Goal: Task Accomplishment & Management: Manage account settings

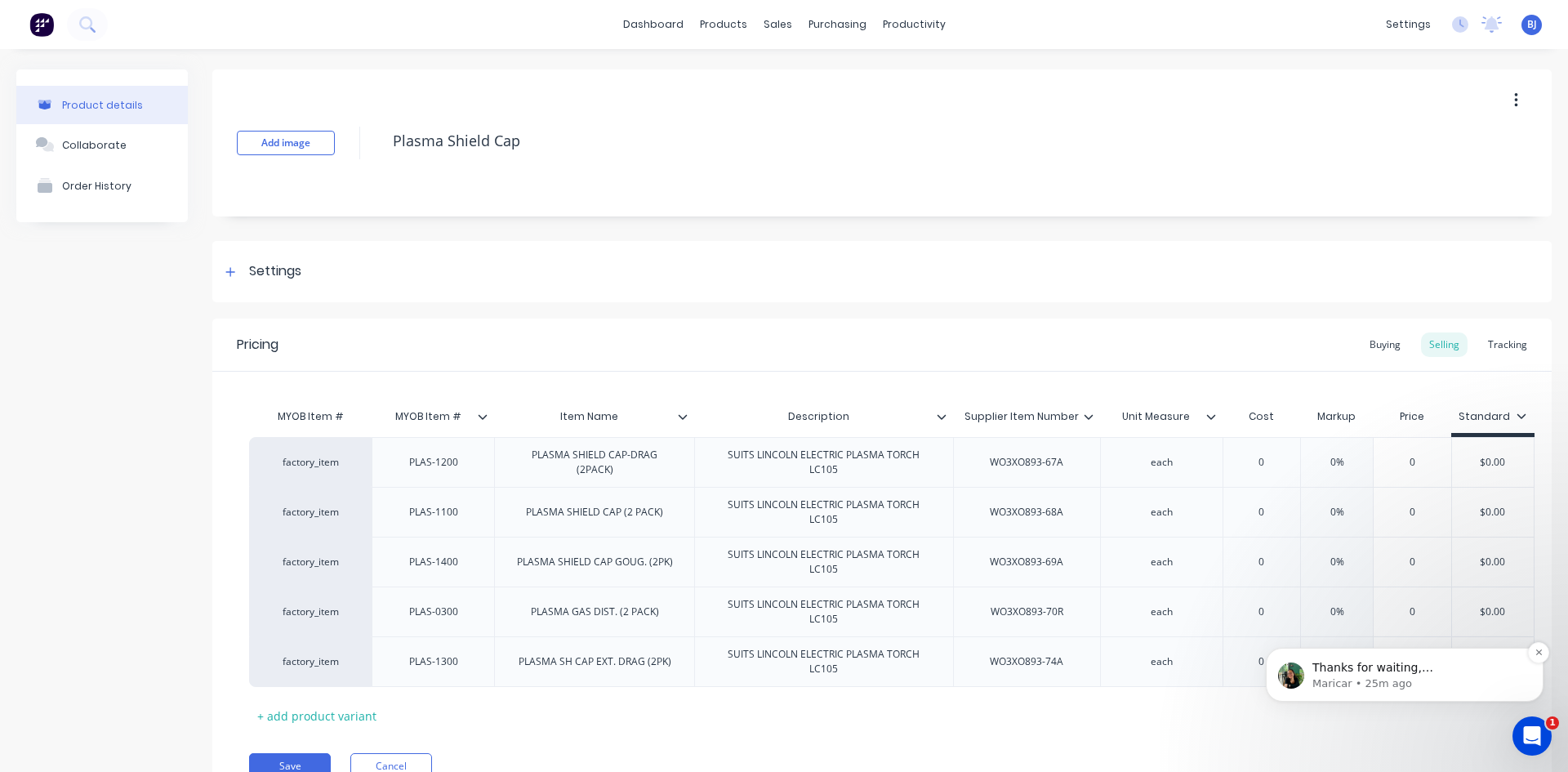
scroll to position [3, 0]
click at [1366, 678] on p "Maricar • 25m ago" at bounding box center [1418, 684] width 211 height 14
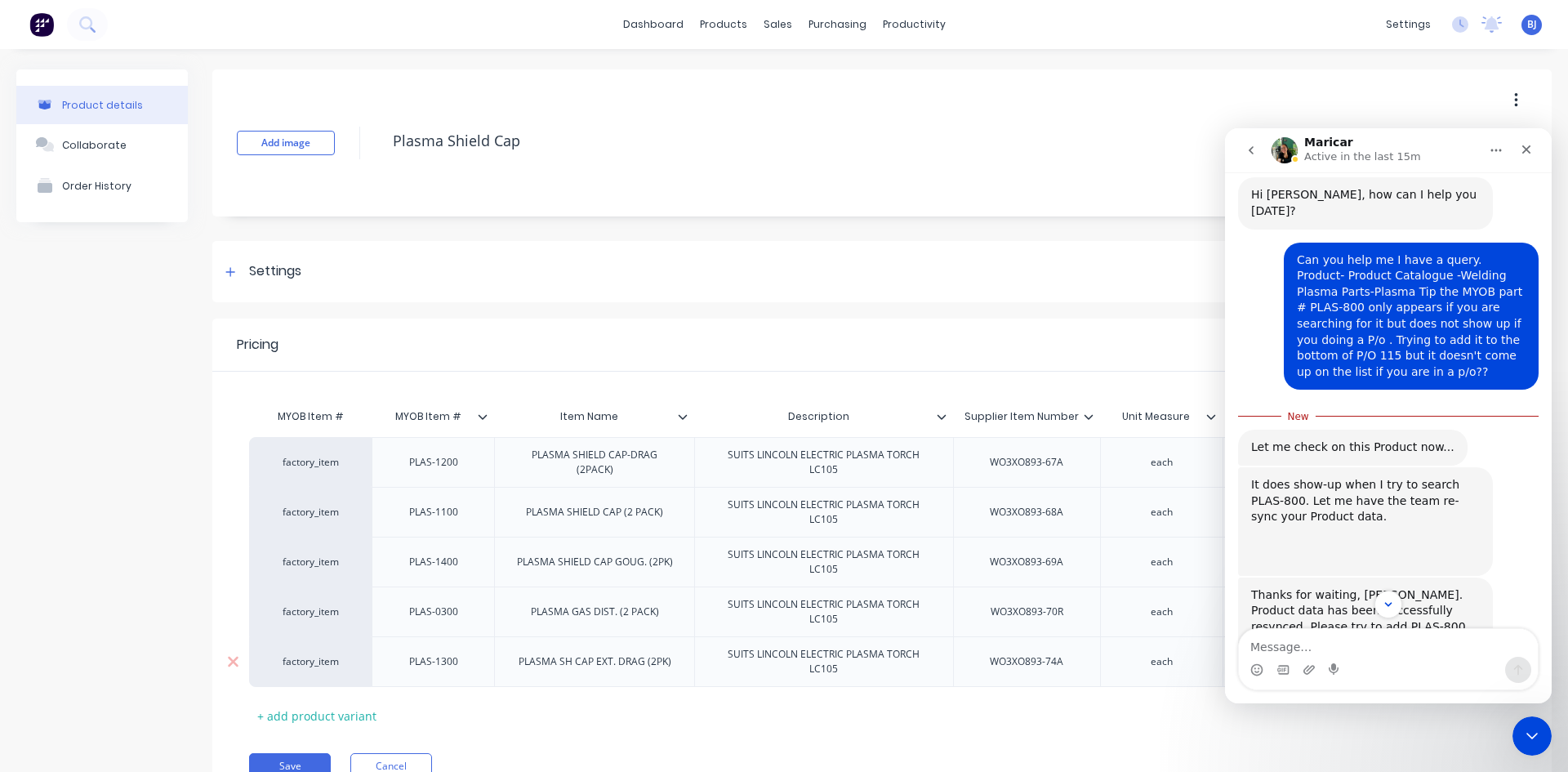
scroll to position [698, 0]
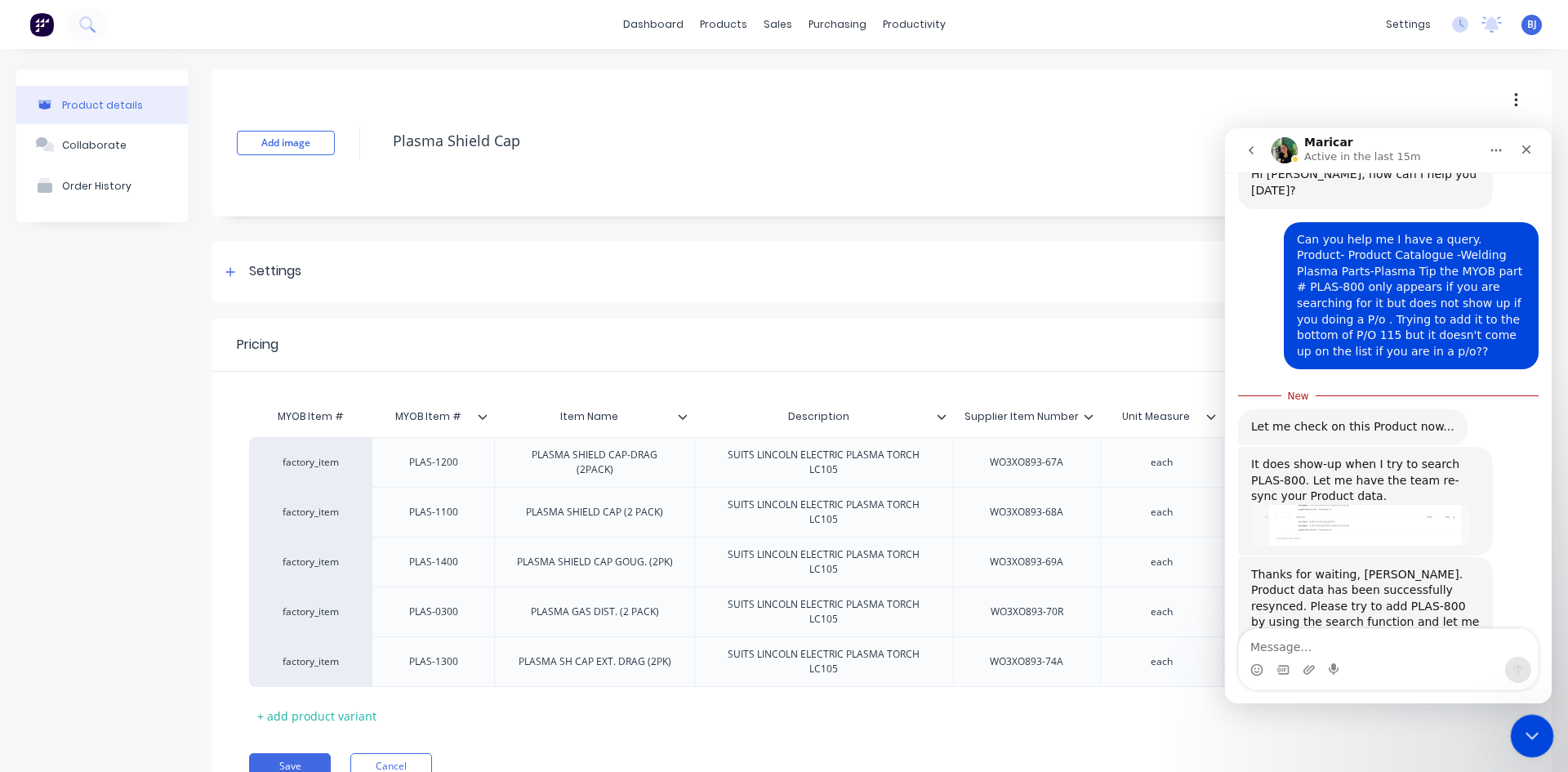
click at [1520, 738] on icon "Close Intercom Messenger" at bounding box center [1529, 733] width 20 height 20
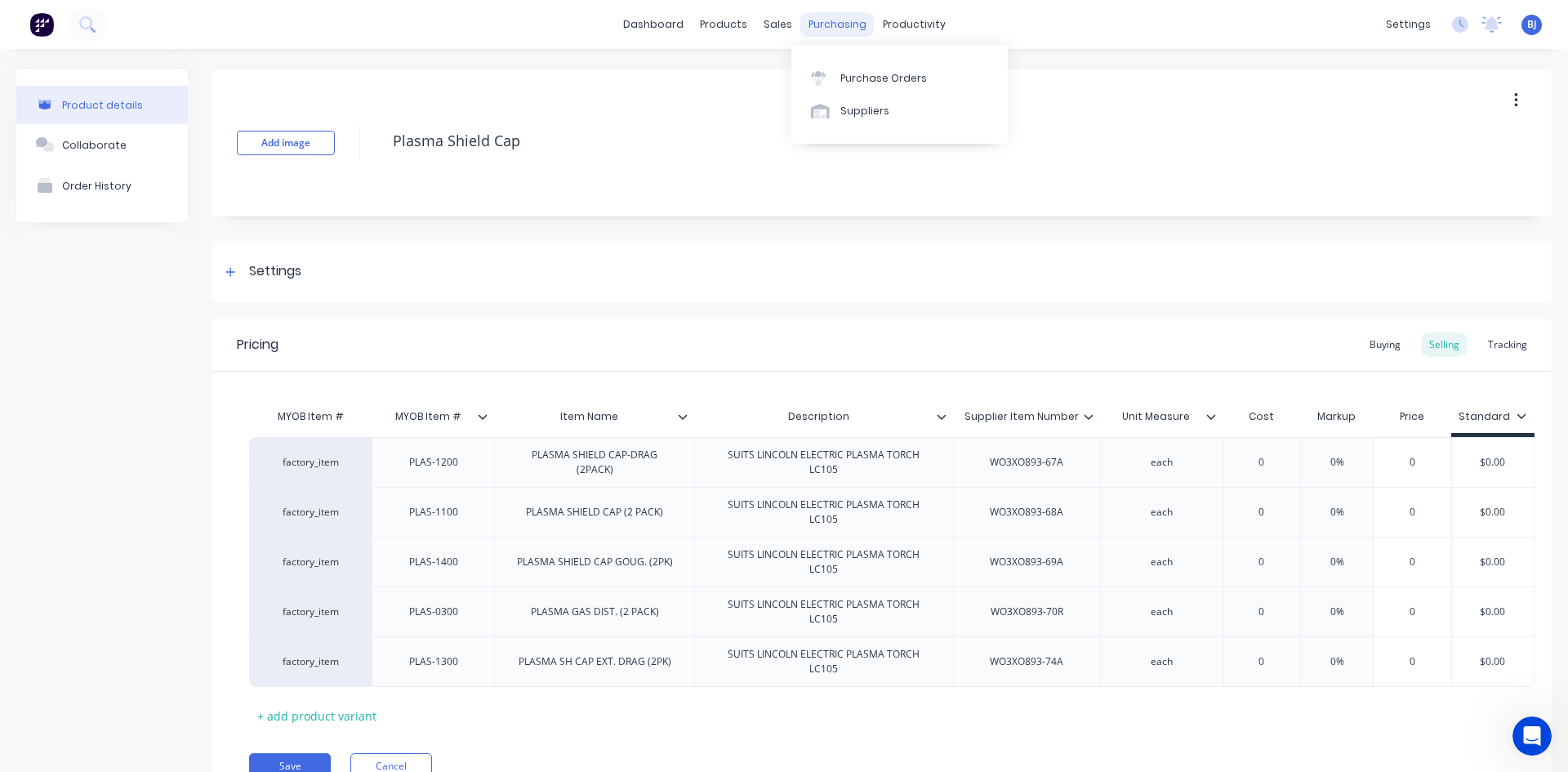
click at [842, 31] on div "purchasing" at bounding box center [837, 24] width 74 height 25
click at [853, 72] on div "Purchase Orders" at bounding box center [884, 78] width 87 height 14
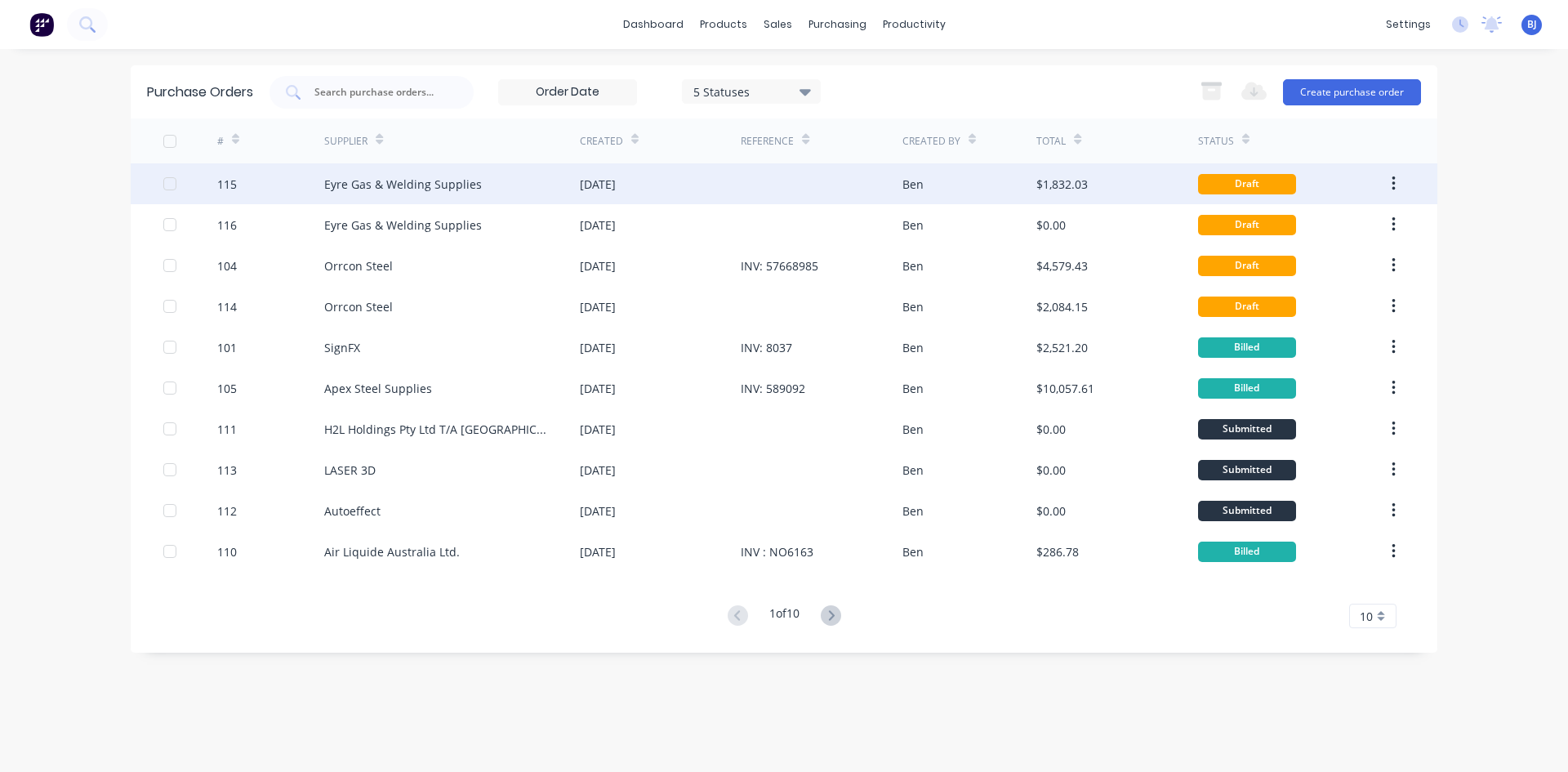
click at [662, 185] on div "03 Sep 2025" at bounding box center [659, 184] width 161 height 41
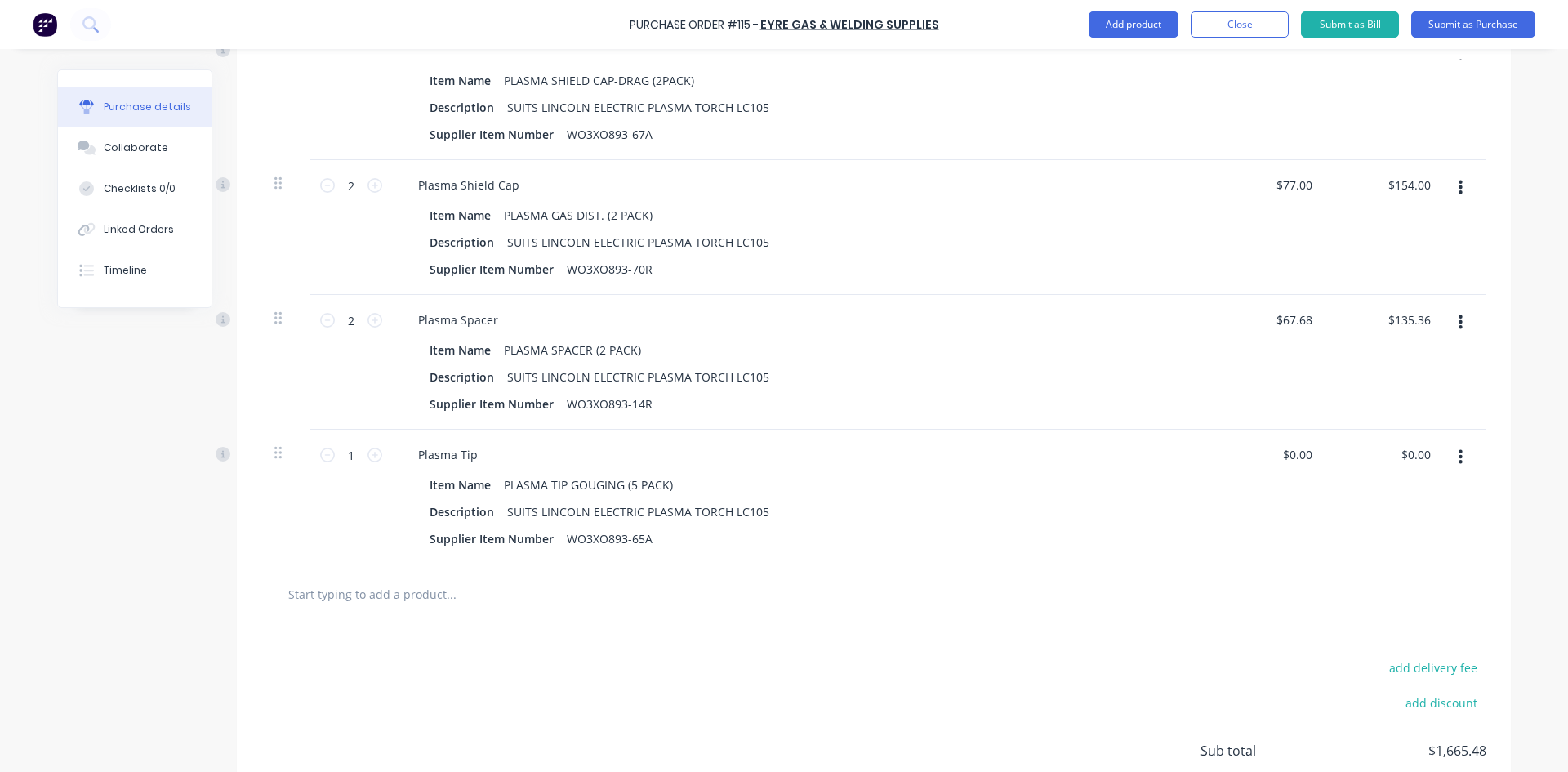
scroll to position [1308, 0]
click at [399, 593] on input "text" at bounding box center [450, 592] width 326 height 32
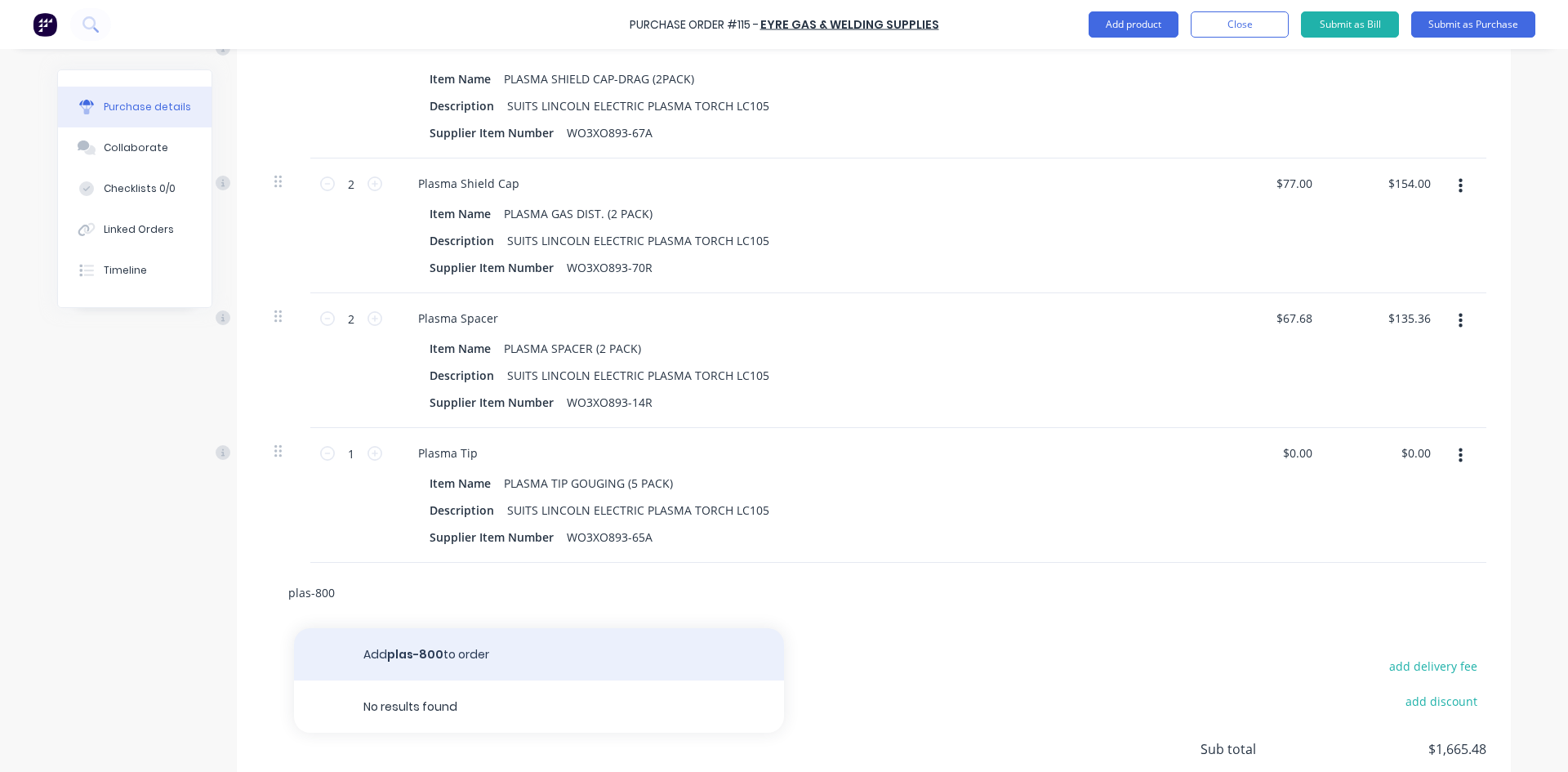
type input "plas-800"
click at [397, 656] on button "Add plas-800 to order" at bounding box center [539, 655] width 490 height 53
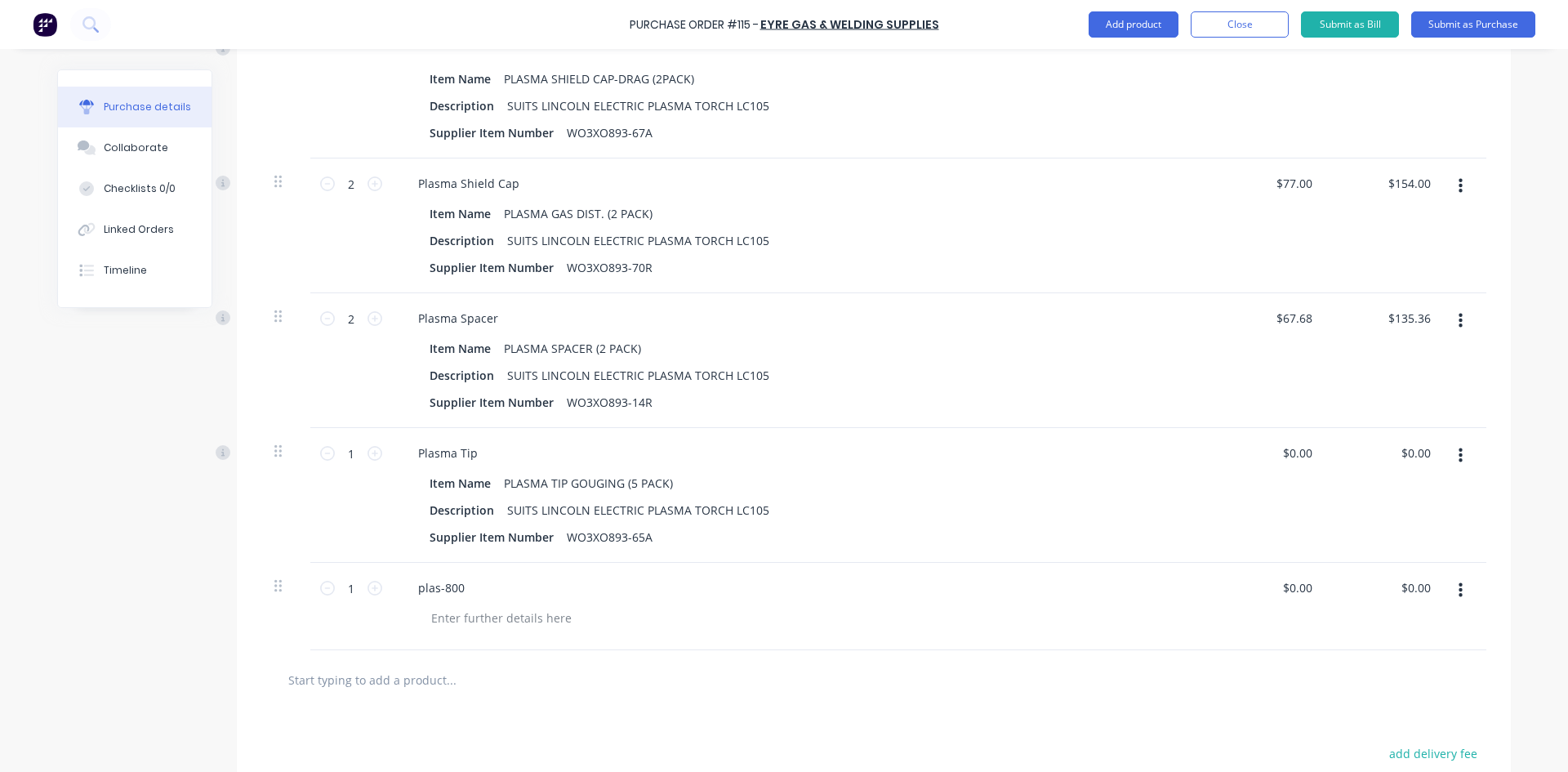
click at [1458, 596] on icon "button" at bounding box center [1460, 590] width 4 height 14
drag, startPoint x: 1364, startPoint y: 731, endPoint x: 1367, endPoint y: 712, distance: 19.2
click at [1364, 727] on button "Delete" at bounding box center [1410, 732] width 139 height 32
click at [1112, 25] on button "Add product" at bounding box center [1134, 24] width 90 height 26
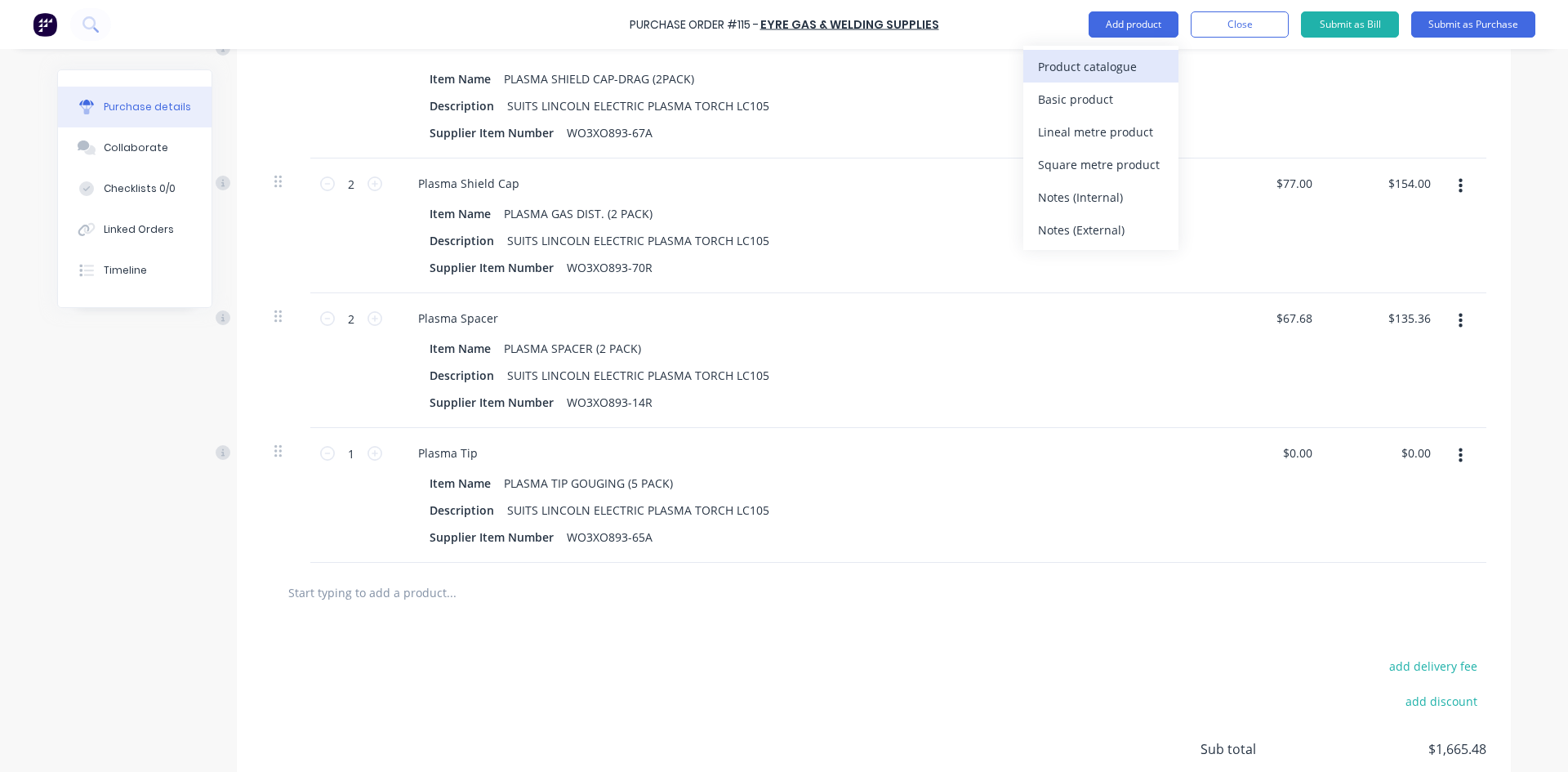
click at [1089, 69] on div "Product catalogue" at bounding box center [1101, 66] width 126 height 24
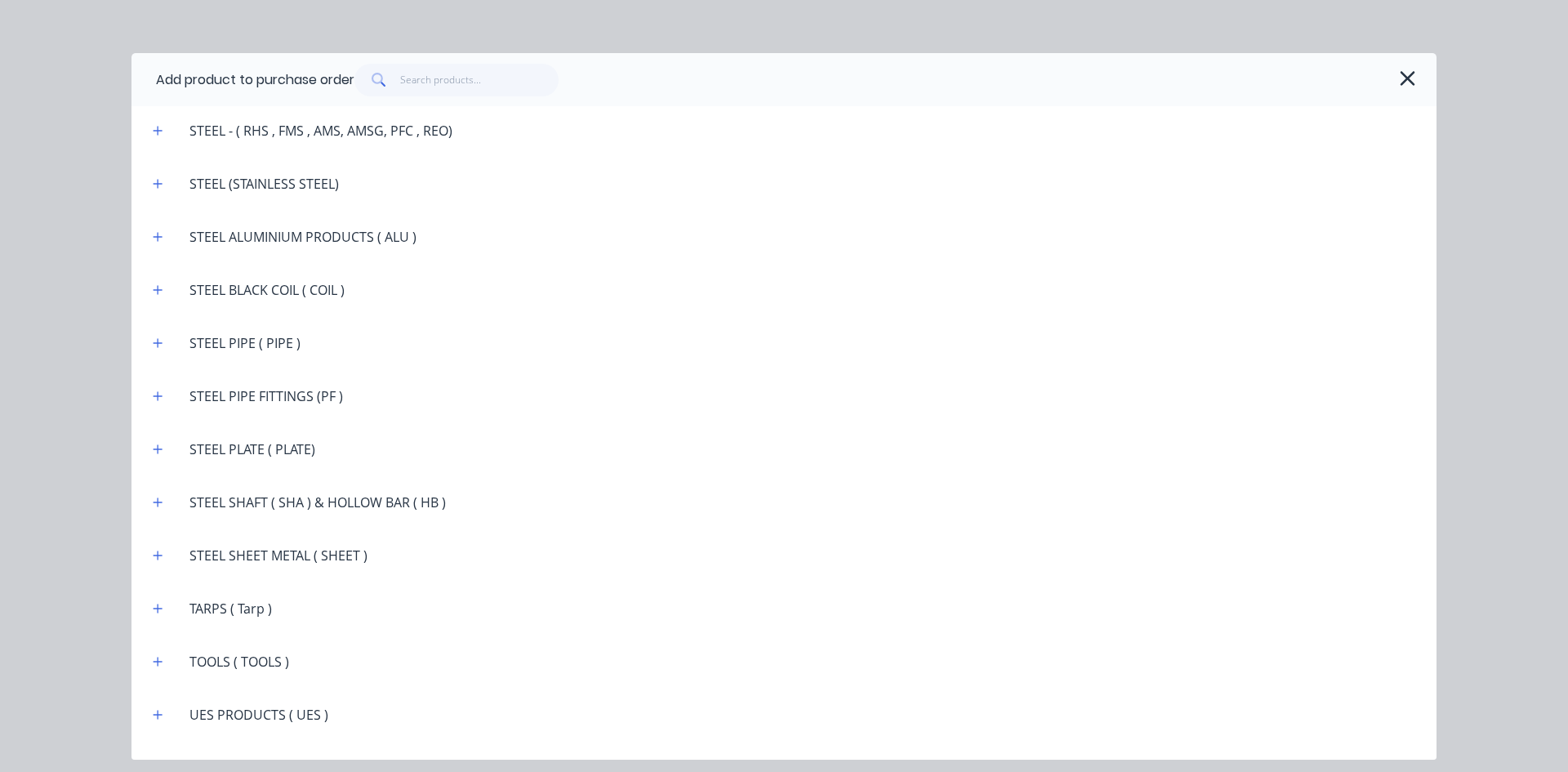
scroll to position [2958, 0]
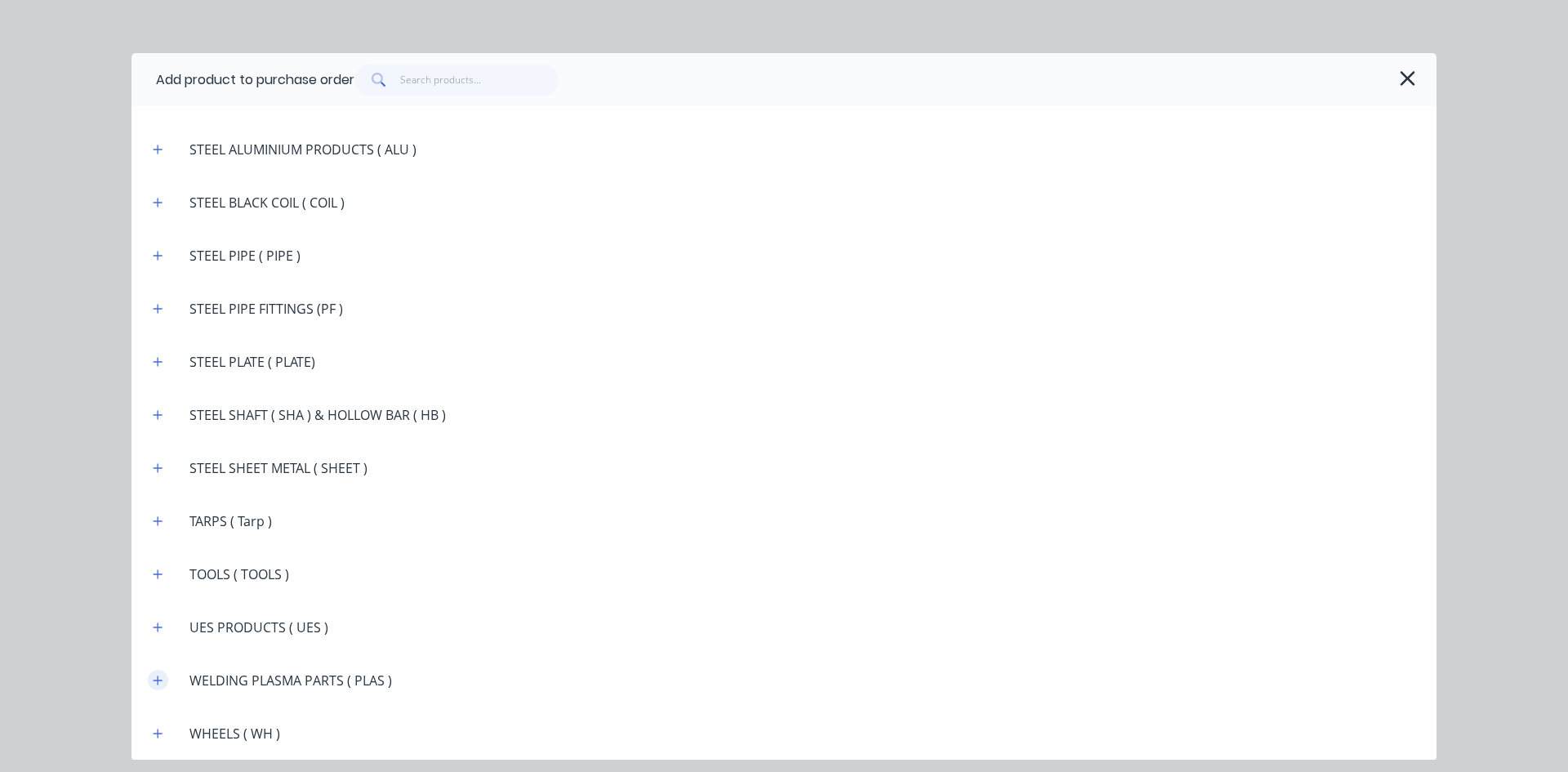
click at [159, 677] on icon "button" at bounding box center [158, 680] width 10 height 11
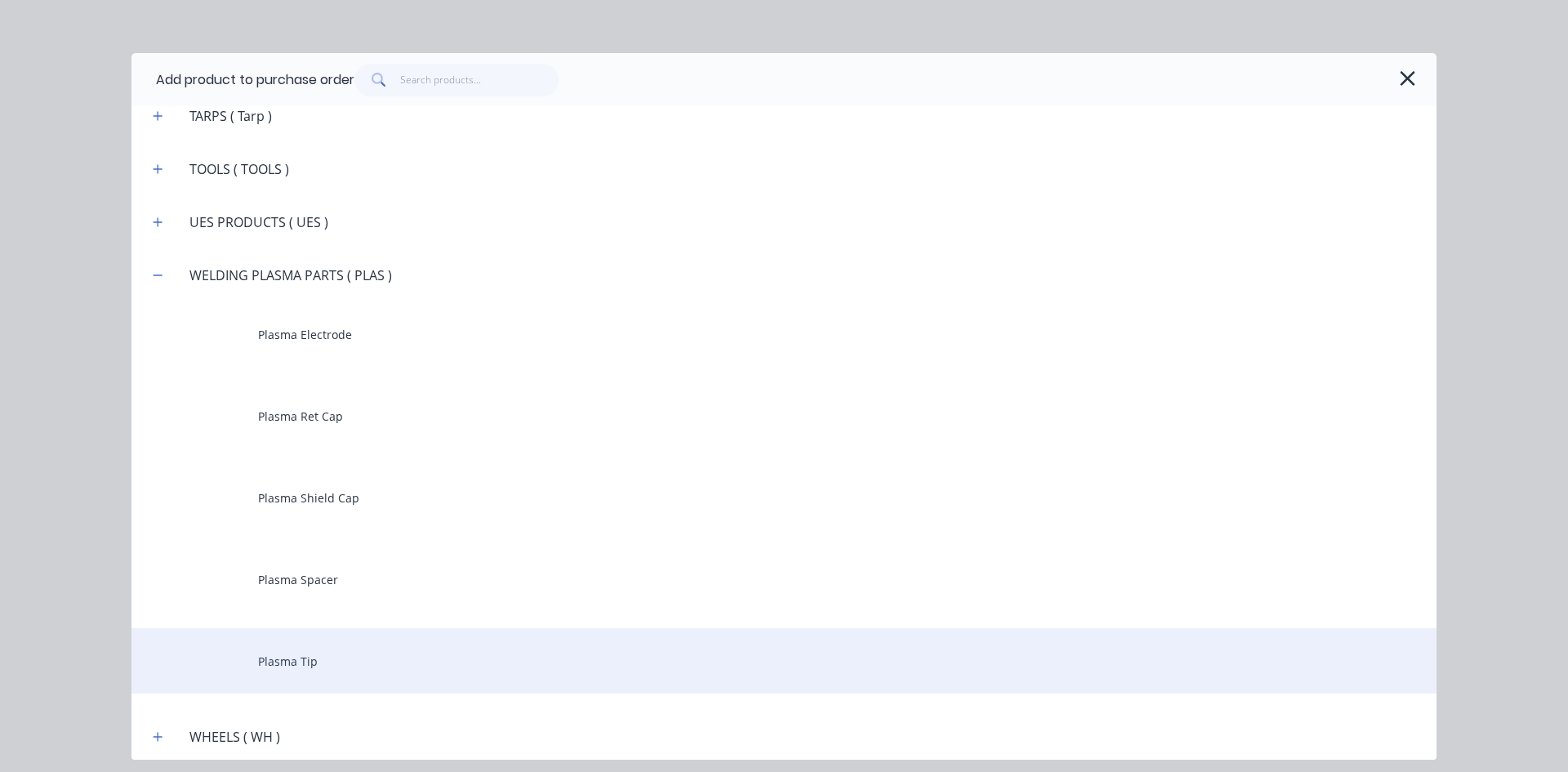
scroll to position [3366, 0]
click at [282, 655] on div "Plasma Tip" at bounding box center [784, 657] width 1305 height 65
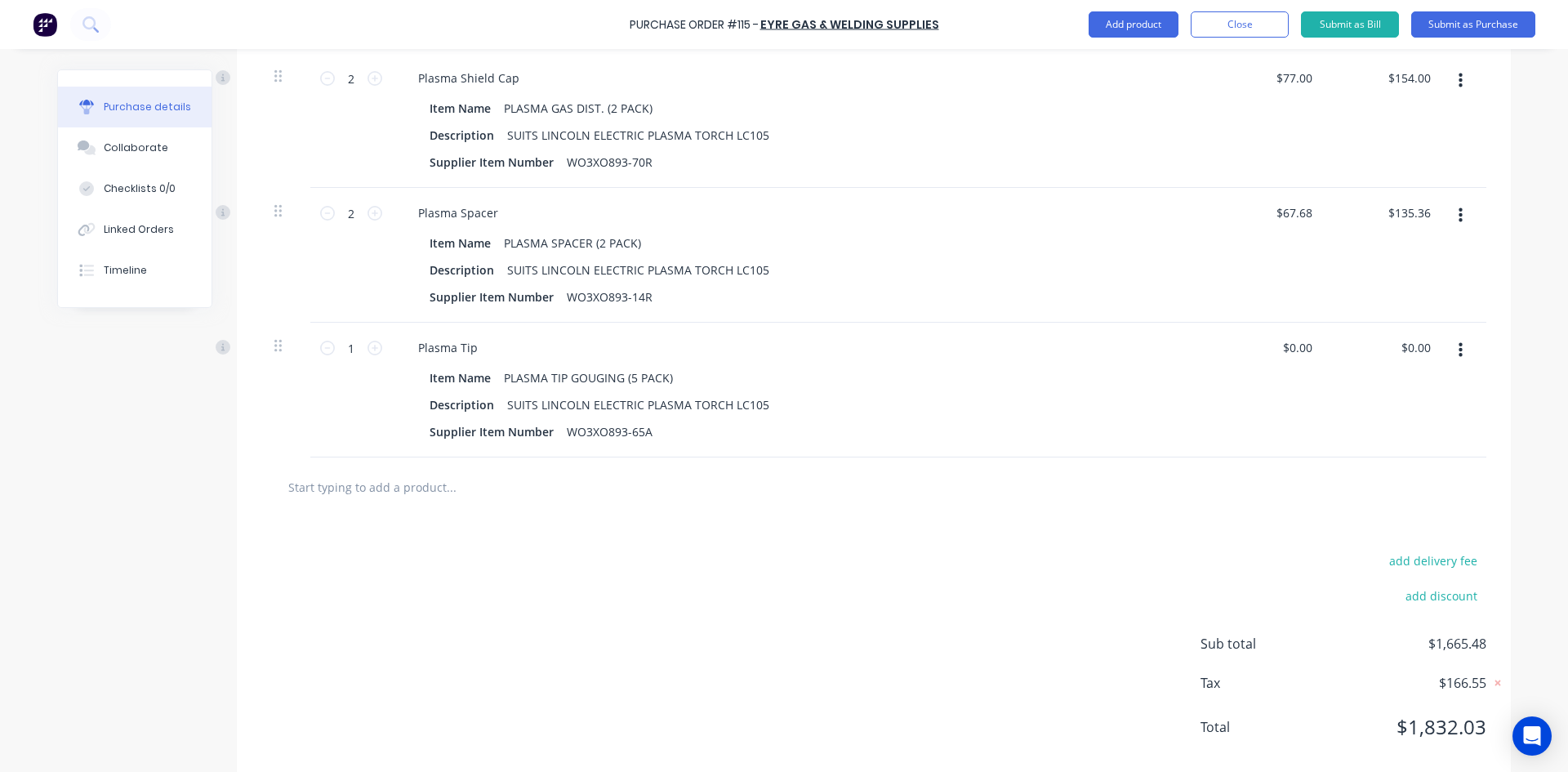
scroll to position [1443, 0]
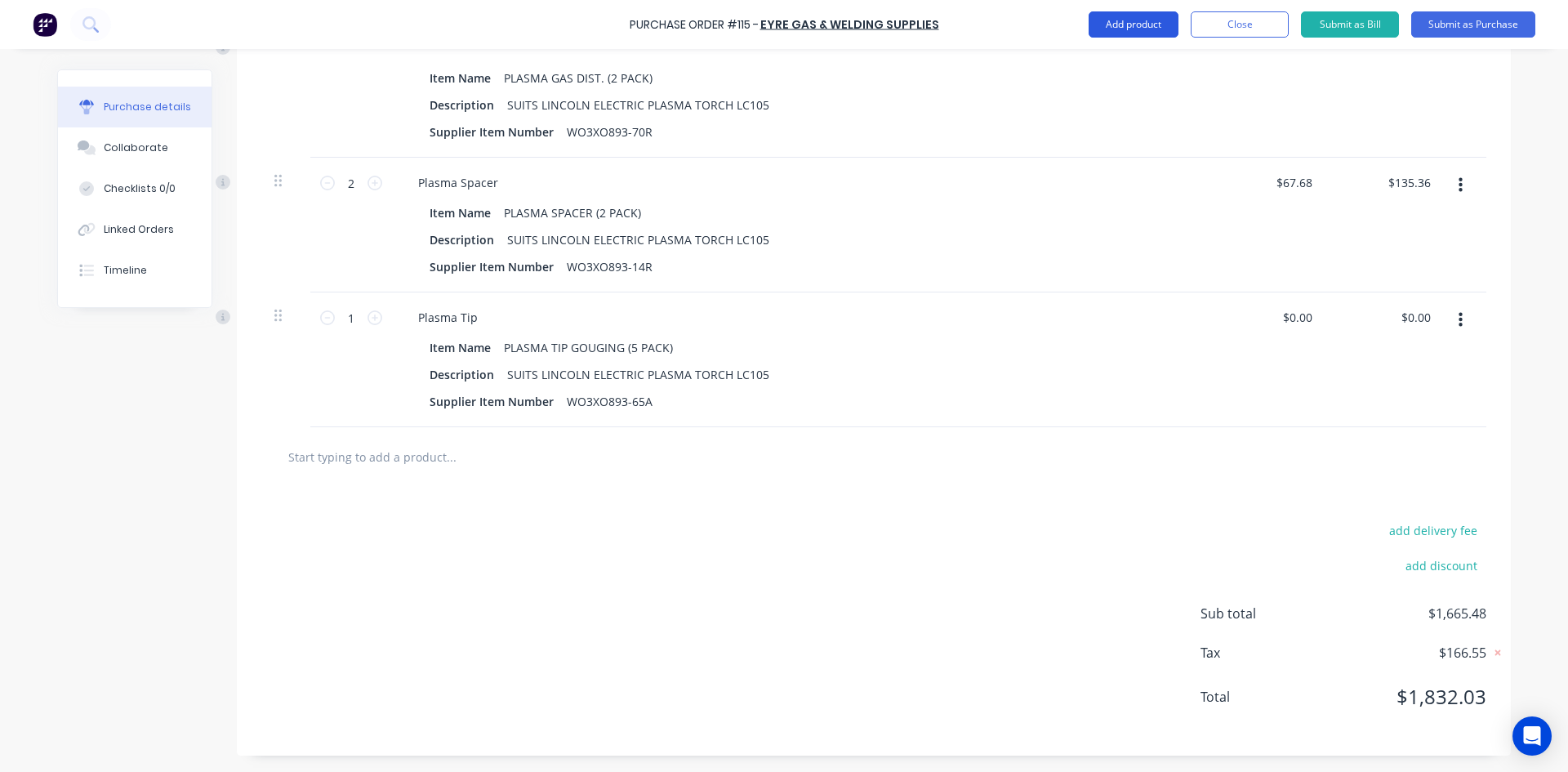
click at [1126, 19] on button "Add product" at bounding box center [1134, 24] width 90 height 26
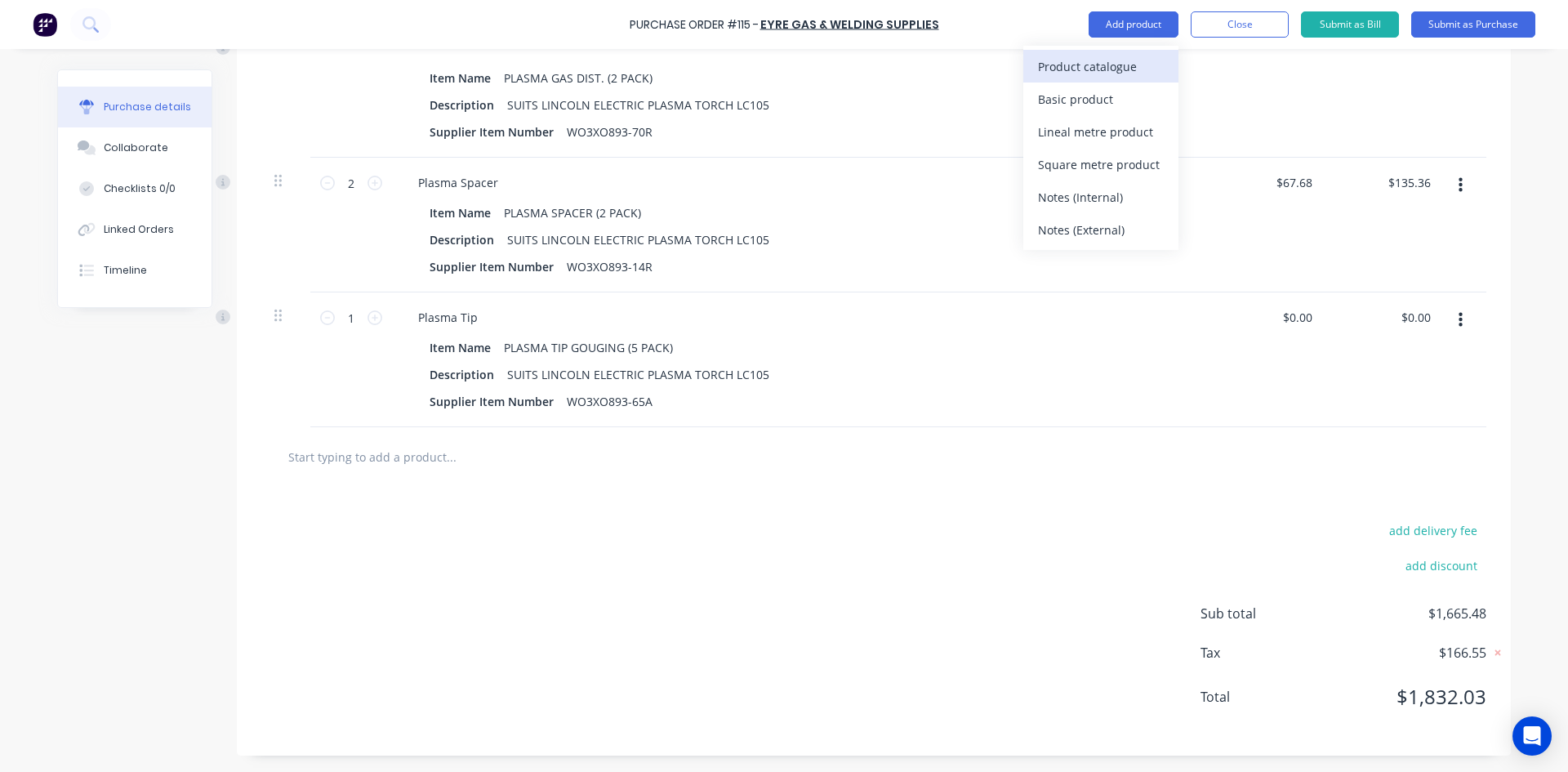
click at [1109, 65] on div "Product catalogue" at bounding box center [1101, 66] width 126 height 24
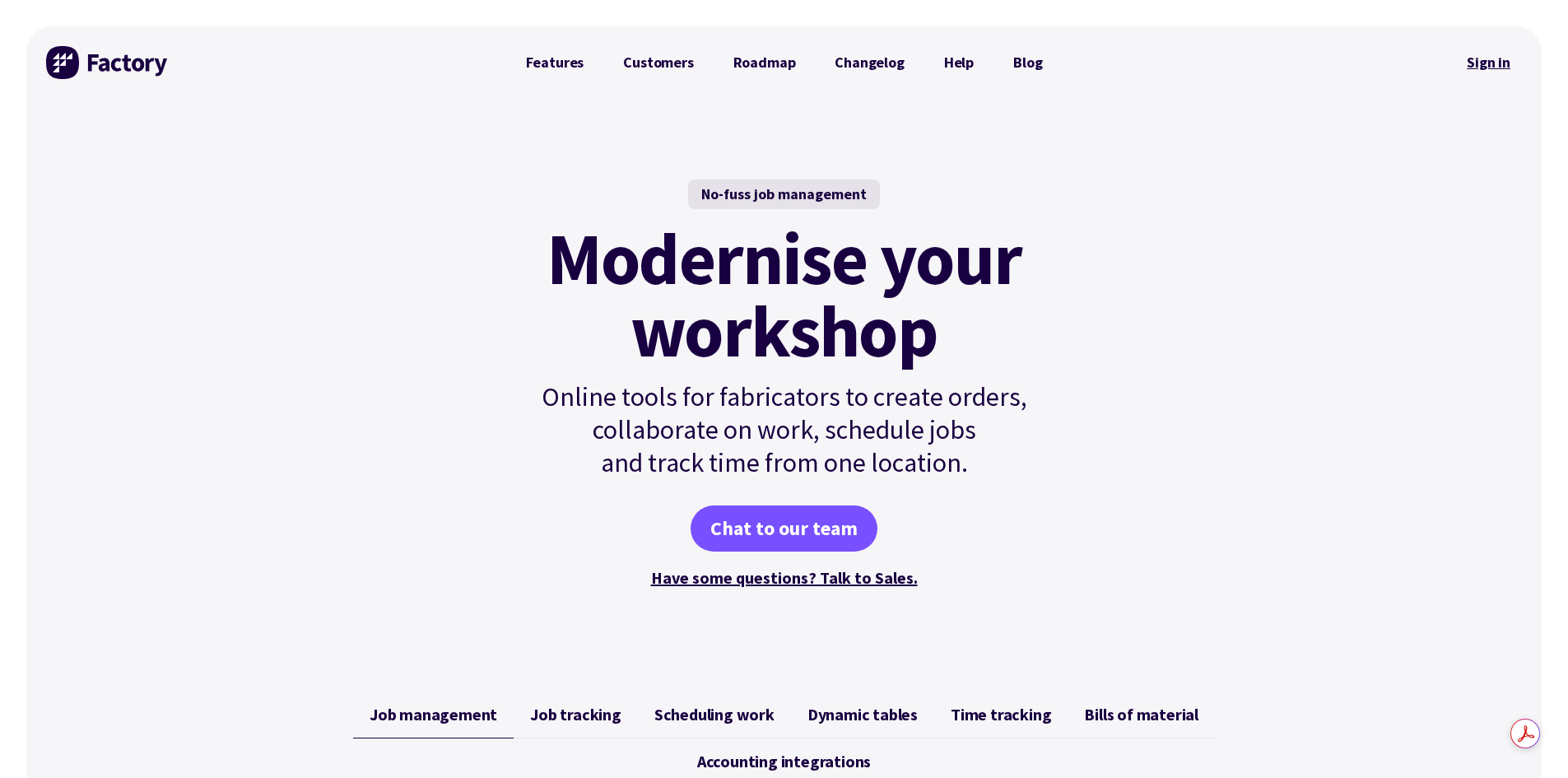
click at [1494, 63] on link "Sign in" at bounding box center [1488, 63] width 67 height 38
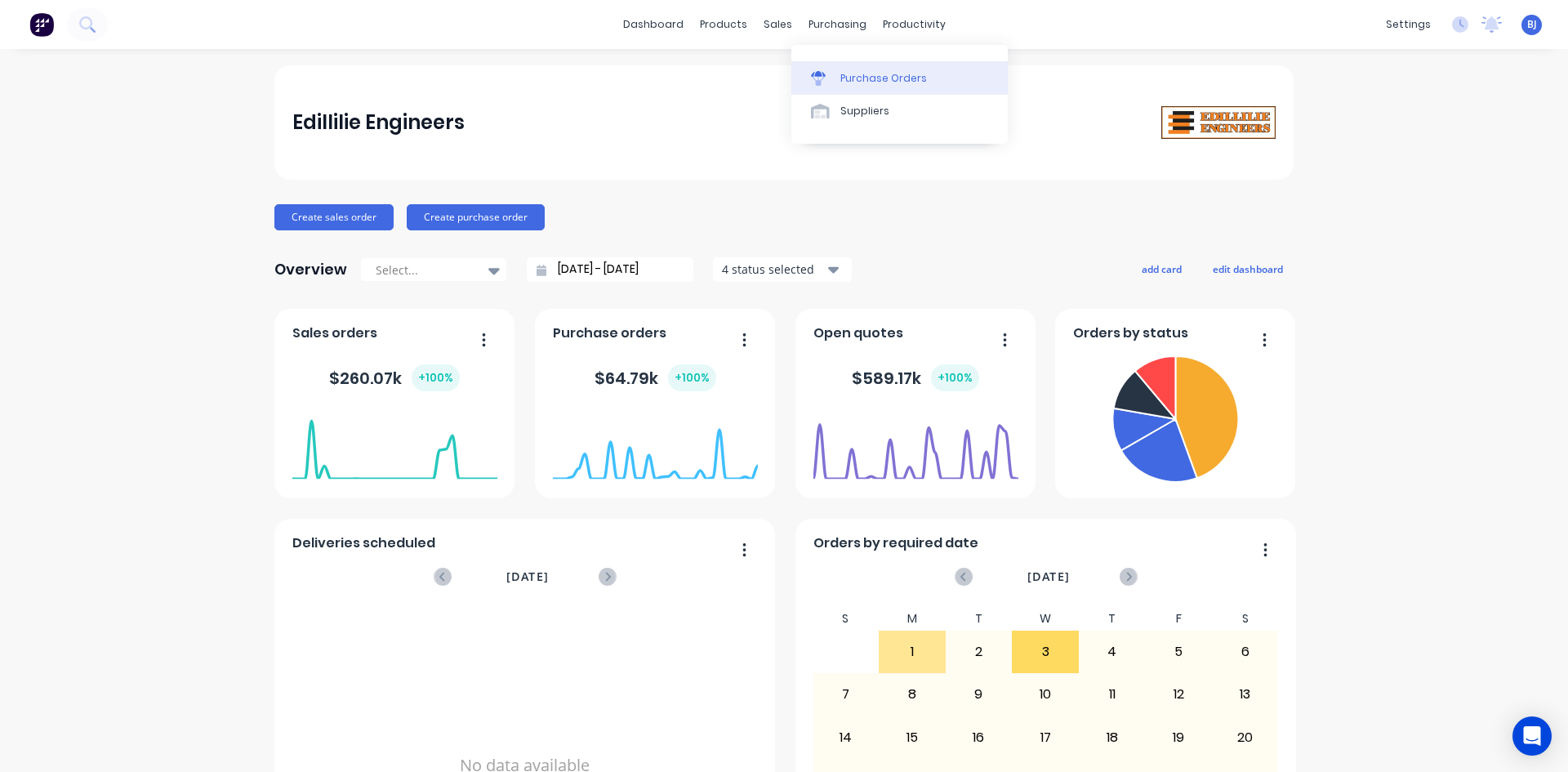
click at [831, 77] on div at bounding box center [823, 78] width 25 height 14
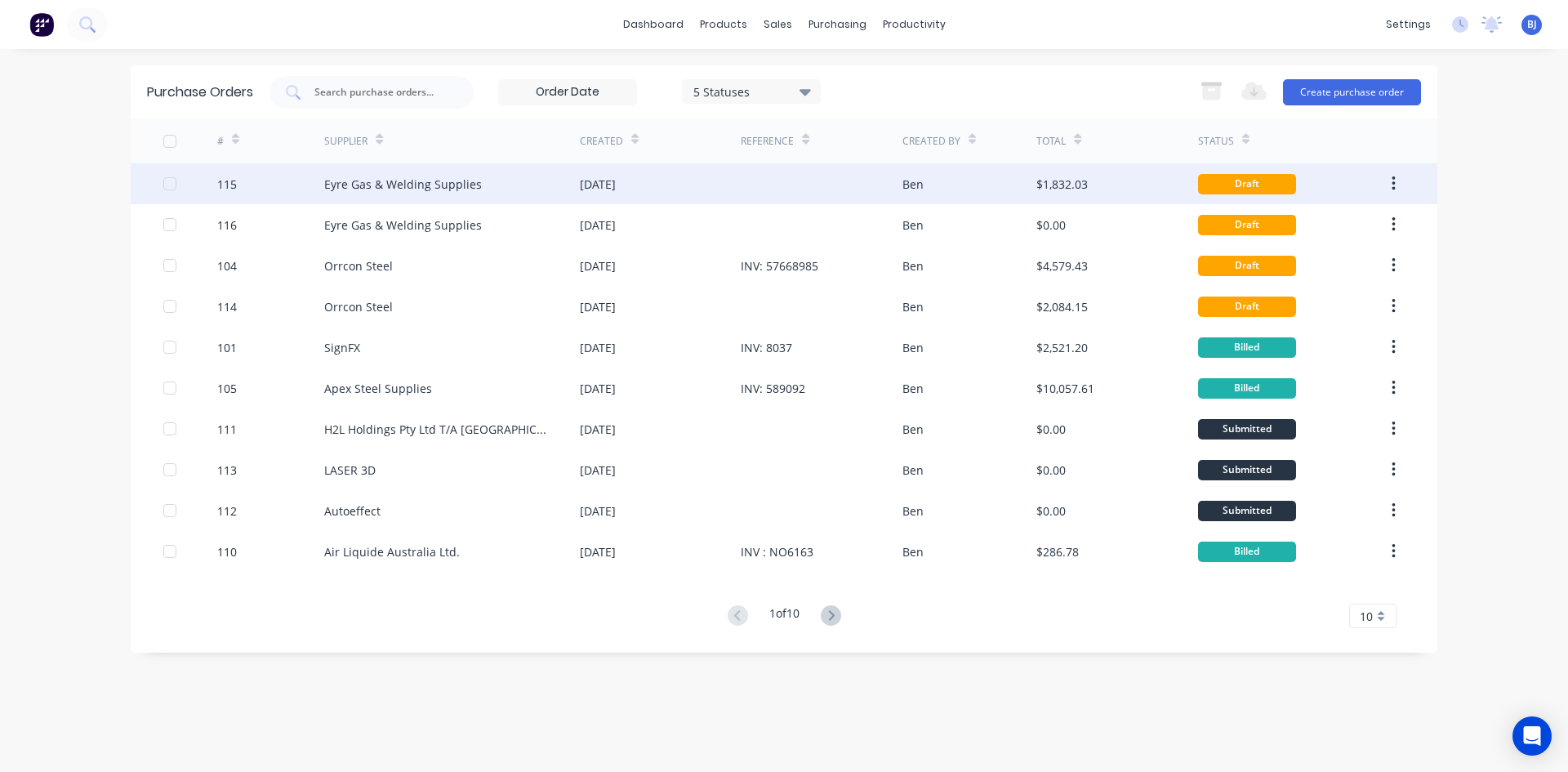
click at [616, 188] on div "[DATE]" at bounding box center [597, 184] width 36 height 17
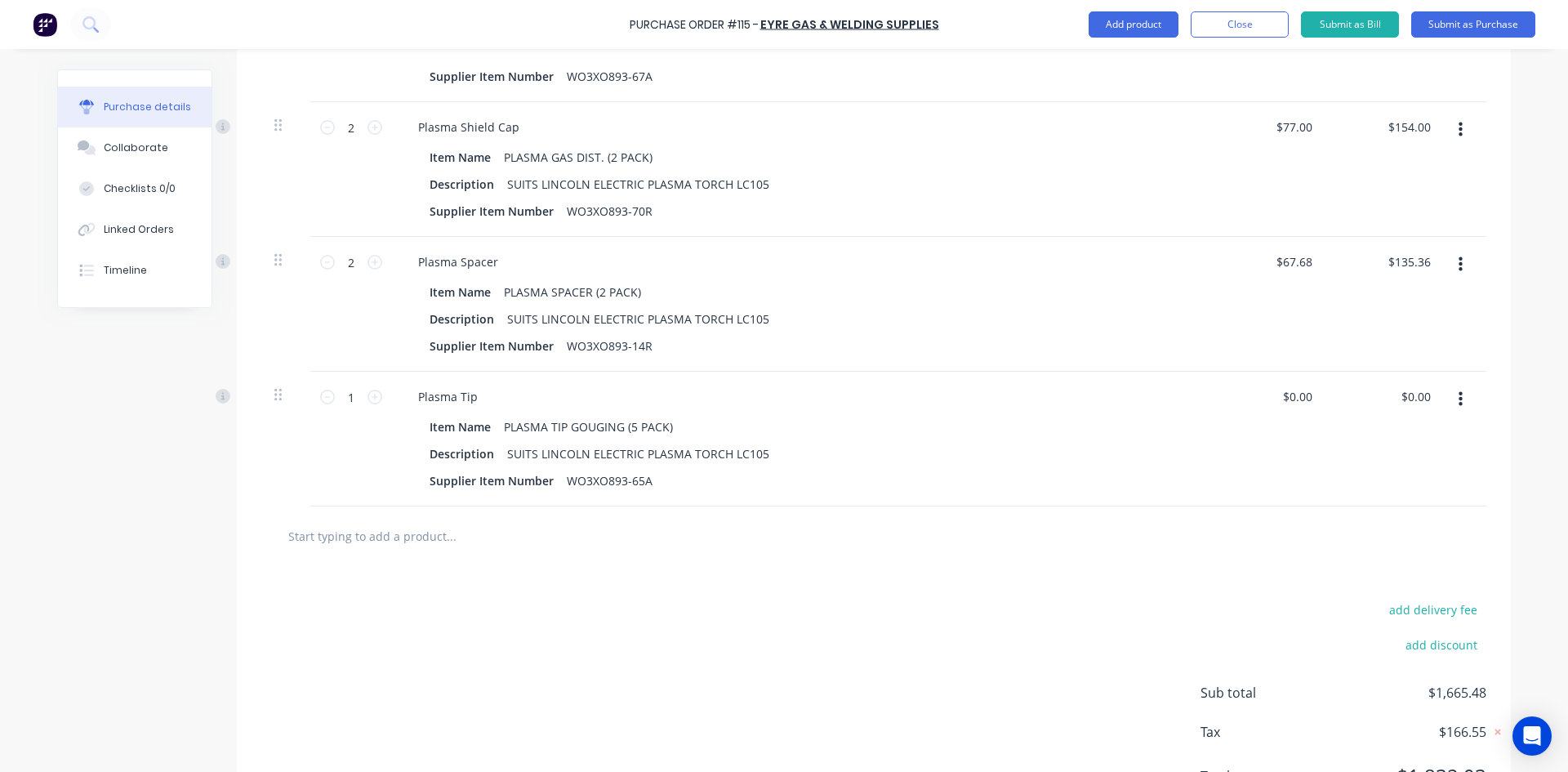
scroll to position [1389, 0]
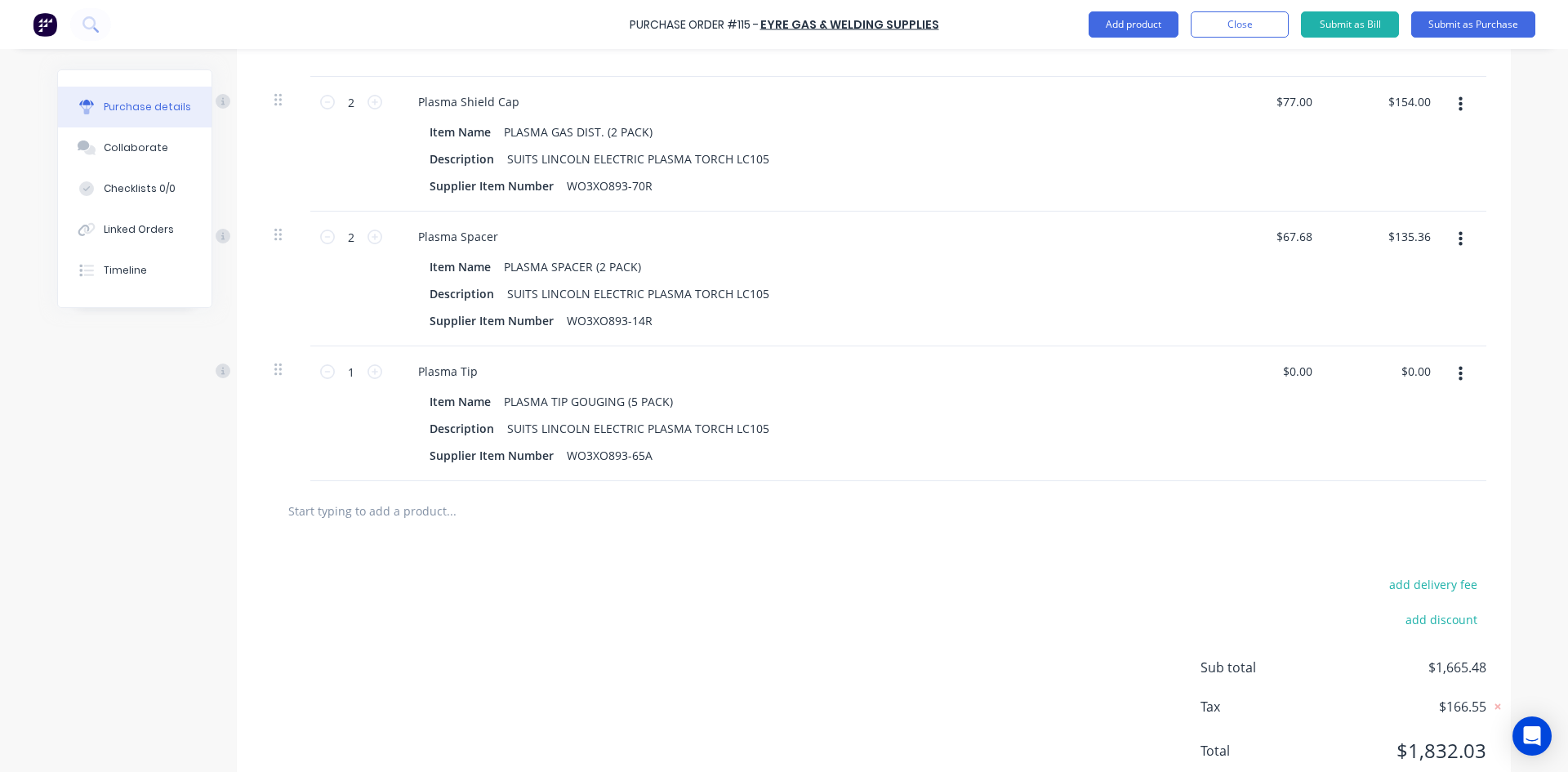
click at [416, 513] on input "text" at bounding box center [450, 510] width 326 height 32
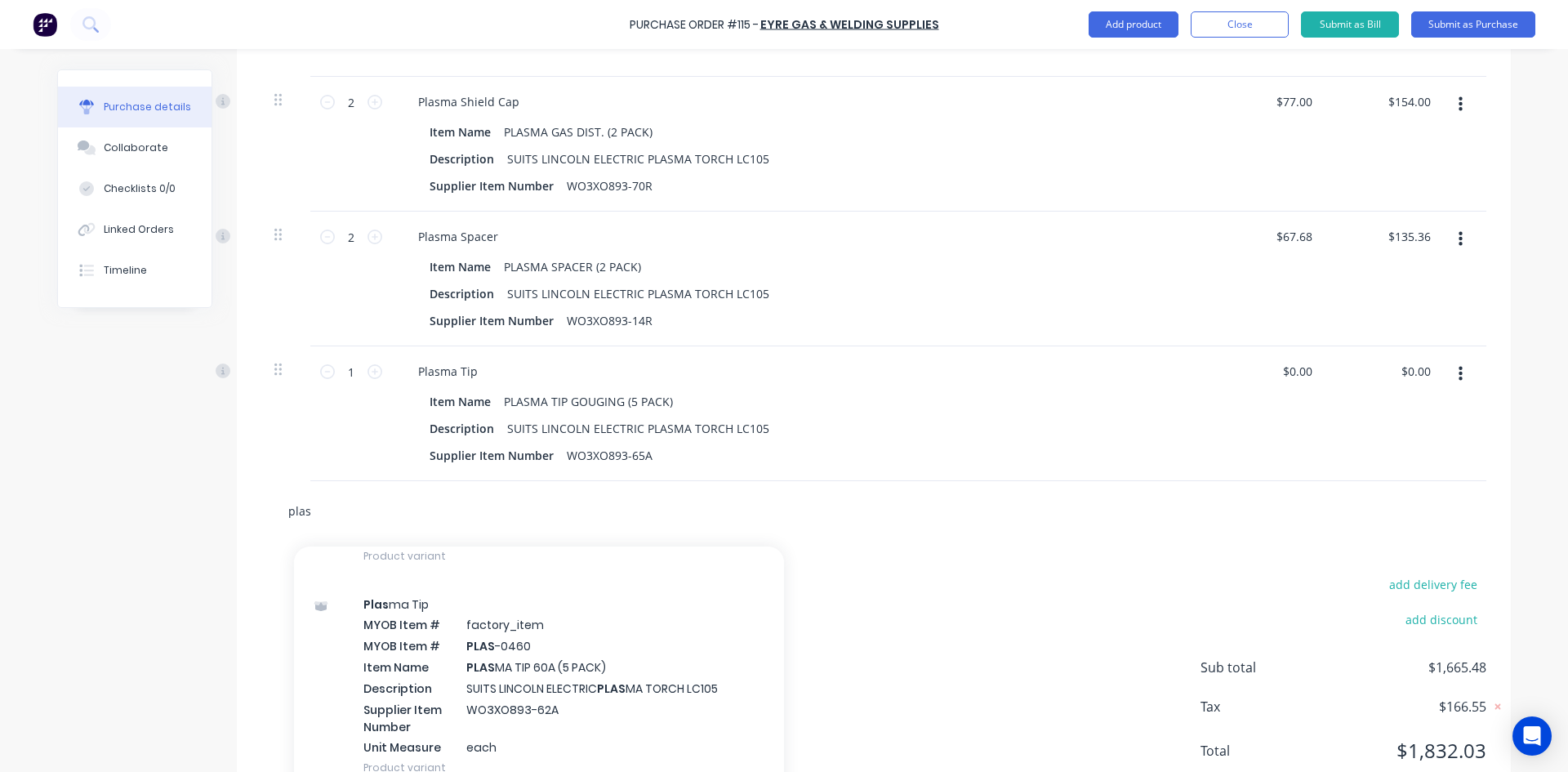
scroll to position [1797, 0]
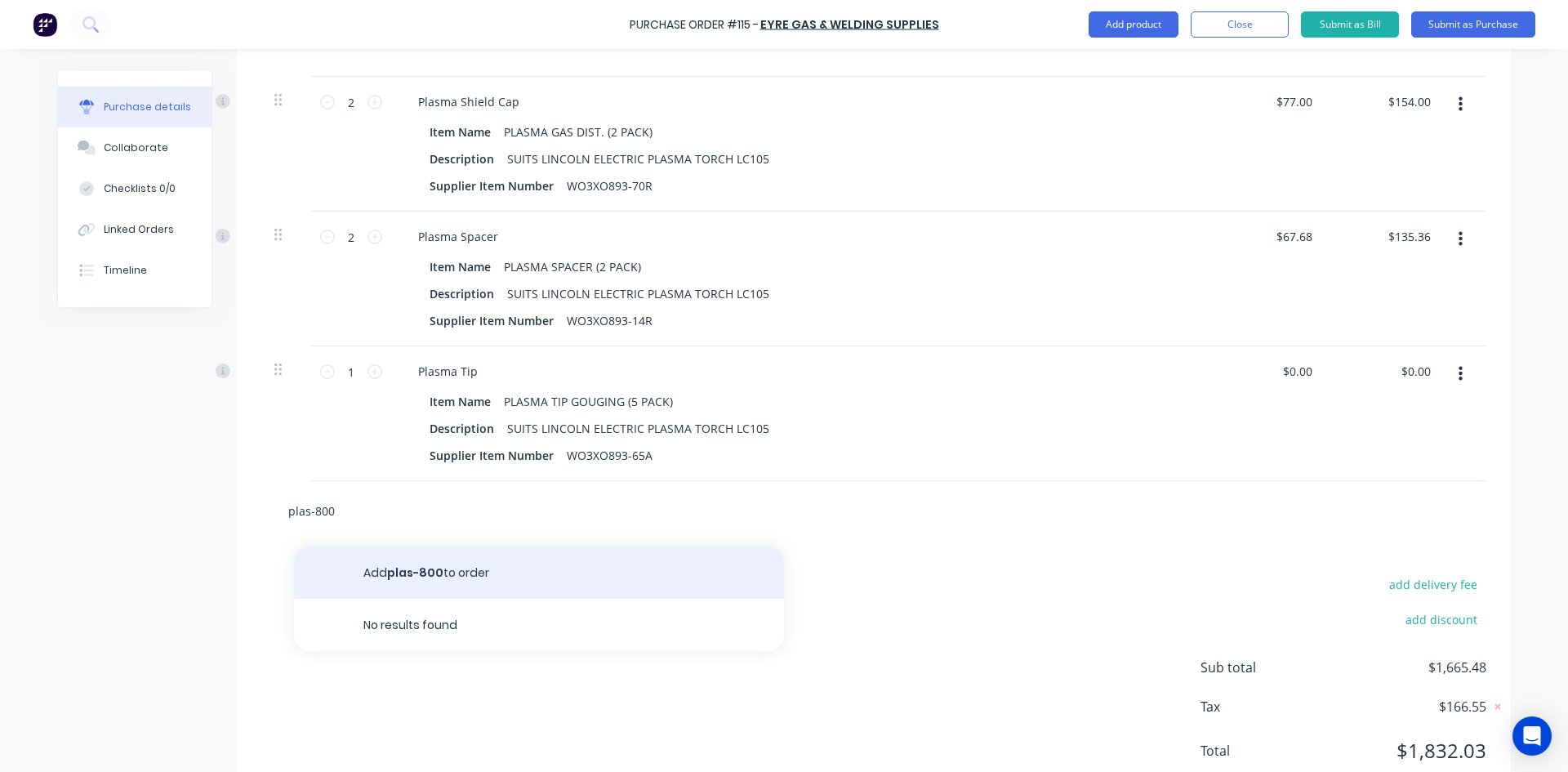
type input "plas-800"
click at [436, 574] on button "Add plas-800 to order" at bounding box center [539, 573] width 490 height 53
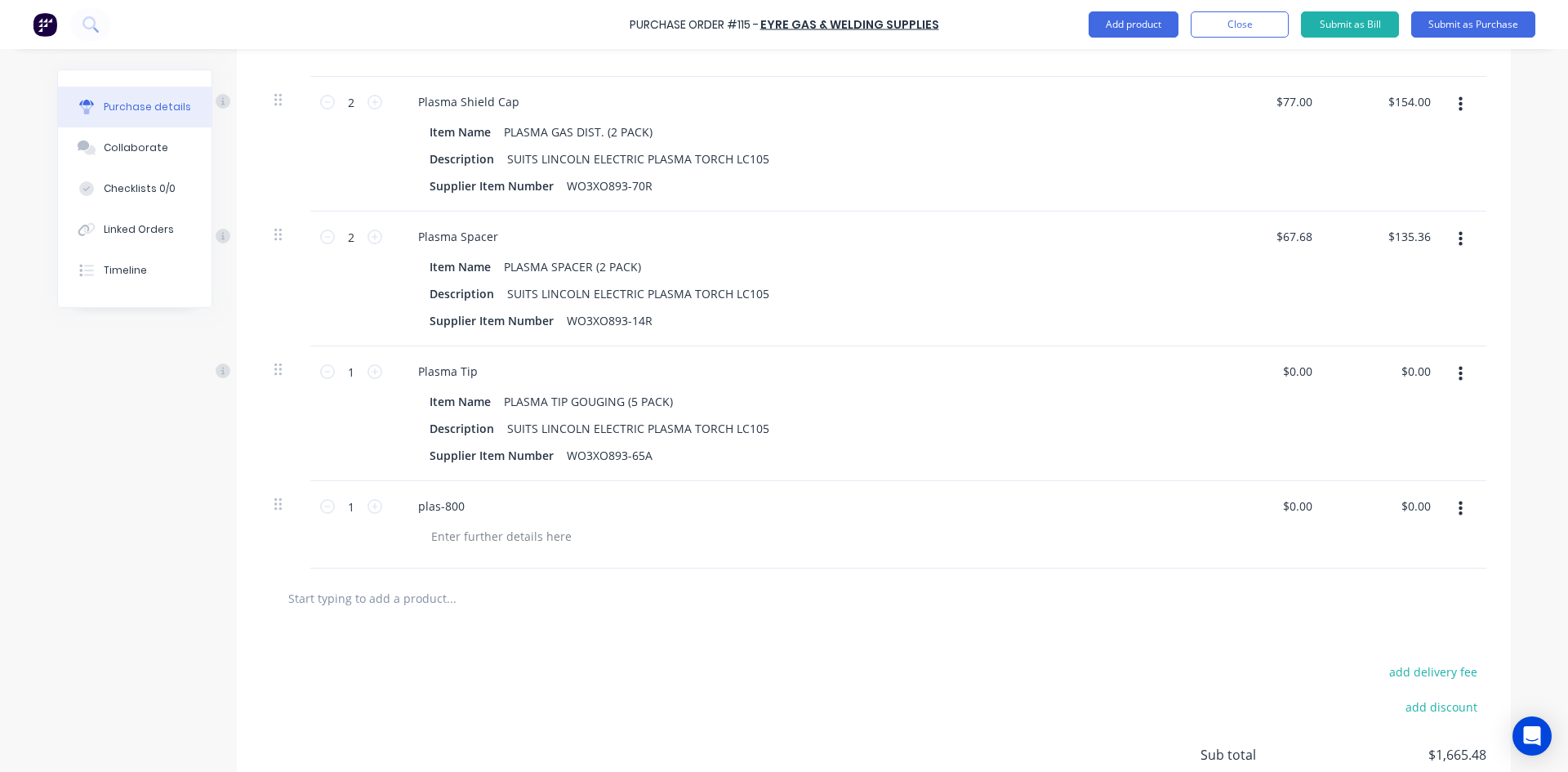
drag, startPoint x: 1451, startPoint y: 506, endPoint x: 1451, endPoint y: 530, distance: 24.0
click at [1451, 507] on button "button" at bounding box center [1460, 508] width 38 height 30
click at [1386, 645] on button "Delete" at bounding box center [1410, 650] width 139 height 32
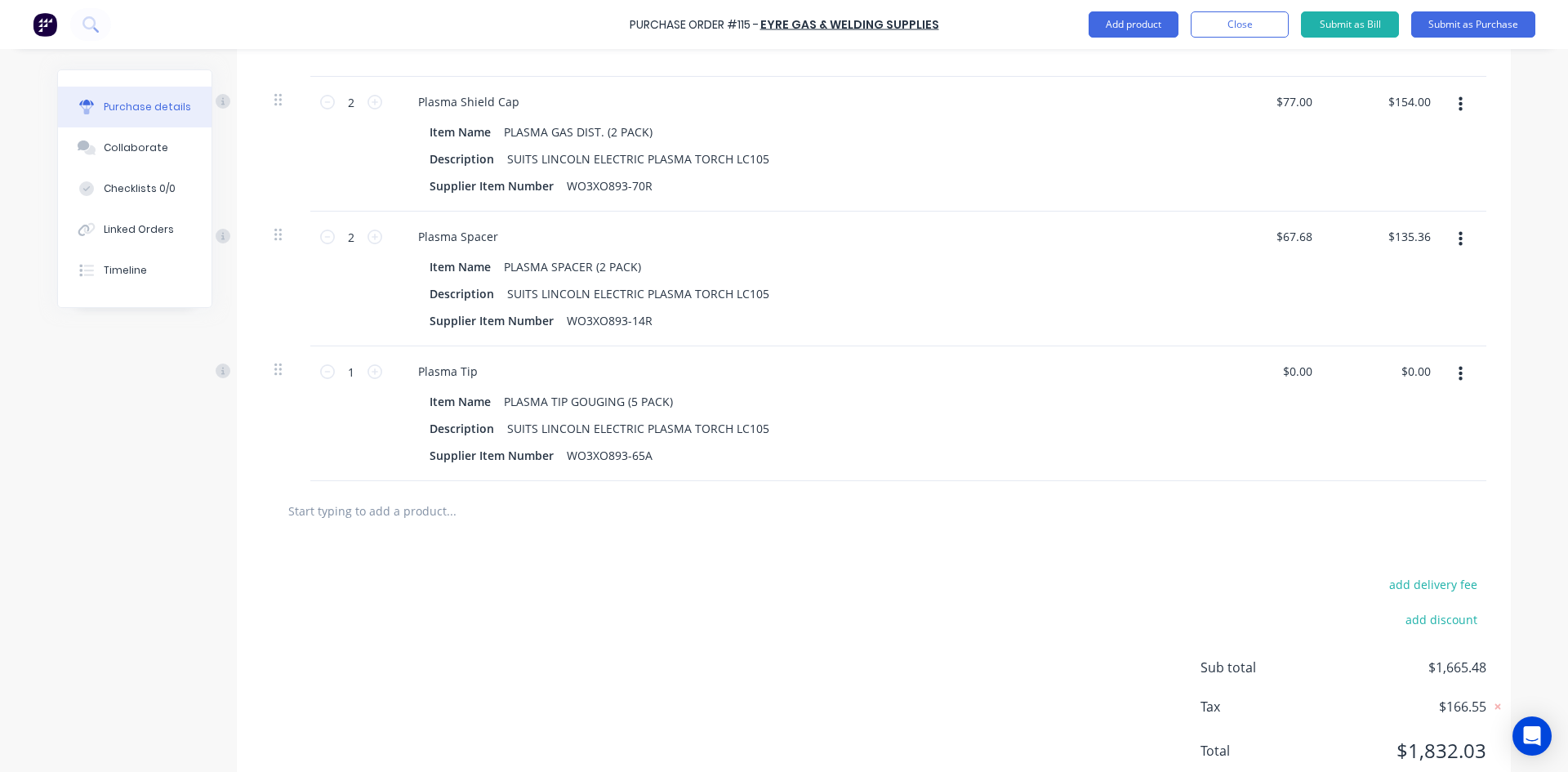
click at [387, 516] on input "text" at bounding box center [450, 510] width 326 height 32
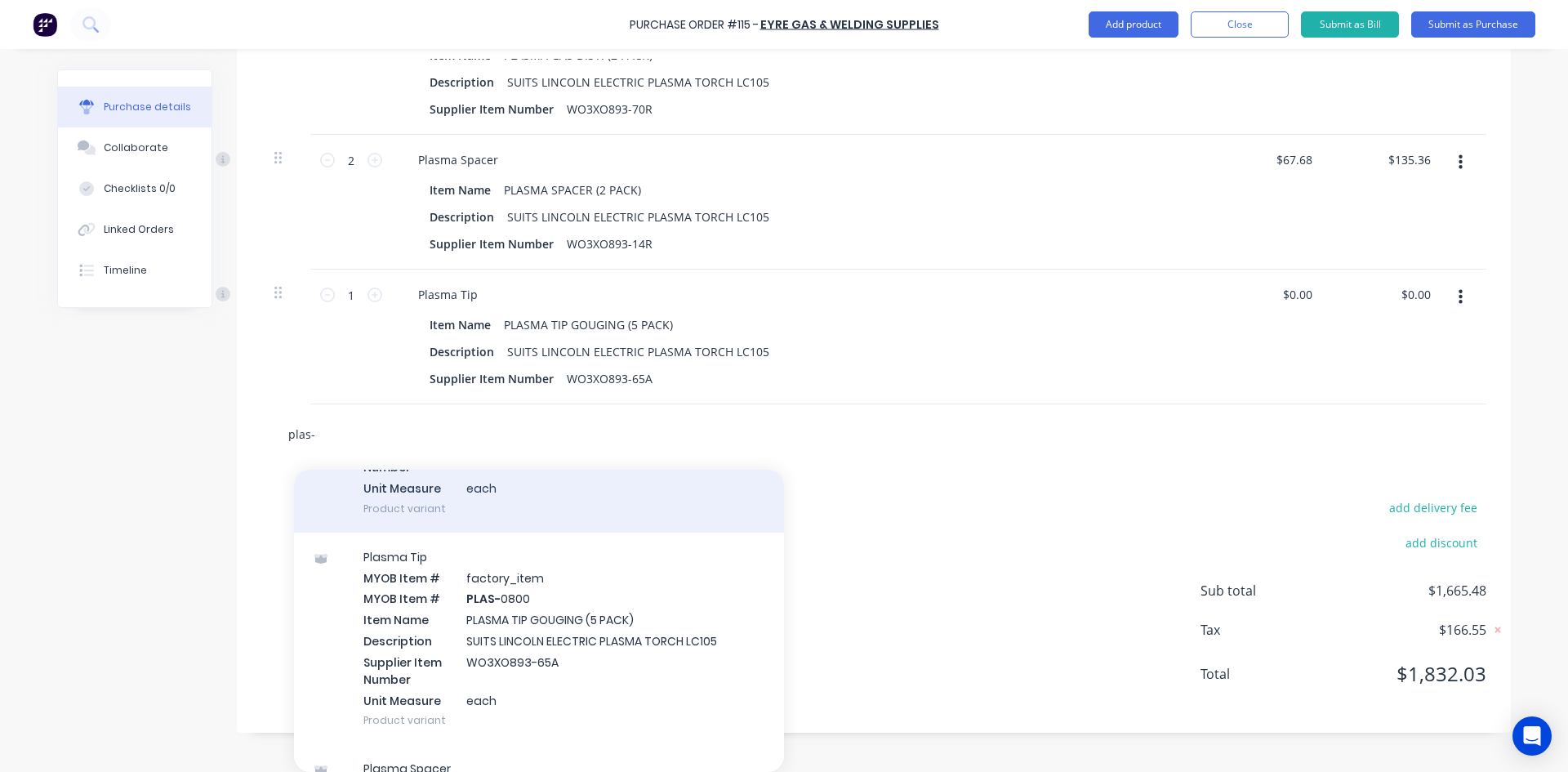
scroll to position [3676, 0]
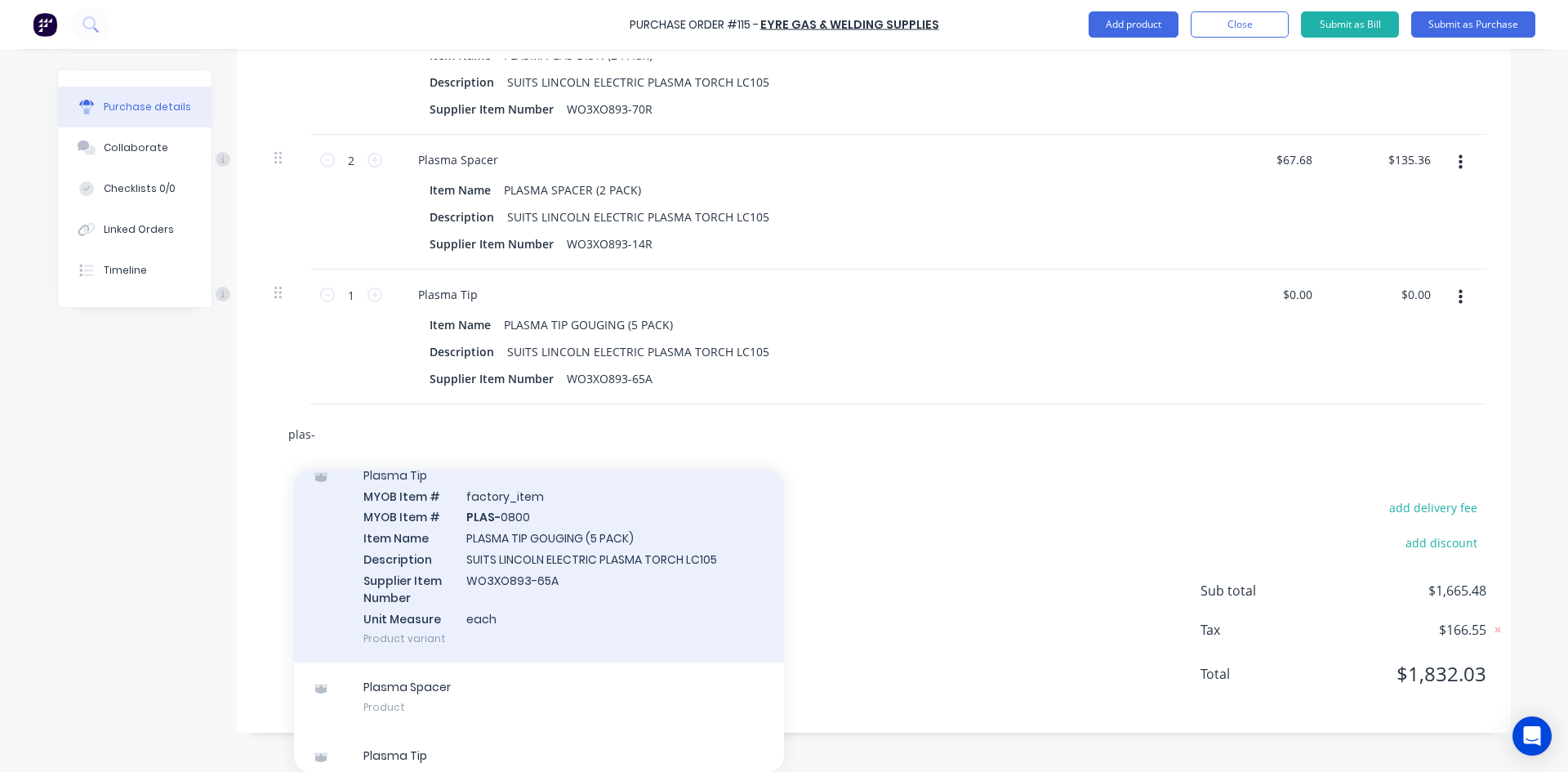
type input "plas-"
click at [507, 514] on div "Plasma Tip MYOB Item # factory_item MYOB Item # PLAS- 0800 Item Name PLASMA TIP…" at bounding box center [539, 557] width 490 height 213
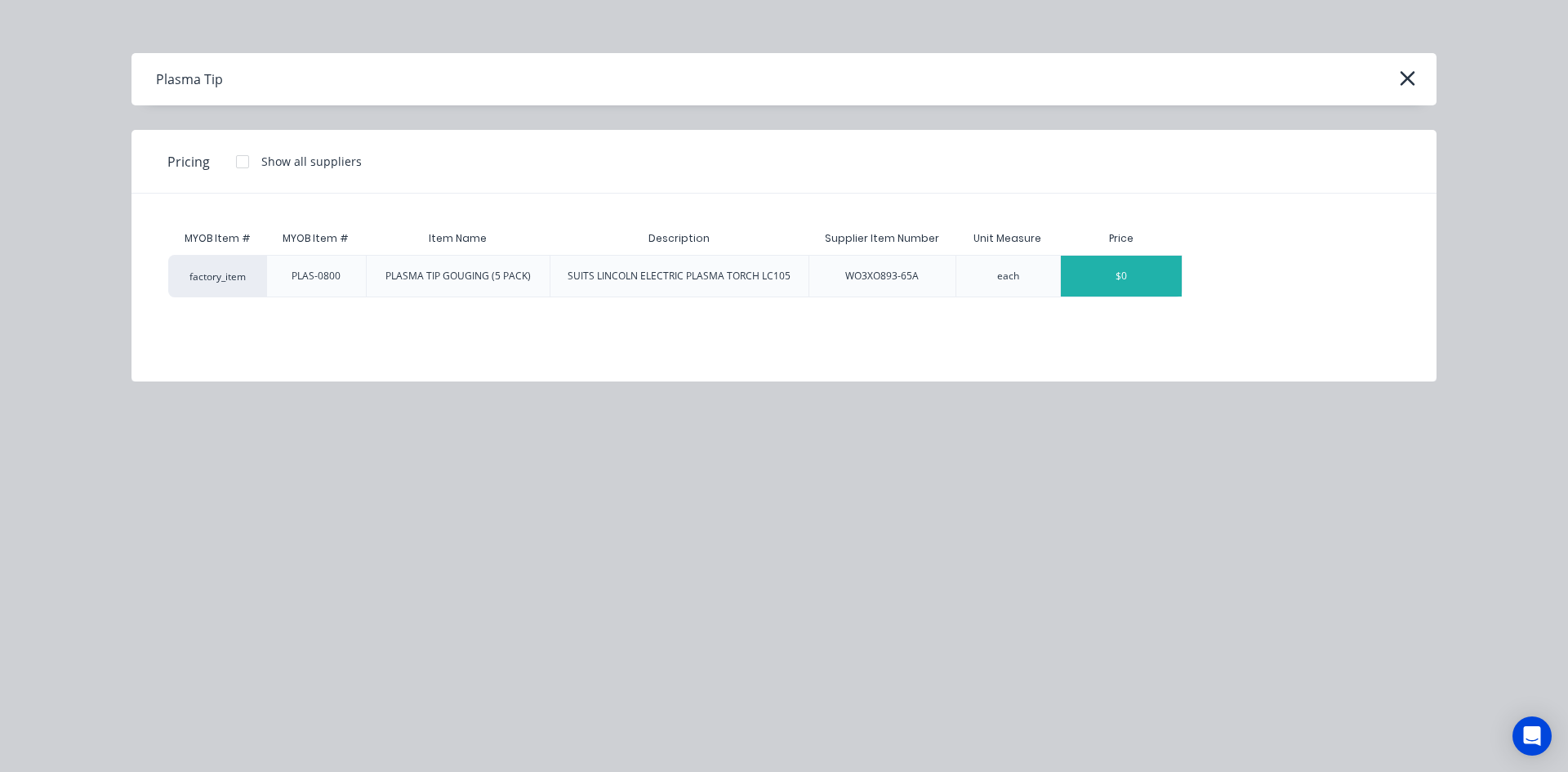
click at [1133, 275] on div "$0" at bounding box center [1121, 276] width 121 height 41
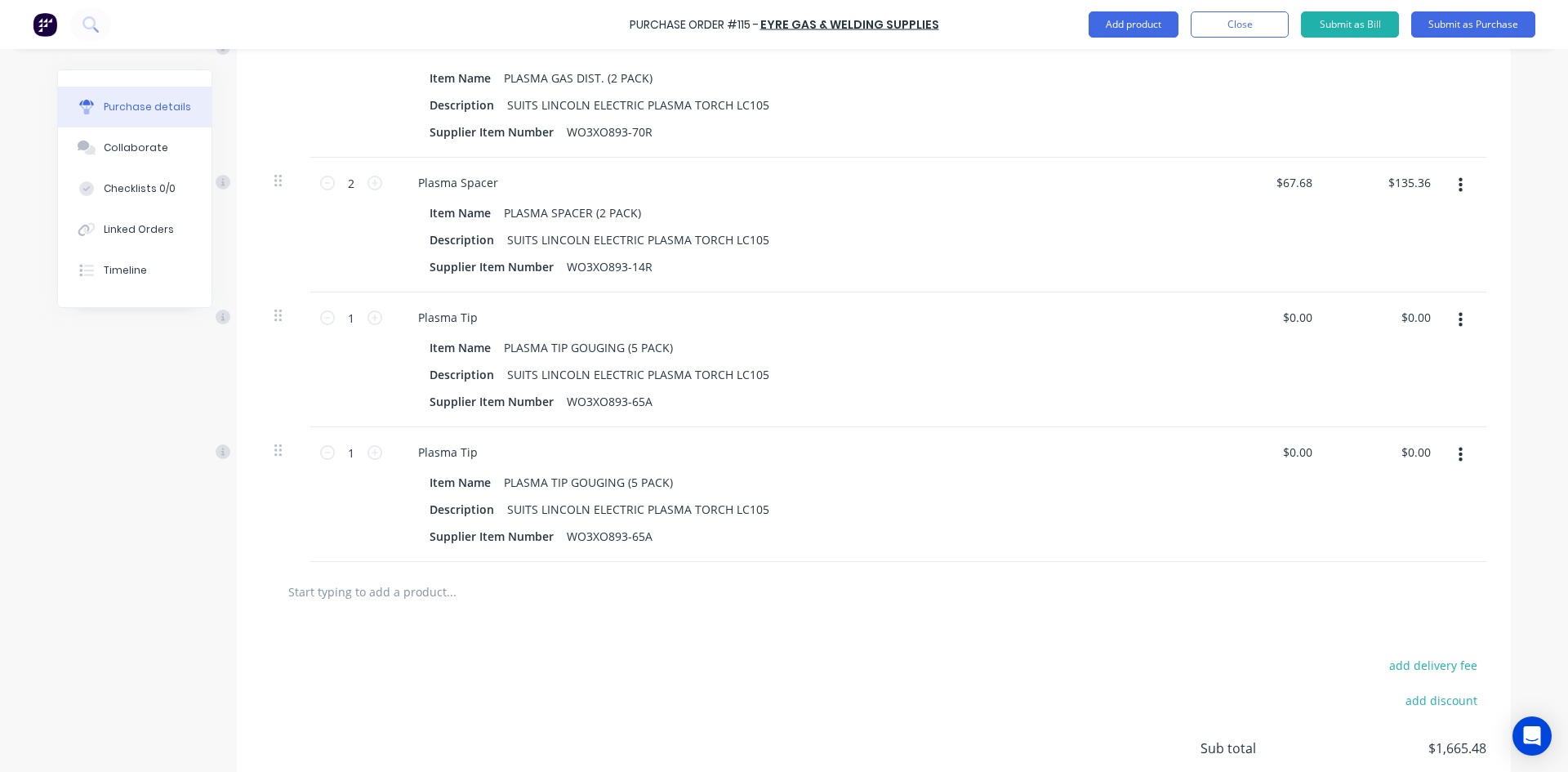
scroll to position [1466, 0]
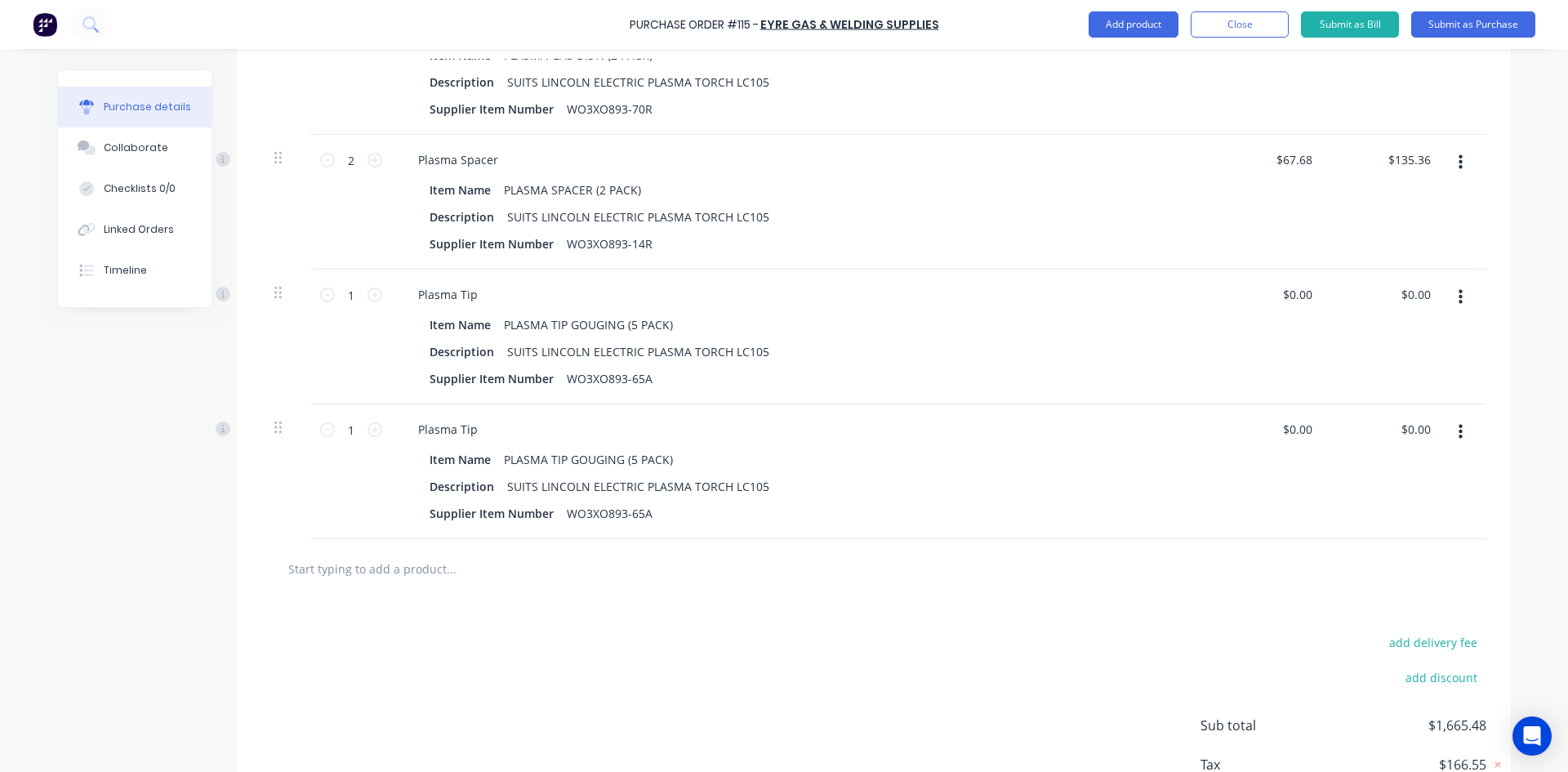
click at [1452, 432] on button "button" at bounding box center [1460, 432] width 38 height 30
click at [1389, 576] on button "Delete" at bounding box center [1410, 573] width 139 height 32
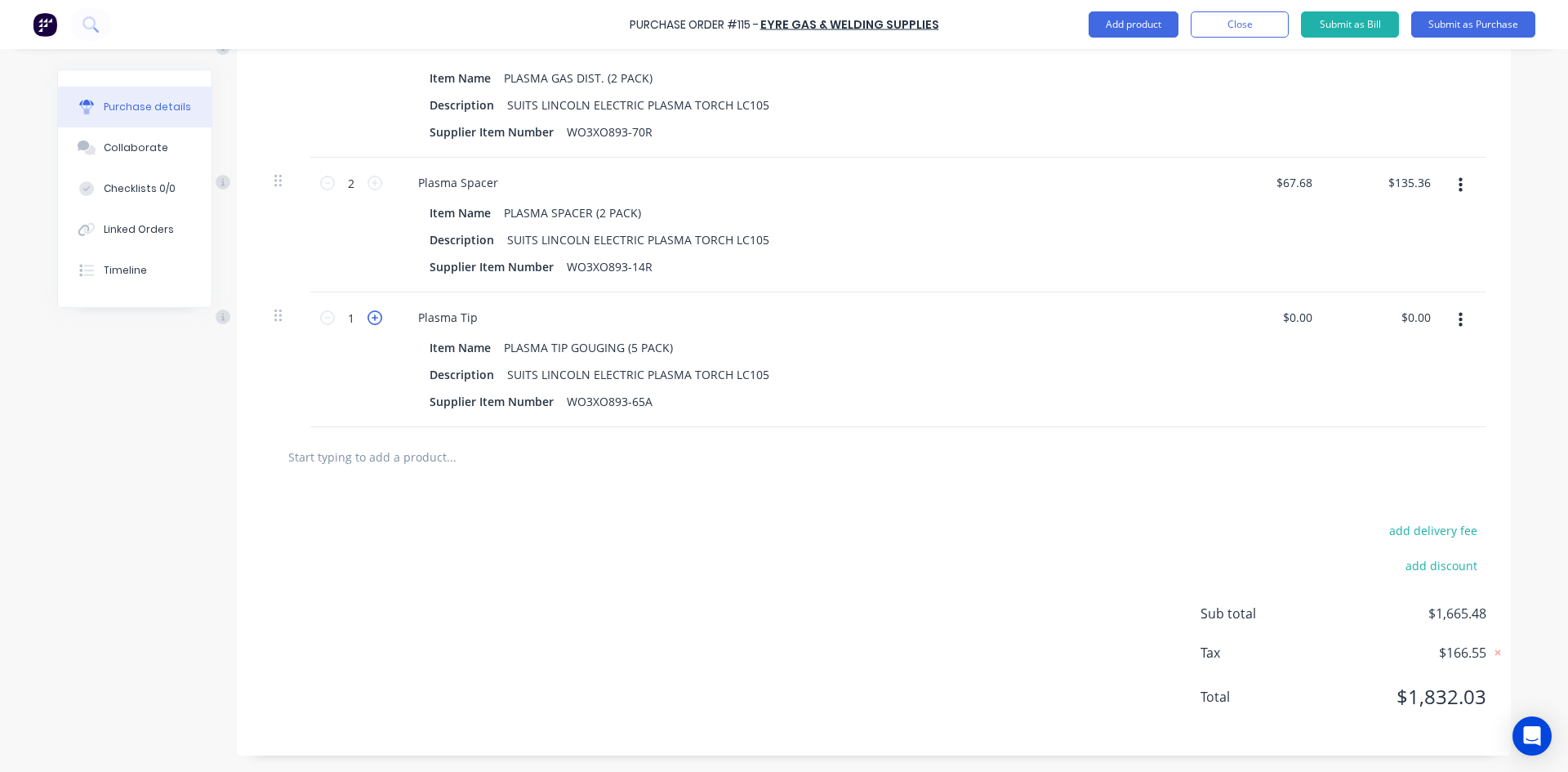
click at [372, 319] on icon at bounding box center [374, 317] width 14 height 14
click at [372, 318] on icon at bounding box center [374, 317] width 14 height 14
type input "5"
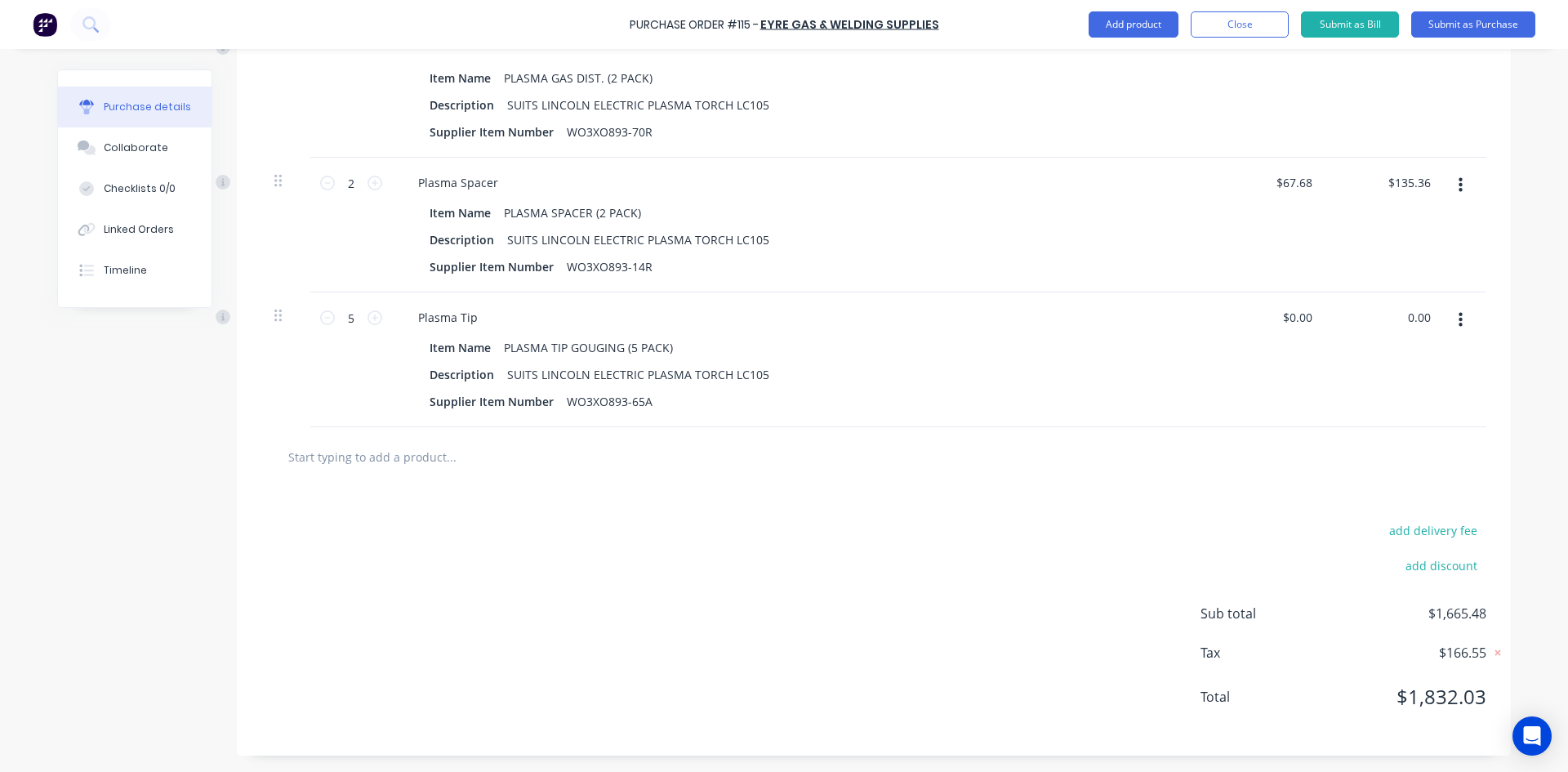
drag, startPoint x: 1424, startPoint y: 316, endPoint x: 1369, endPoint y: 328, distance: 56.3
click at [1369, 328] on div "0.00 0.00" at bounding box center [1386, 360] width 118 height 135
type input "91.80"
type input "$18.36"
type input "$91.80"
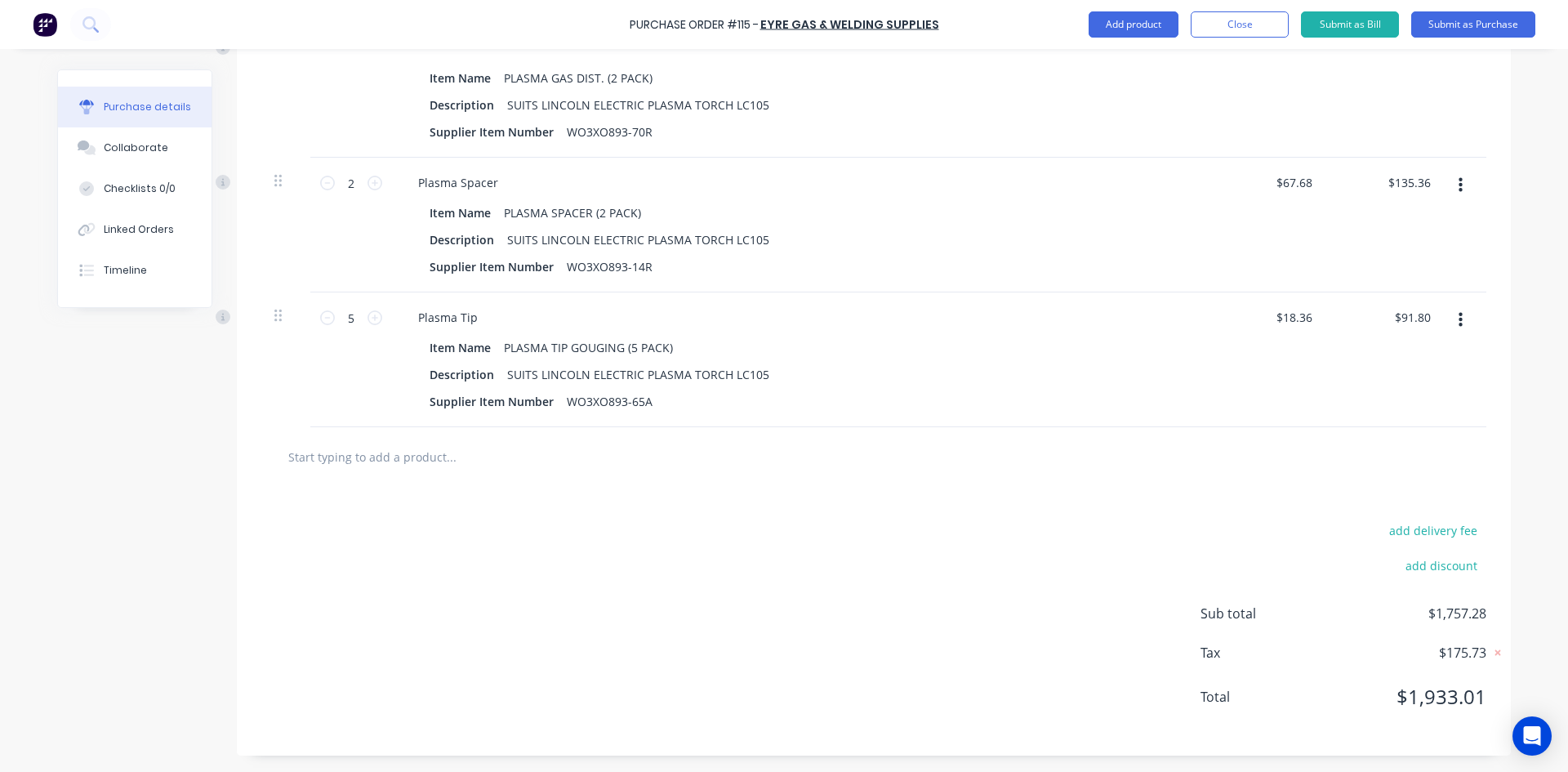
click at [1327, 329] on div "$91.80 $91.80" at bounding box center [1386, 360] width 118 height 135
click at [1142, 26] on button "Add product" at bounding box center [1134, 24] width 90 height 26
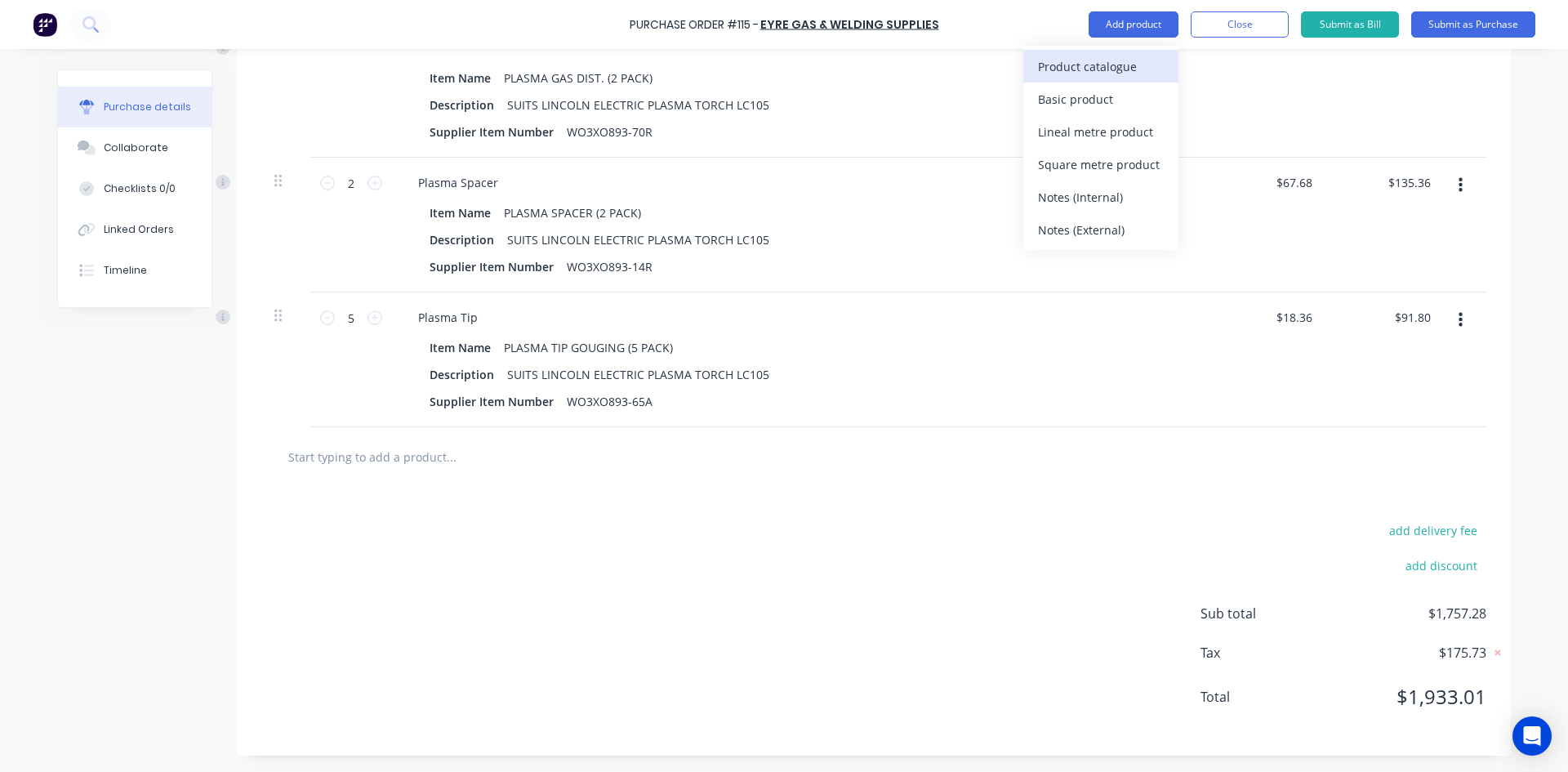
click at [1094, 67] on div "Product catalogue" at bounding box center [1101, 66] width 126 height 24
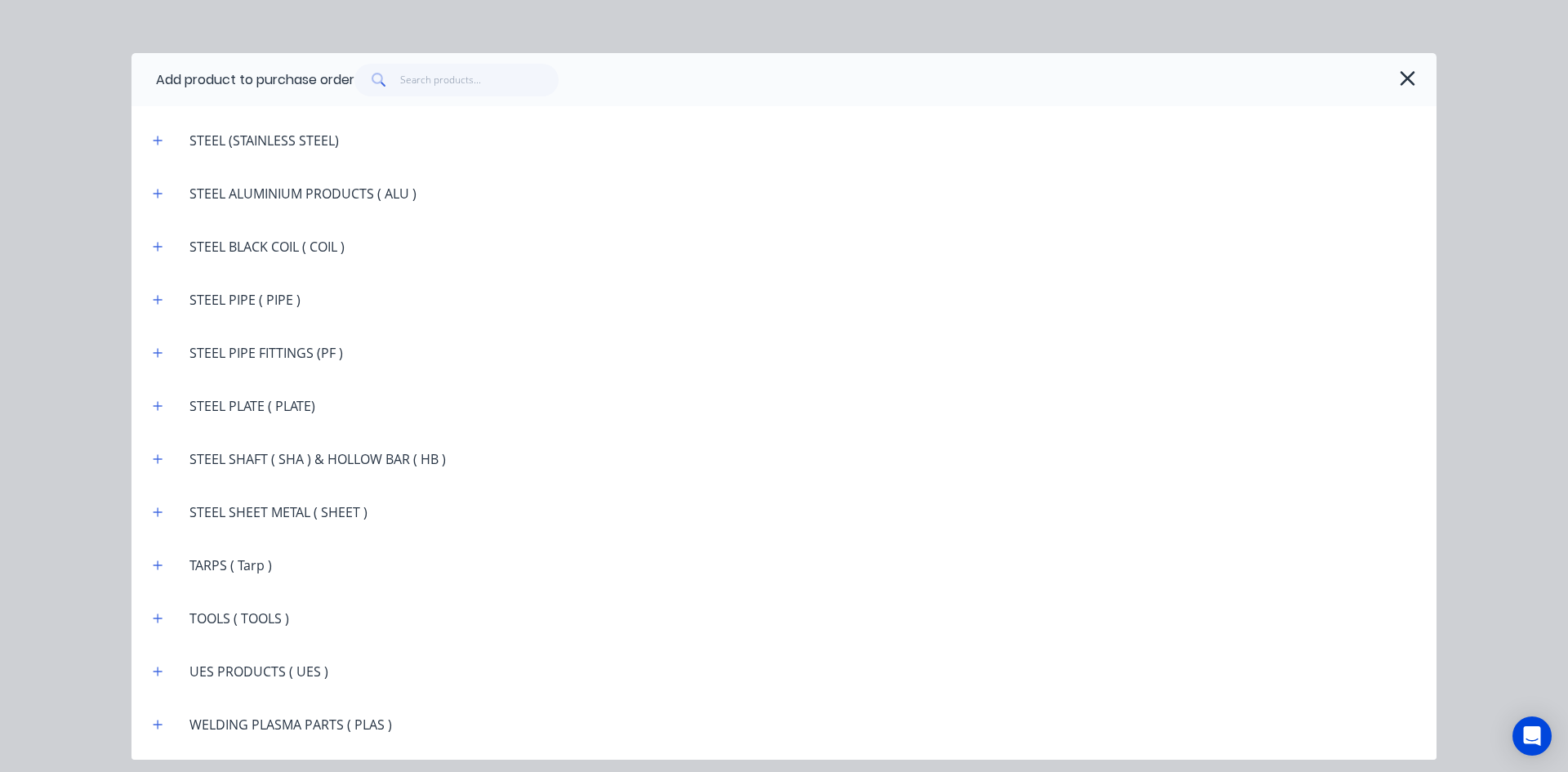
scroll to position [2958, 0]
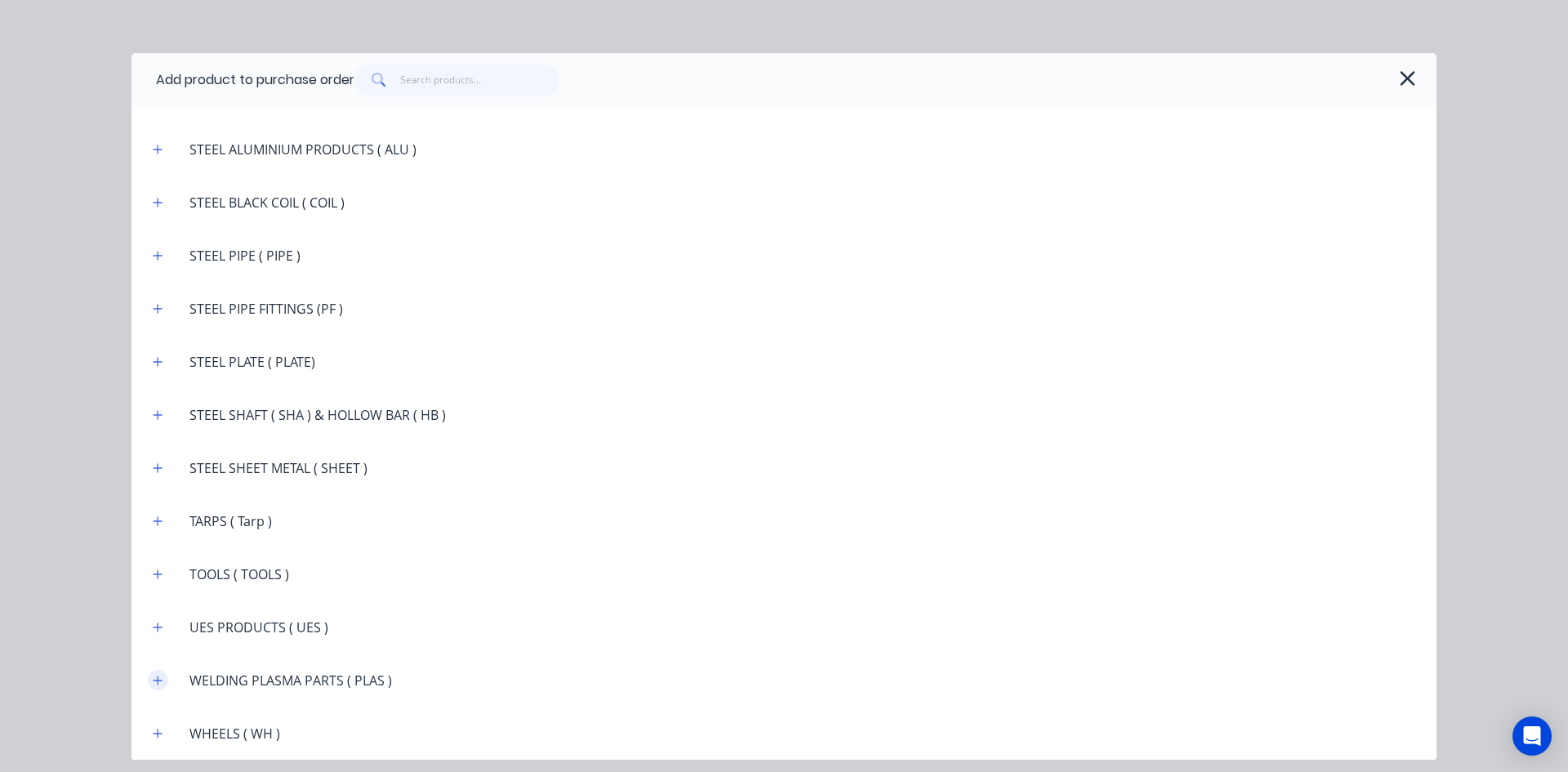
click at [164, 680] on button "button" at bounding box center [158, 680] width 20 height 20
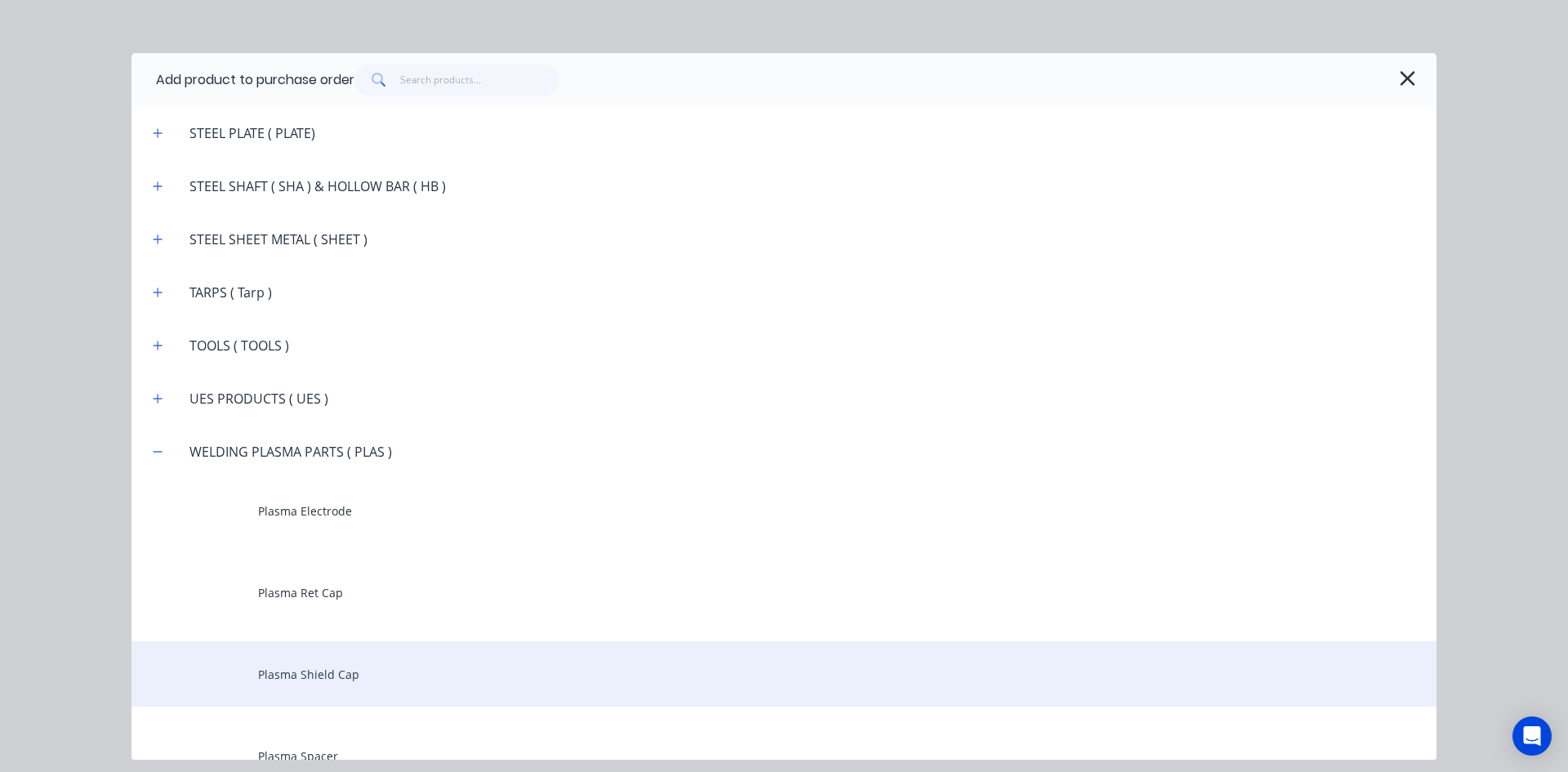
scroll to position [3203, 0]
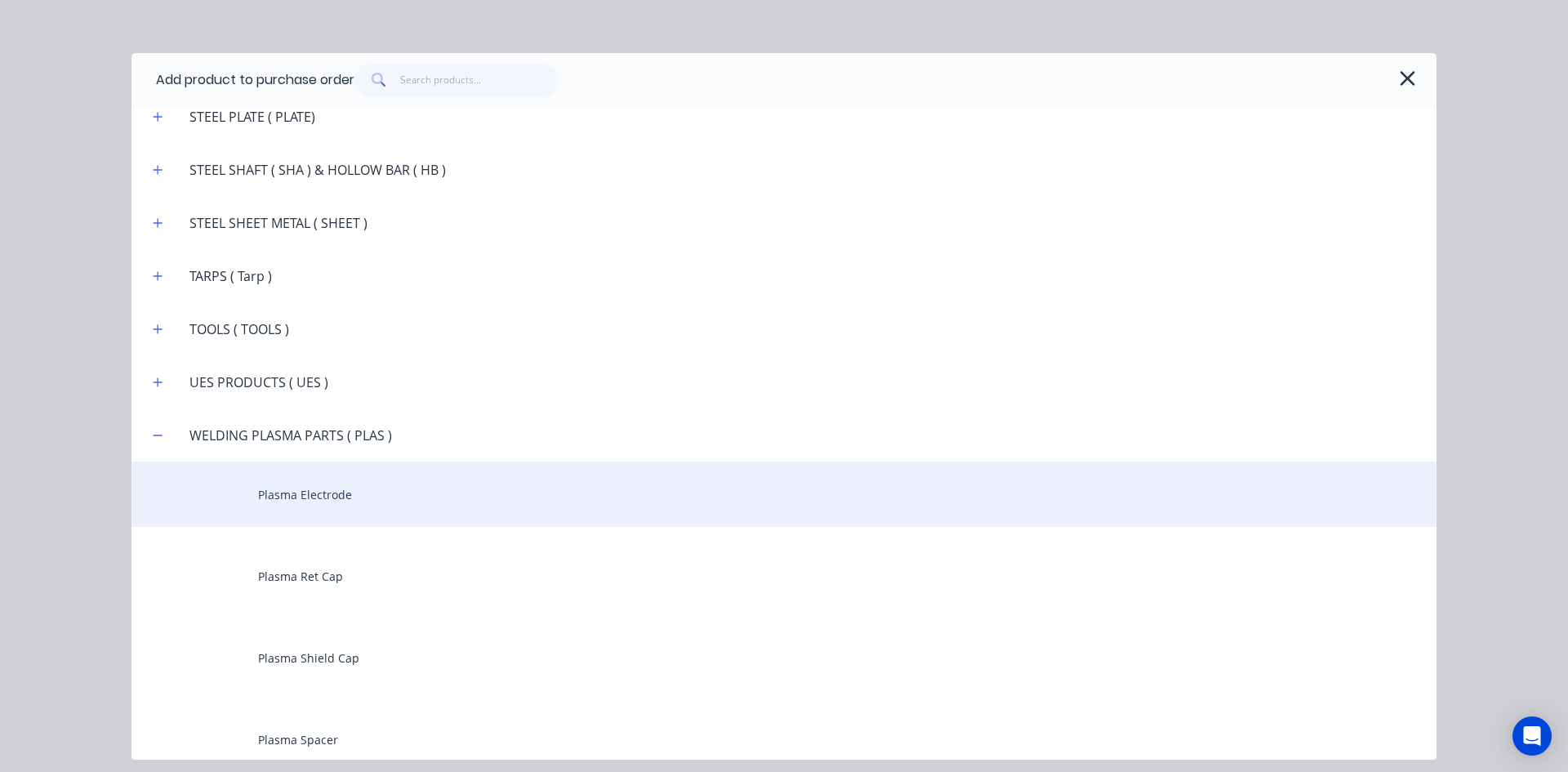
click at [298, 493] on div "Plasma Electrode" at bounding box center [784, 494] width 1305 height 65
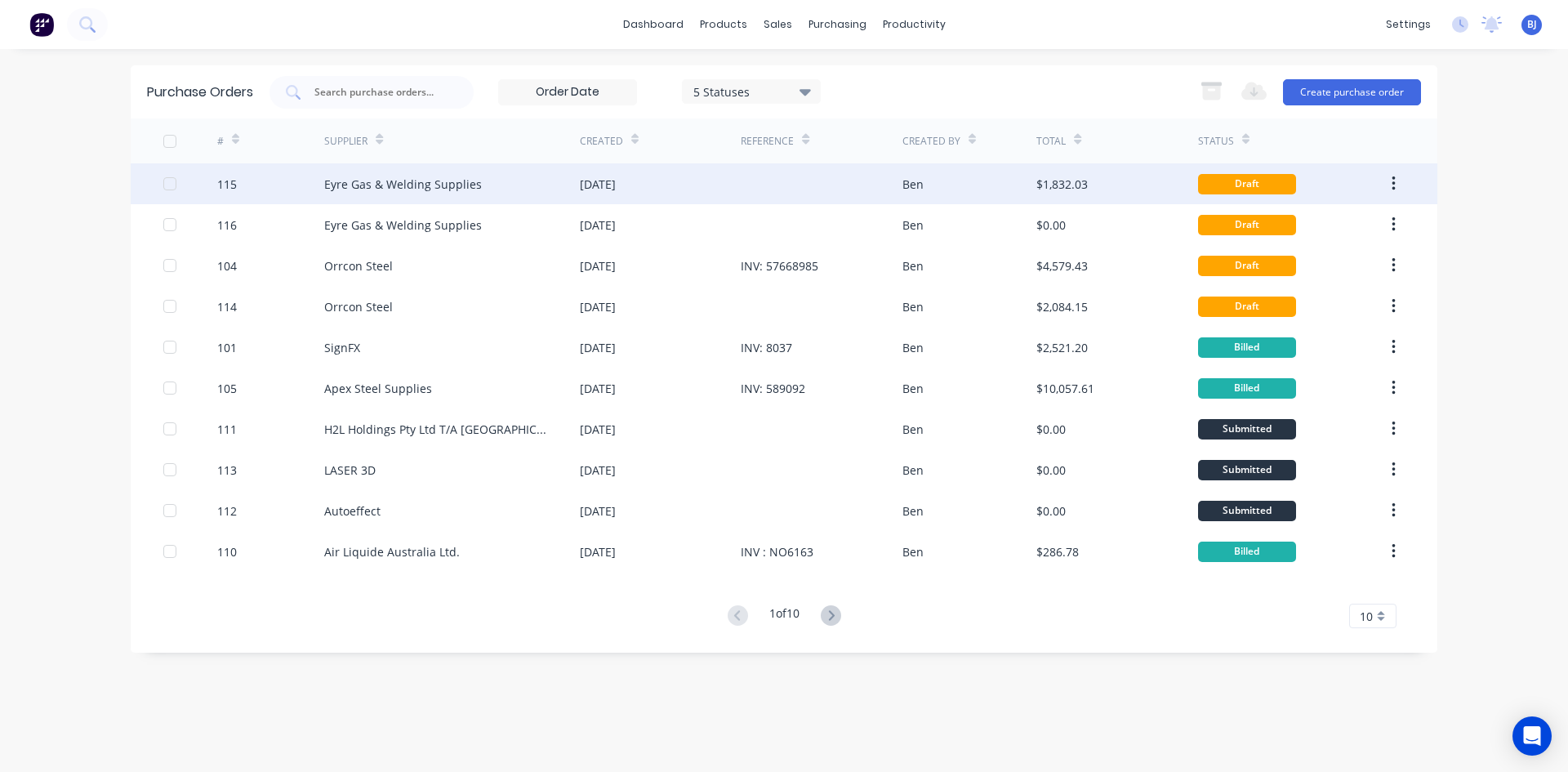
click at [437, 181] on div "Eyre Gas & Welding Supplies" at bounding box center [402, 184] width 157 height 17
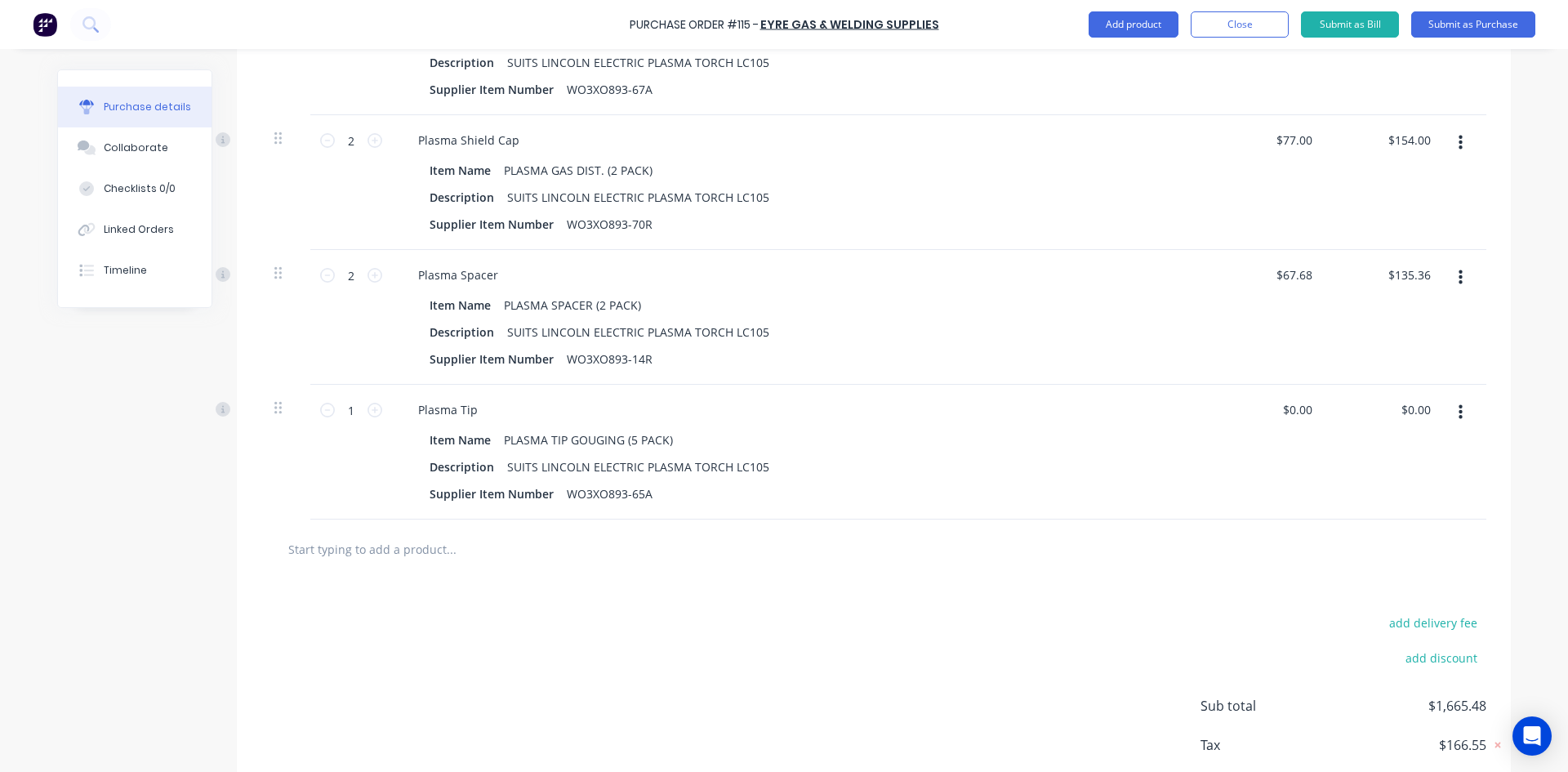
scroll to position [1389, 0]
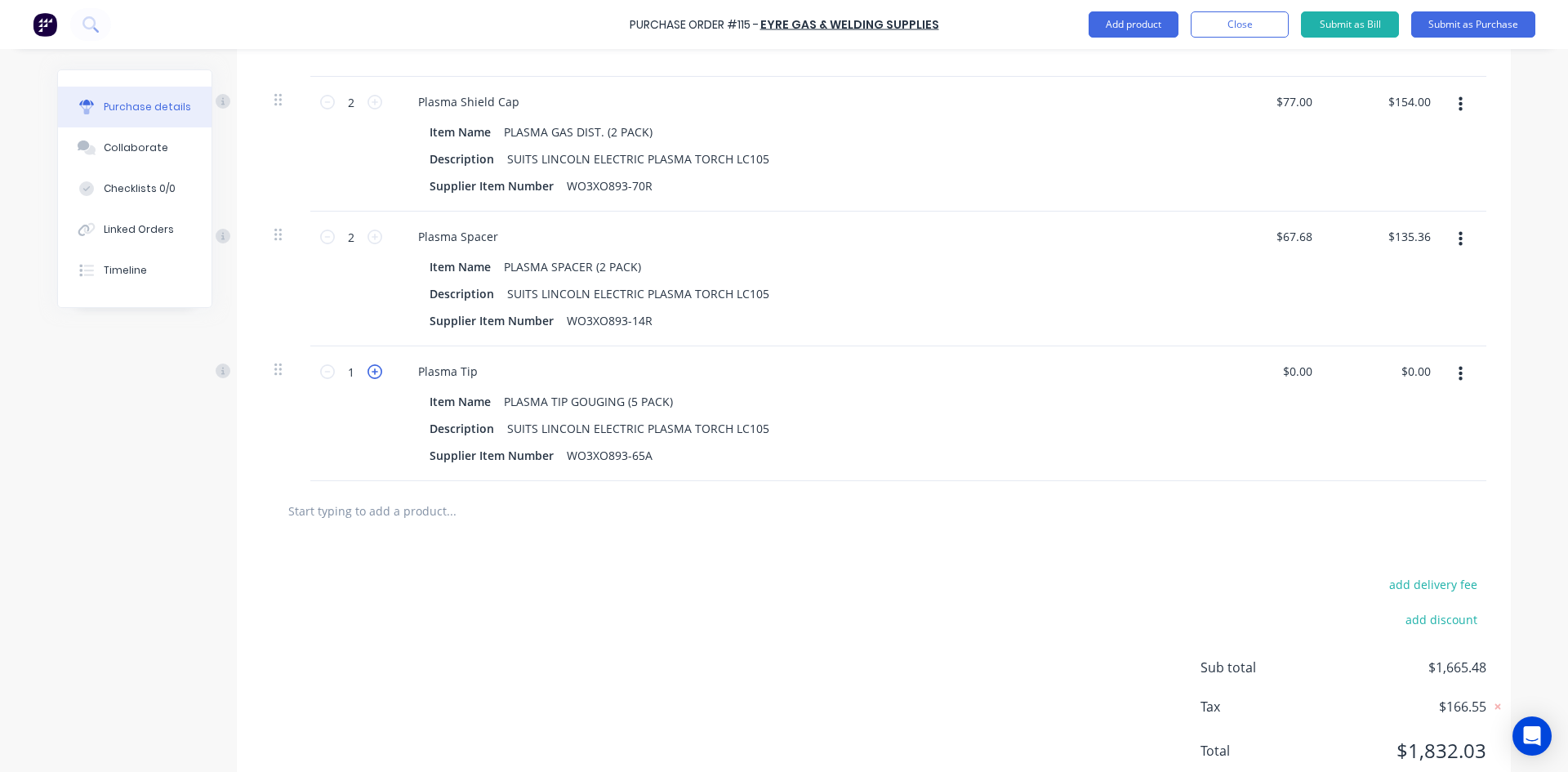
click at [370, 373] on icon at bounding box center [374, 372] width 14 height 14
click at [369, 373] on icon at bounding box center [374, 372] width 14 height 14
click at [368, 373] on icon at bounding box center [374, 372] width 14 height 14
type input "5"
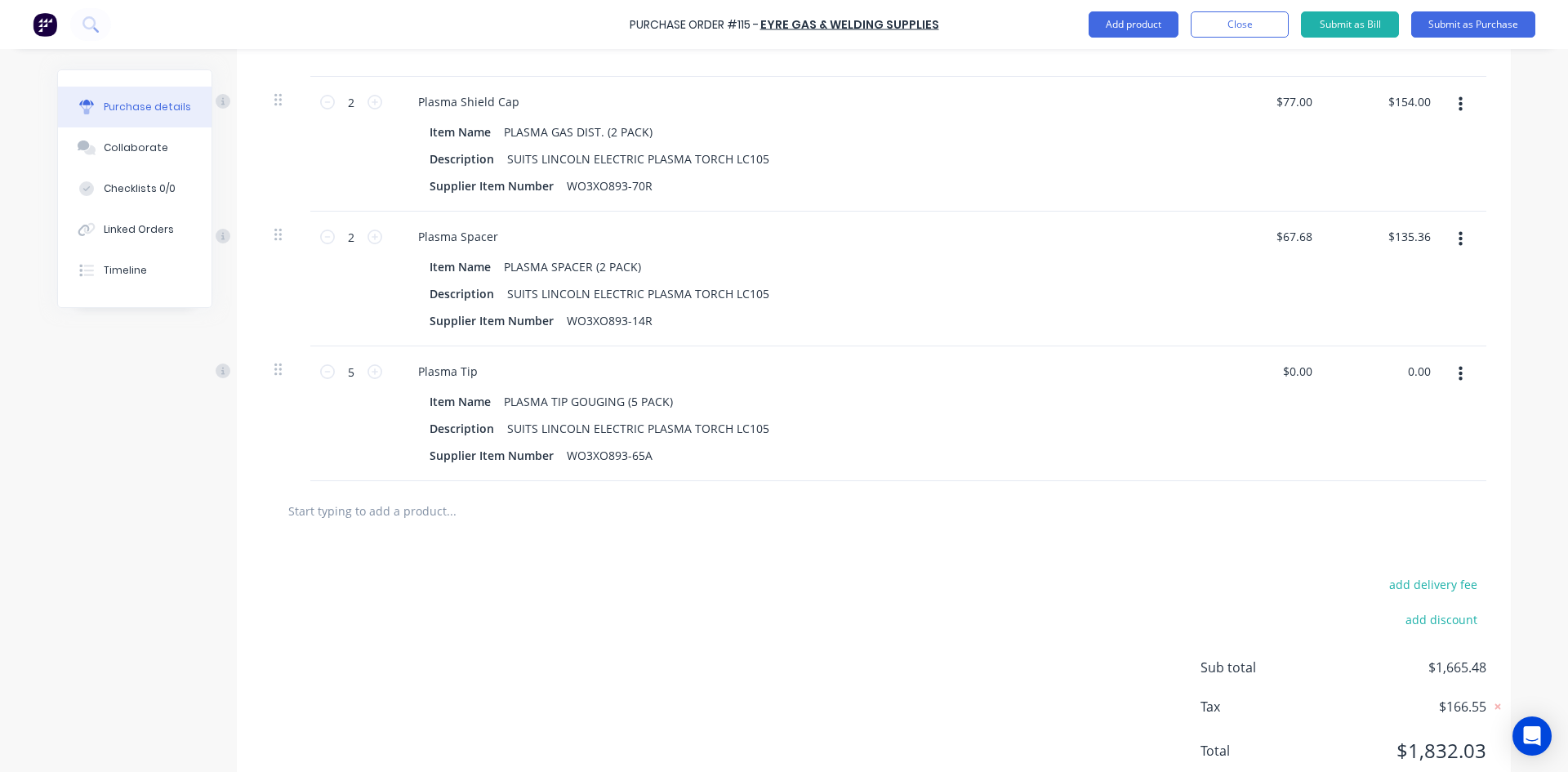
drag, startPoint x: 1424, startPoint y: 369, endPoint x: 1393, endPoint y: 385, distance: 34.9
click at [1393, 385] on div "0.00 0.00" at bounding box center [1386, 413] width 118 height 135
type input "91.80"
type input "$18.36"
type input "$91.80"
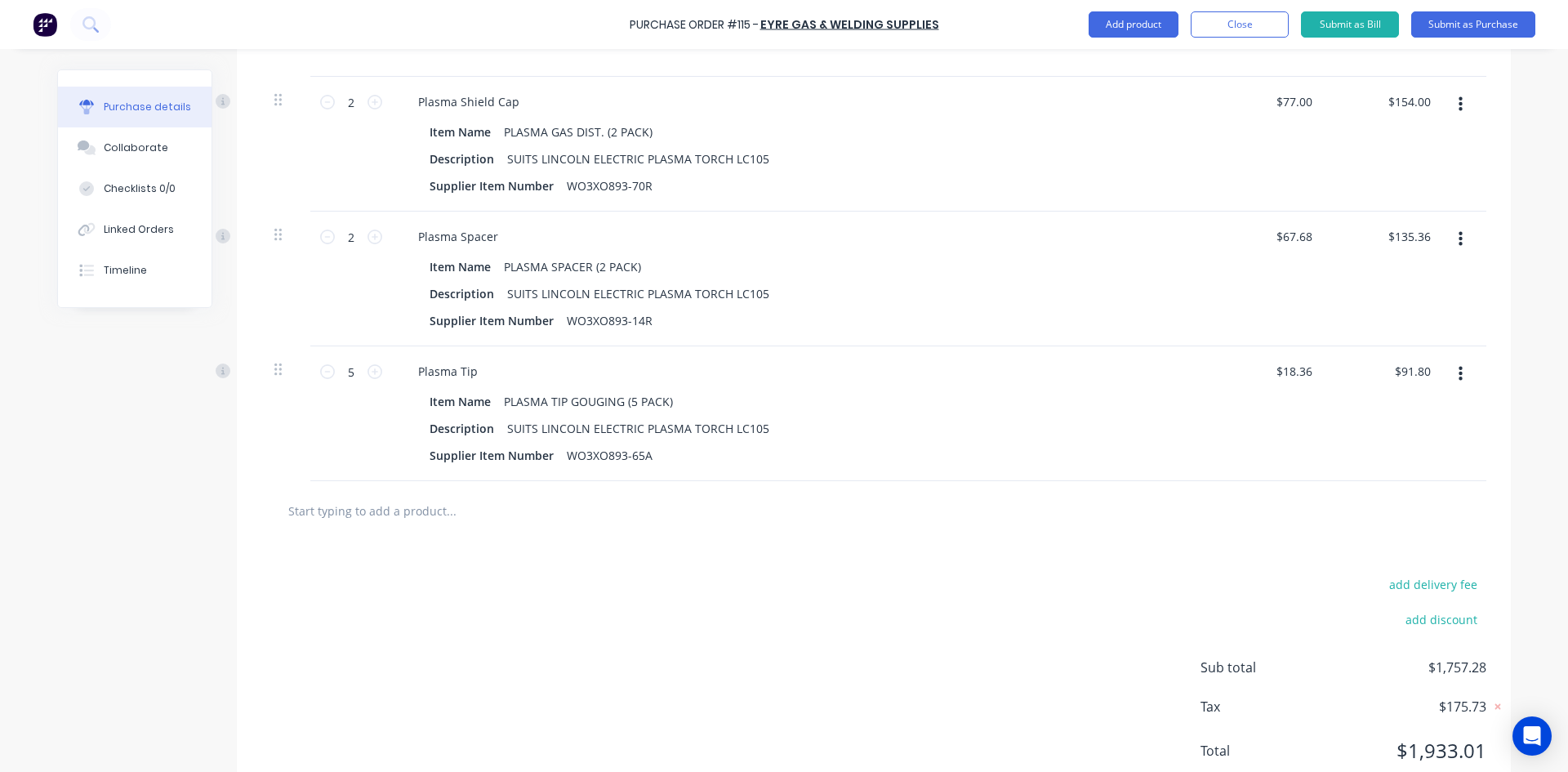
click at [1412, 437] on div "$91.80 $91.80" at bounding box center [1386, 413] width 118 height 135
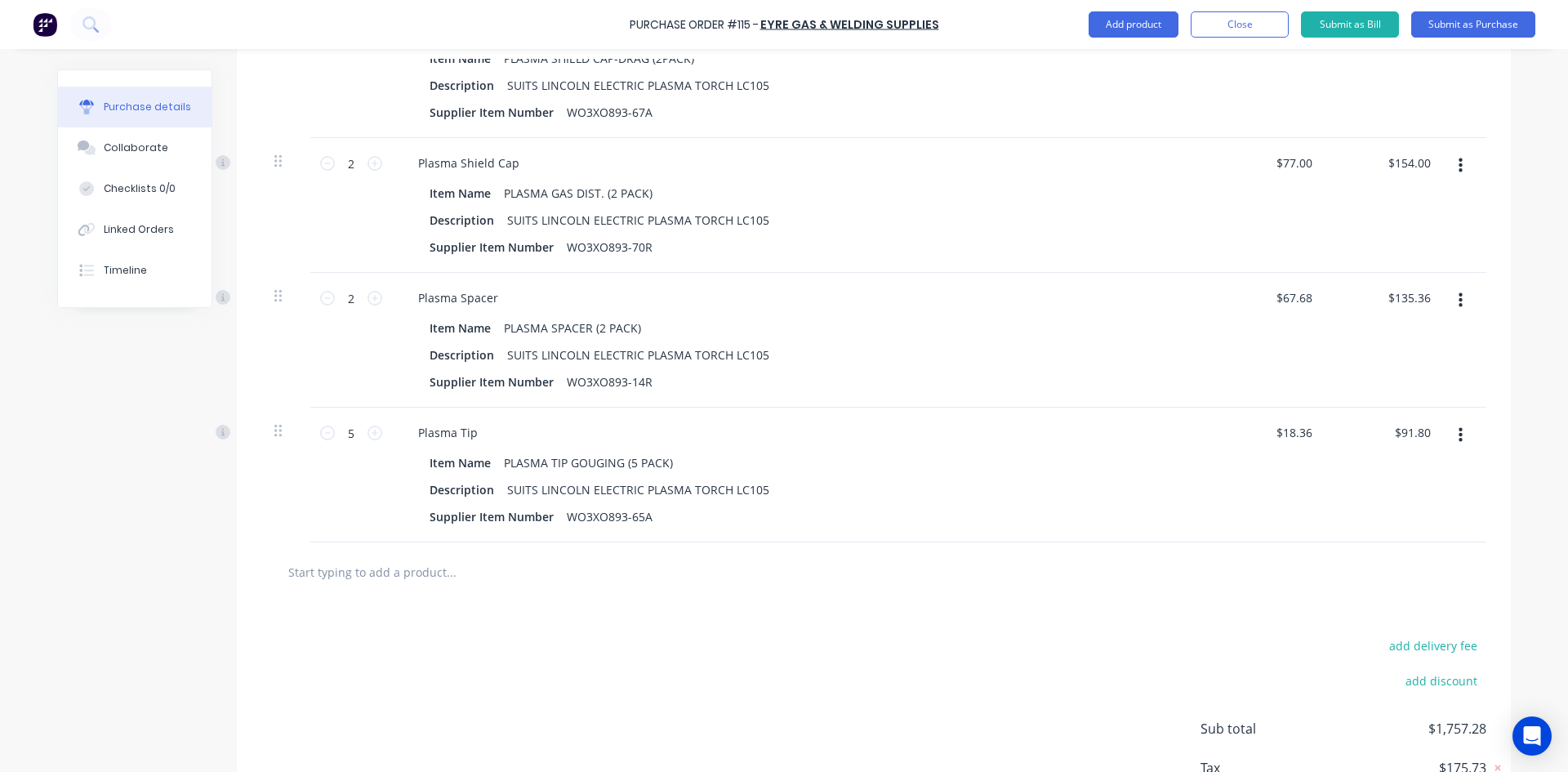
scroll to position [1361, 0]
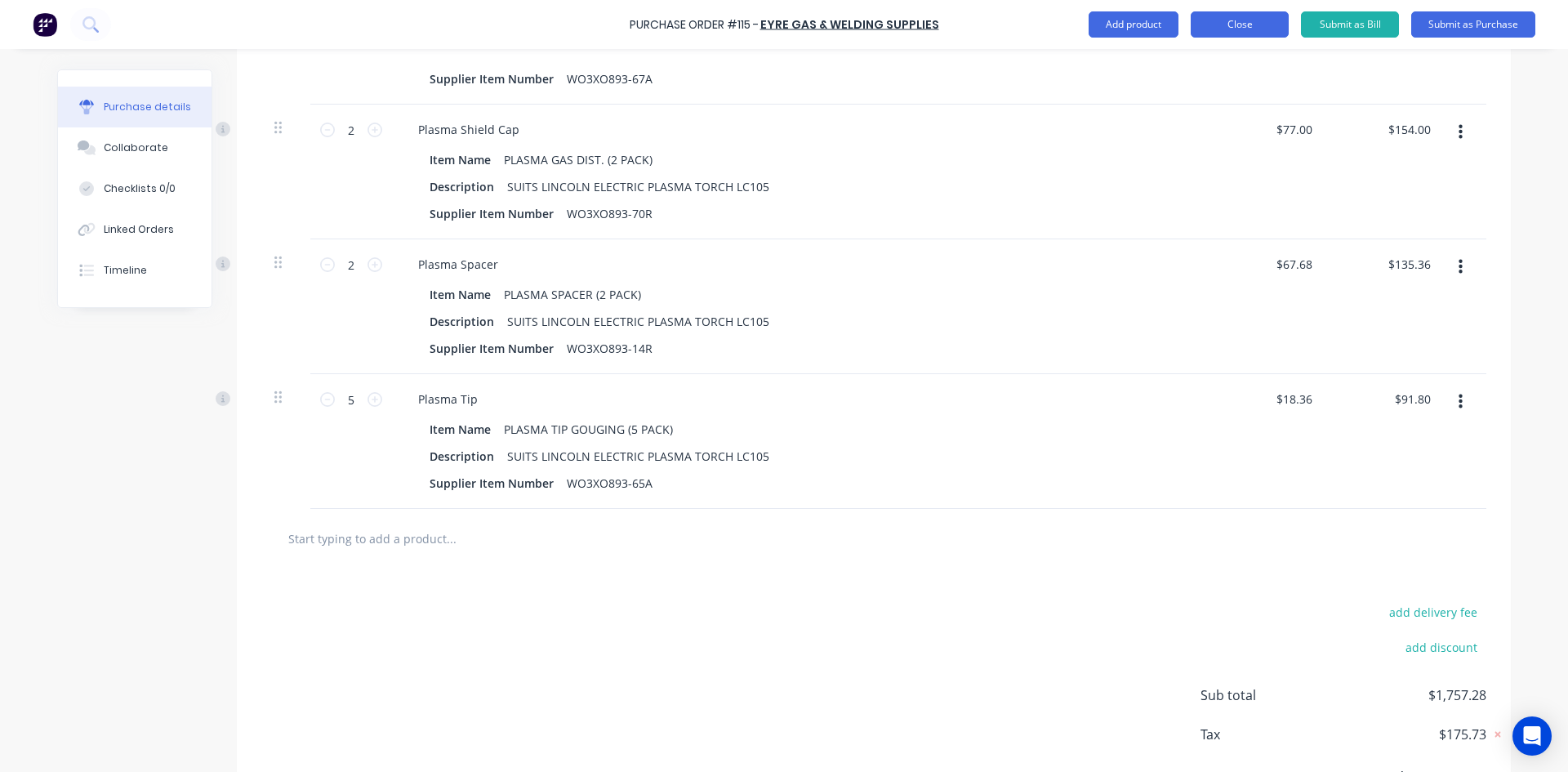
click at [1246, 26] on button "Close" at bounding box center [1239, 24] width 98 height 26
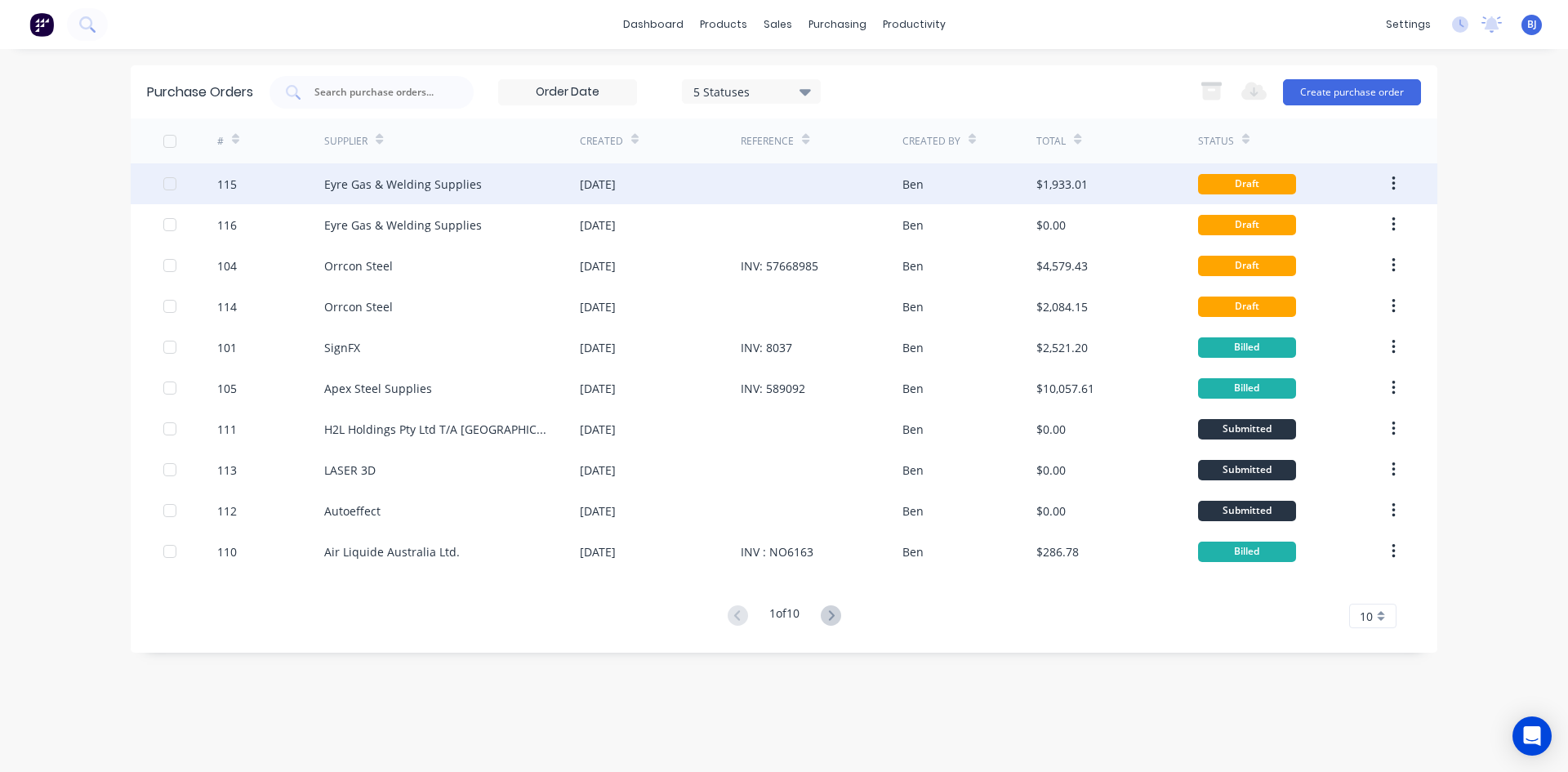
click at [606, 183] on div "03 Sep 2025" at bounding box center [597, 184] width 36 height 17
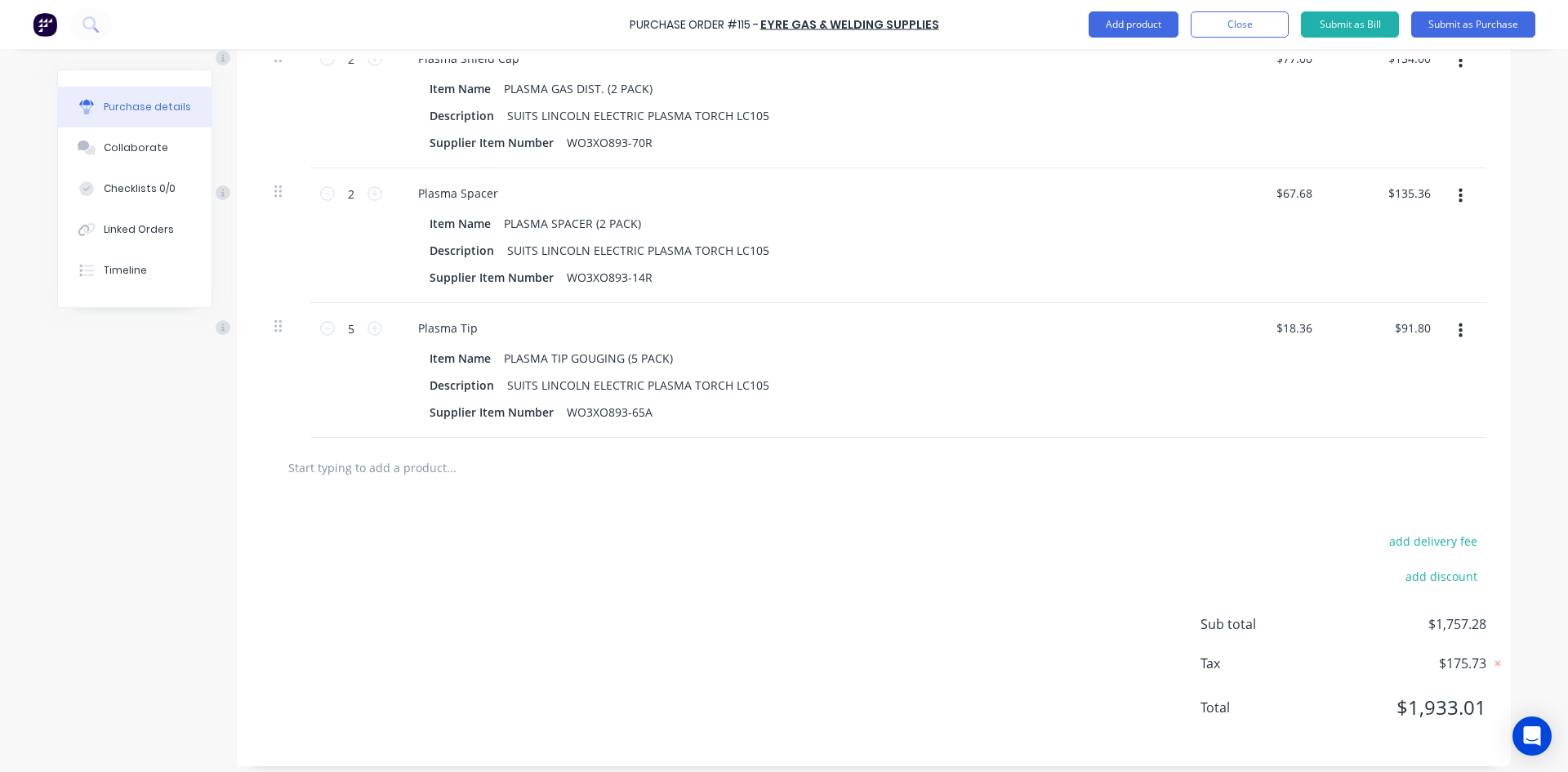
scroll to position [1443, 0]
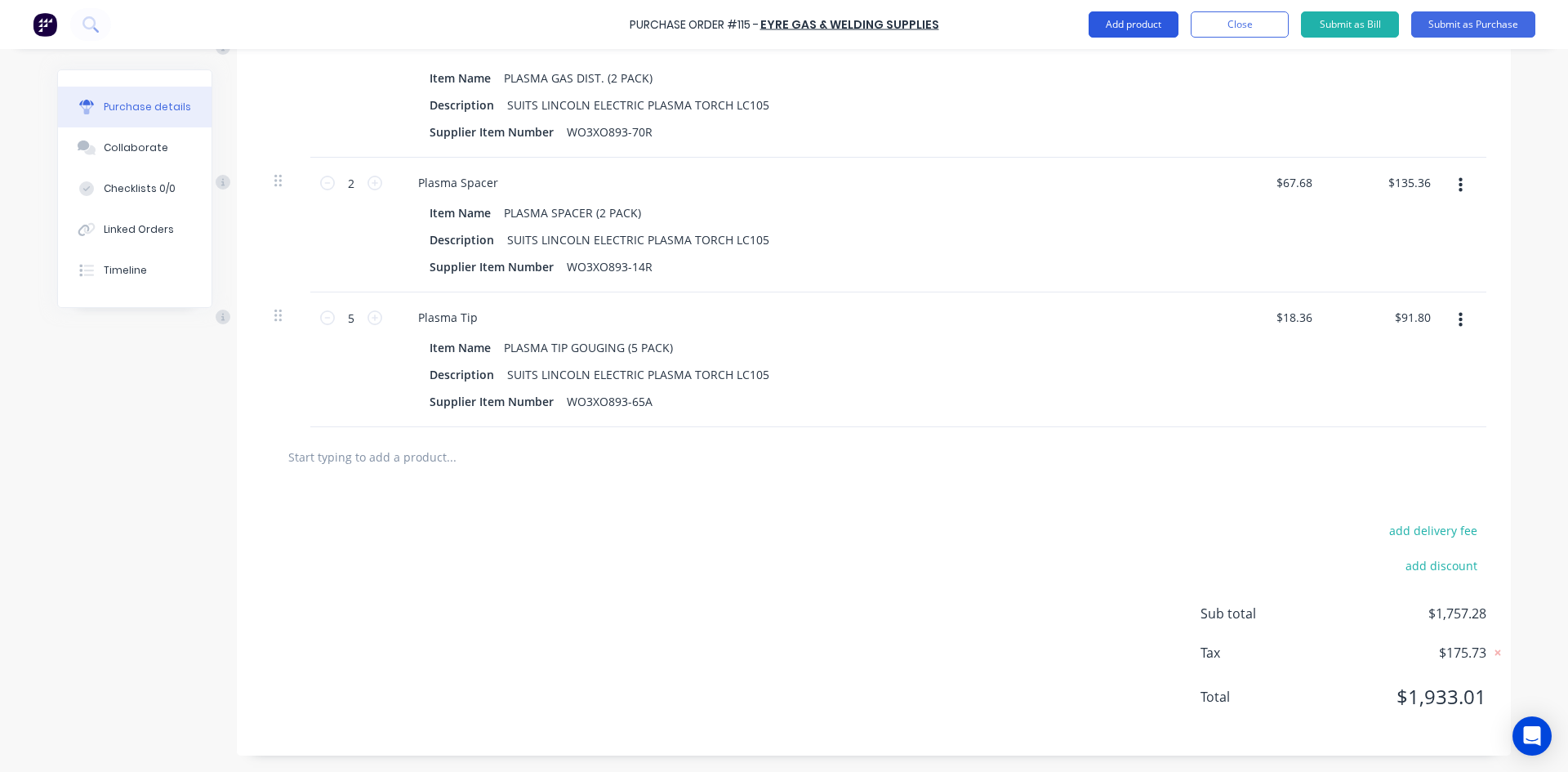
click at [1121, 26] on button "Add product" at bounding box center [1134, 24] width 90 height 26
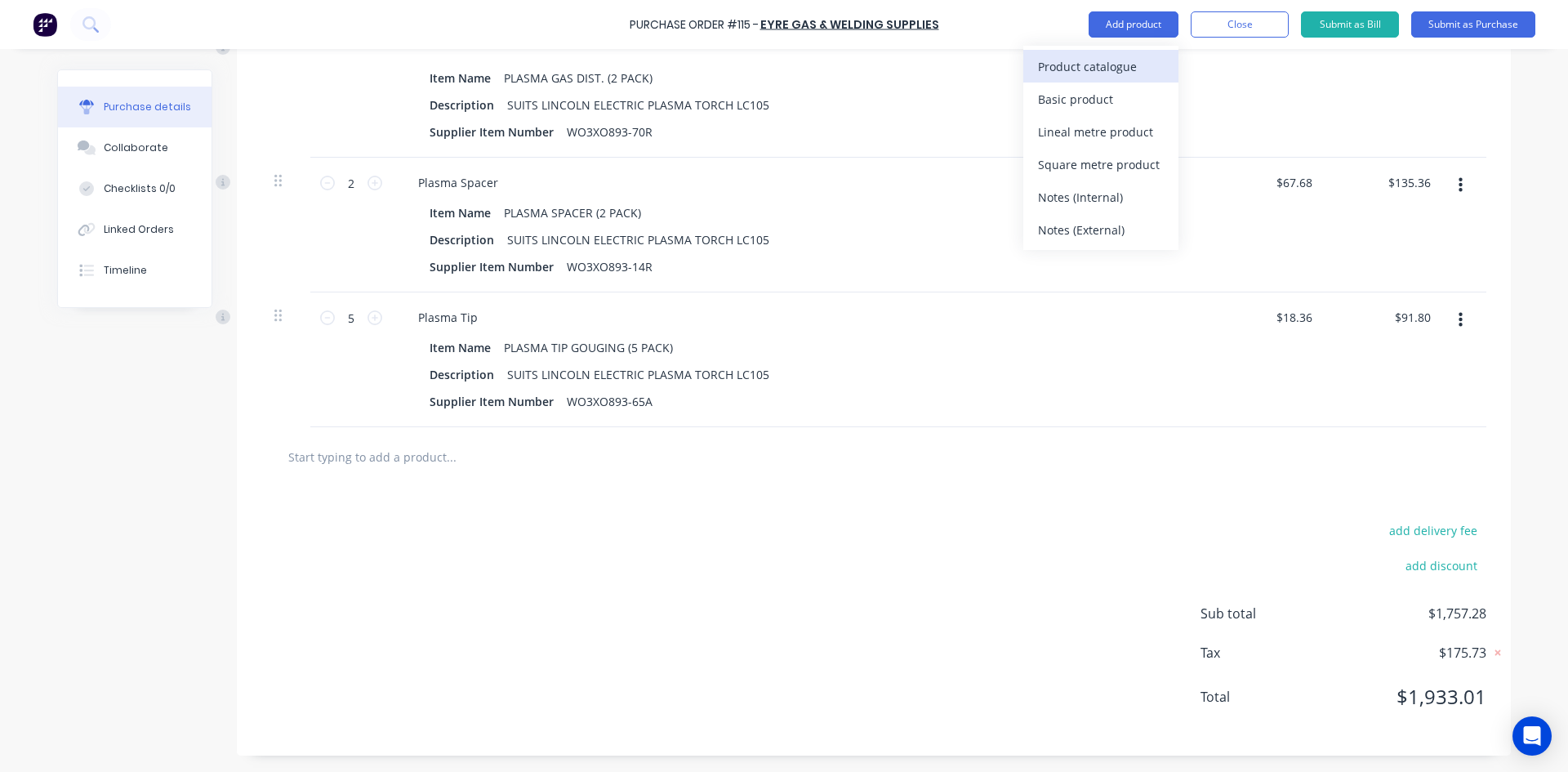
click at [1102, 73] on div "Product catalogue" at bounding box center [1101, 66] width 126 height 24
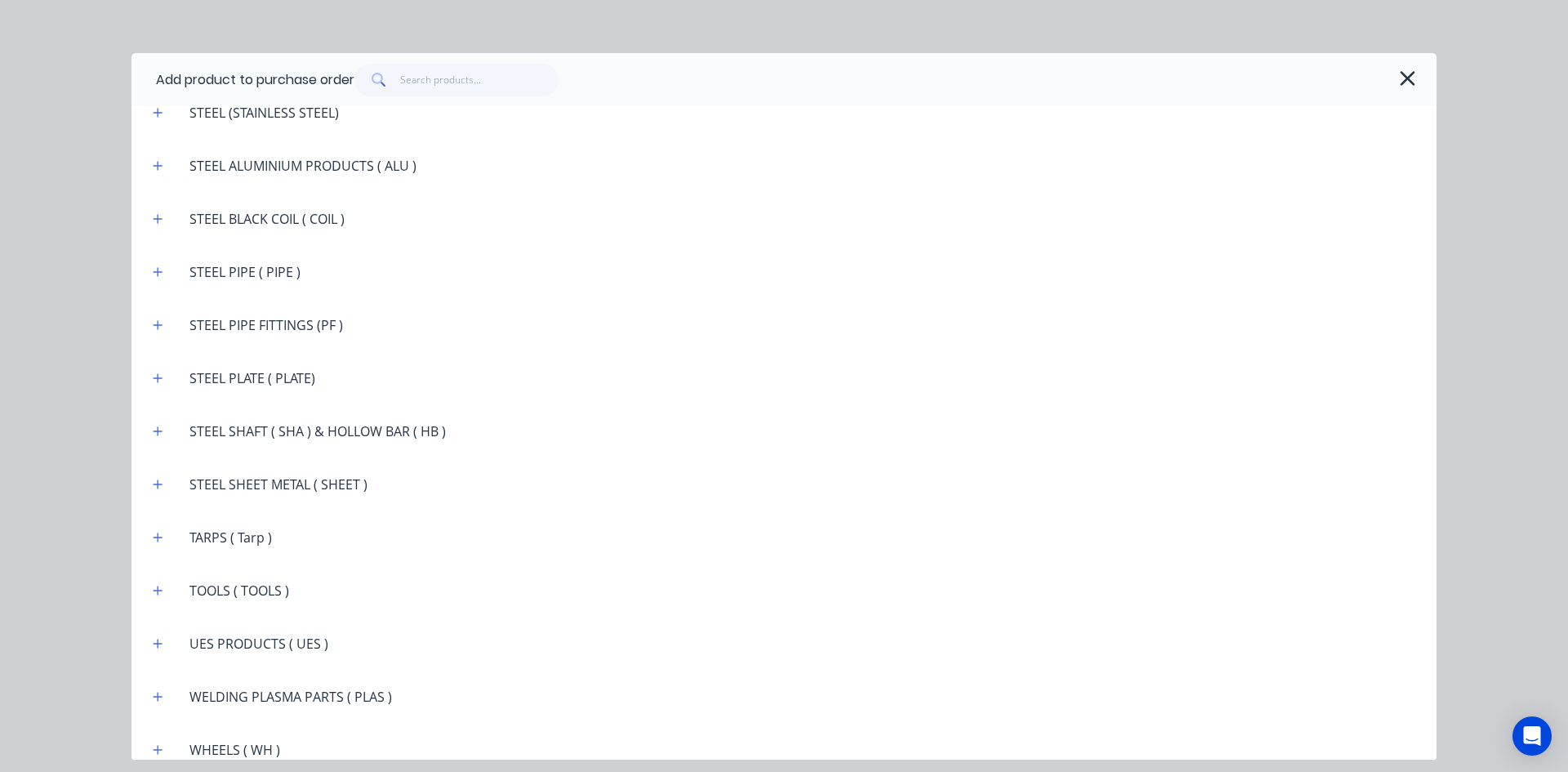
scroll to position [2958, 0]
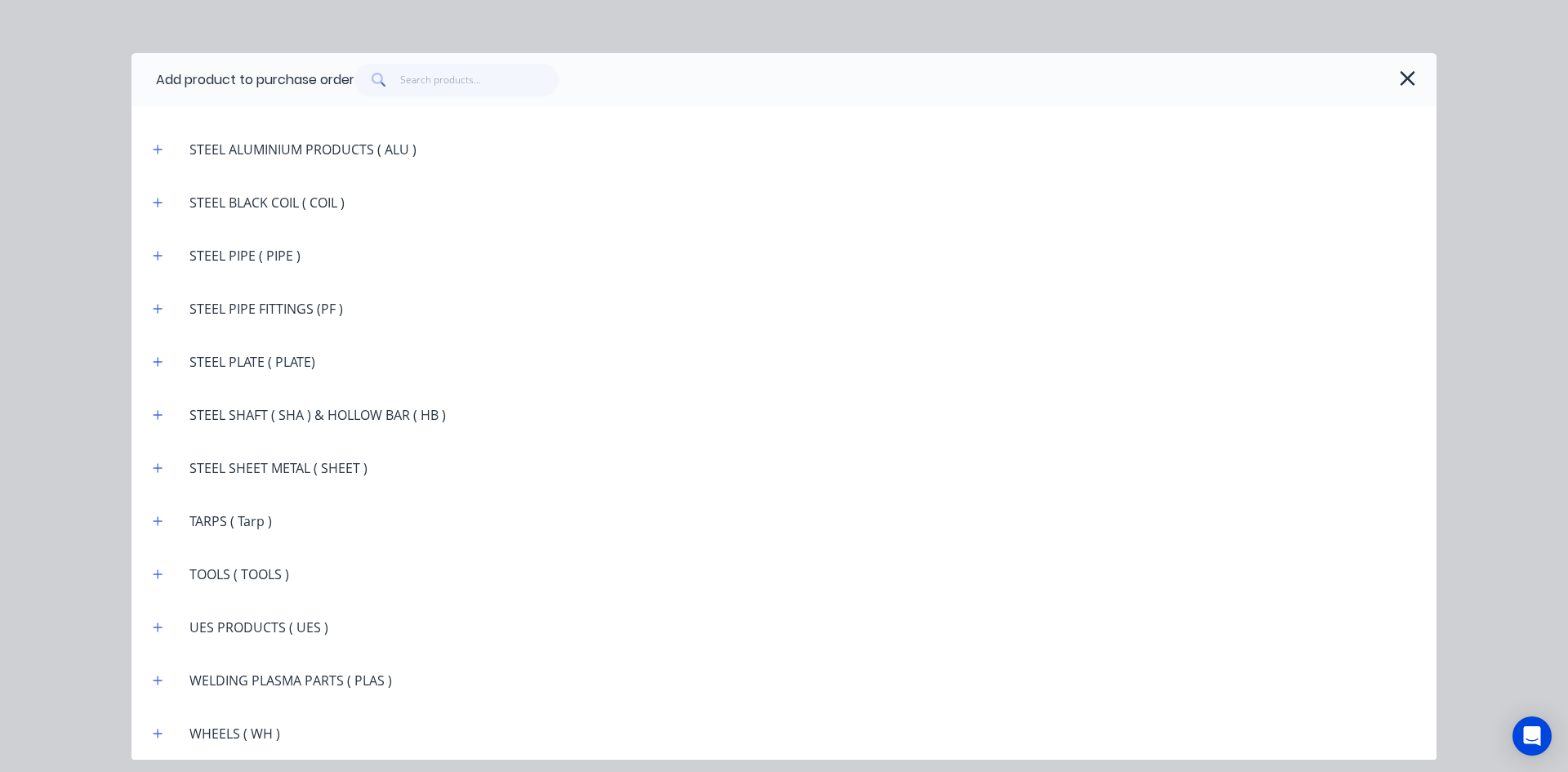
click at [168, 584] on header "TOOLS ( TOOLS )" at bounding box center [784, 574] width 1305 height 53
click at [154, 573] on icon "button" at bounding box center [158, 574] width 10 height 11
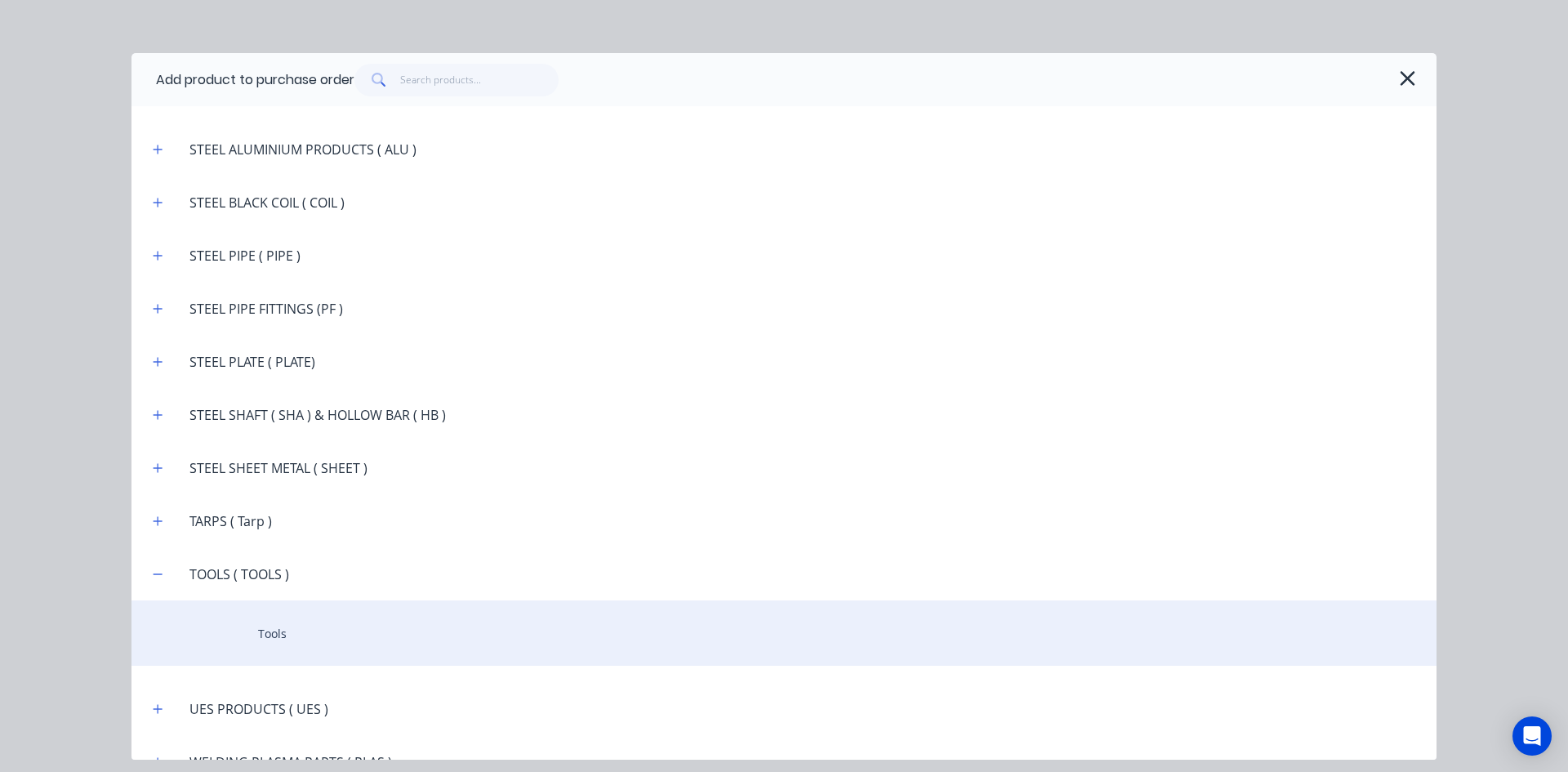
click at [255, 630] on div "Tools" at bounding box center [784, 633] width 1305 height 65
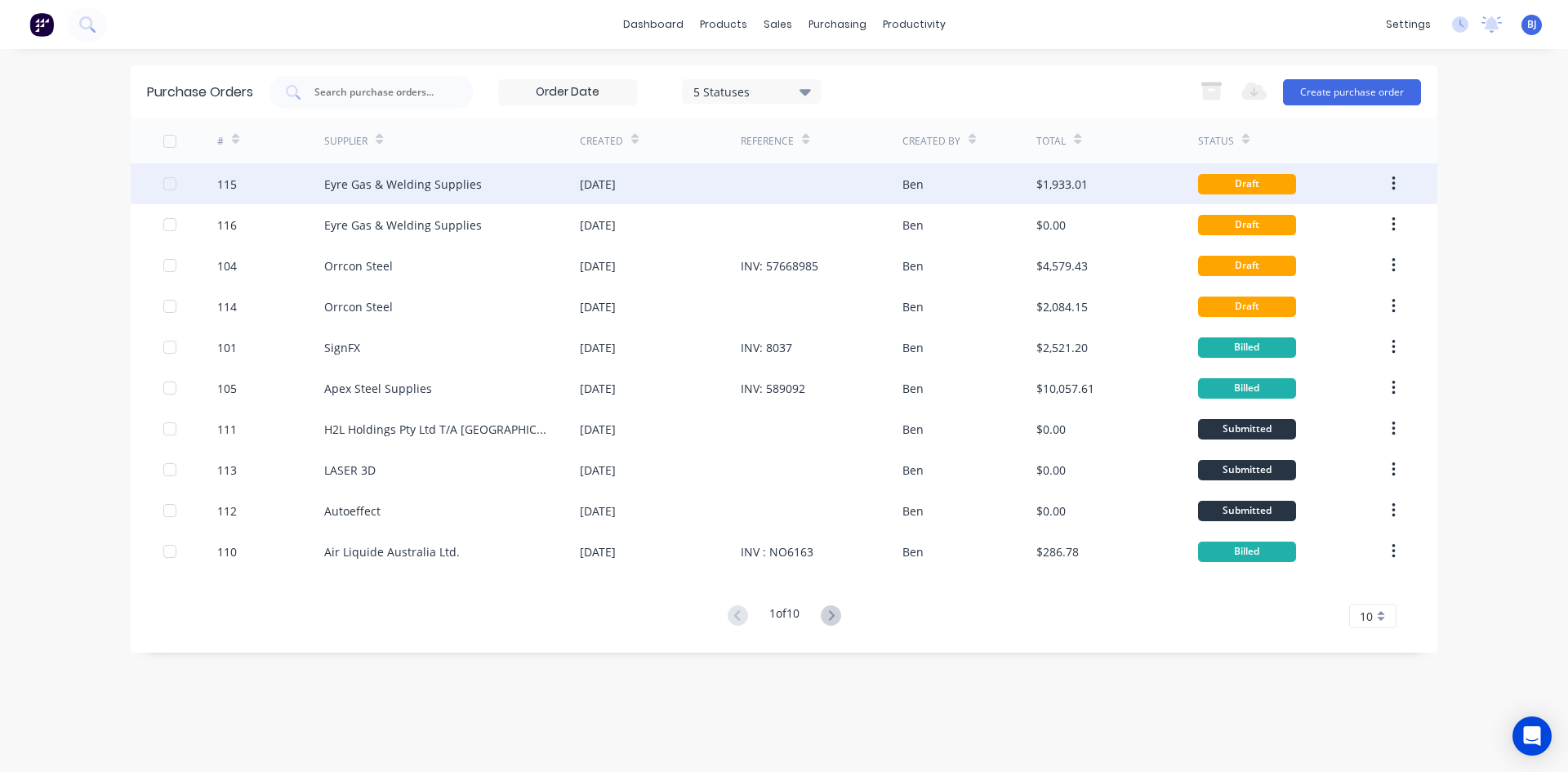
click at [454, 185] on div "Eyre Gas & Welding Supplies" at bounding box center [402, 184] width 157 height 17
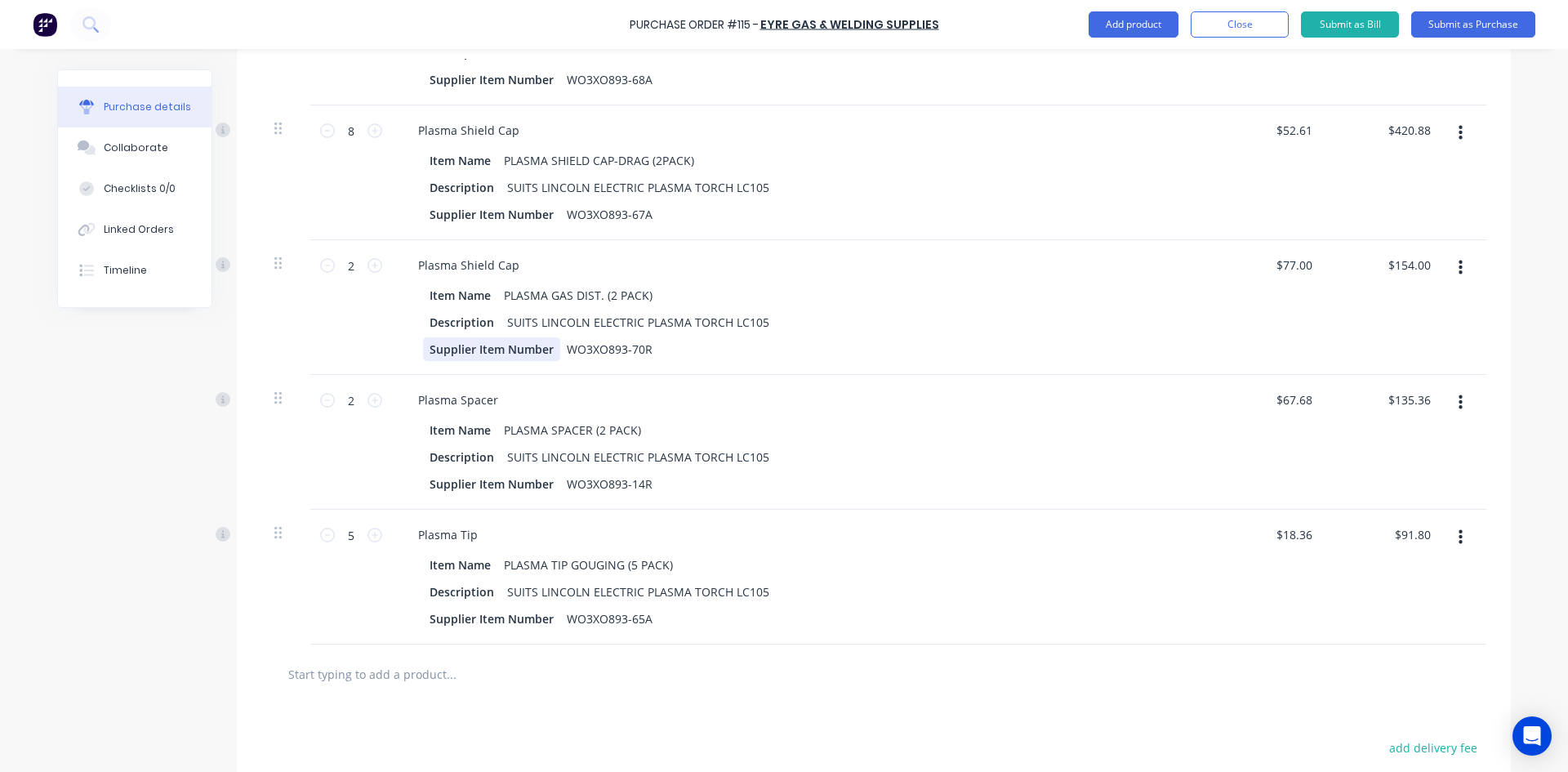
scroll to position [1443, 0]
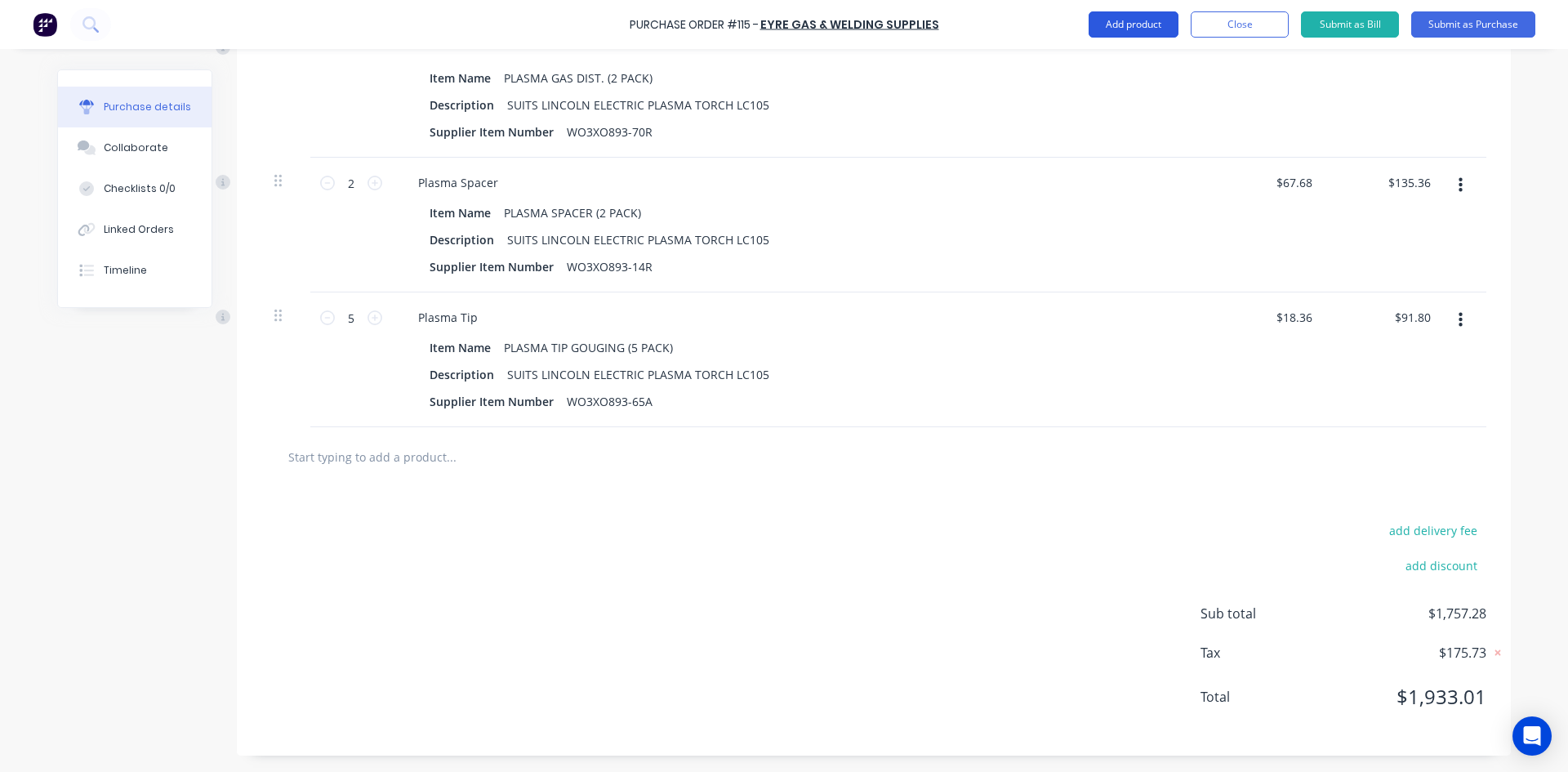
click at [1114, 26] on button "Add product" at bounding box center [1134, 24] width 90 height 26
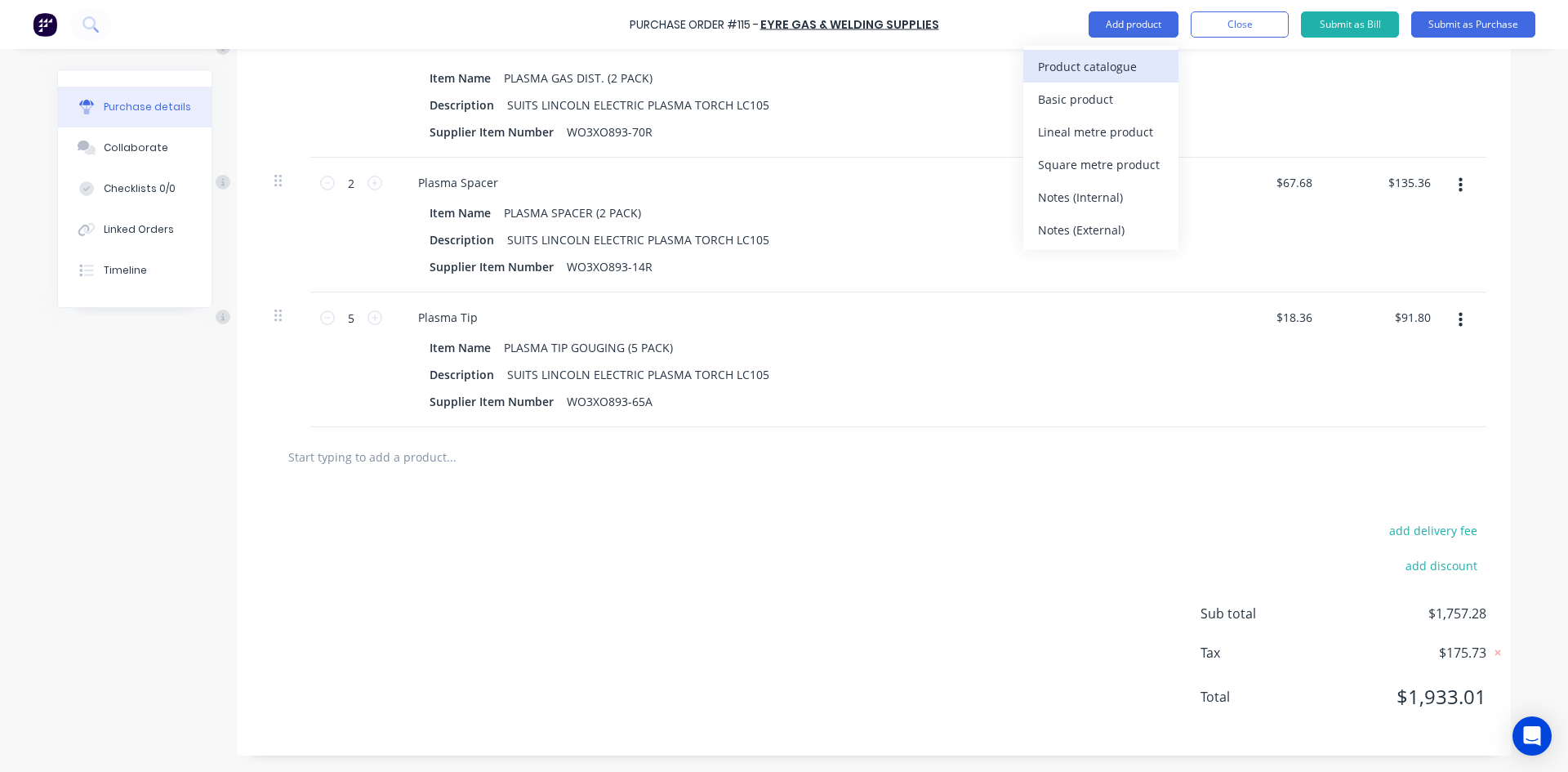
click at [1095, 66] on div "Product catalogue" at bounding box center [1101, 66] width 126 height 24
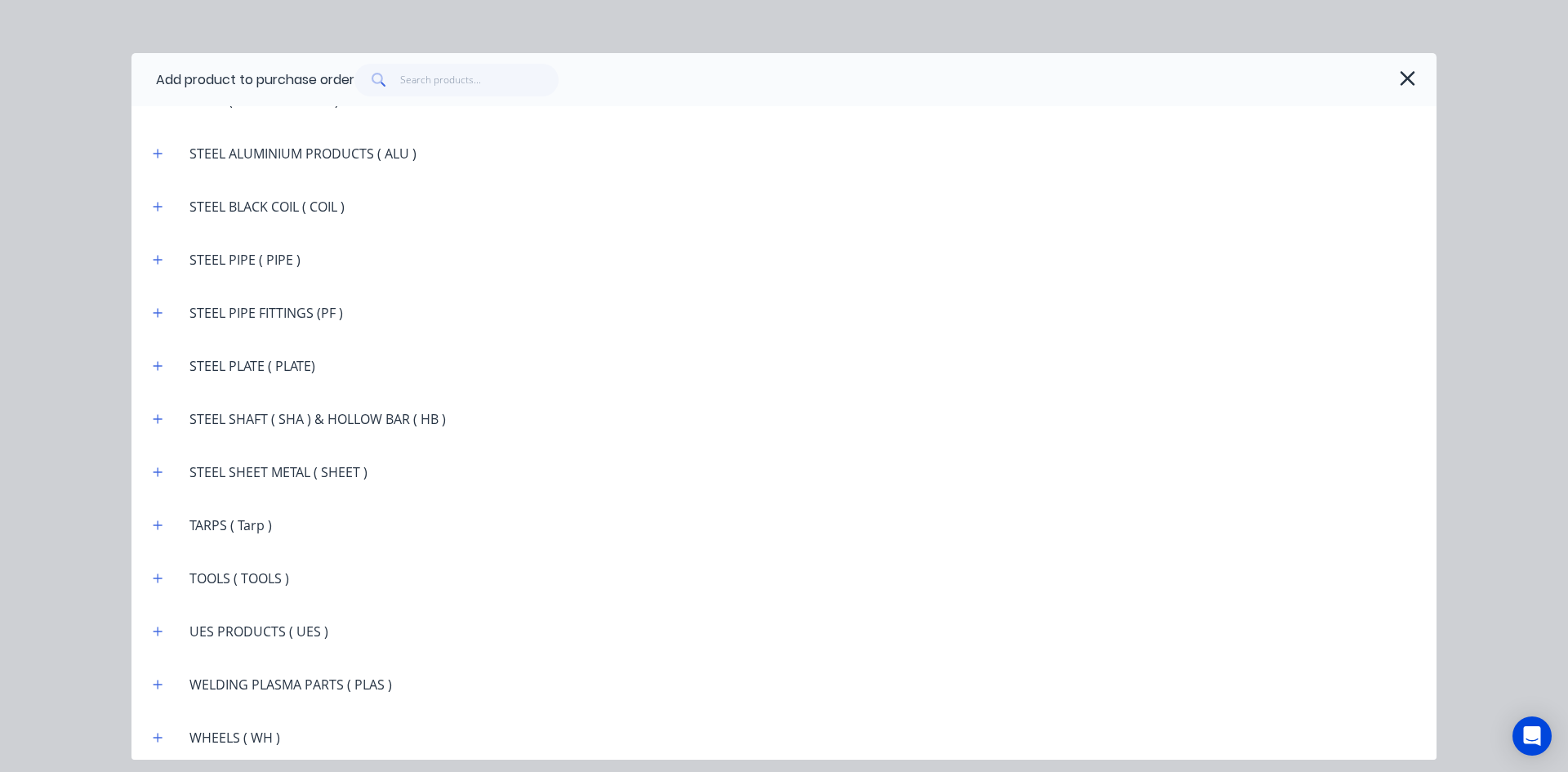
scroll to position [2958, 0]
click at [161, 683] on icon "button" at bounding box center [158, 680] width 10 height 11
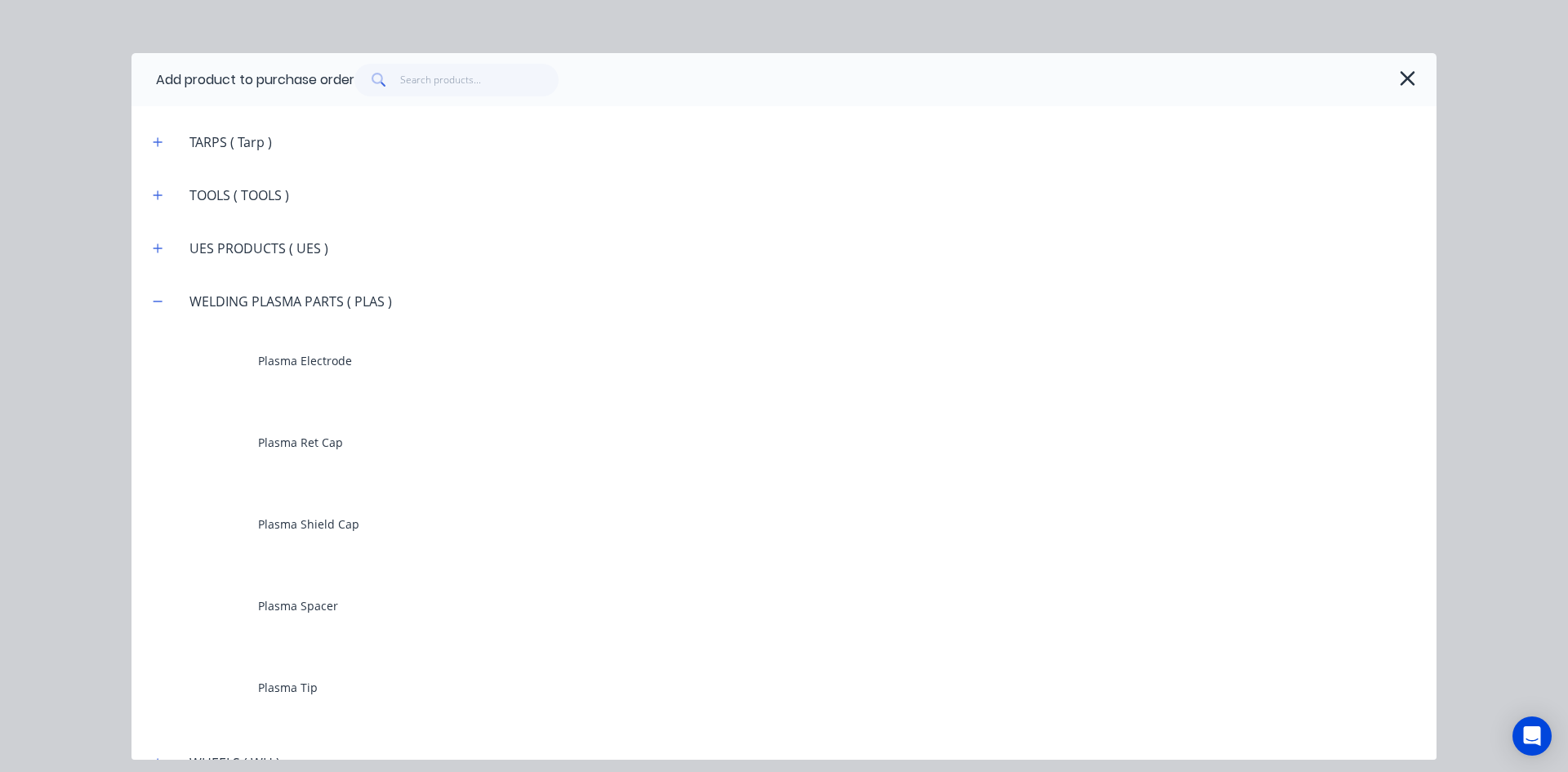
scroll to position [3366, 0]
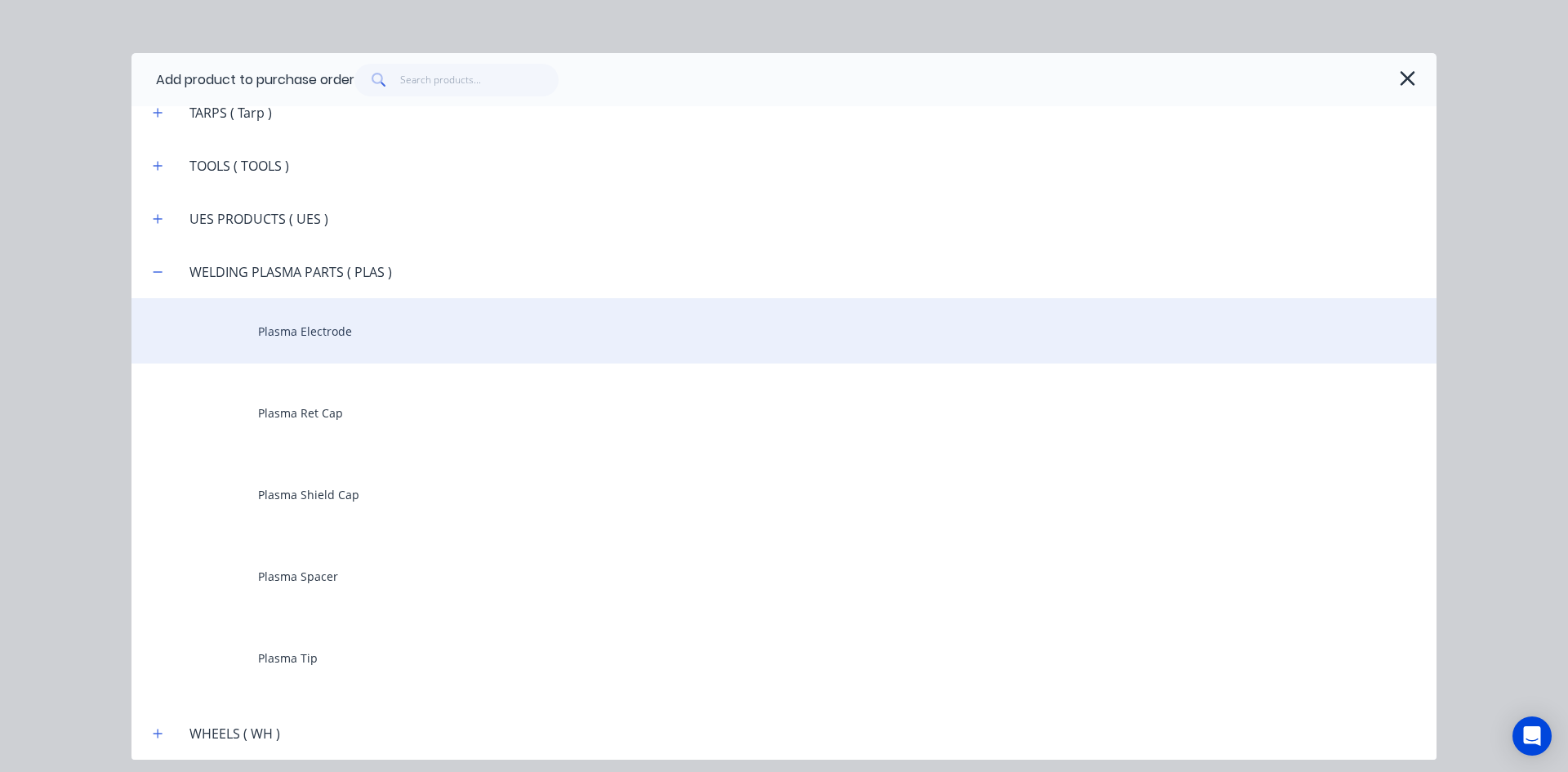
click at [309, 337] on div "Plasma Electrode" at bounding box center [784, 331] width 1305 height 65
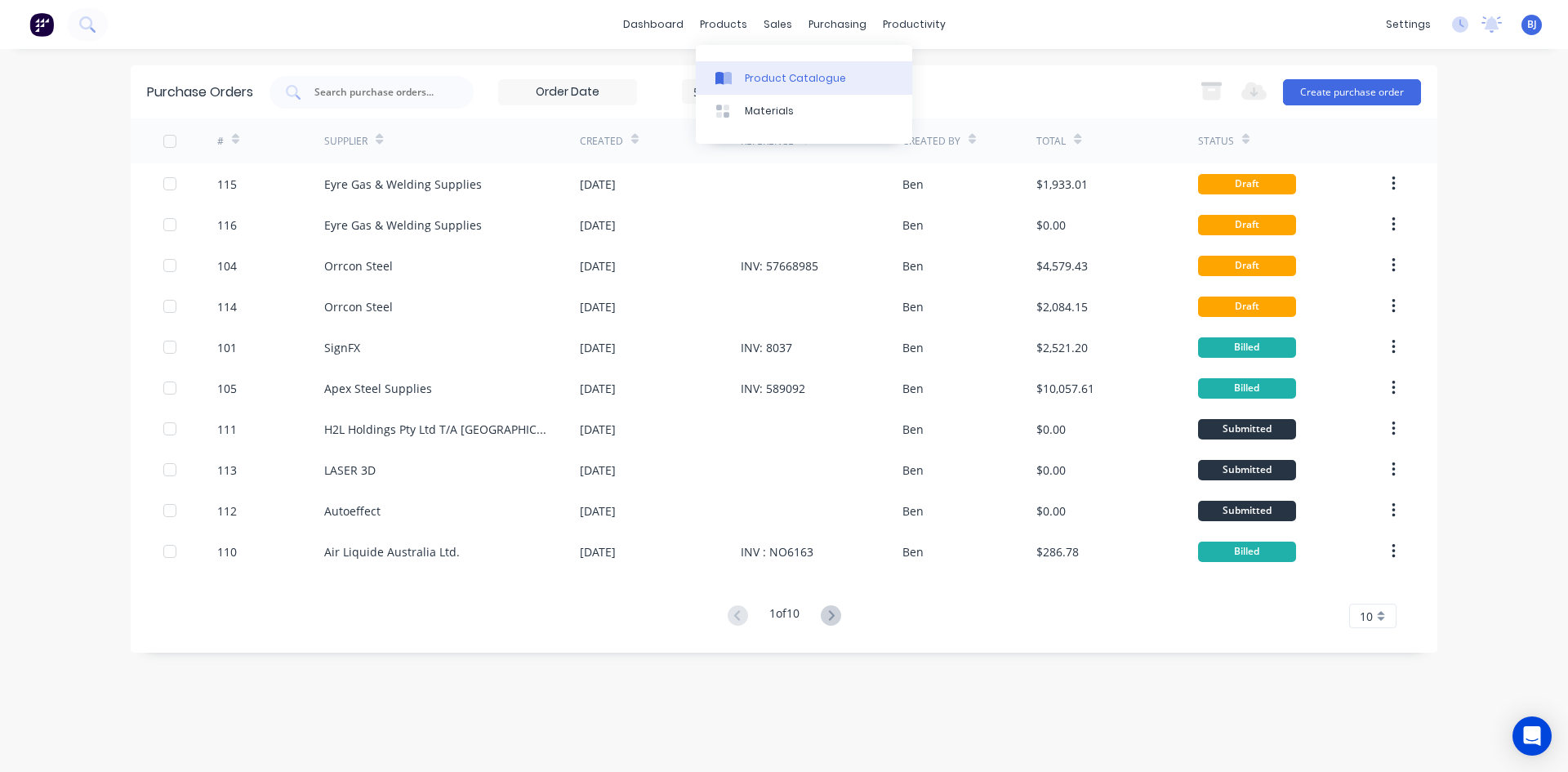
click at [722, 78] on icon at bounding box center [720, 78] width 8 height 13
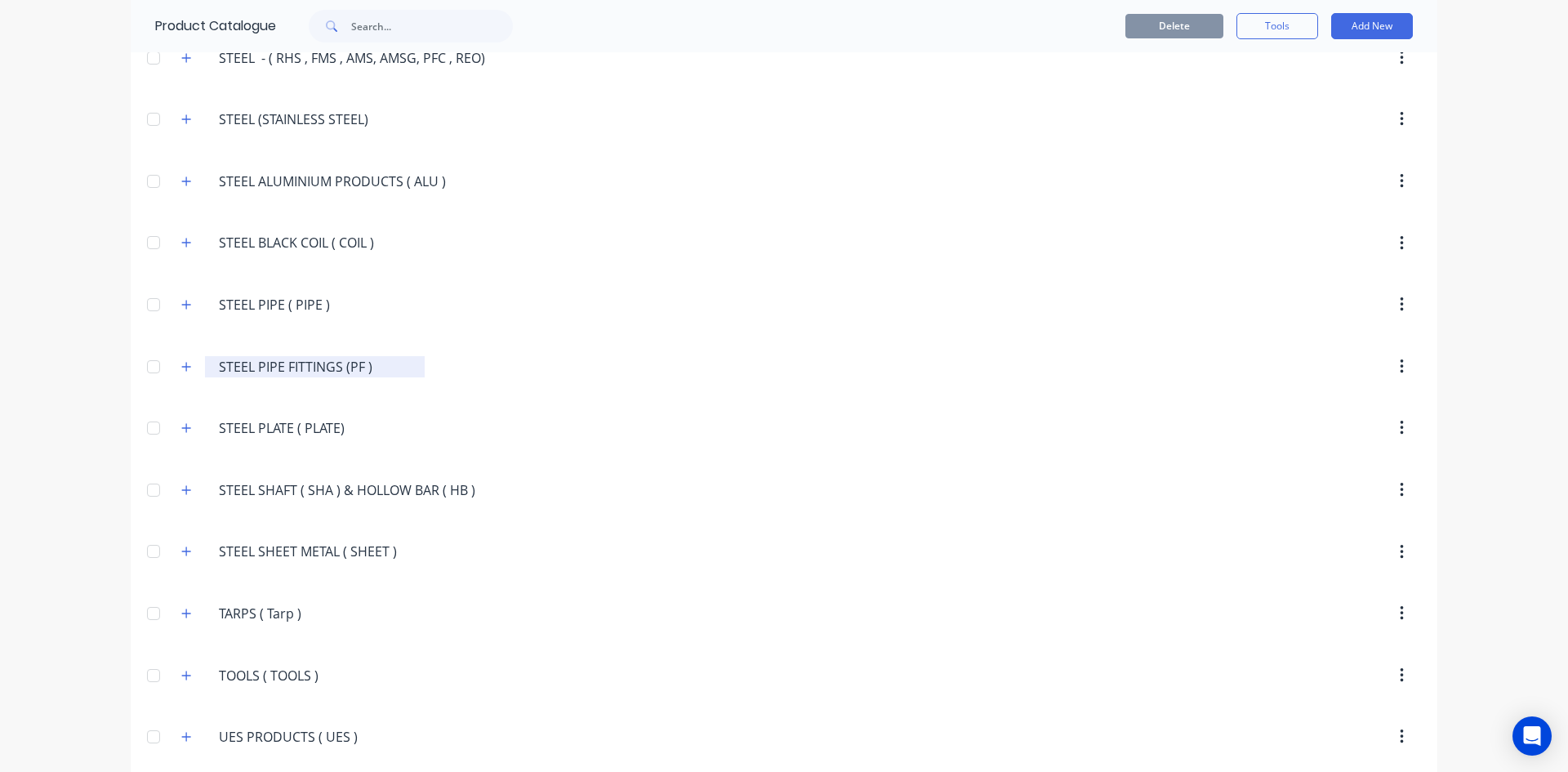
scroll to position [3491, 0]
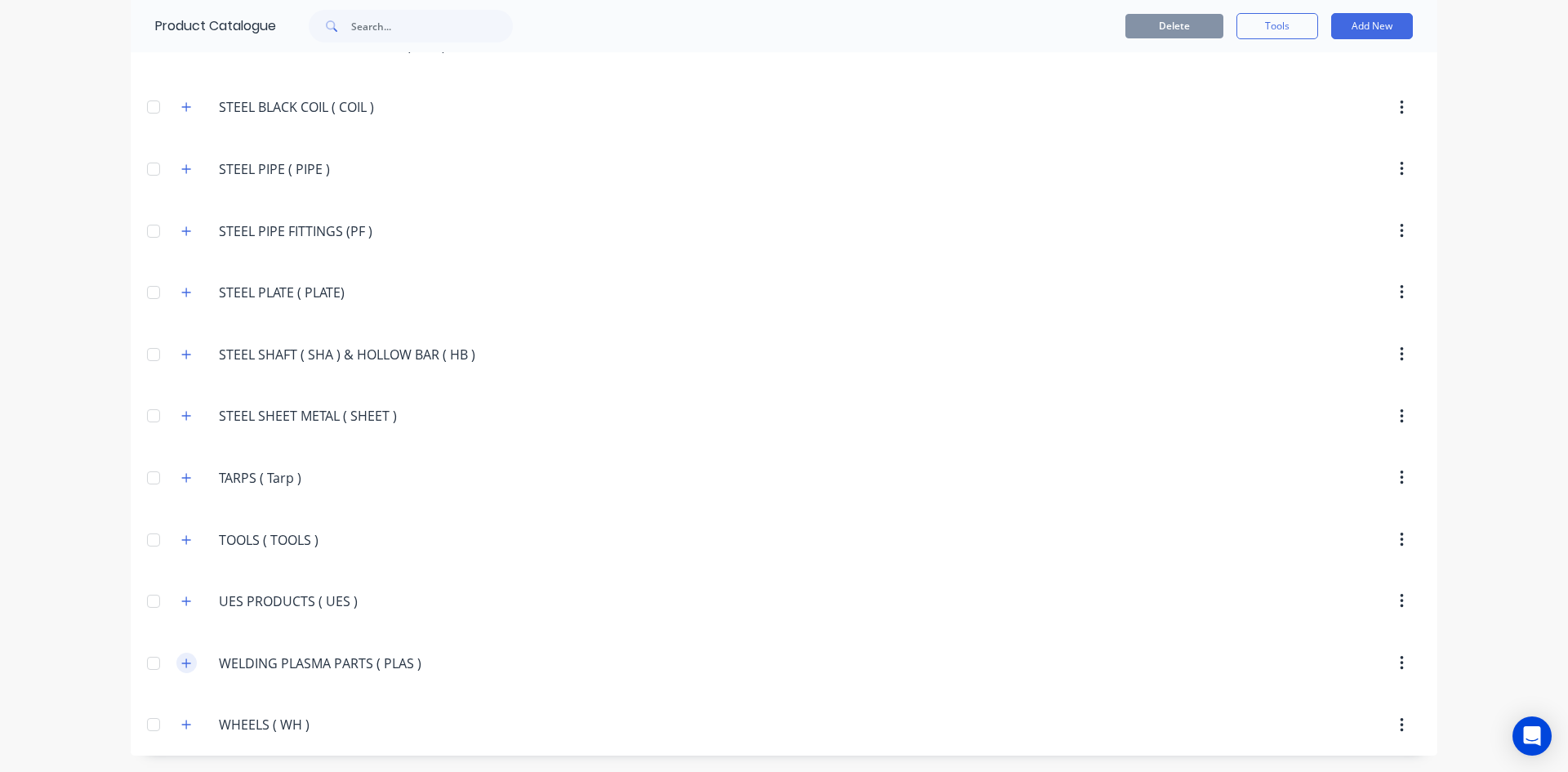
click at [181, 662] on icon "button" at bounding box center [186, 663] width 10 height 11
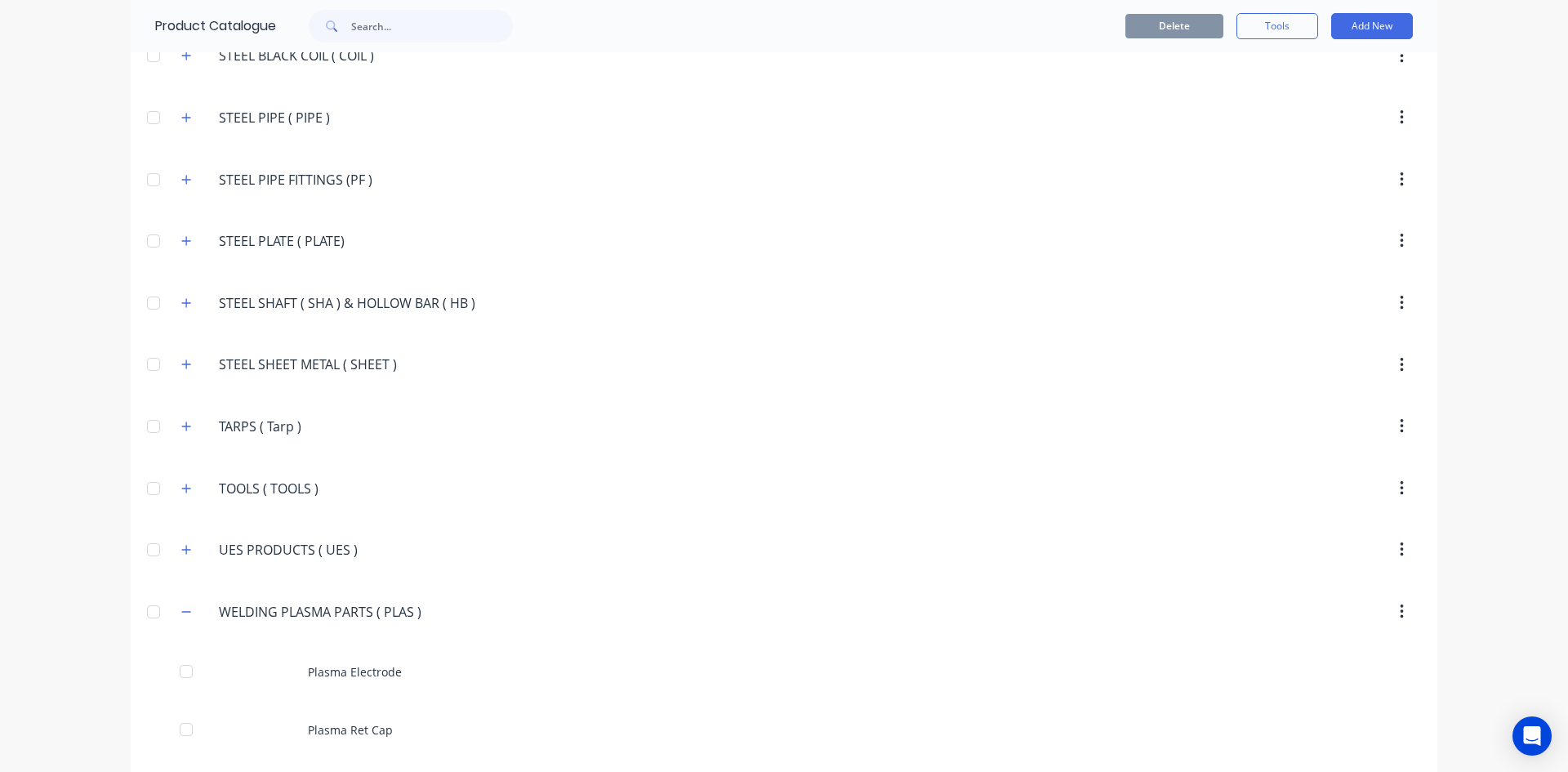
scroll to position [3781, 0]
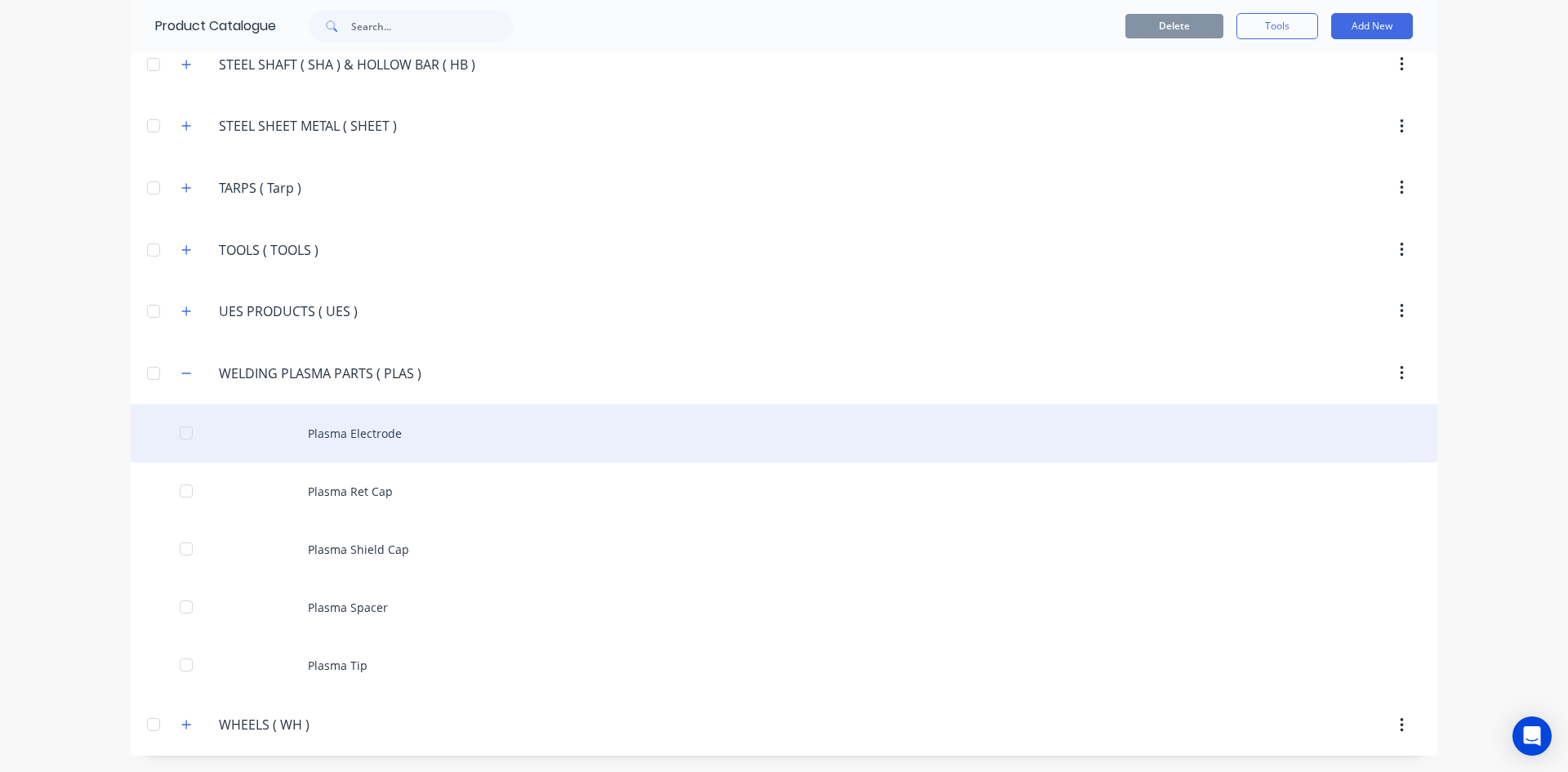
click at [354, 434] on div "Plasma Electrode" at bounding box center [784, 434] width 1307 height 58
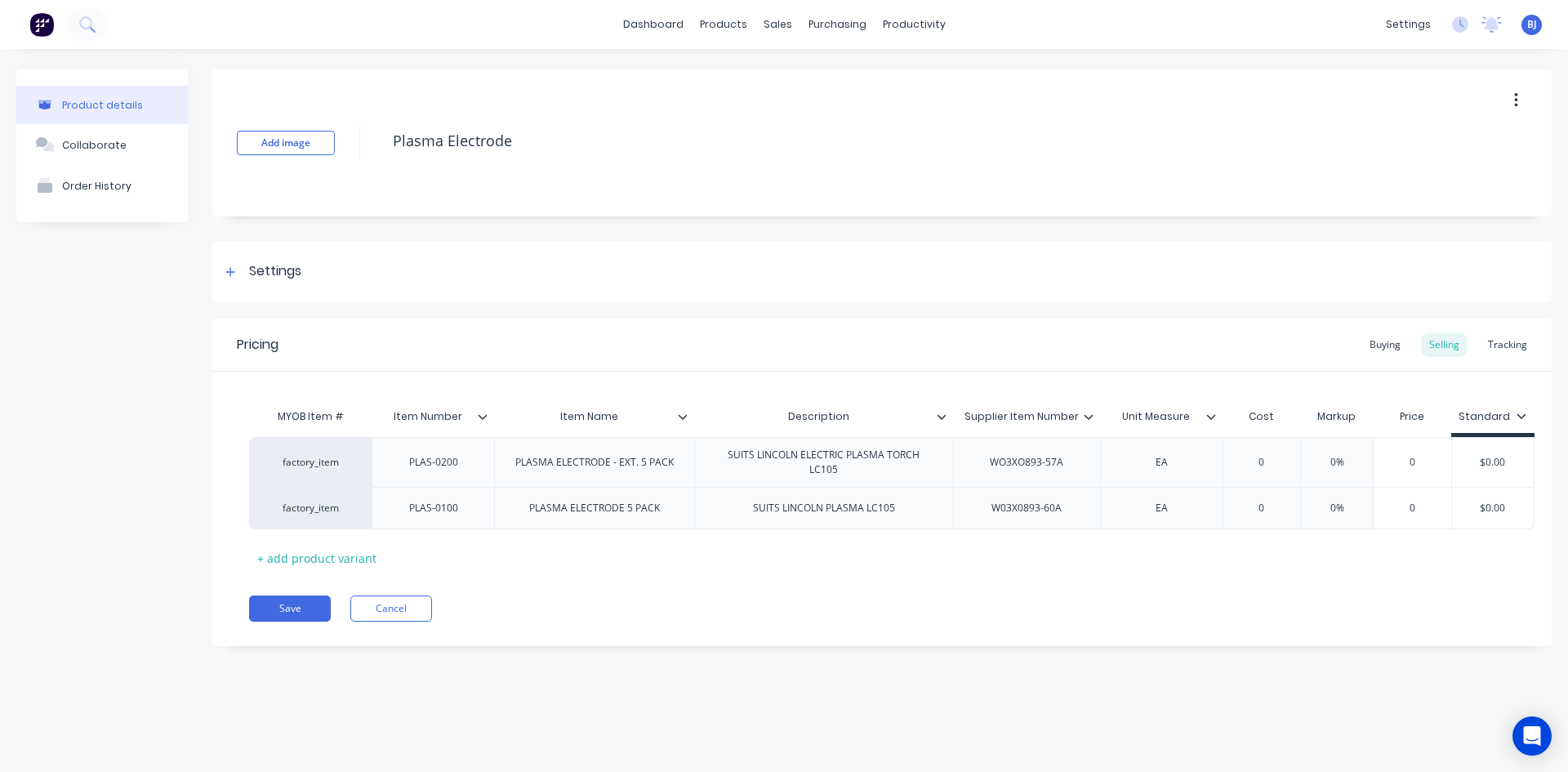
drag, startPoint x: 1516, startPoint y: 99, endPoint x: 1514, endPoint y: 111, distance: 12.2
click at [1516, 99] on icon "button" at bounding box center [1516, 100] width 3 height 14
click at [1436, 146] on span "Duplicate" at bounding box center [1456, 144] width 122 height 17
type textarea "x"
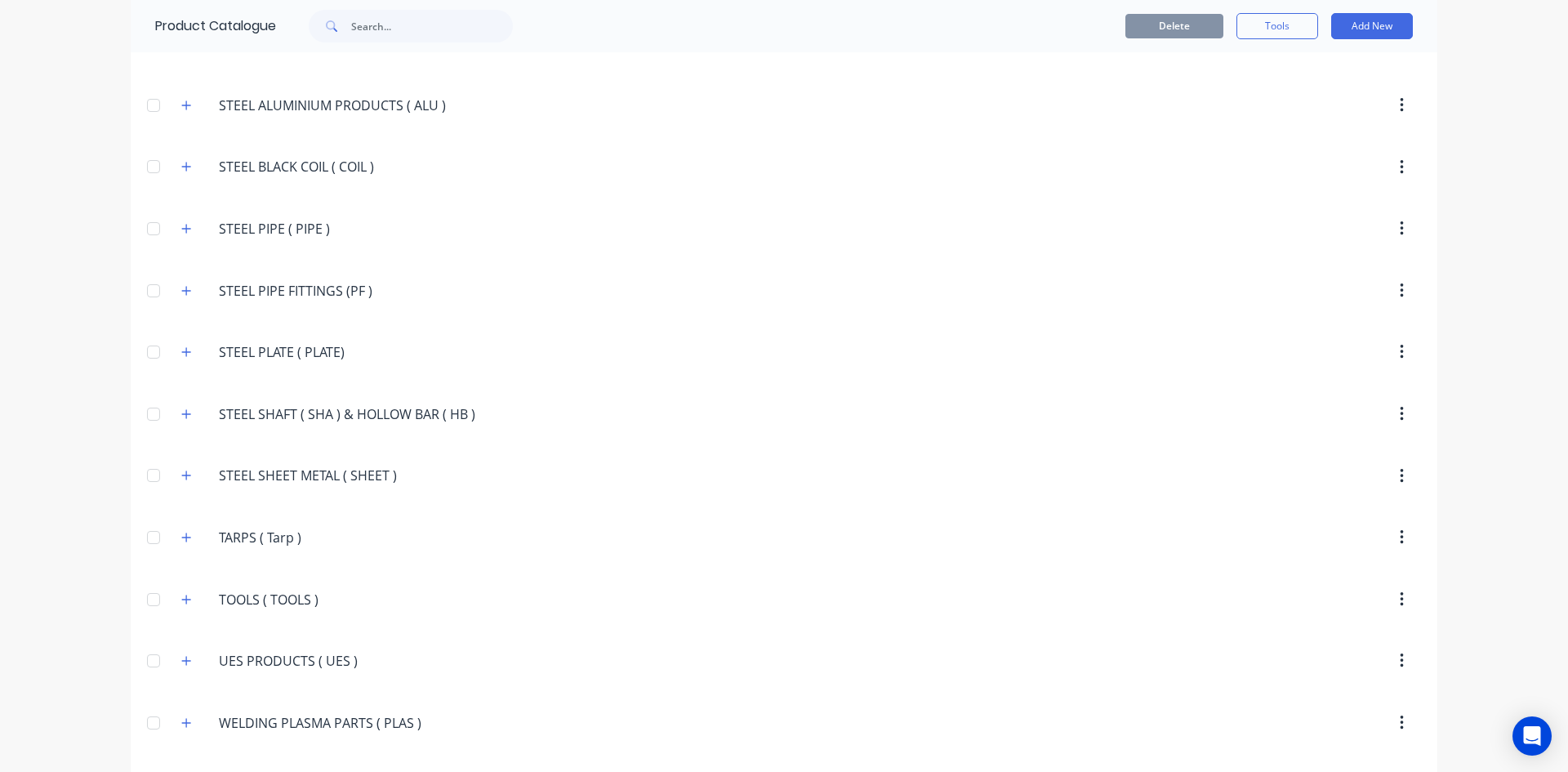
scroll to position [3491, 0]
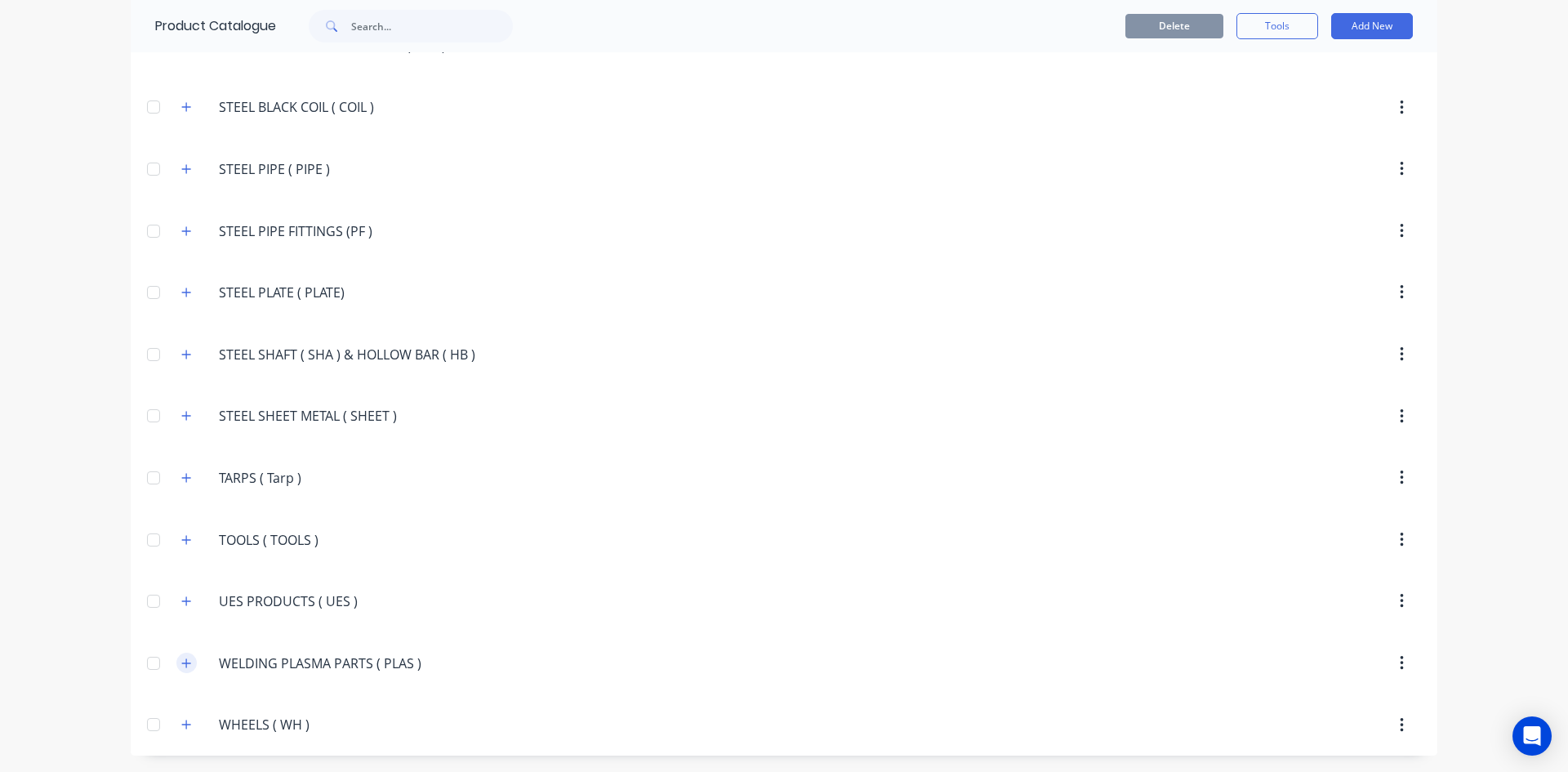
click at [181, 665] on icon "button" at bounding box center [186, 663] width 10 height 11
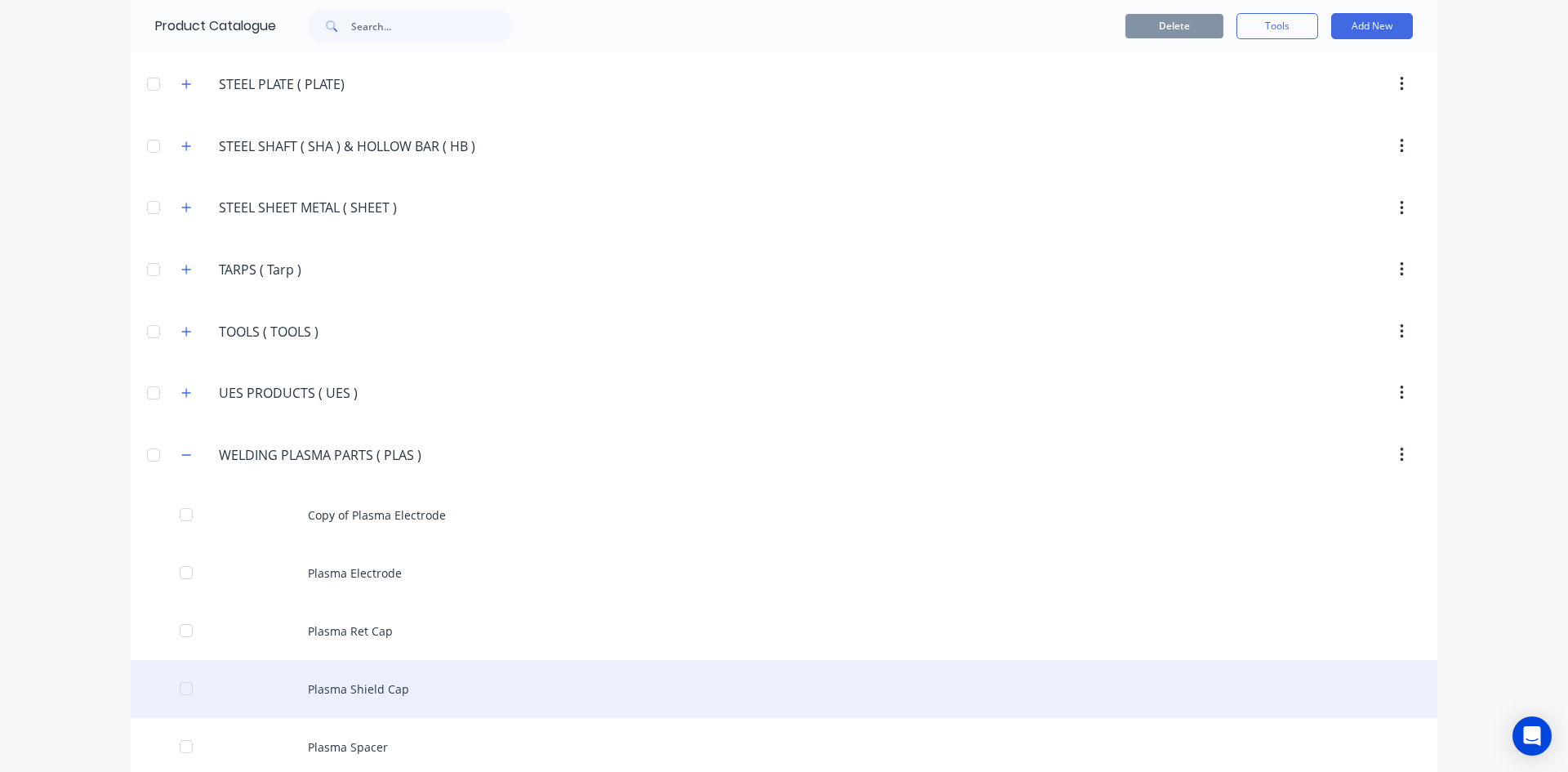
scroll to position [3736, 0]
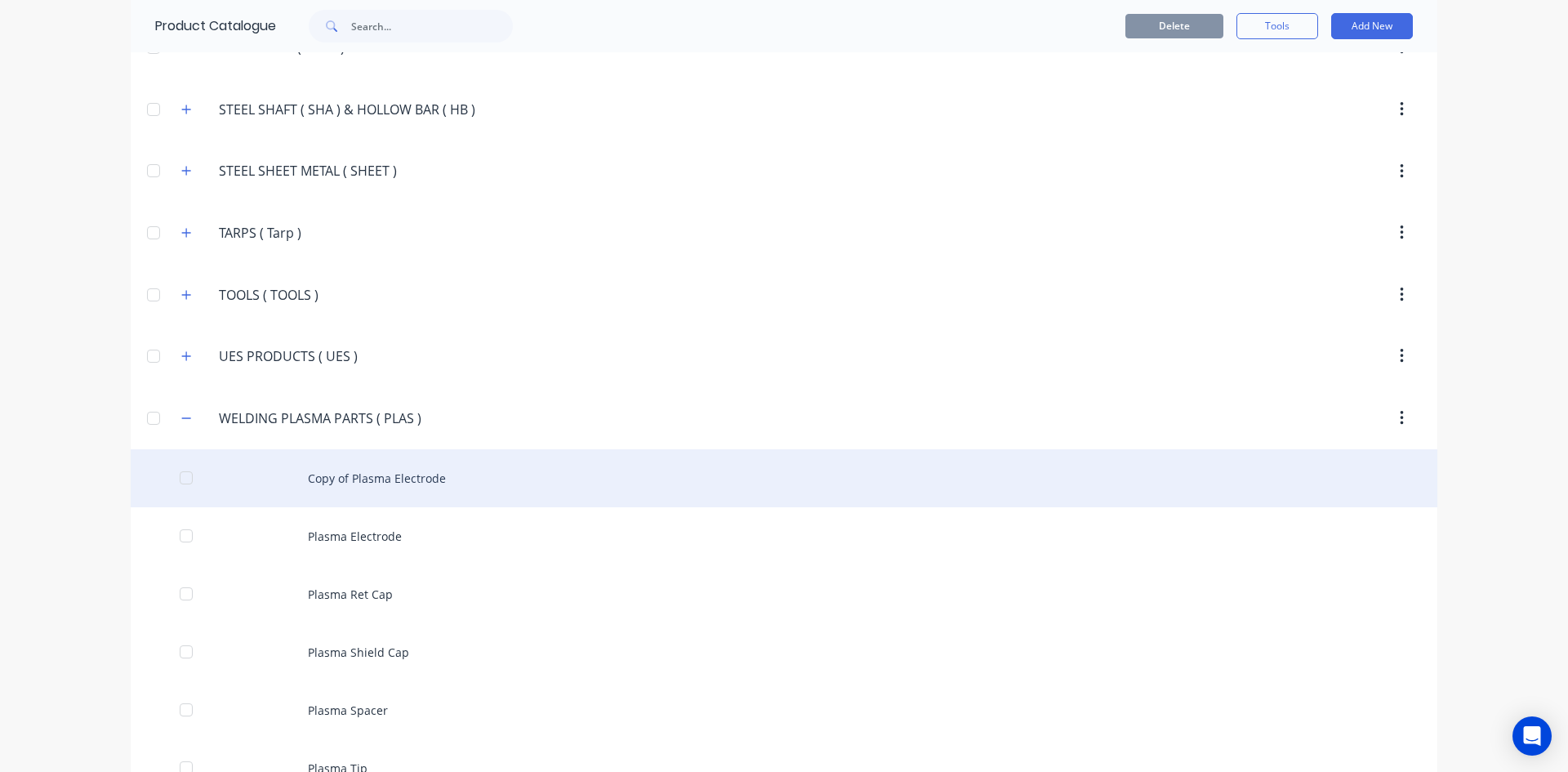
click at [339, 482] on div "Copy of Plasma Electrode" at bounding box center [784, 479] width 1307 height 58
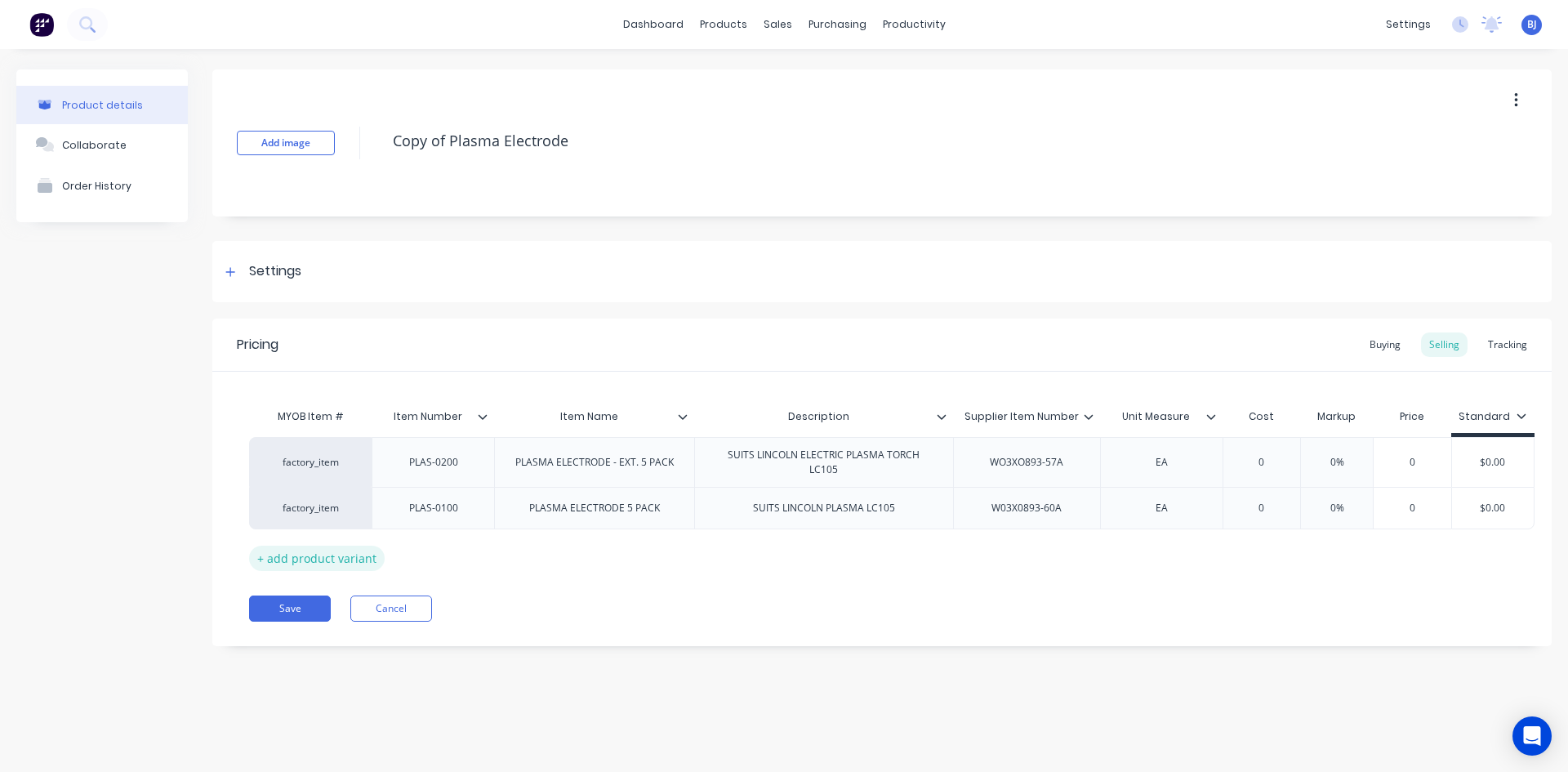
click at [327, 566] on div "+ add product variant" at bounding box center [317, 559] width 136 height 26
type textarea "x"
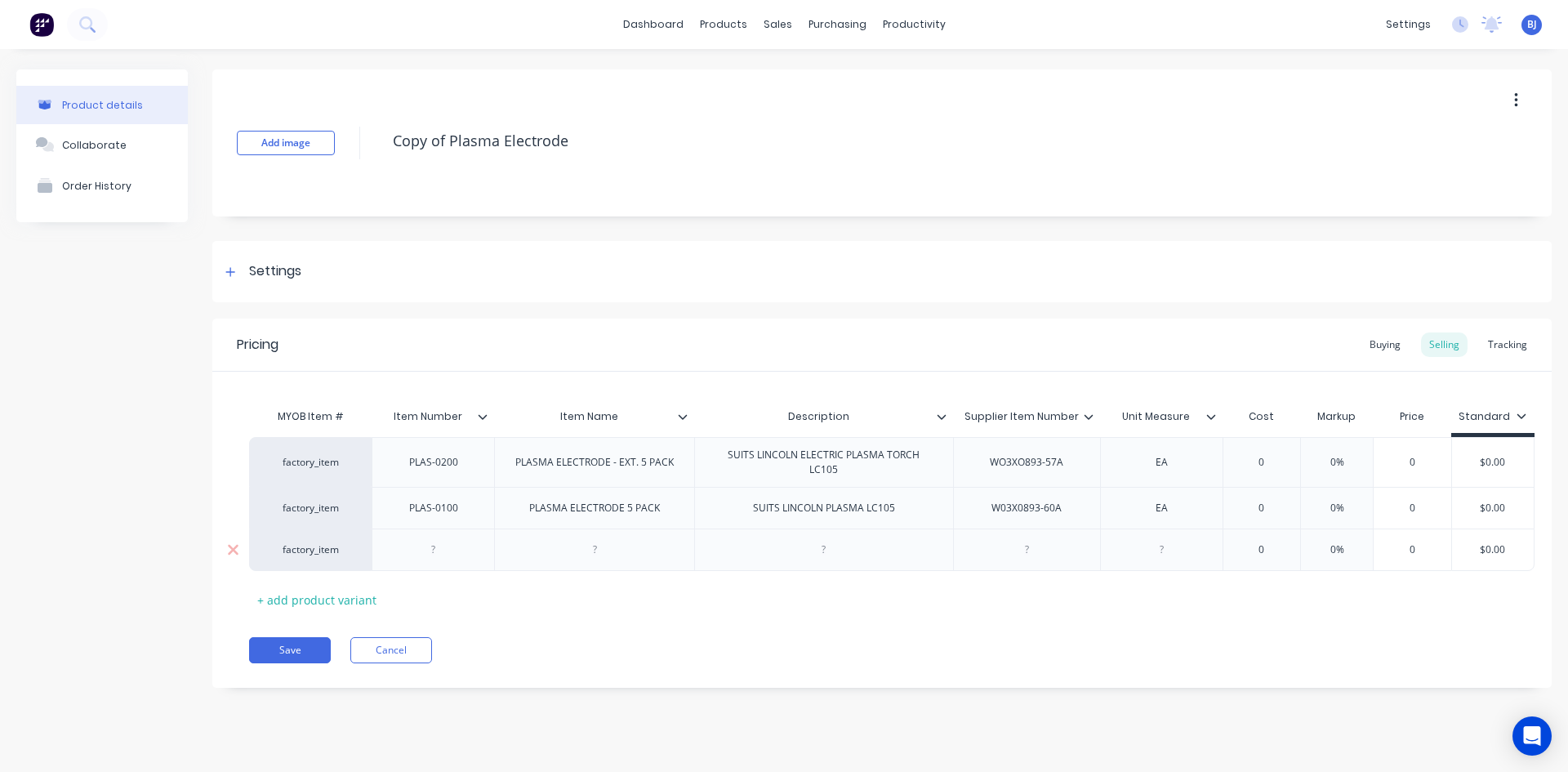
click at [590, 557] on div at bounding box center [595, 549] width 82 height 21
type textarea "x"
click at [803, 553] on div at bounding box center [824, 549] width 82 height 21
click at [826, 559] on div at bounding box center [824, 549] width 82 height 21
type textarea "x"
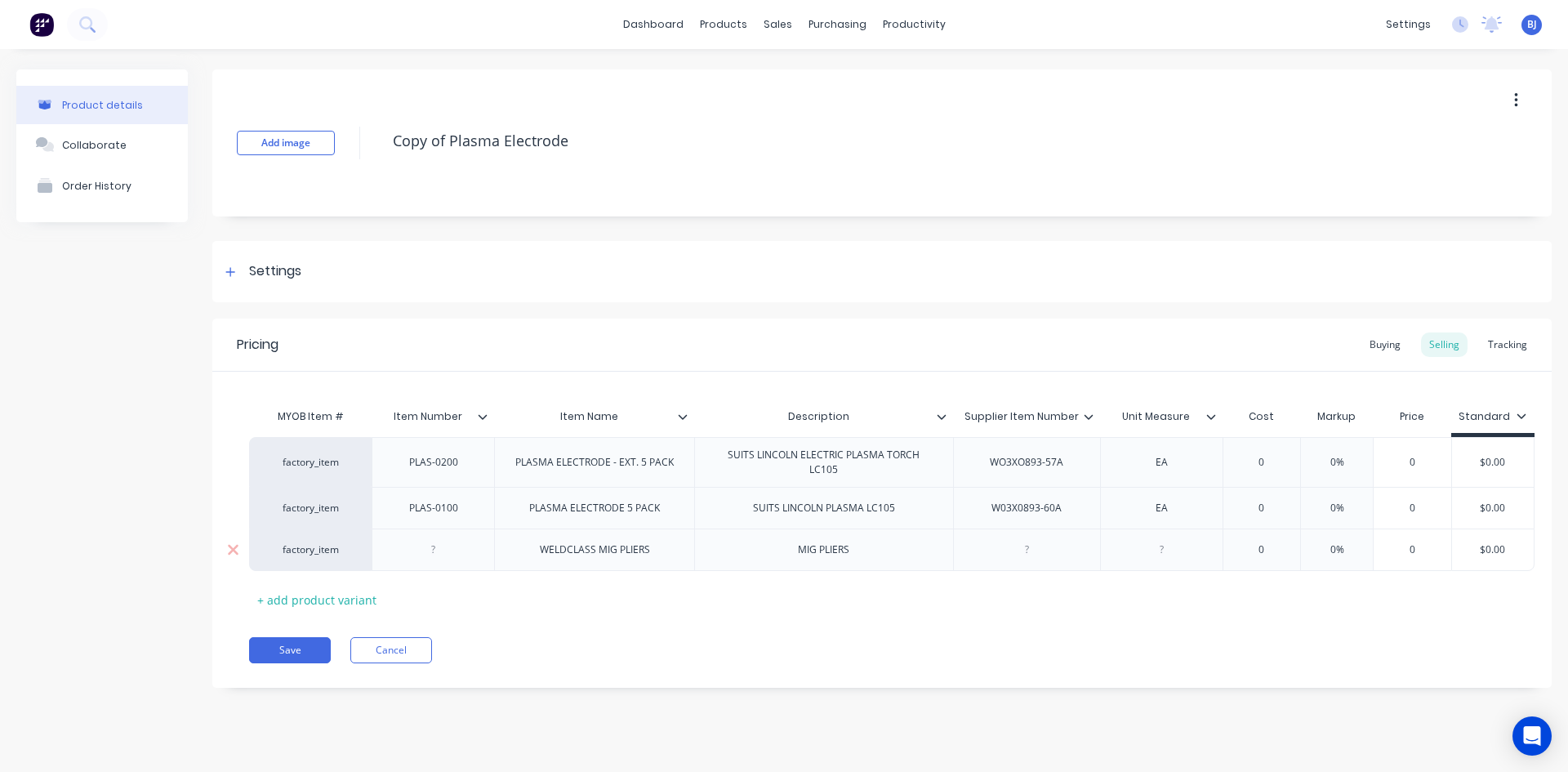
click at [1032, 555] on div at bounding box center [1027, 549] width 82 height 21
type textarea "x"
click at [1158, 556] on div at bounding box center [1161, 549] width 82 height 21
type textarea "x"
type input "0"
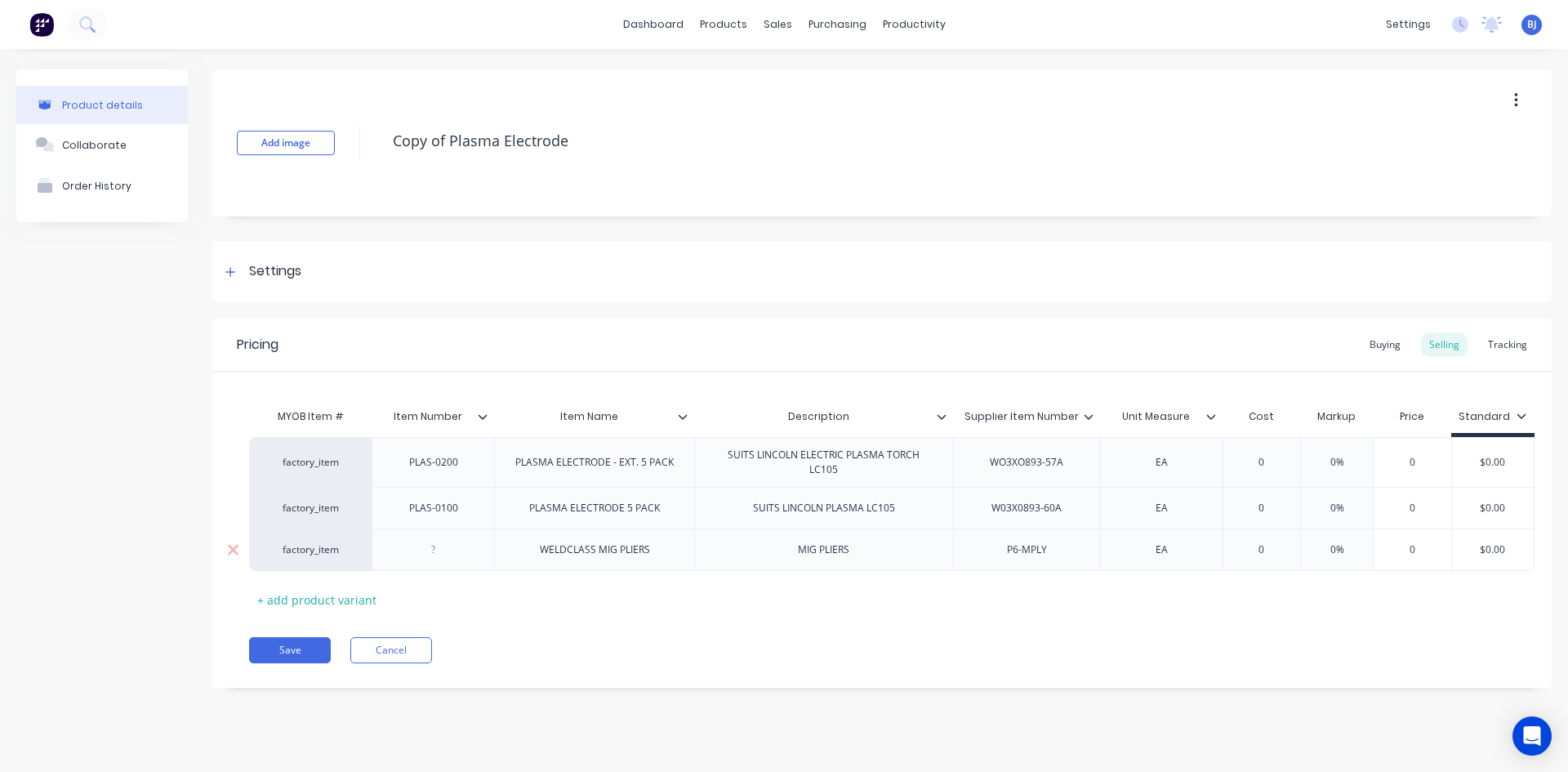
click at [1272, 548] on input "0" at bounding box center [1262, 549] width 82 height 14
type textarea "x"
type input "3"
type textarea "x"
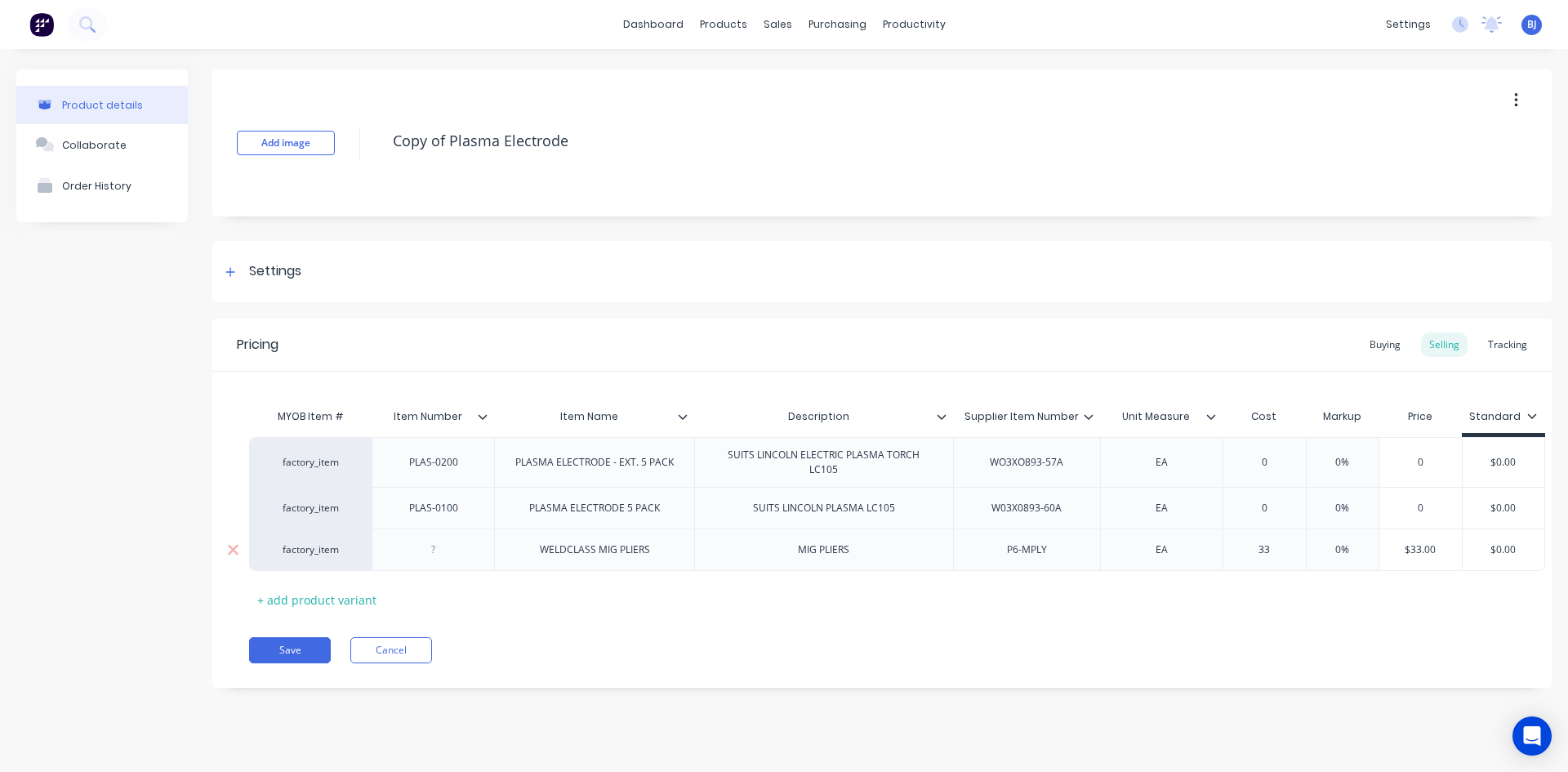
type input "33."
type textarea "x"
type input "33.6"
type textarea "x"
type input "33.64"
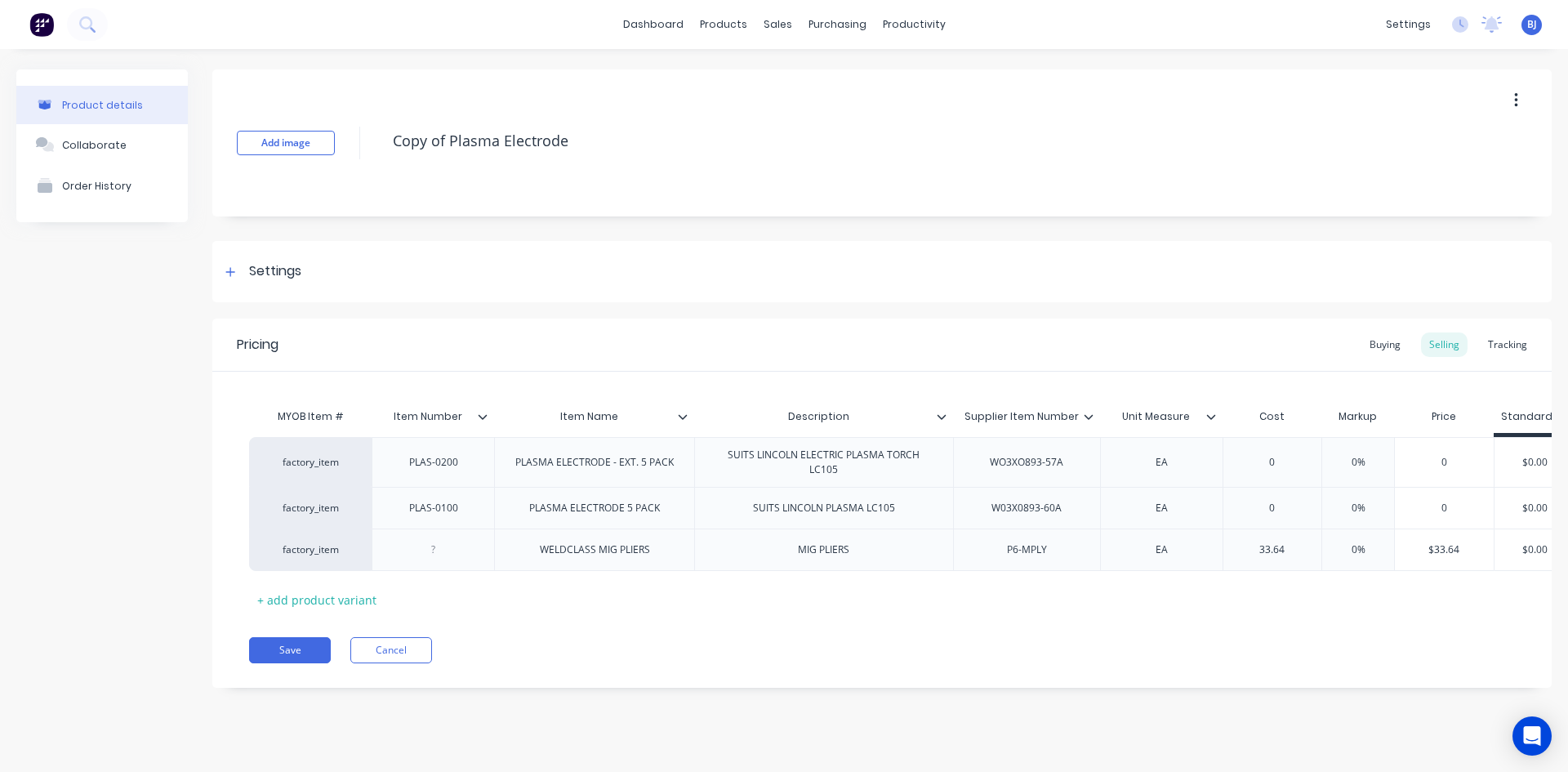
click at [1378, 582] on div "MYOB Item # Item Number Item Name Description Supplier Item Number Unit Measure…" at bounding box center [881, 507] width 1265 height 213
click at [232, 508] on icon at bounding box center [233, 508] width 10 height 10
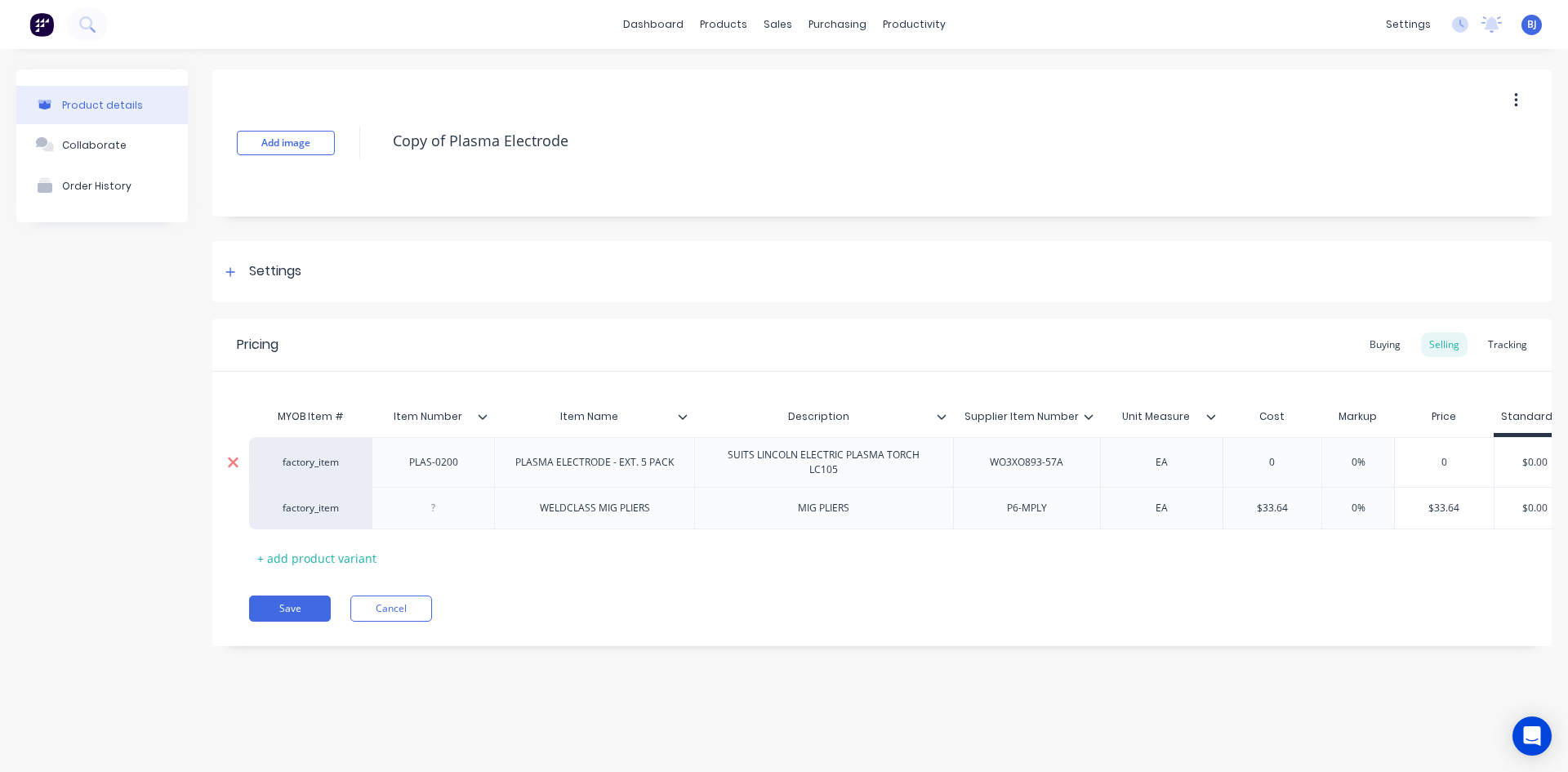
click at [239, 459] on icon at bounding box center [233, 462] width 12 height 16
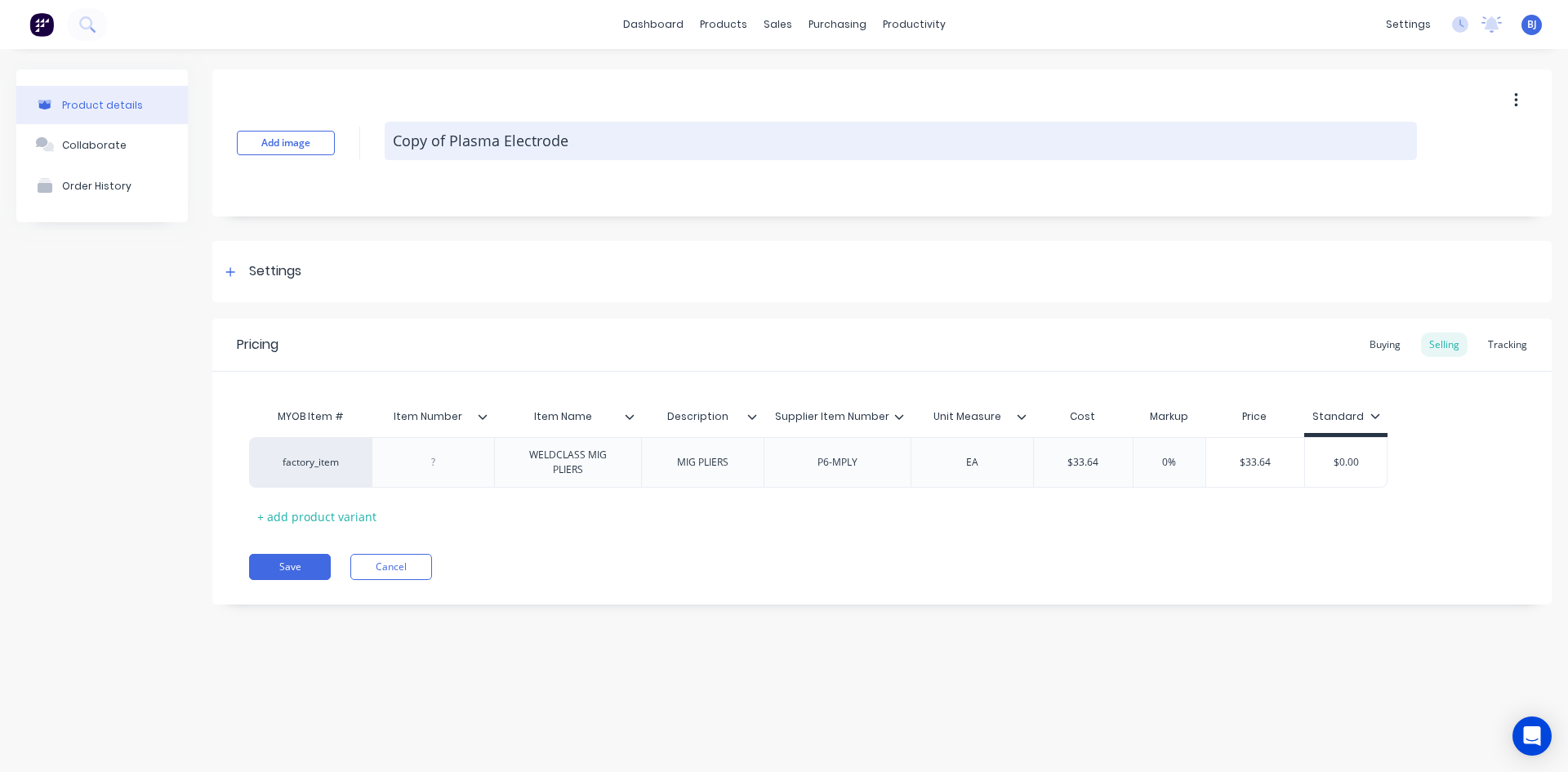
click at [576, 139] on textarea "Copy of Plasma Electrode" at bounding box center [901, 140] width 1033 height 38
type textarea "x"
type textarea "Copy of Plasma Electrod"
type textarea "x"
type textarea "Copy of Plasma Electro"
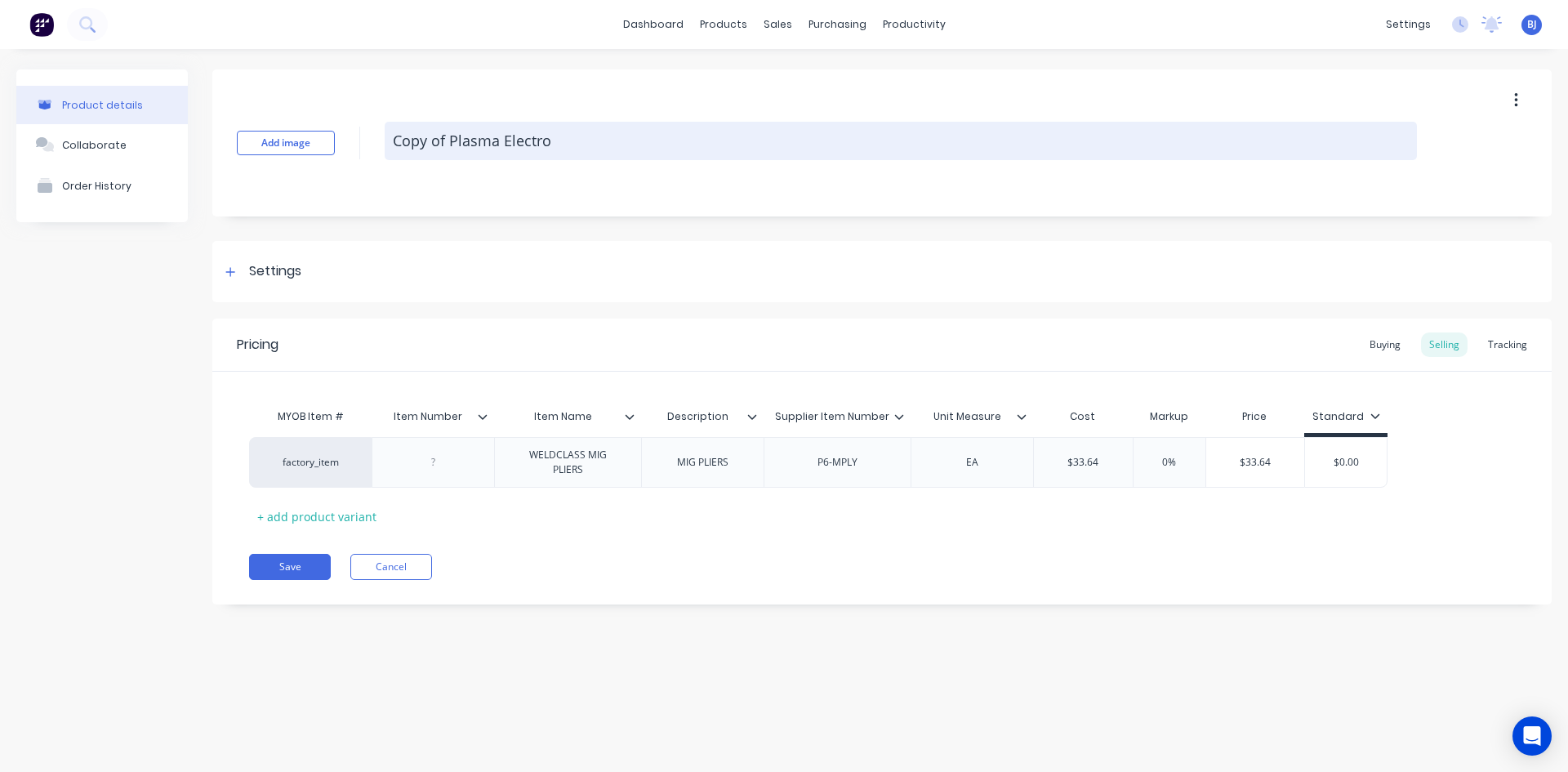
type textarea "x"
type textarea "Copy of Plasma Electr"
type textarea "x"
type textarea "Copy of Plasma Elect"
type textarea "x"
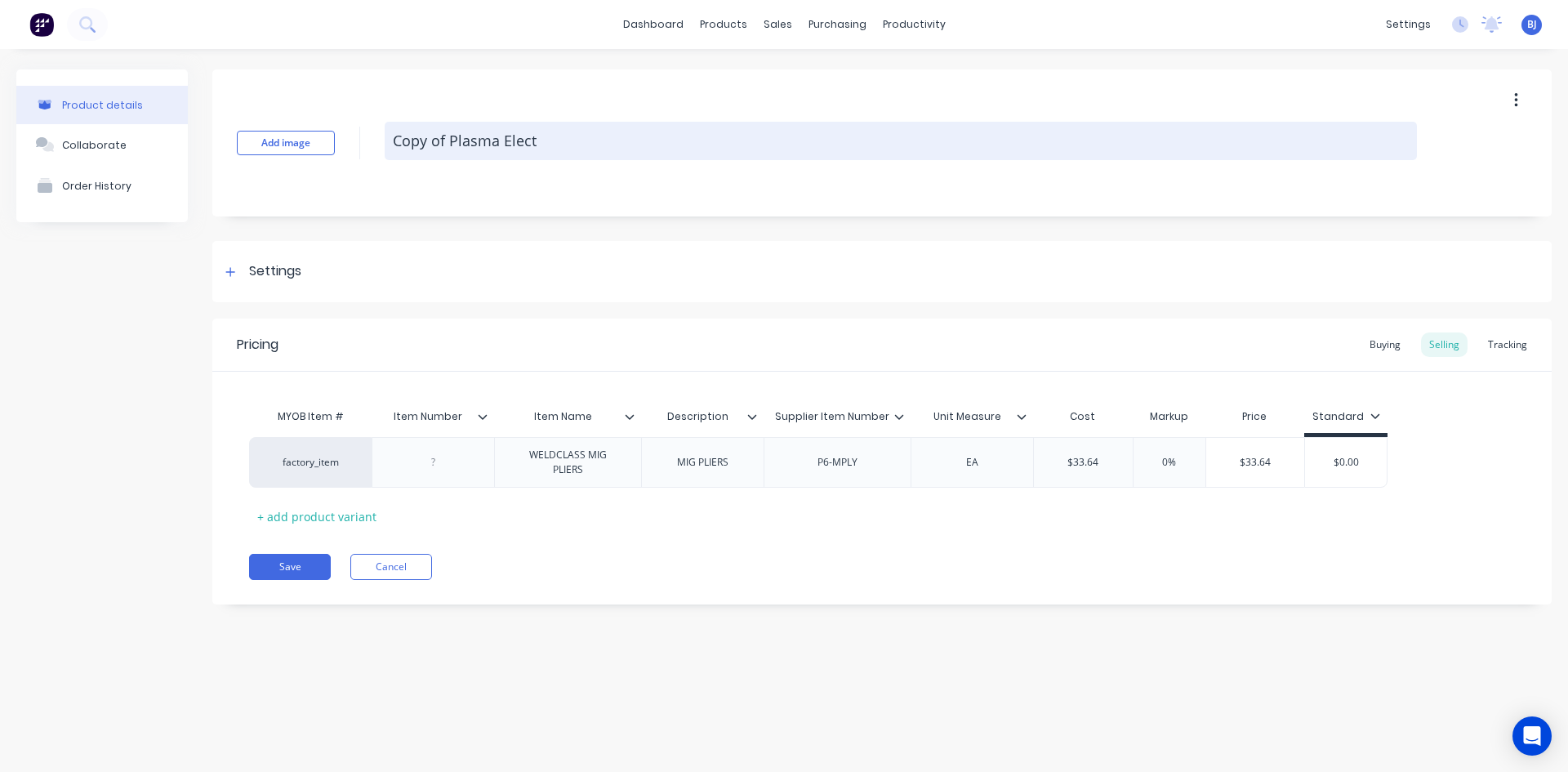
type textarea "Copy of Plasma Elec"
type textarea "x"
type textarea "Copy of Plasma Ele"
type textarea "x"
type textarea "Copy of Plasma El"
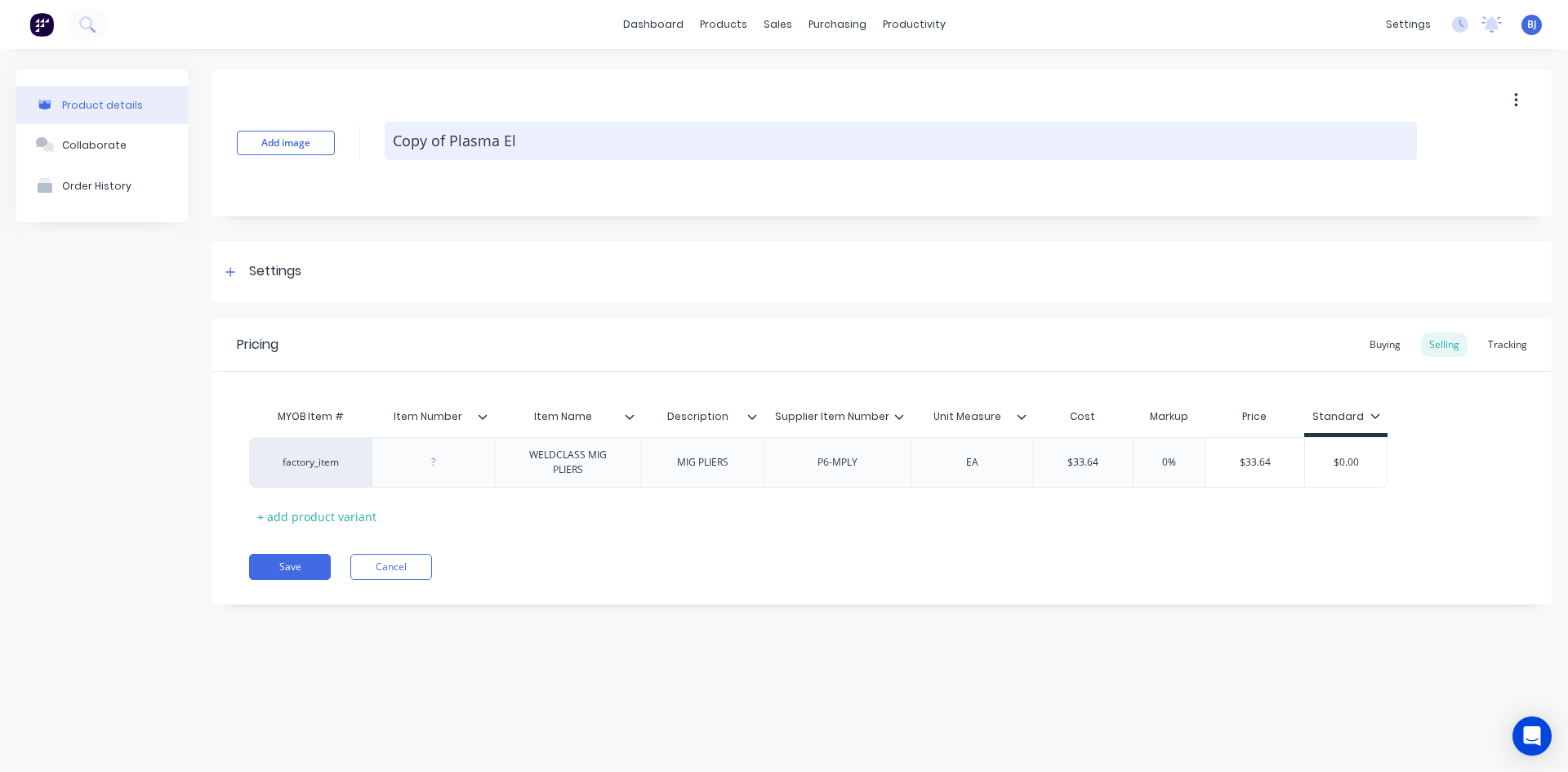
type textarea "x"
type textarea "Copy of Plasma E"
type textarea "x"
type textarea "Copy of Plasma"
type textarea "x"
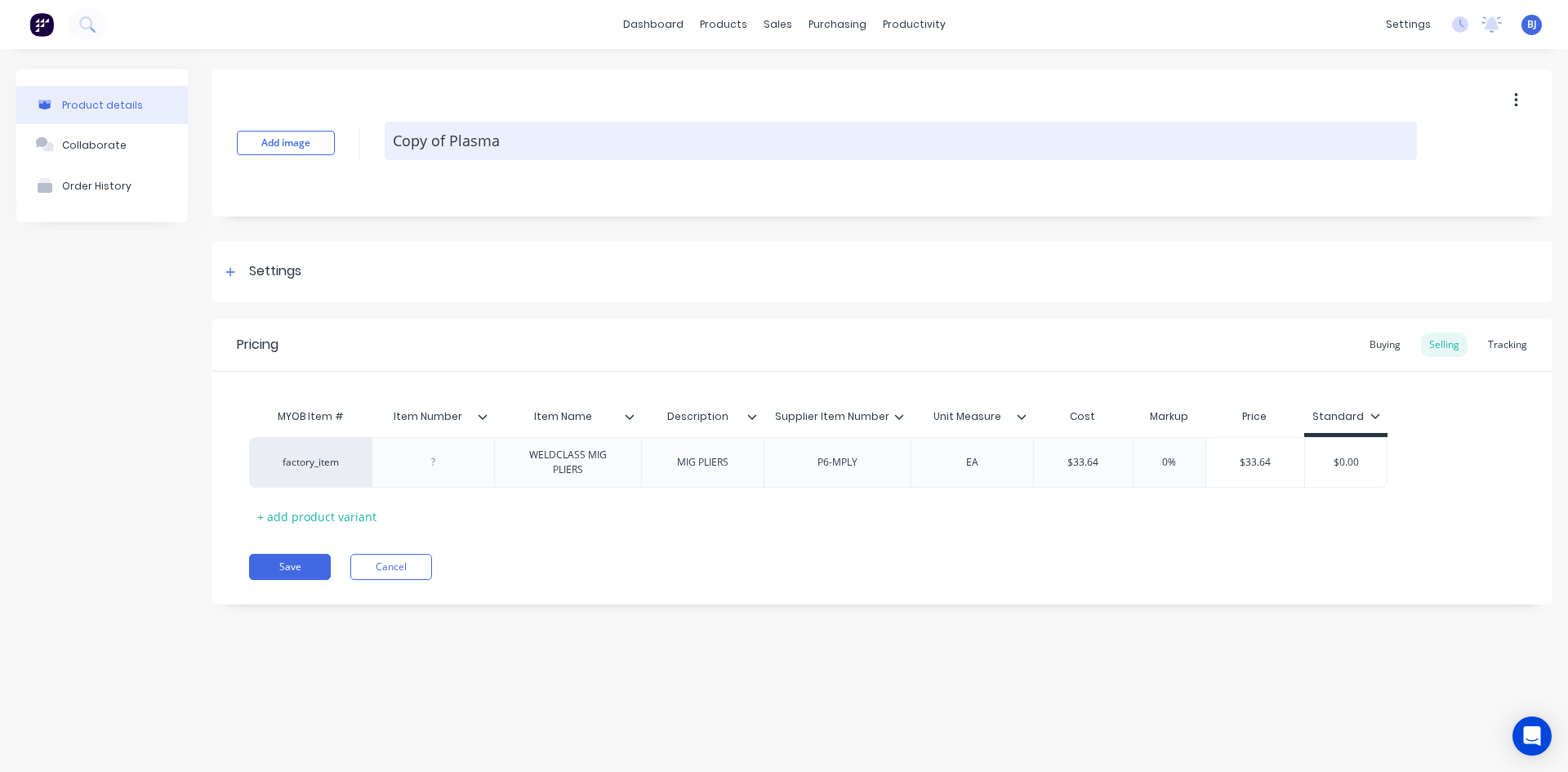
type textarea "Copy of Plasma"
type textarea "x"
type textarea "Copy of Plasm"
type textarea "x"
type textarea "Copy of Plas"
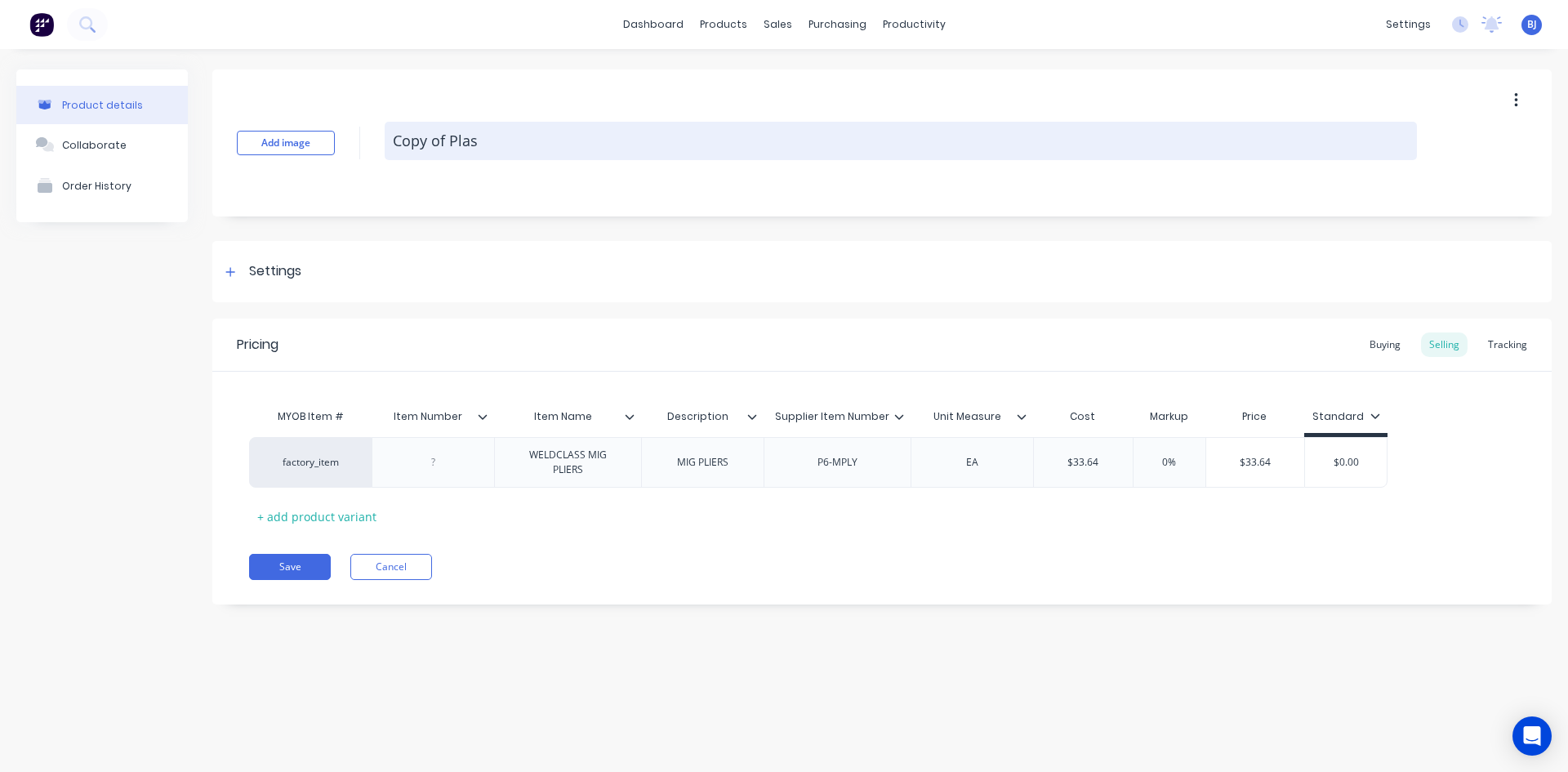
type textarea "x"
type textarea "Copy of Pla"
type textarea "x"
type textarea "Copy of Pl"
type textarea "x"
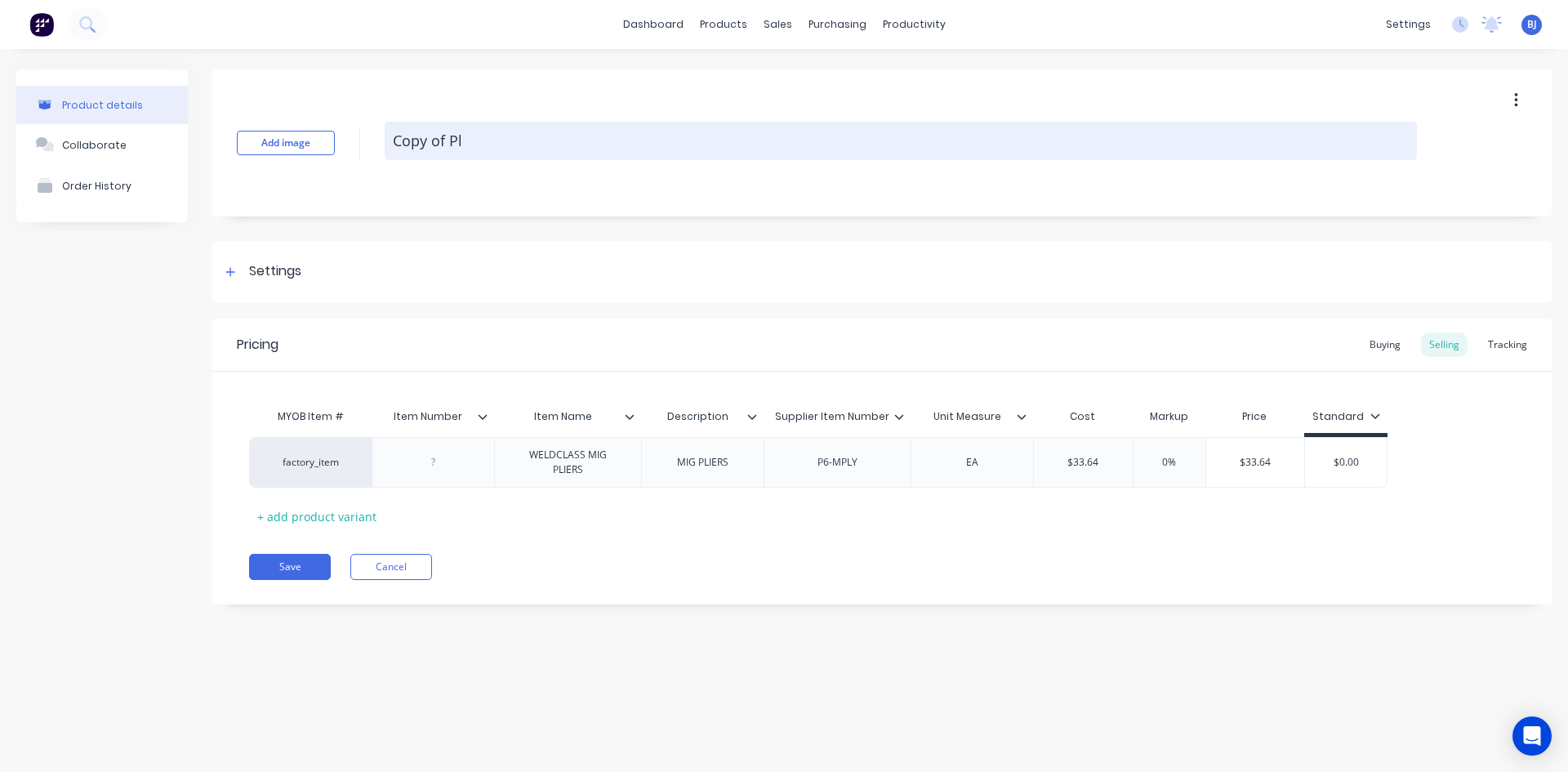
type textarea "Copy of P"
type textarea "x"
type textarea "Copy of"
type textarea "x"
type textarea "Copy of"
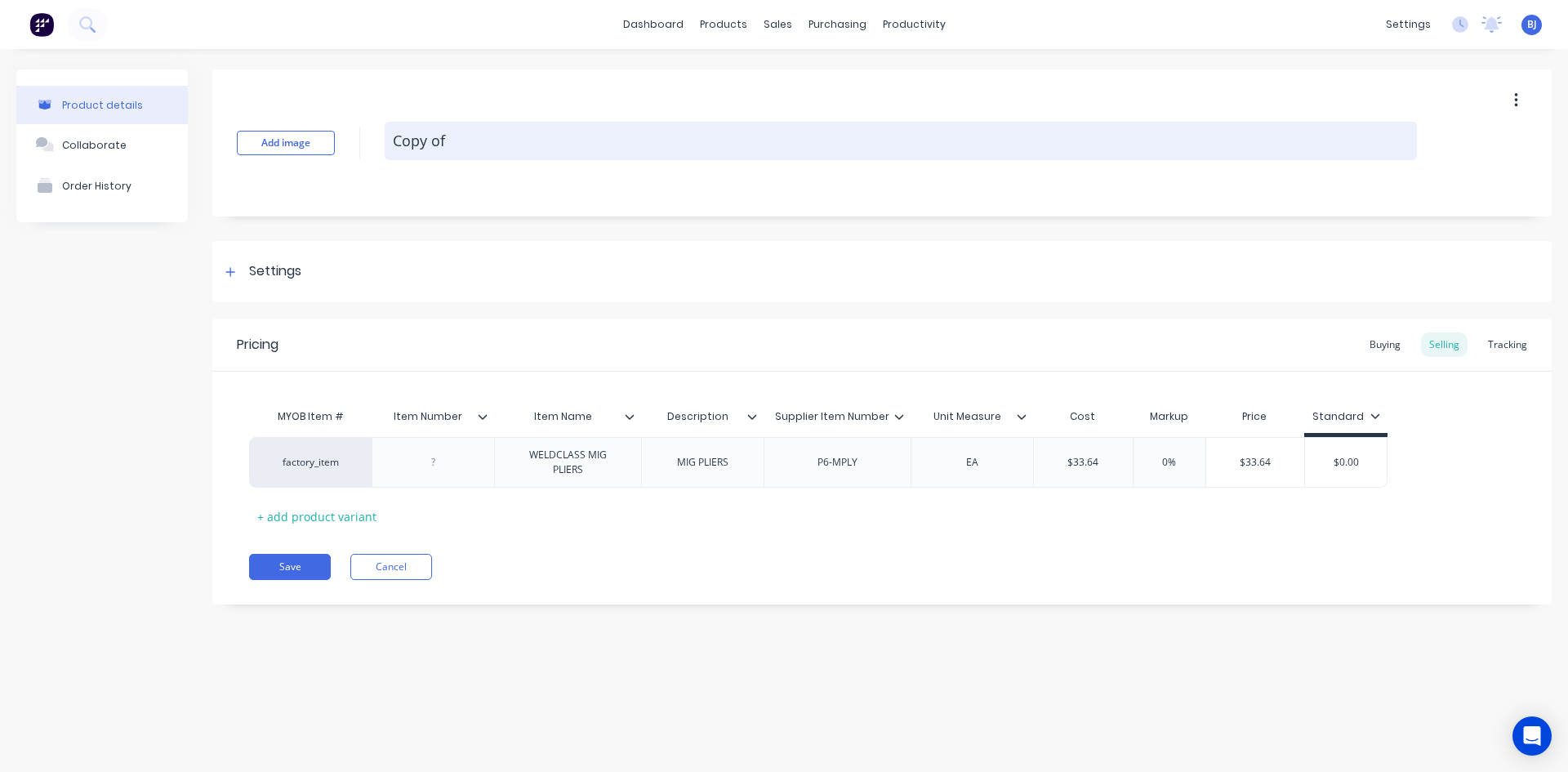
type textarea "x"
type textarea "Copy"
type textarea "x"
type textarea "Copy"
type textarea "x"
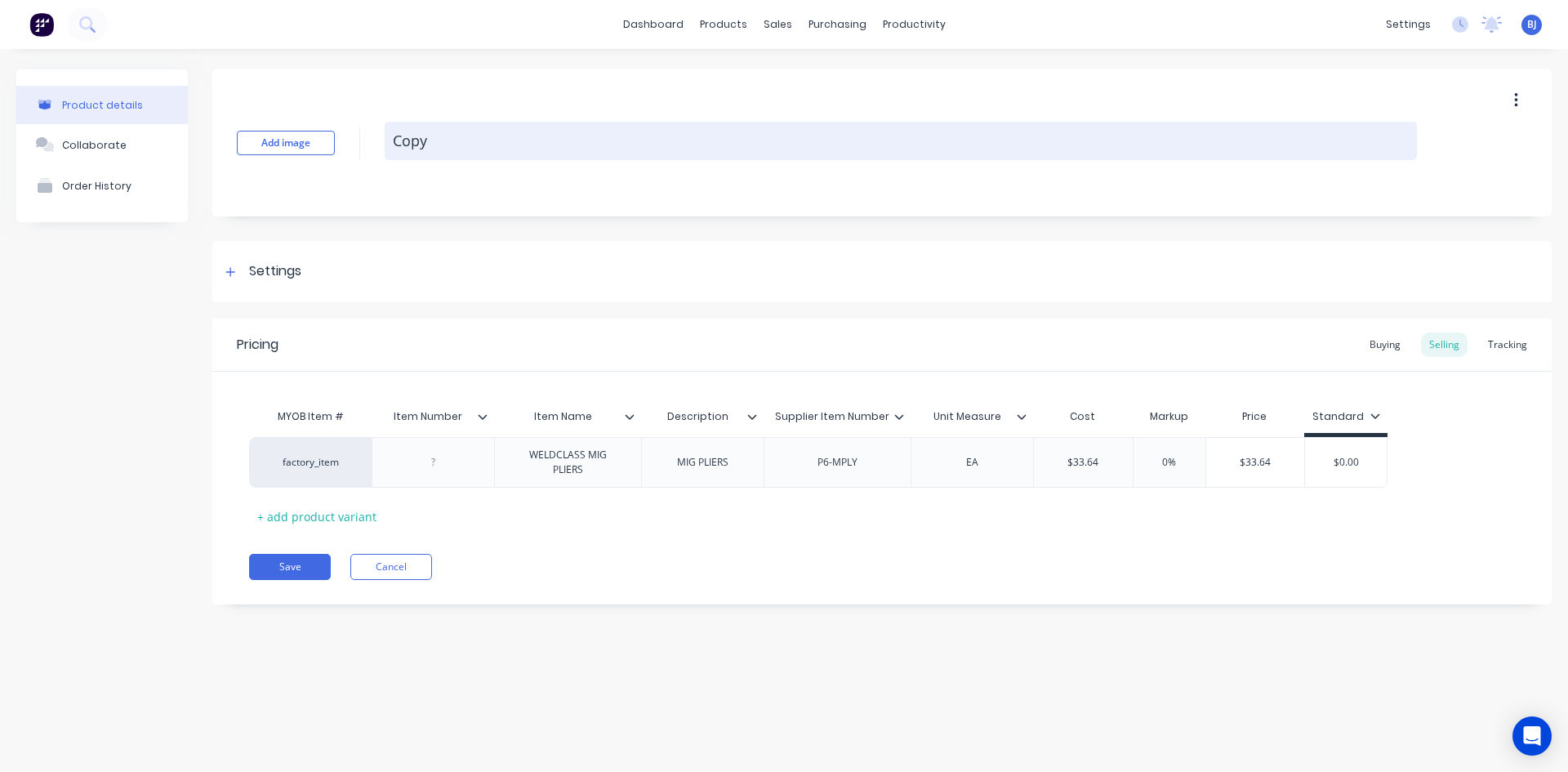
type textarea "Cop"
type textarea "x"
type textarea "Co"
type textarea "x"
type textarea "C"
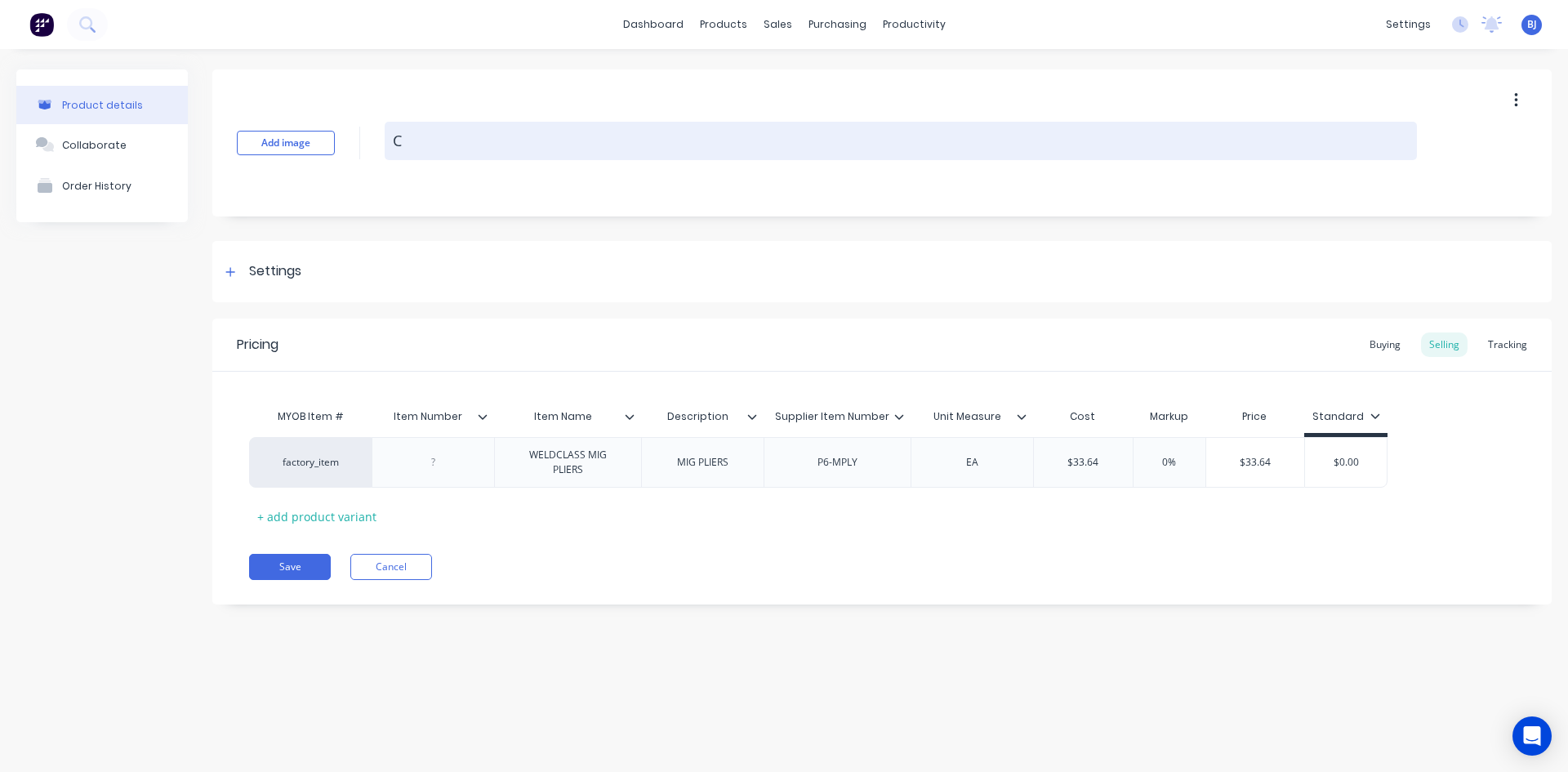
type textarea "x"
type textarea "W"
type textarea "x"
type textarea "WE"
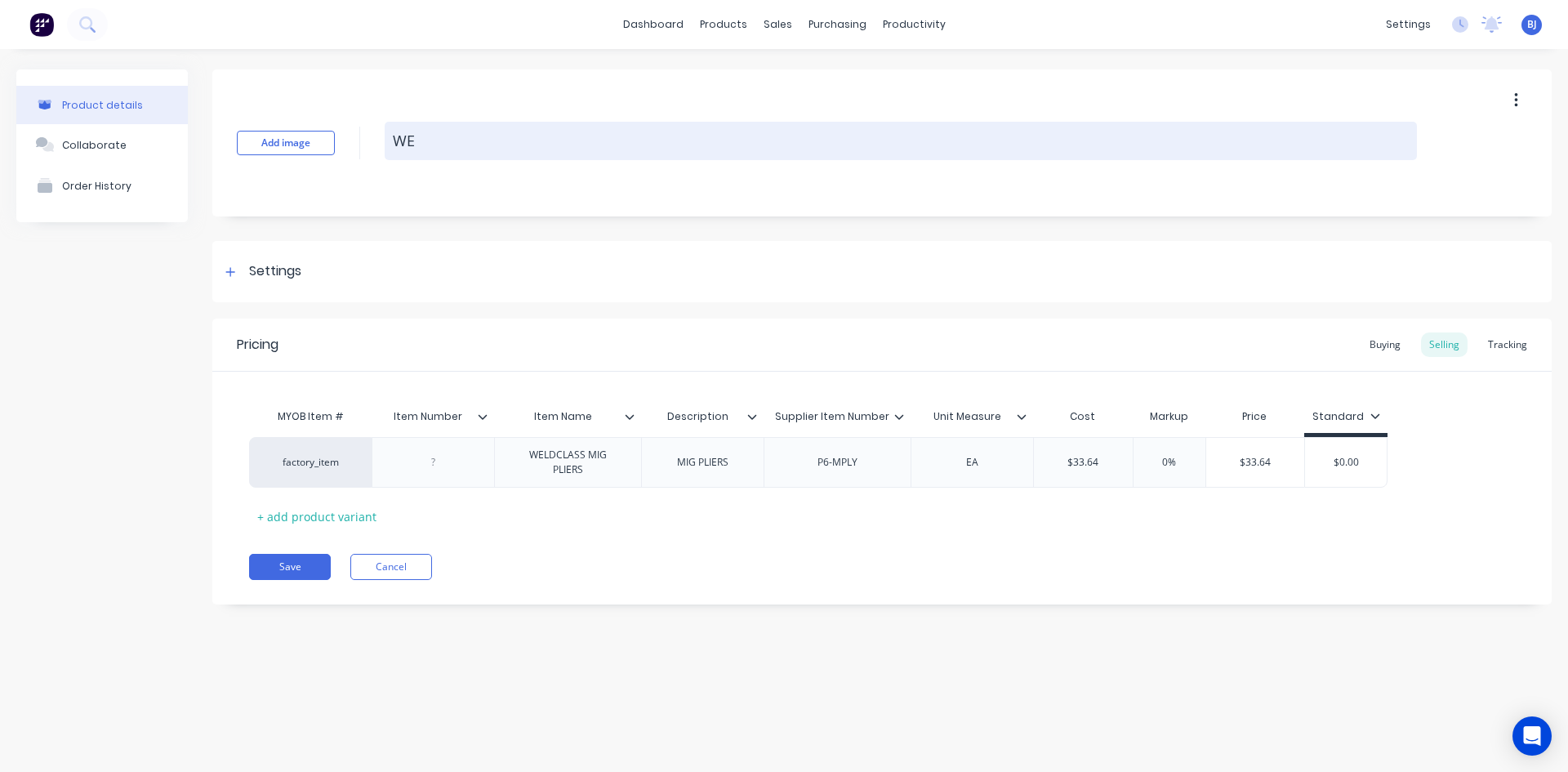
type textarea "x"
type textarea "WEL"
type textarea "x"
type textarea "WELD"
type textarea "x"
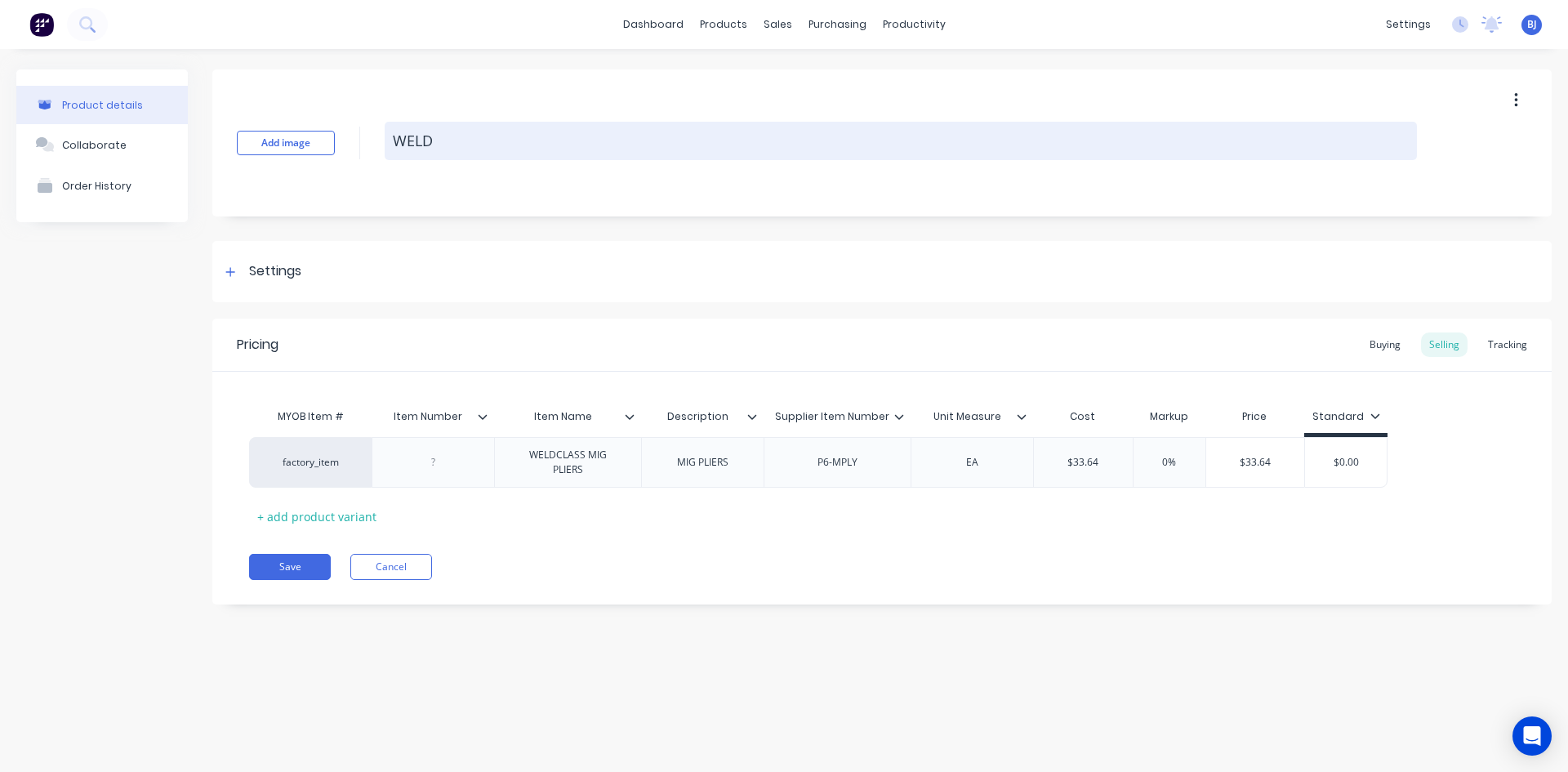
type textarea "WELDI"
type textarea "x"
type textarea "WELDIN"
type textarea "x"
type textarea "WELDING"
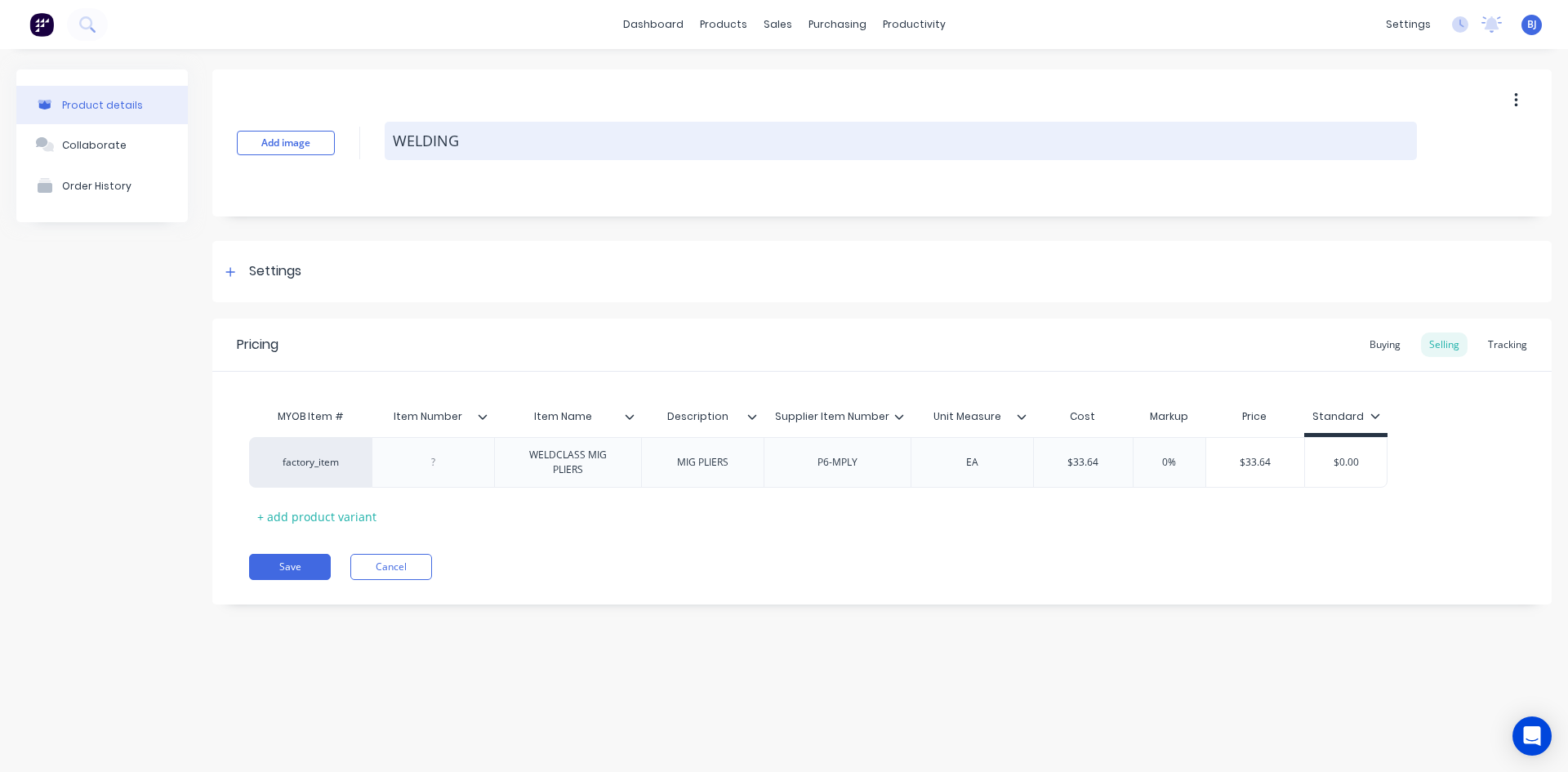
type textarea "x"
type textarea "WELDING"
type textarea "x"
type textarea "WELDING T"
type textarea "x"
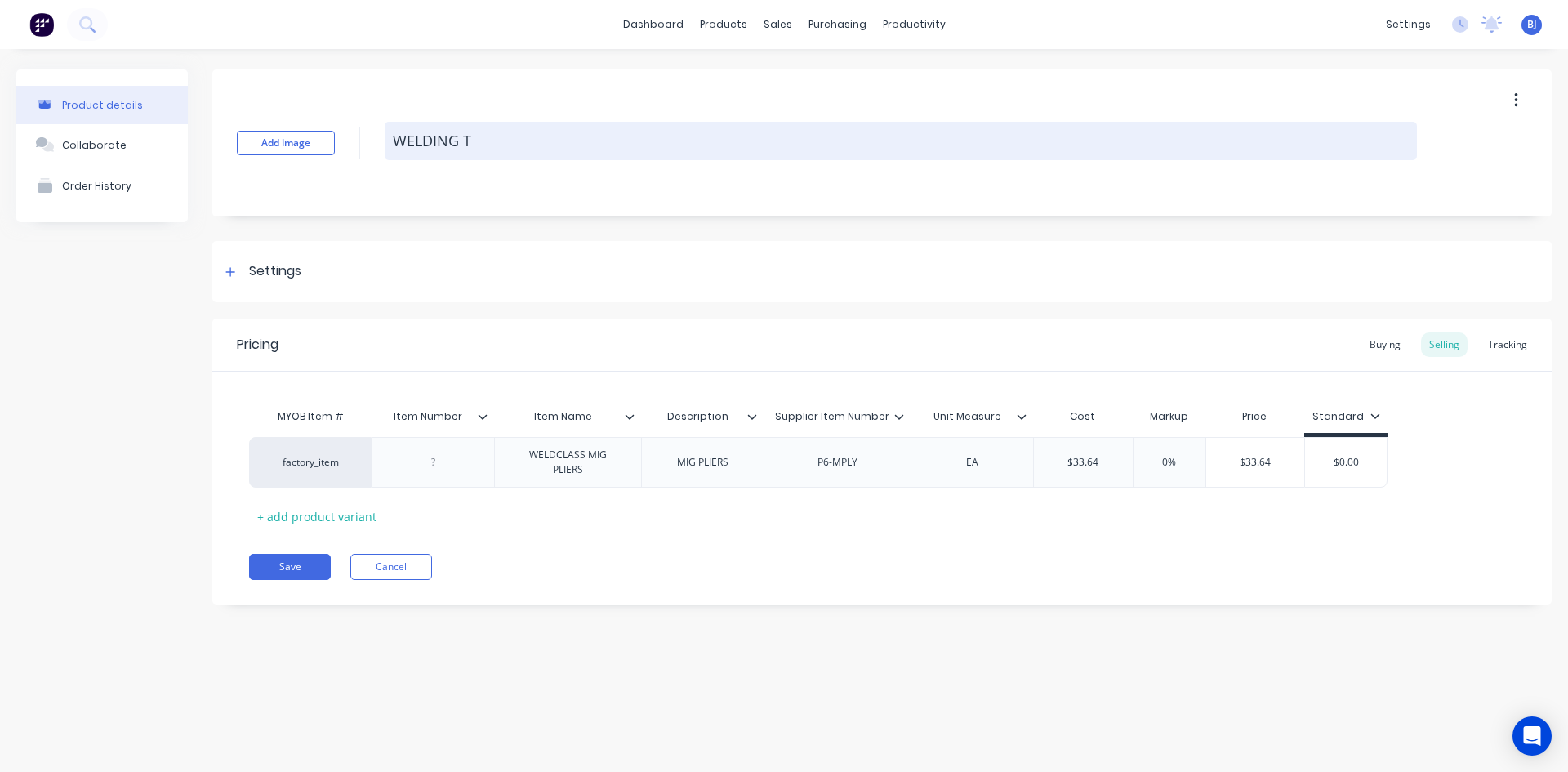
type textarea "WELDING TO"
type textarea "x"
type textarea "WELDING TOO"
type textarea "x"
type textarea "WELDING TOOL"
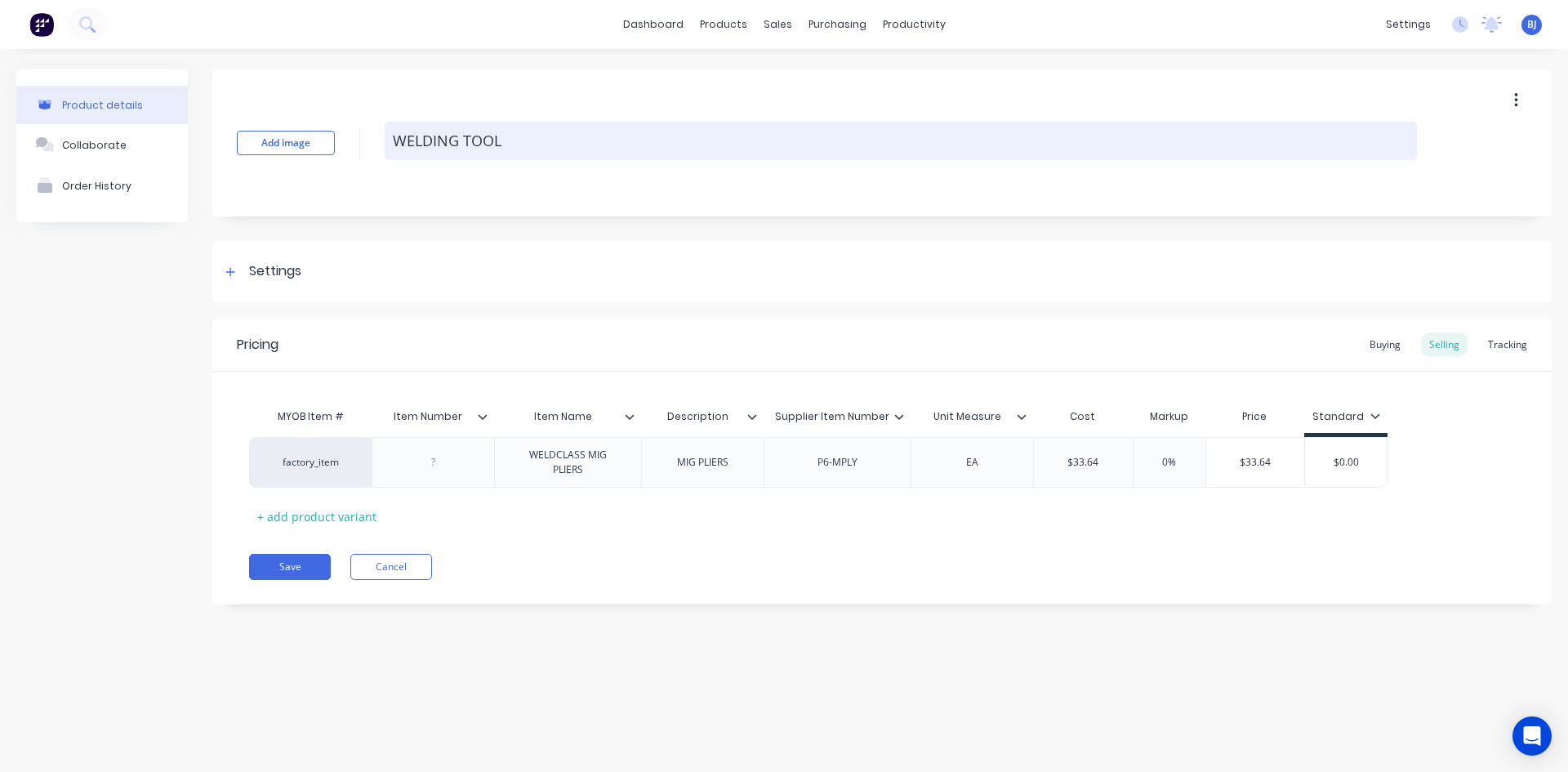
type textarea "x"
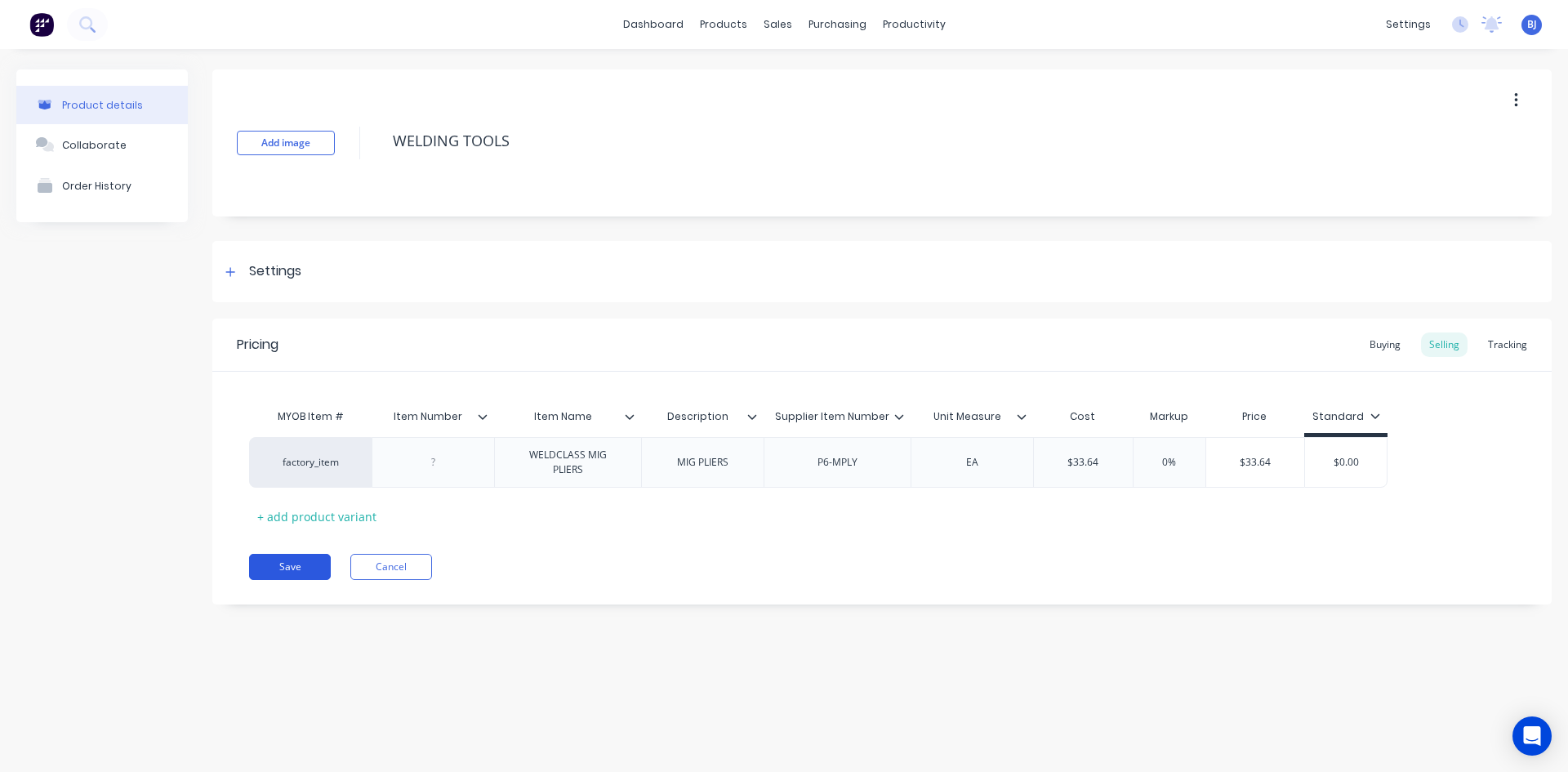
type textarea "WELDING TOOLS"
type textarea "x"
type textarea "WELDING TOOLS"
click at [290, 562] on button "Save" at bounding box center [290, 567] width 82 height 26
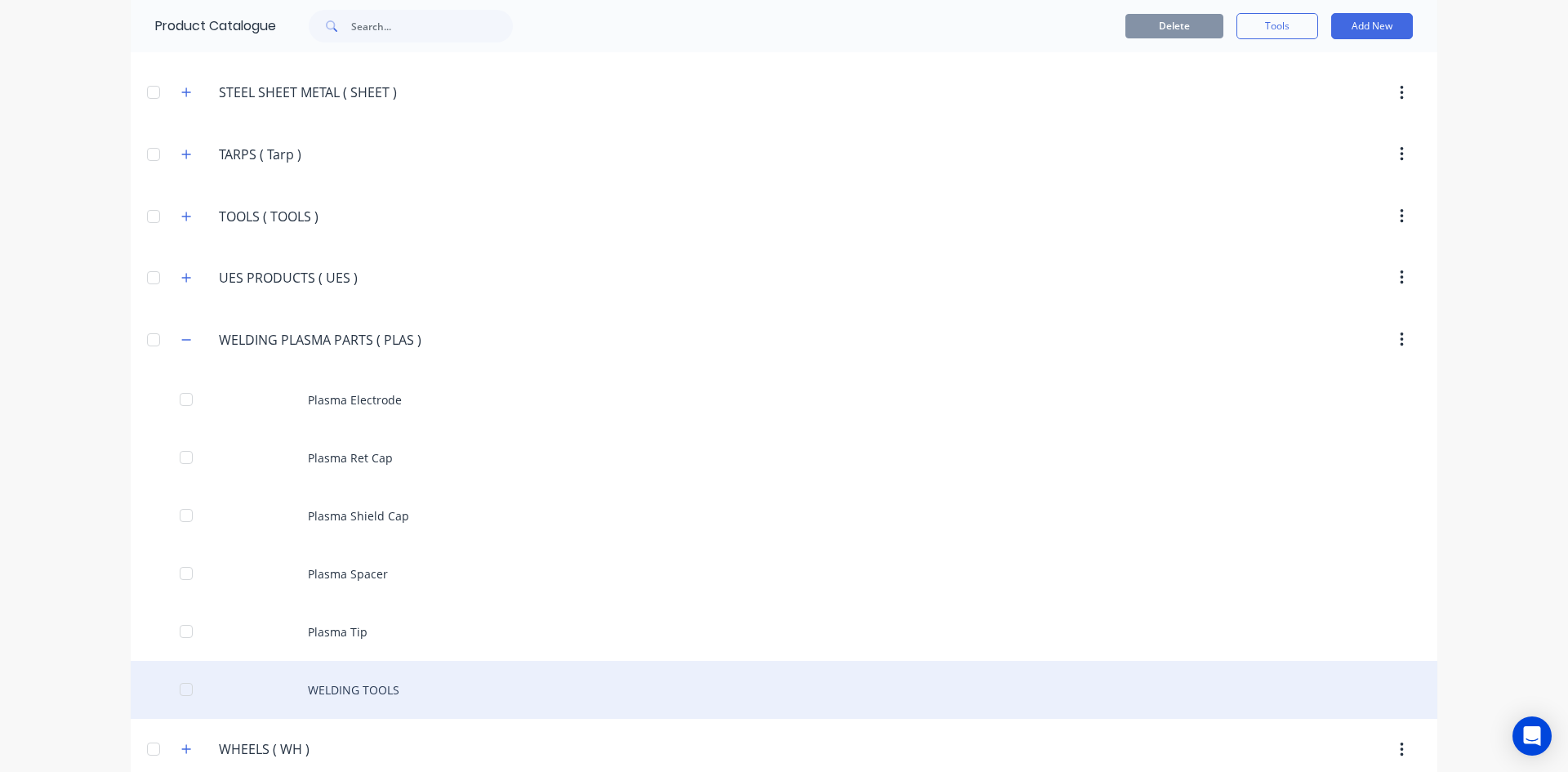
scroll to position [3839, 0]
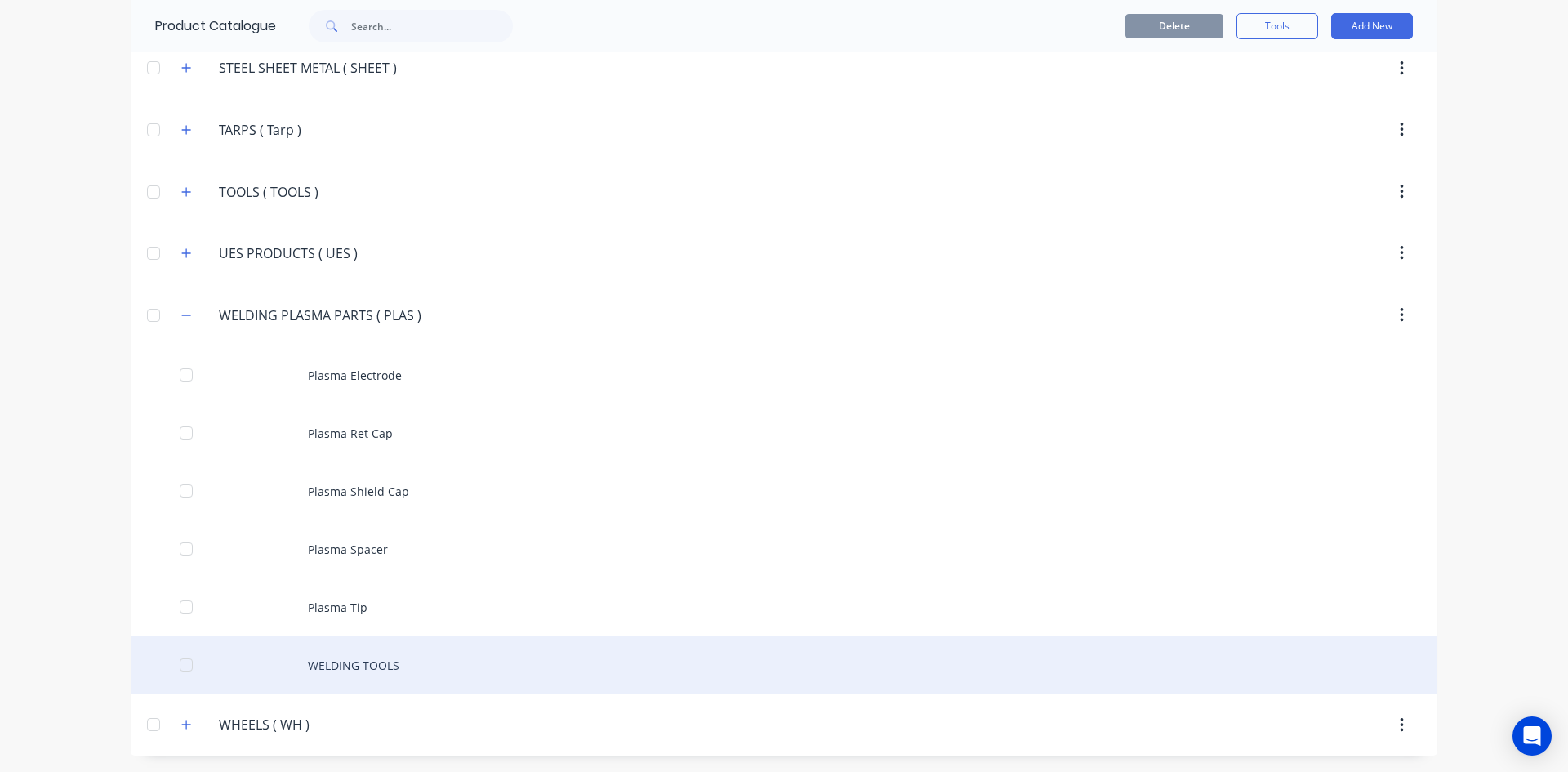
click at [365, 669] on div "WELDING TOOLS" at bounding box center [784, 666] width 1307 height 58
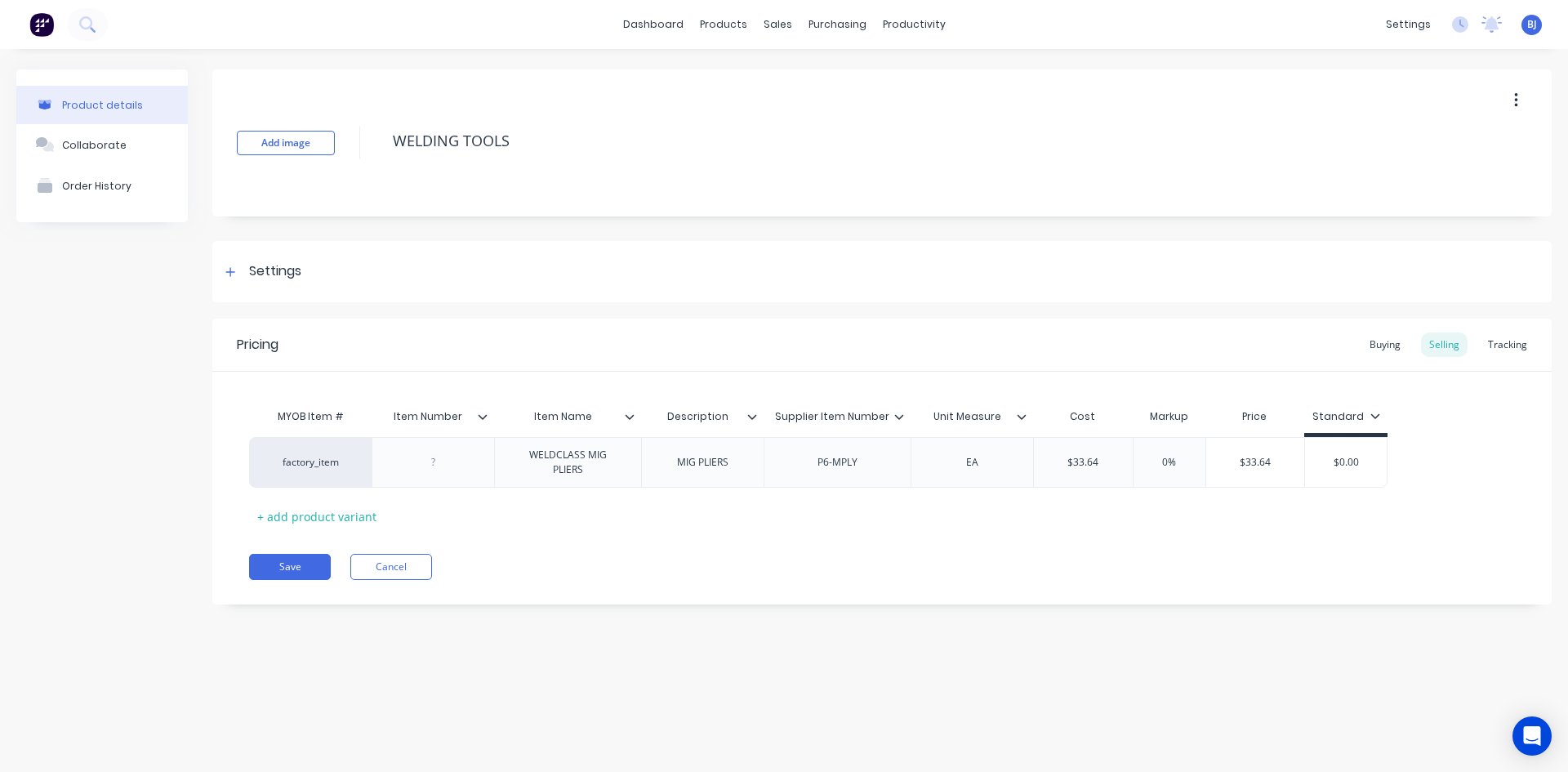
type textarea "x"
click at [435, 468] on div at bounding box center [433, 462] width 82 height 21
click at [548, 593] on div "Pricing Buying Selling Tracking MYOB Item # Item Number Item Name Description S…" at bounding box center [882, 462] width 1339 height 286
click at [291, 565] on button "Save" at bounding box center [290, 567] width 82 height 26
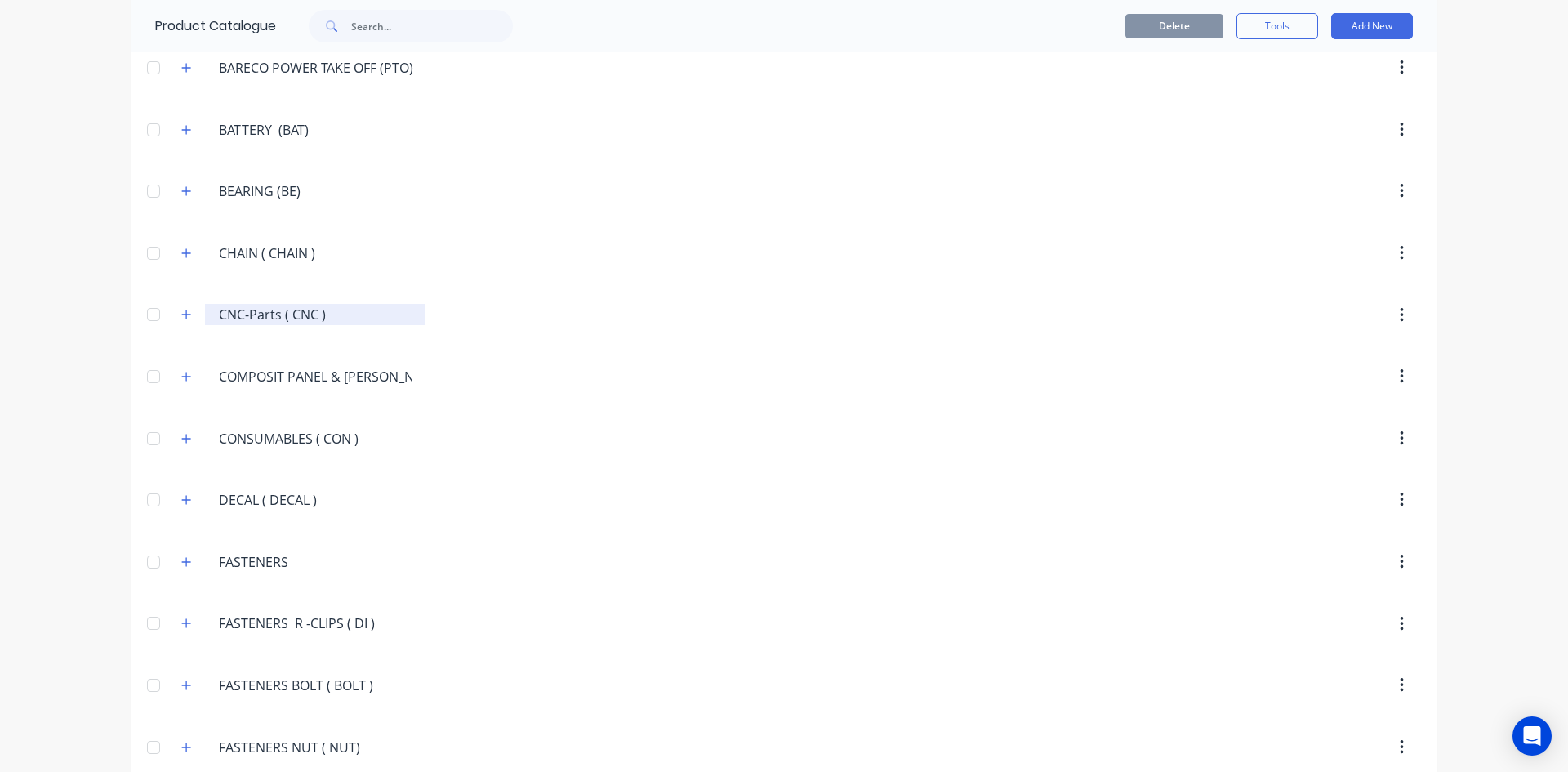
scroll to position [1553, 0]
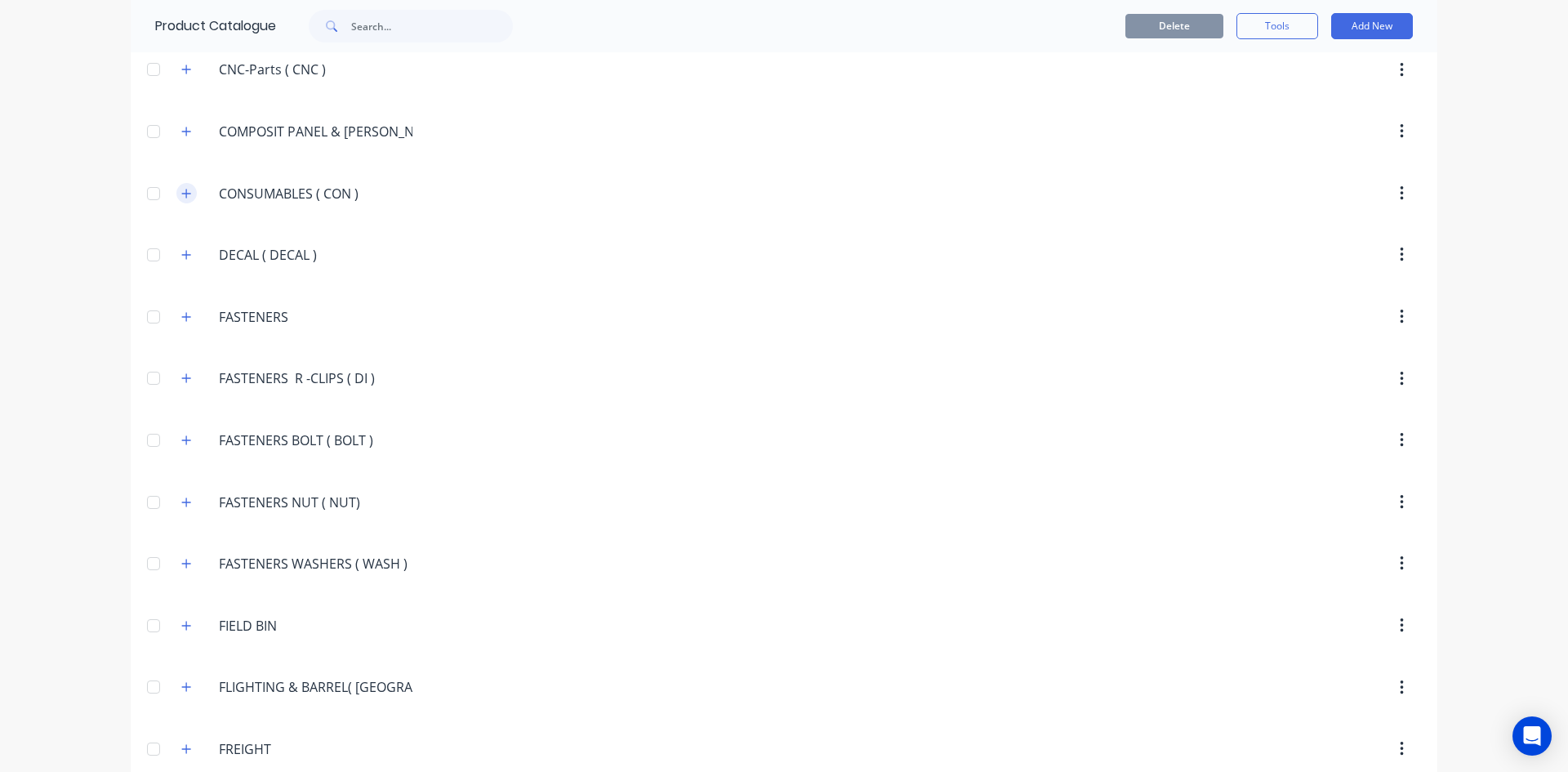
click at [186, 195] on button "button" at bounding box center [187, 193] width 20 height 20
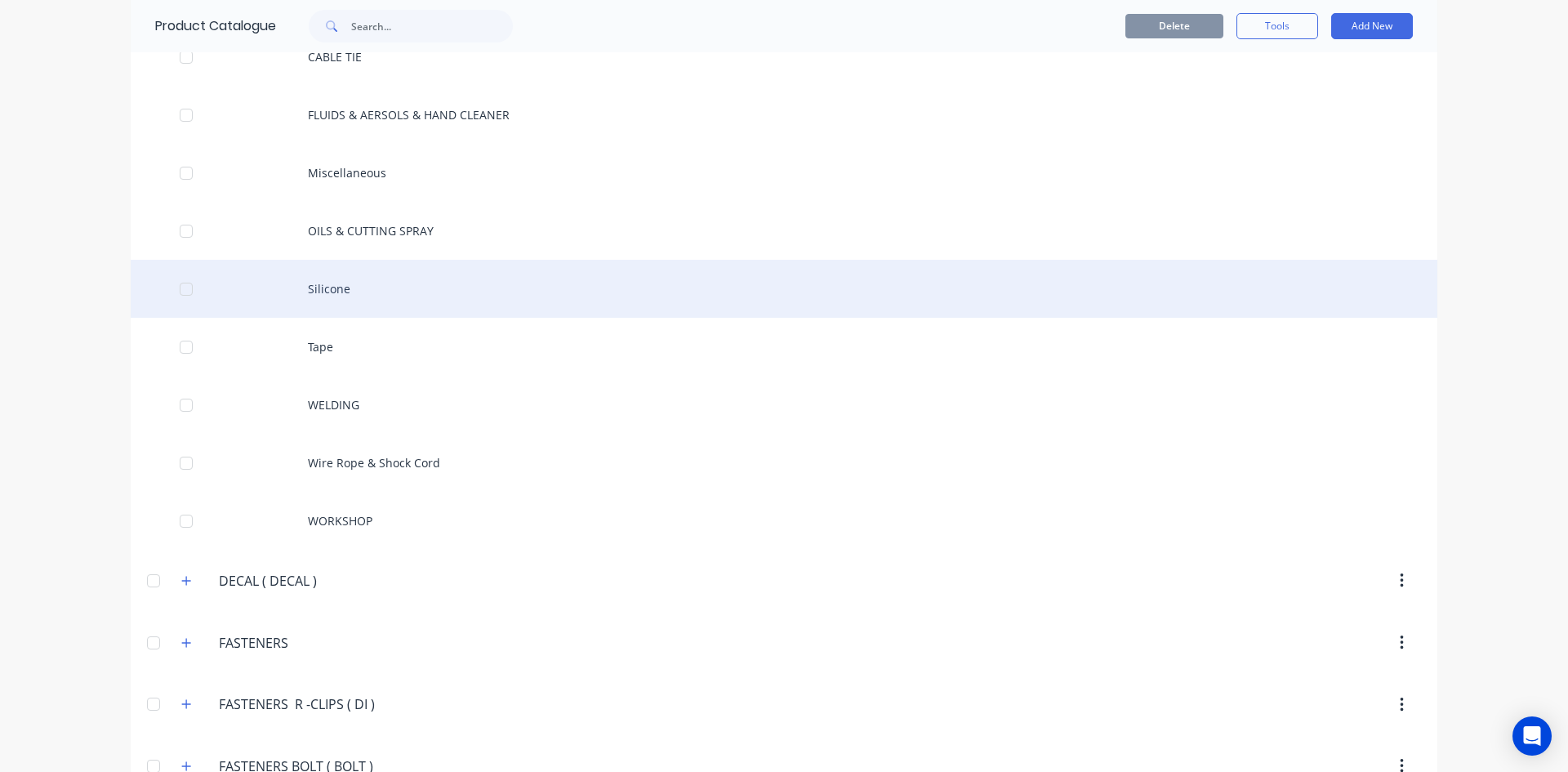
scroll to position [1879, 0]
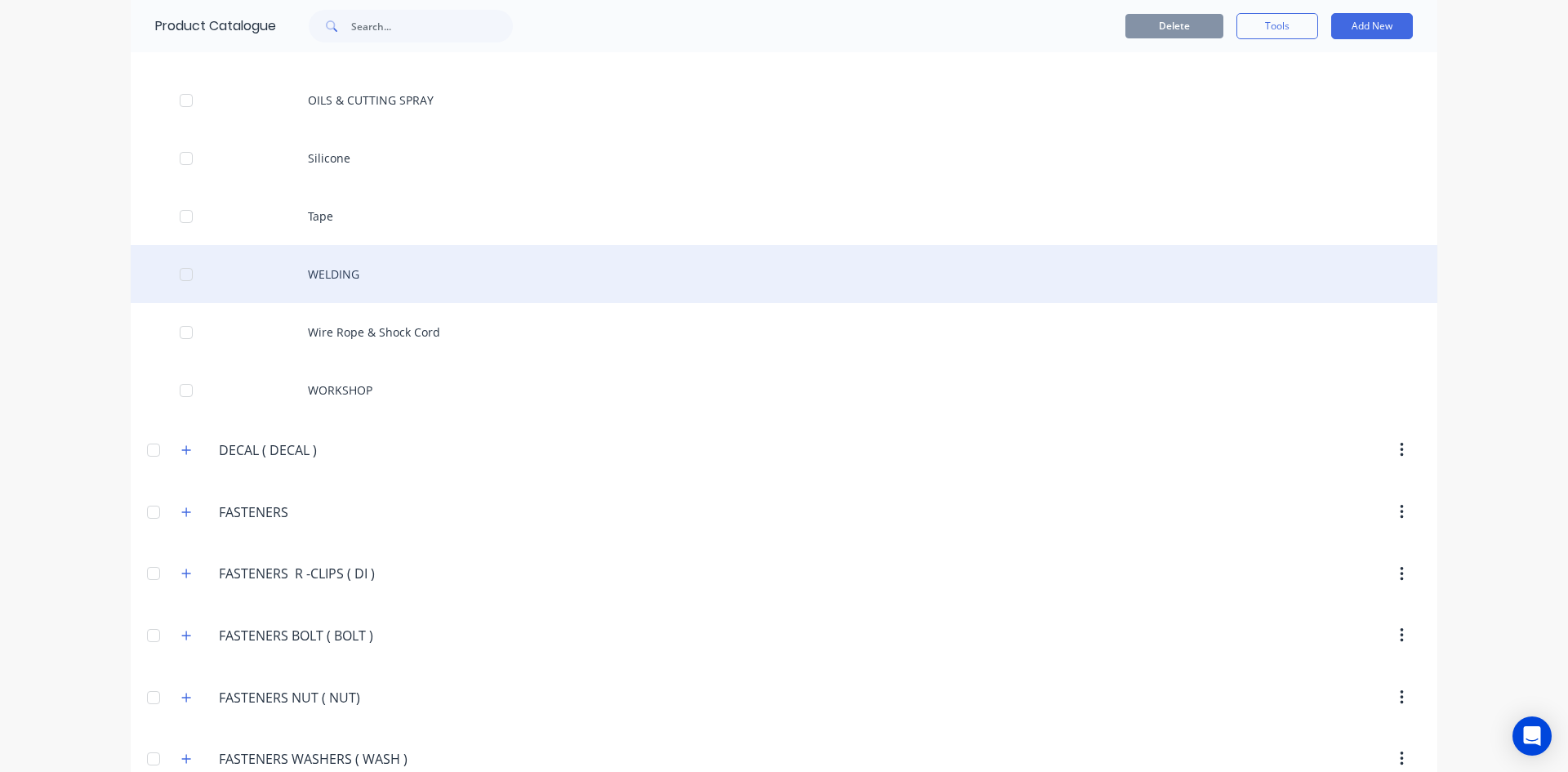
click at [349, 279] on div "WELDING" at bounding box center [784, 274] width 1307 height 58
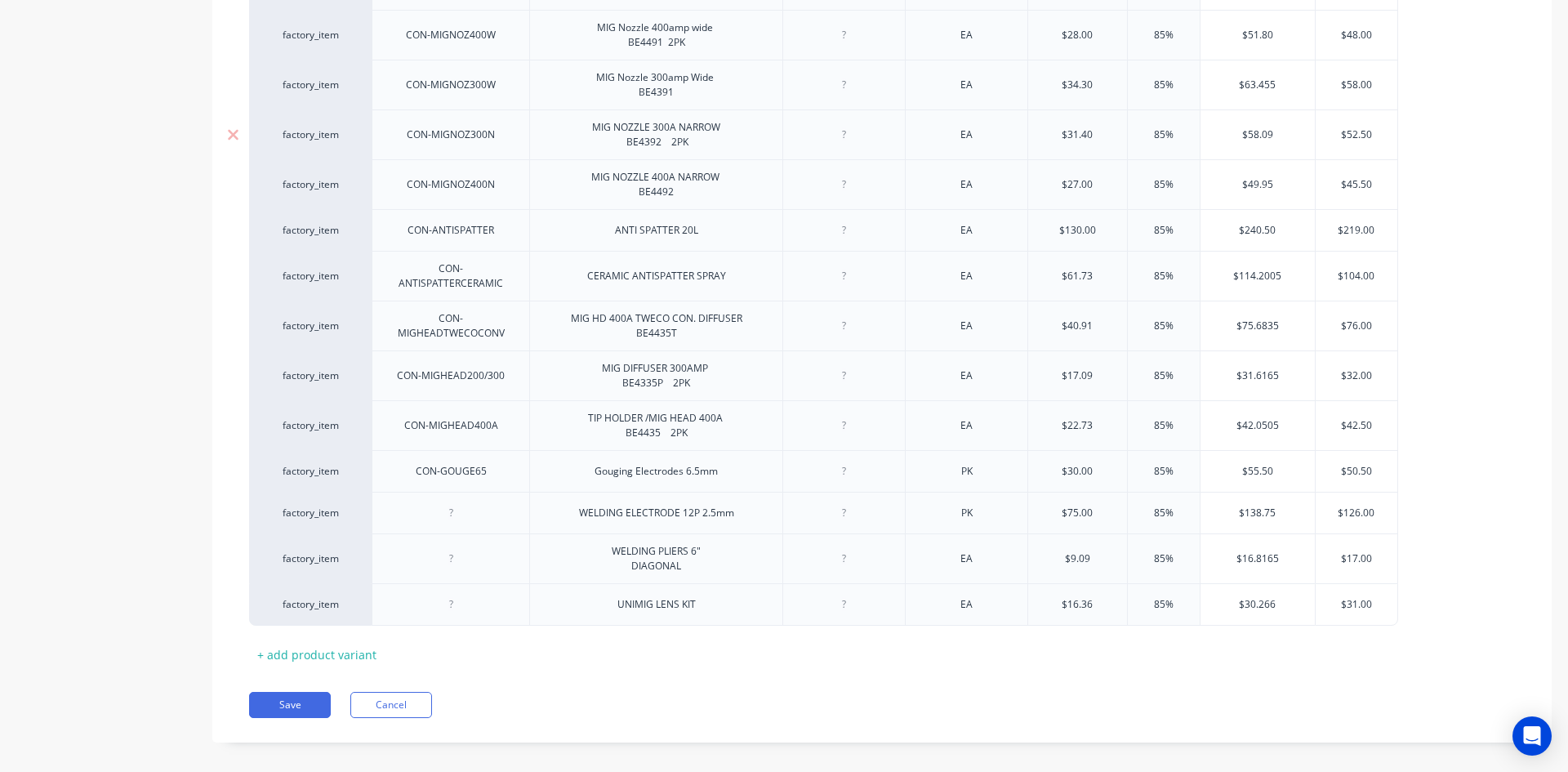
scroll to position [751, 0]
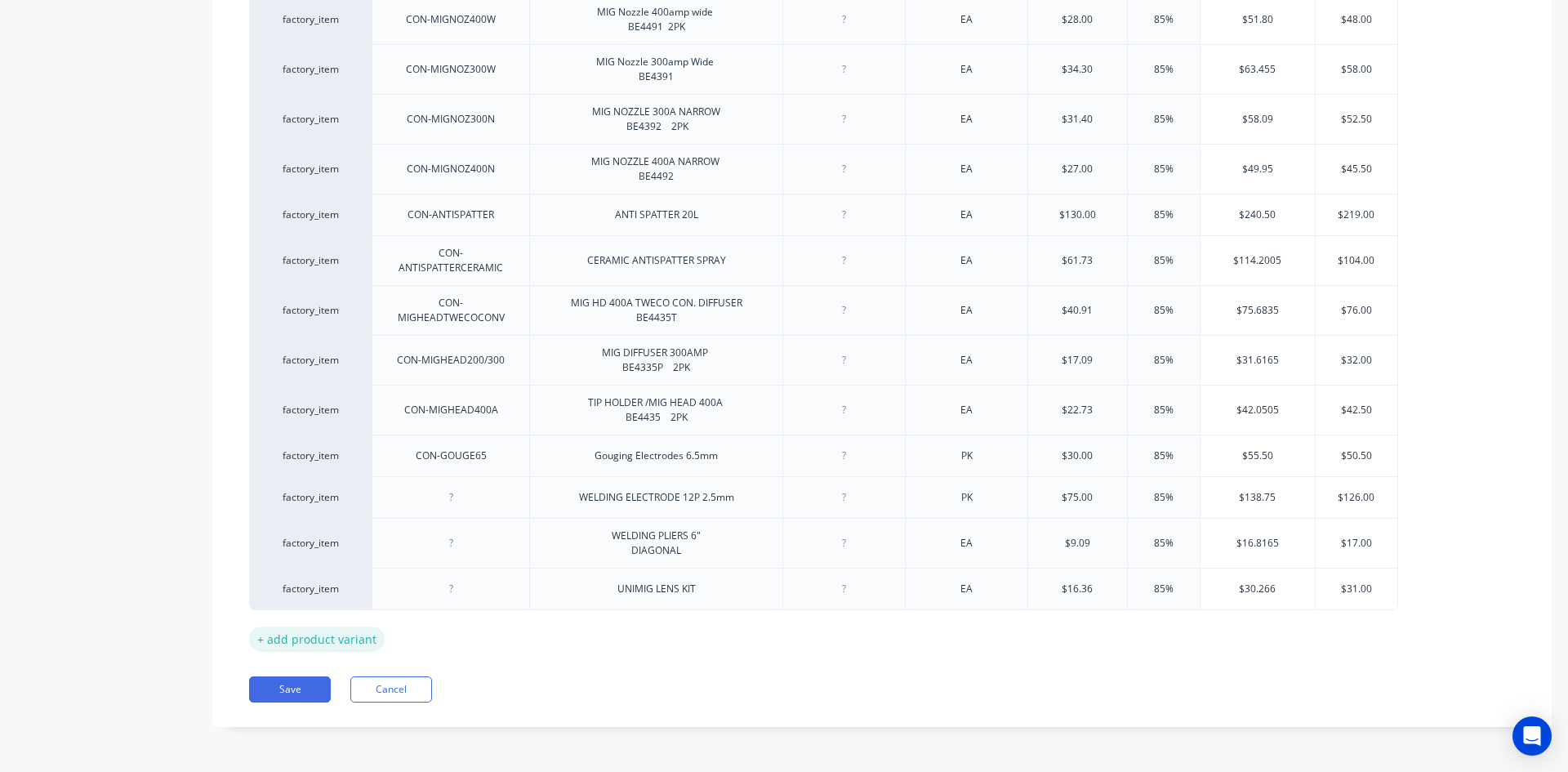
click at [316, 633] on div "+ add product variant" at bounding box center [317, 639] width 136 height 26
type textarea "x"
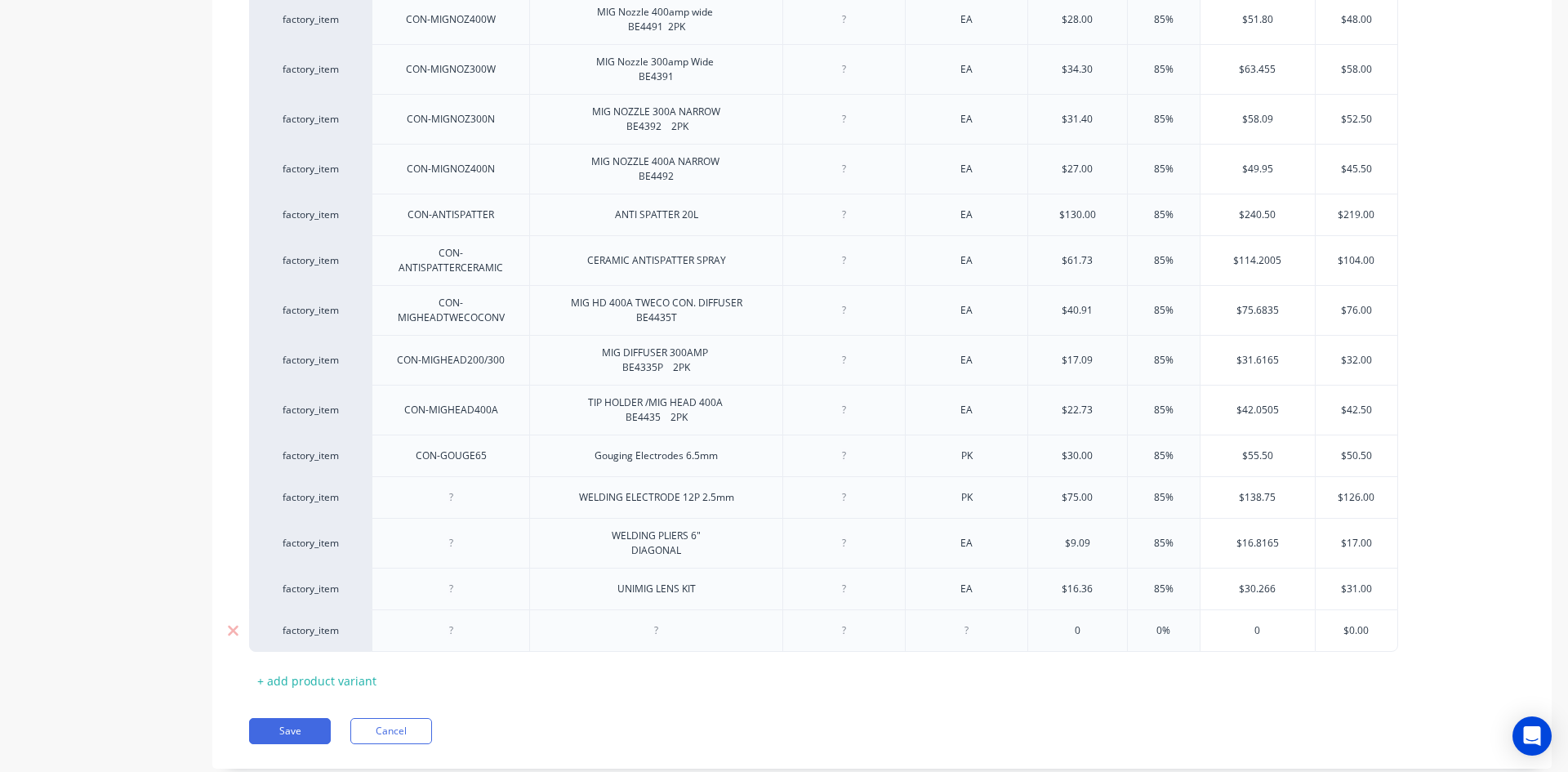
click at [639, 638] on div at bounding box center [657, 630] width 82 height 21
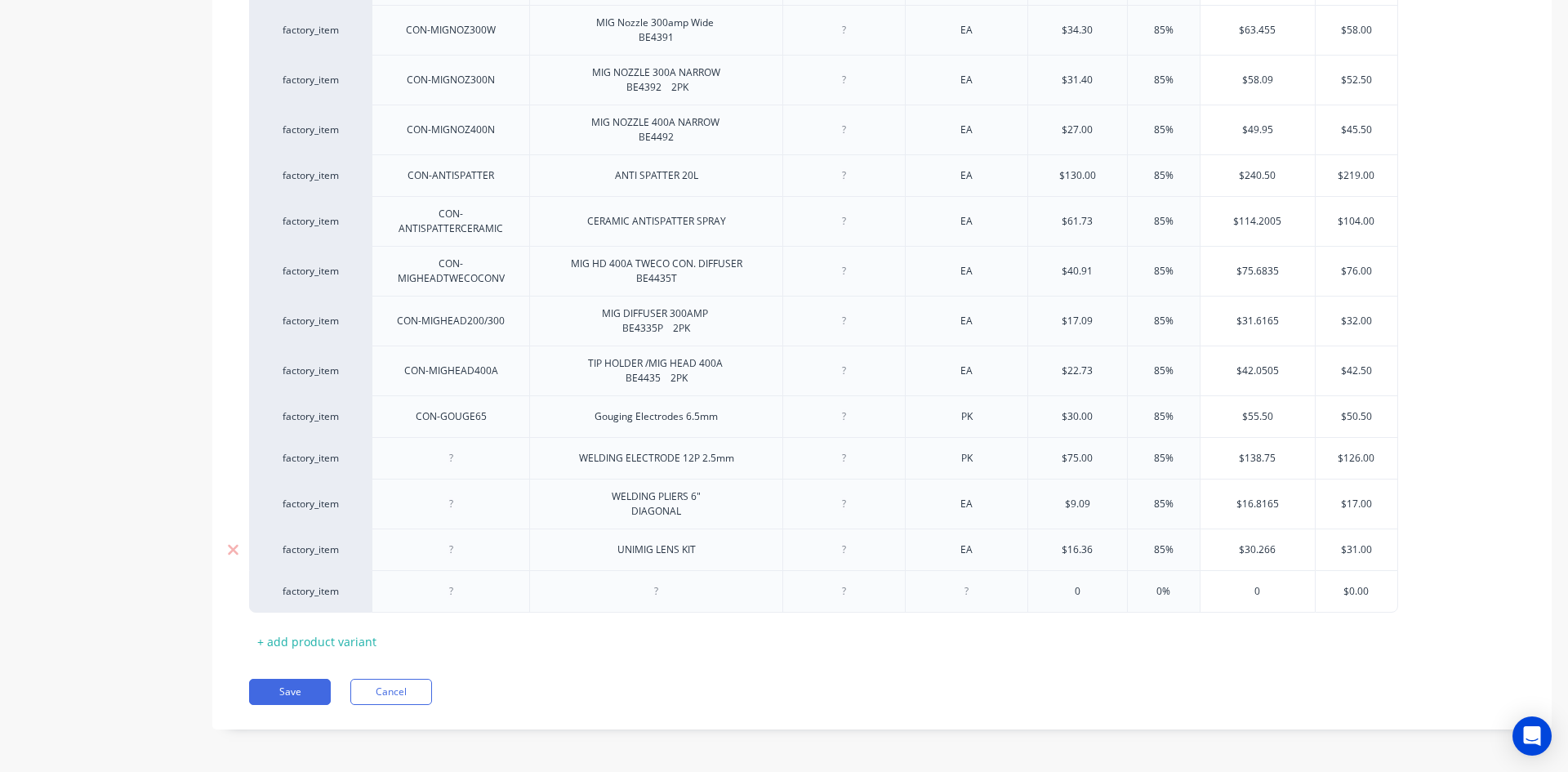
scroll to position [792, 0]
type textarea "x"
click at [836, 593] on div at bounding box center [845, 588] width 82 height 21
type textarea "x"
drag, startPoint x: 966, startPoint y: 592, endPoint x: 996, endPoint y: 626, distance: 45.3
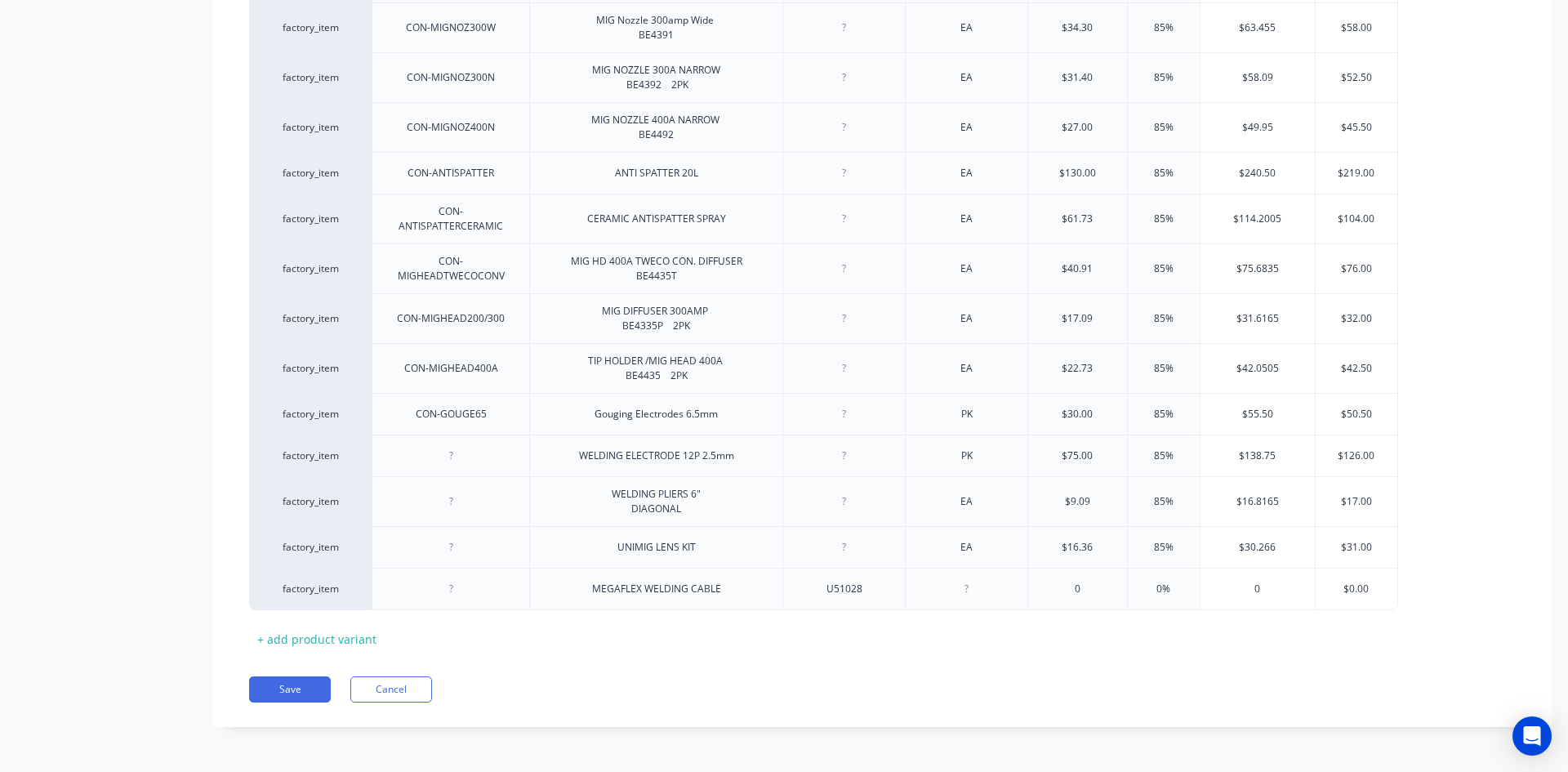
click at [966, 593] on div at bounding box center [967, 588] width 82 height 21
type textarea "x"
type input "0"
click at [1068, 591] on input "0" at bounding box center [1078, 588] width 99 height 14
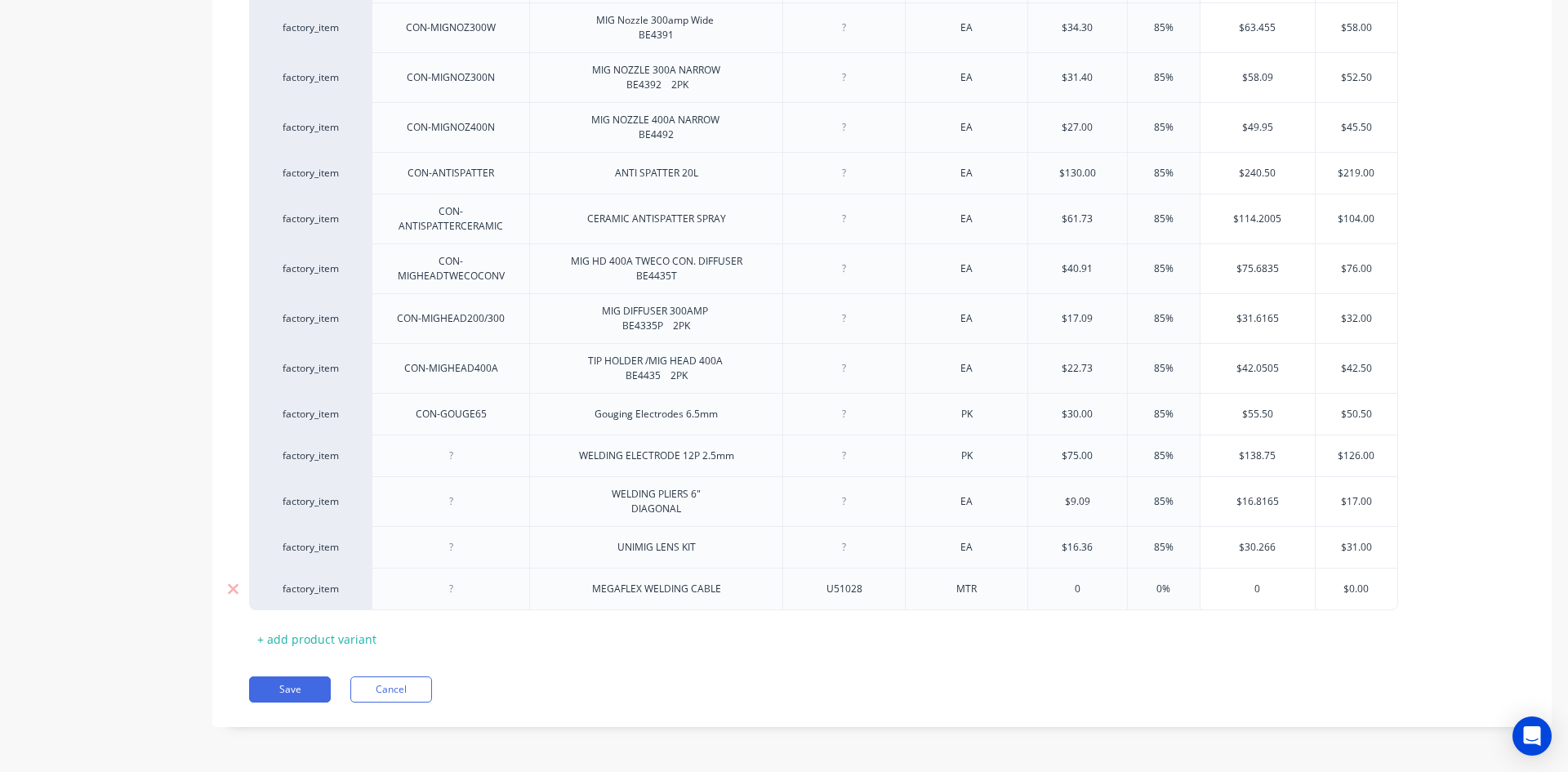
type textarea "x"
type input "2"
type textarea "x"
type input "21."
type textarea "x"
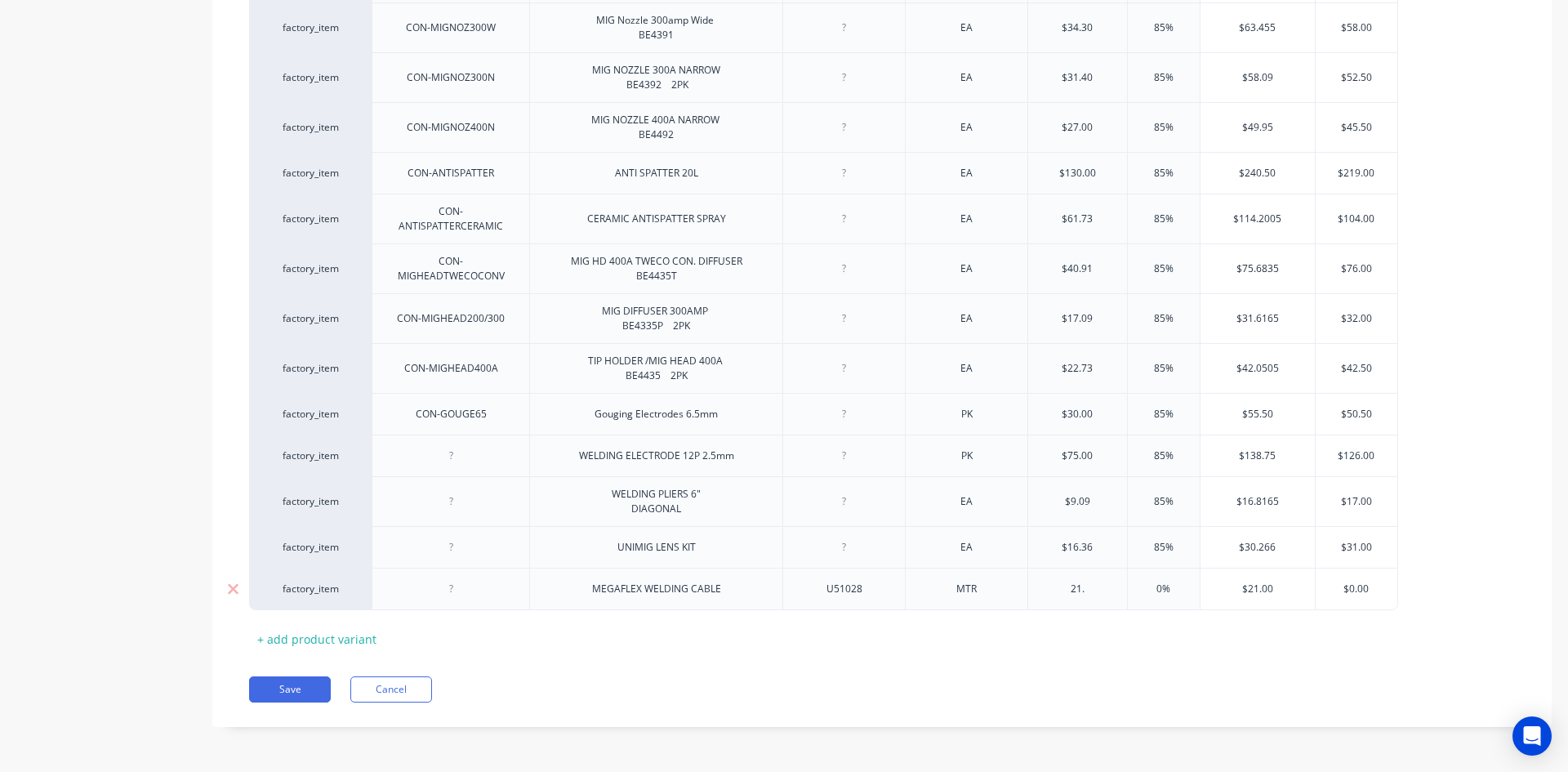
type input "21.2"
type textarea "x"
type input "21.23"
click at [1152, 677] on div "Save Cancel" at bounding box center [900, 690] width 1303 height 26
click at [311, 684] on button "Save" at bounding box center [290, 690] width 82 height 26
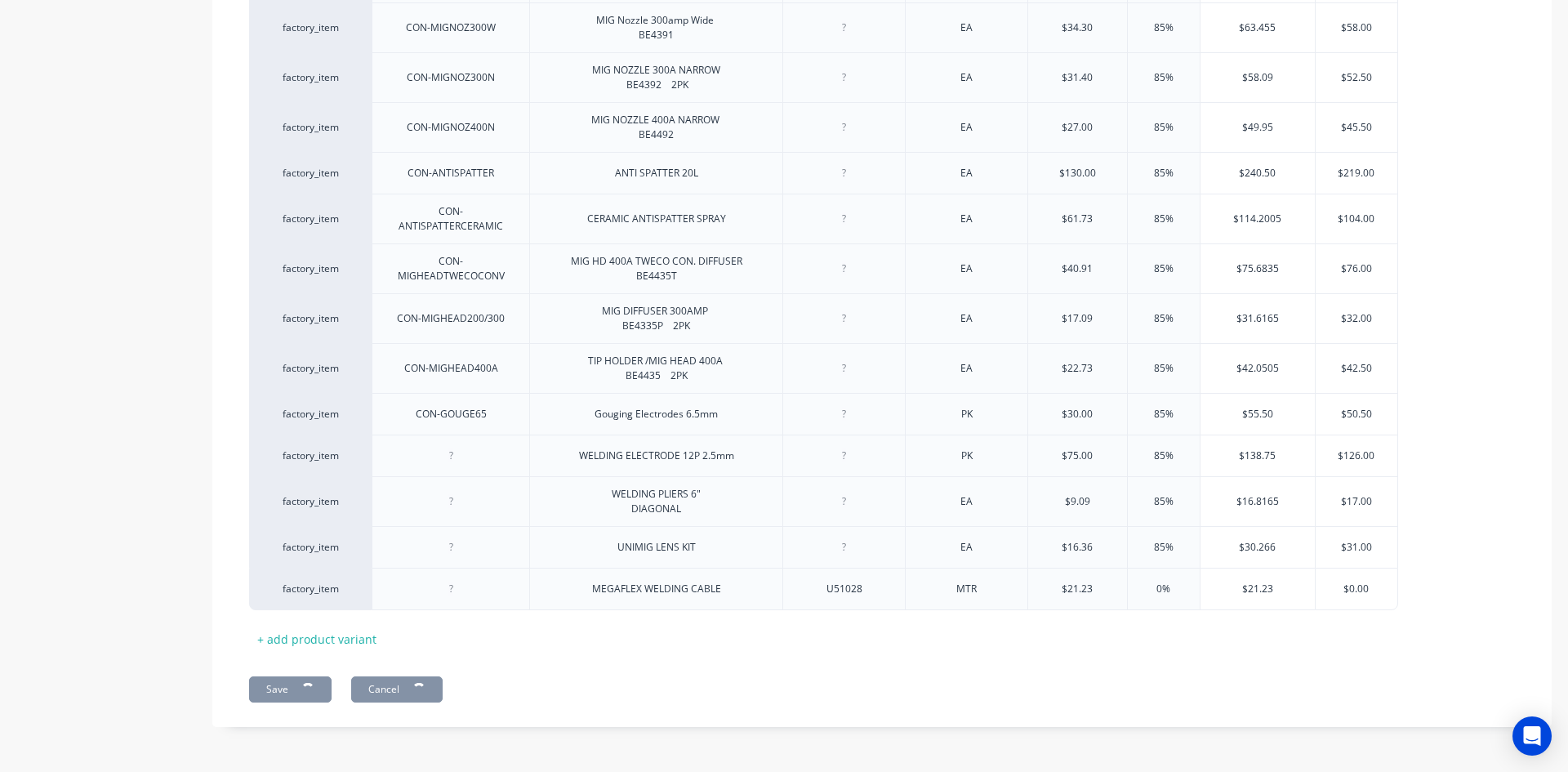
type textarea "x"
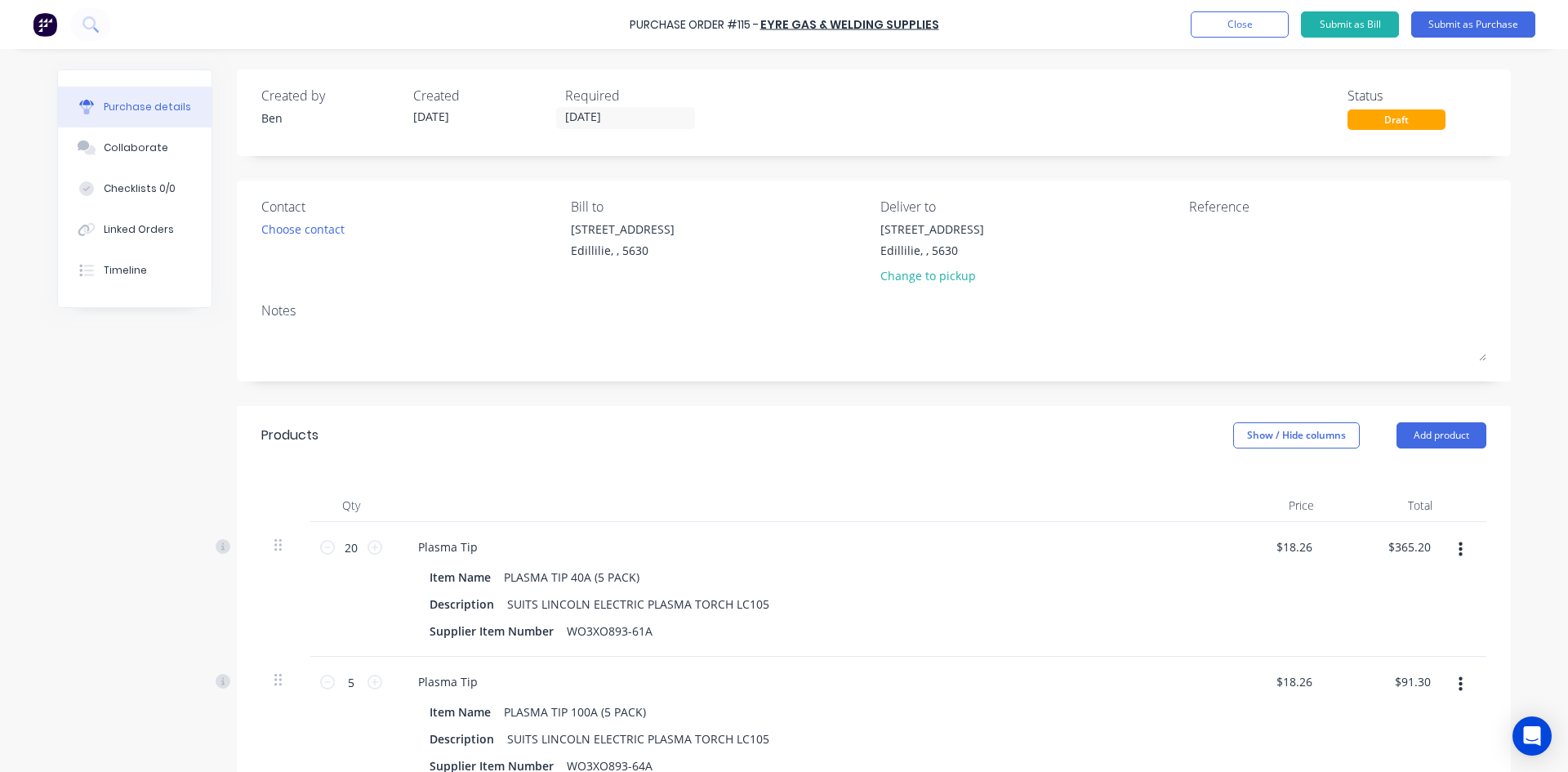
scroll to position [82, 0]
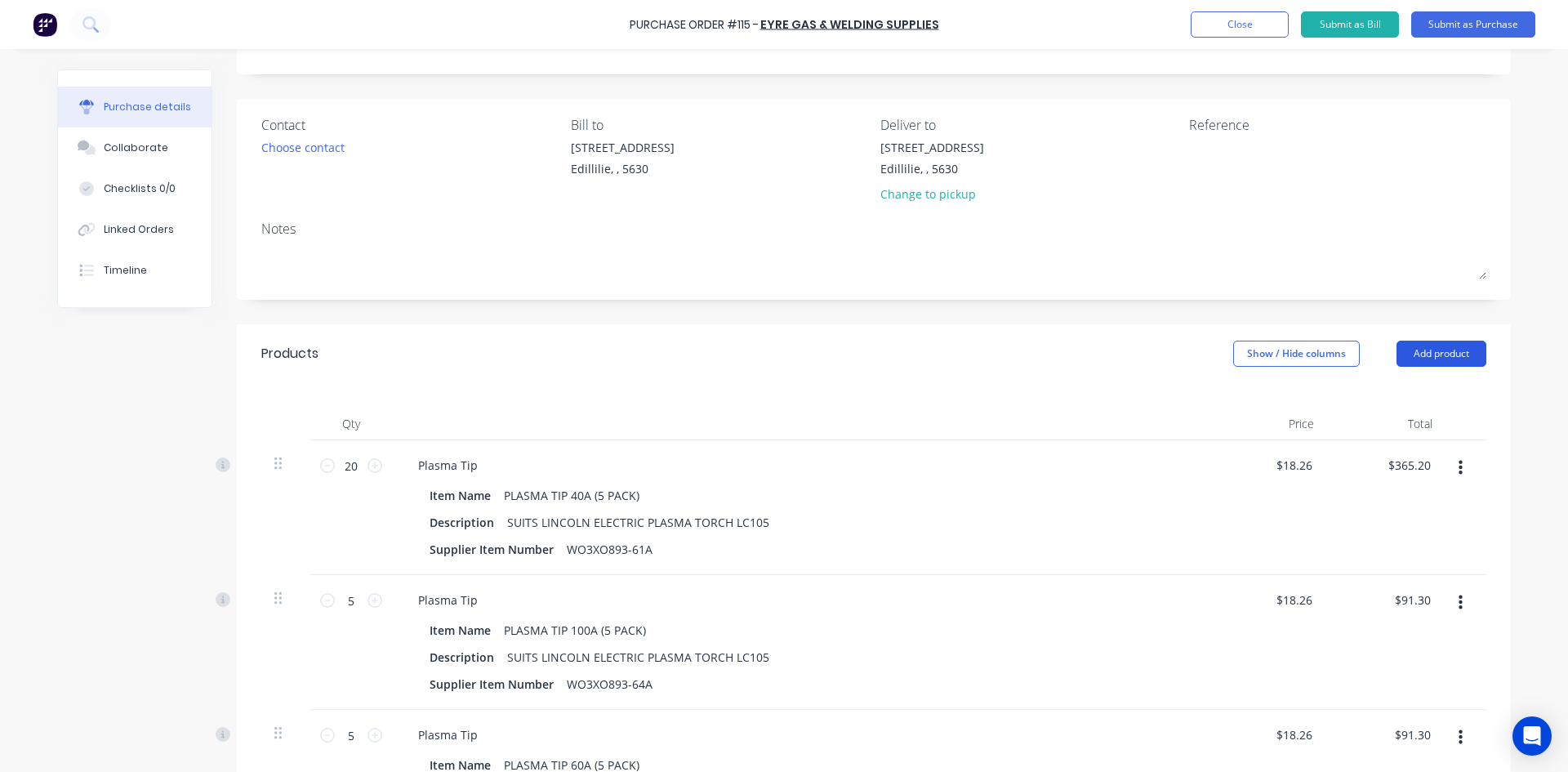
click at [1429, 355] on button "Add product" at bounding box center [1441, 354] width 90 height 26
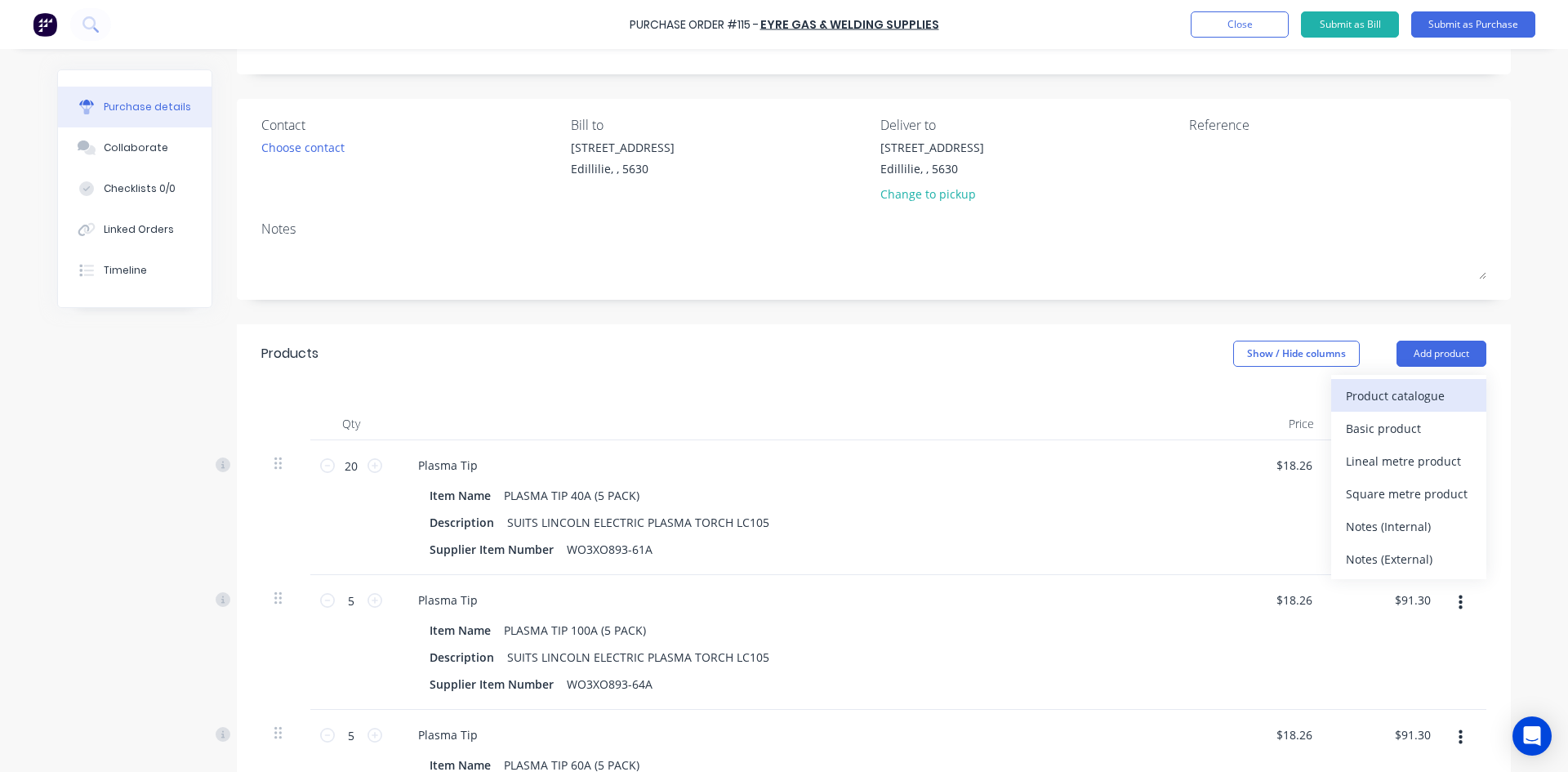
click at [1388, 400] on div "Product catalogue" at bounding box center [1409, 396] width 126 height 24
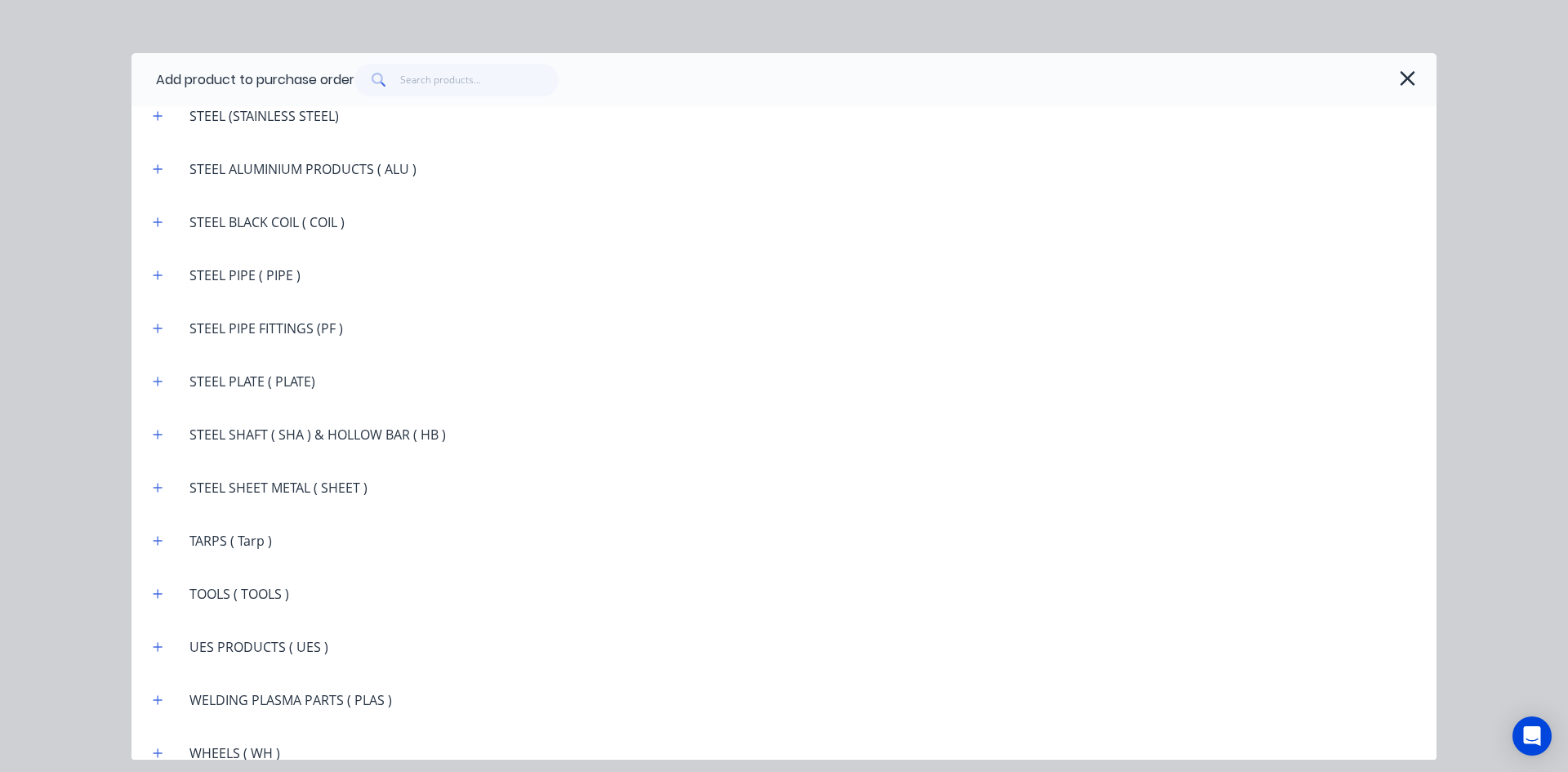
scroll to position [2958, 0]
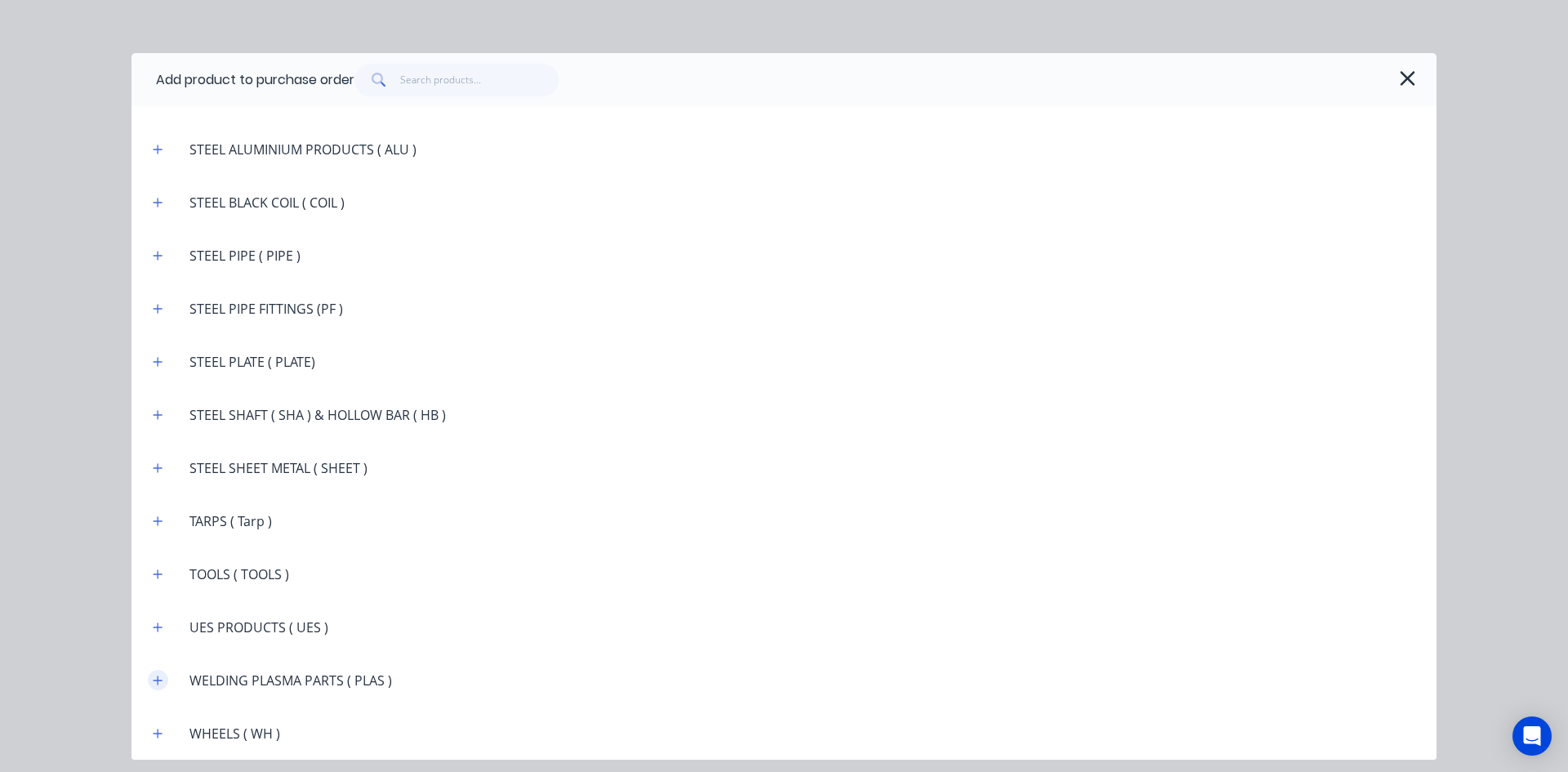
click at [161, 680] on icon "button" at bounding box center [158, 680] width 9 height 9
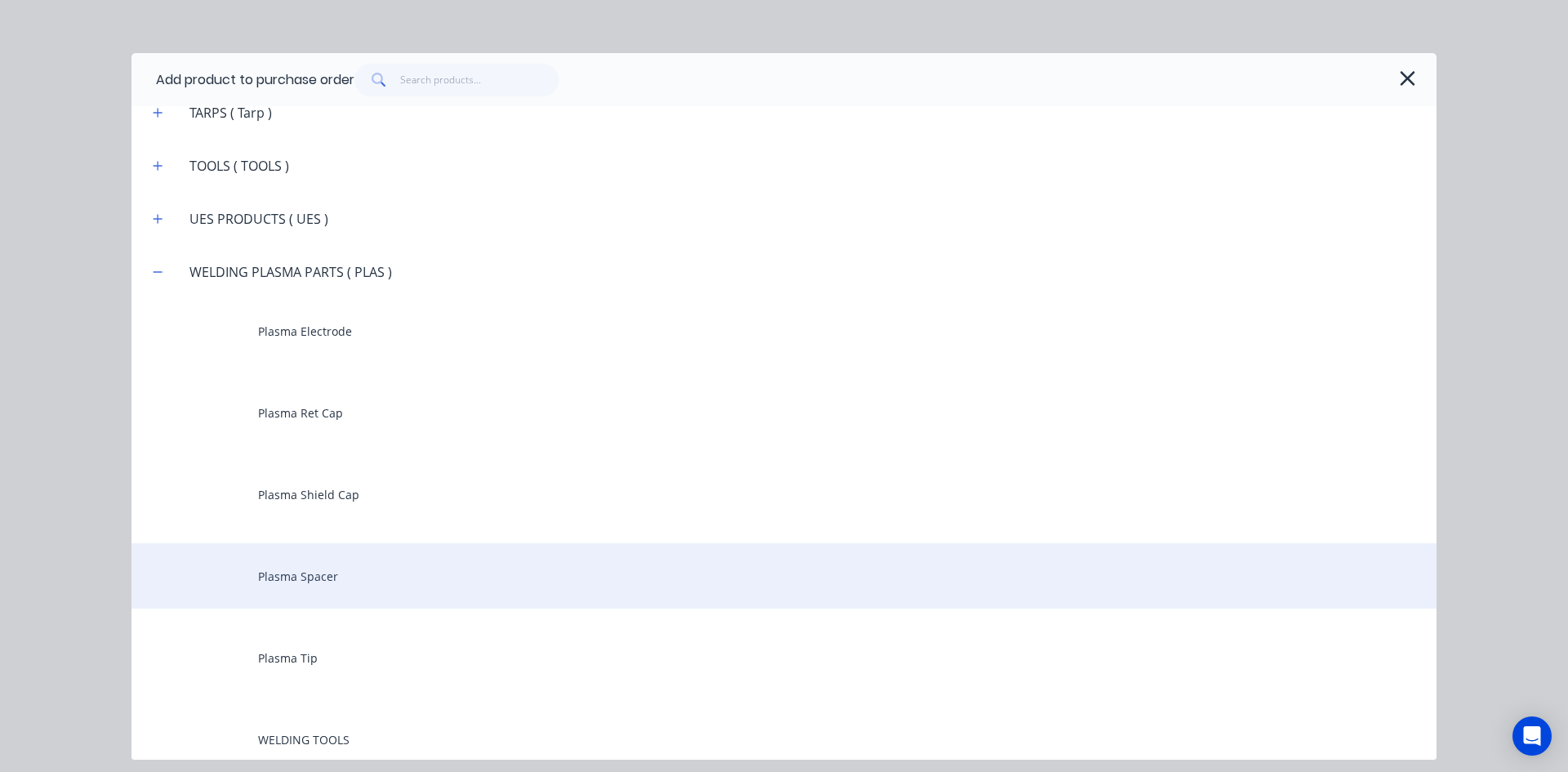
scroll to position [3448, 0]
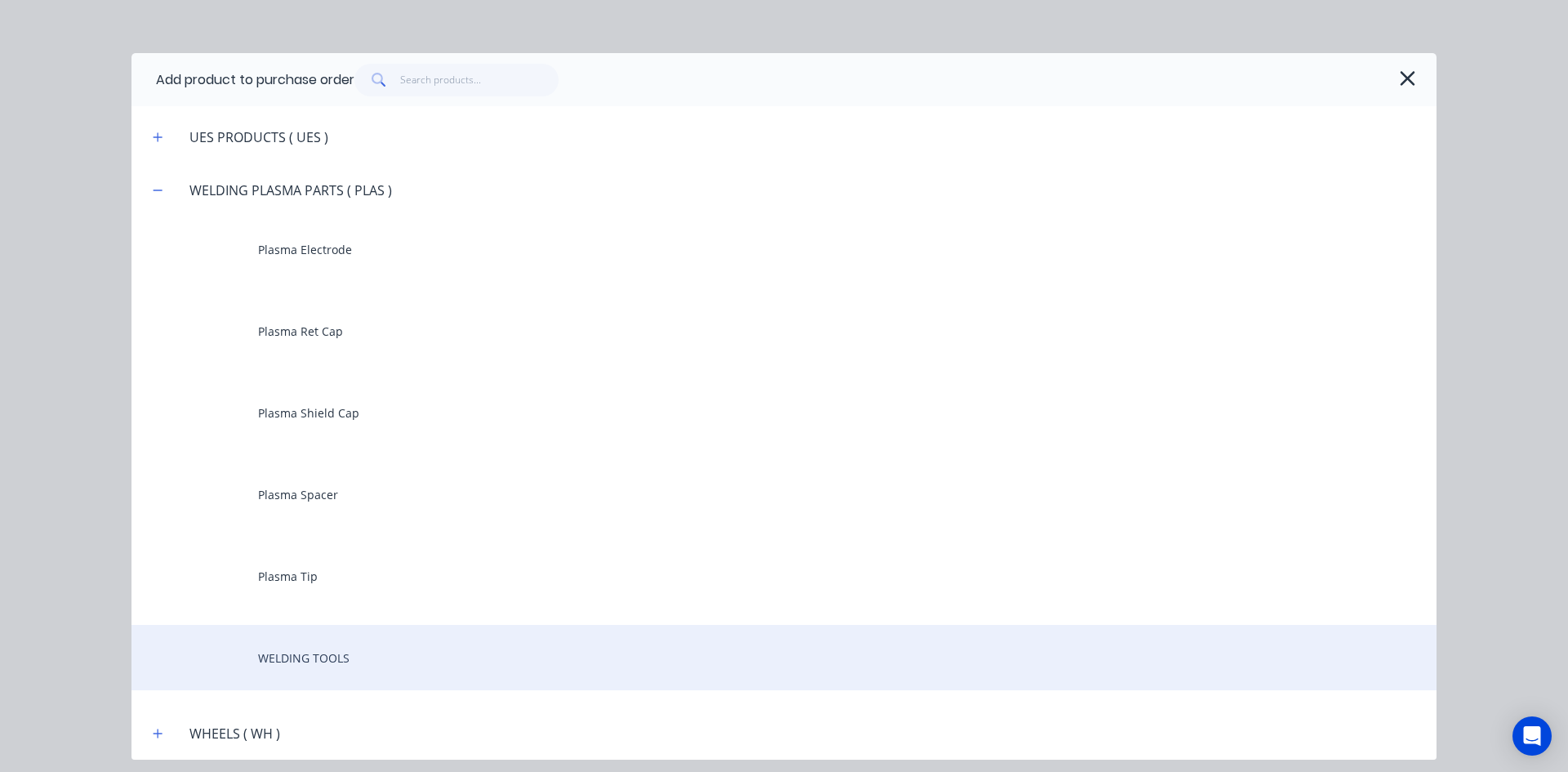
click at [255, 665] on div "WELDING TOOLS" at bounding box center [784, 657] width 1305 height 65
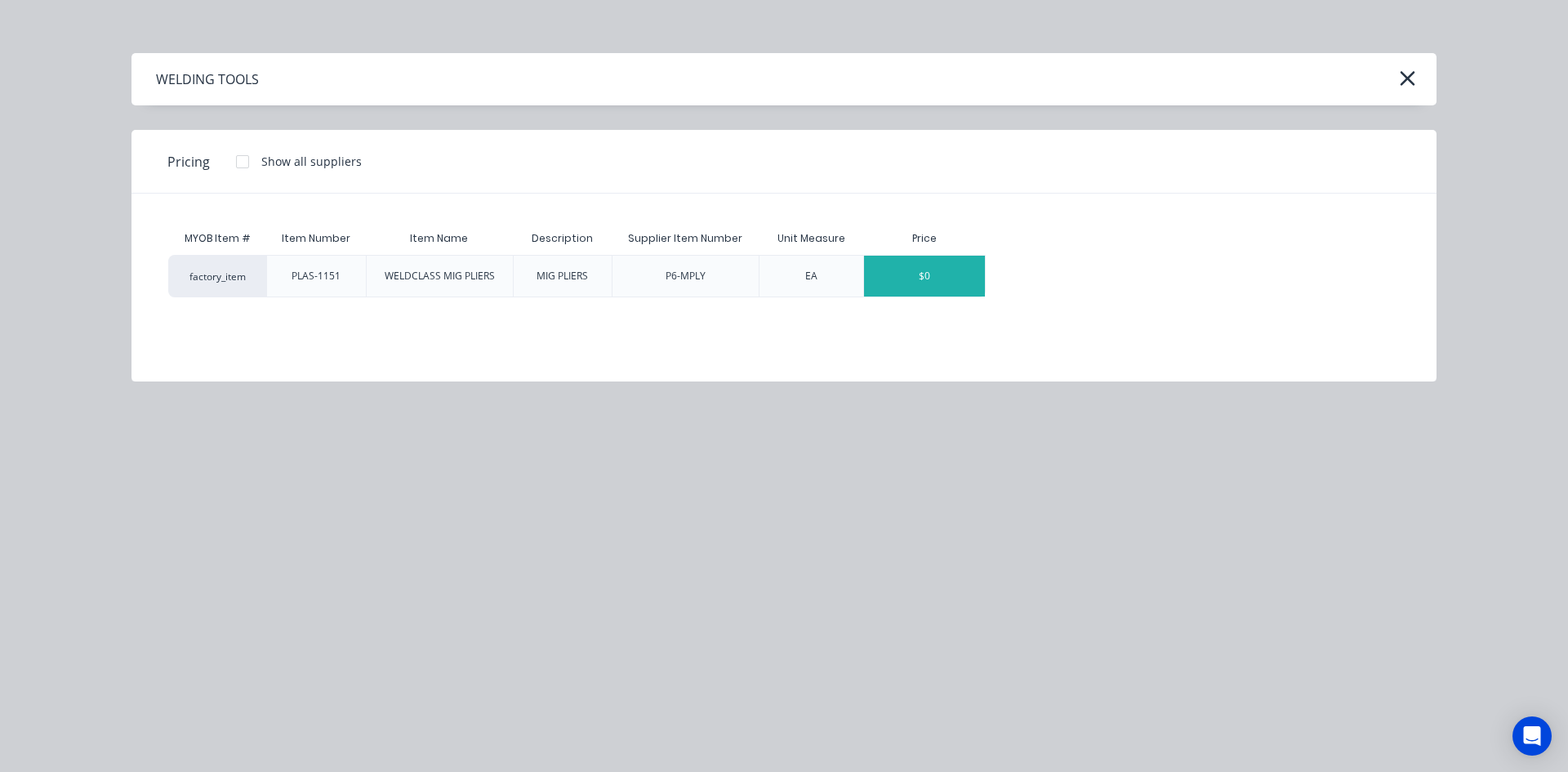
click at [931, 281] on div "$0" at bounding box center [925, 276] width 121 height 41
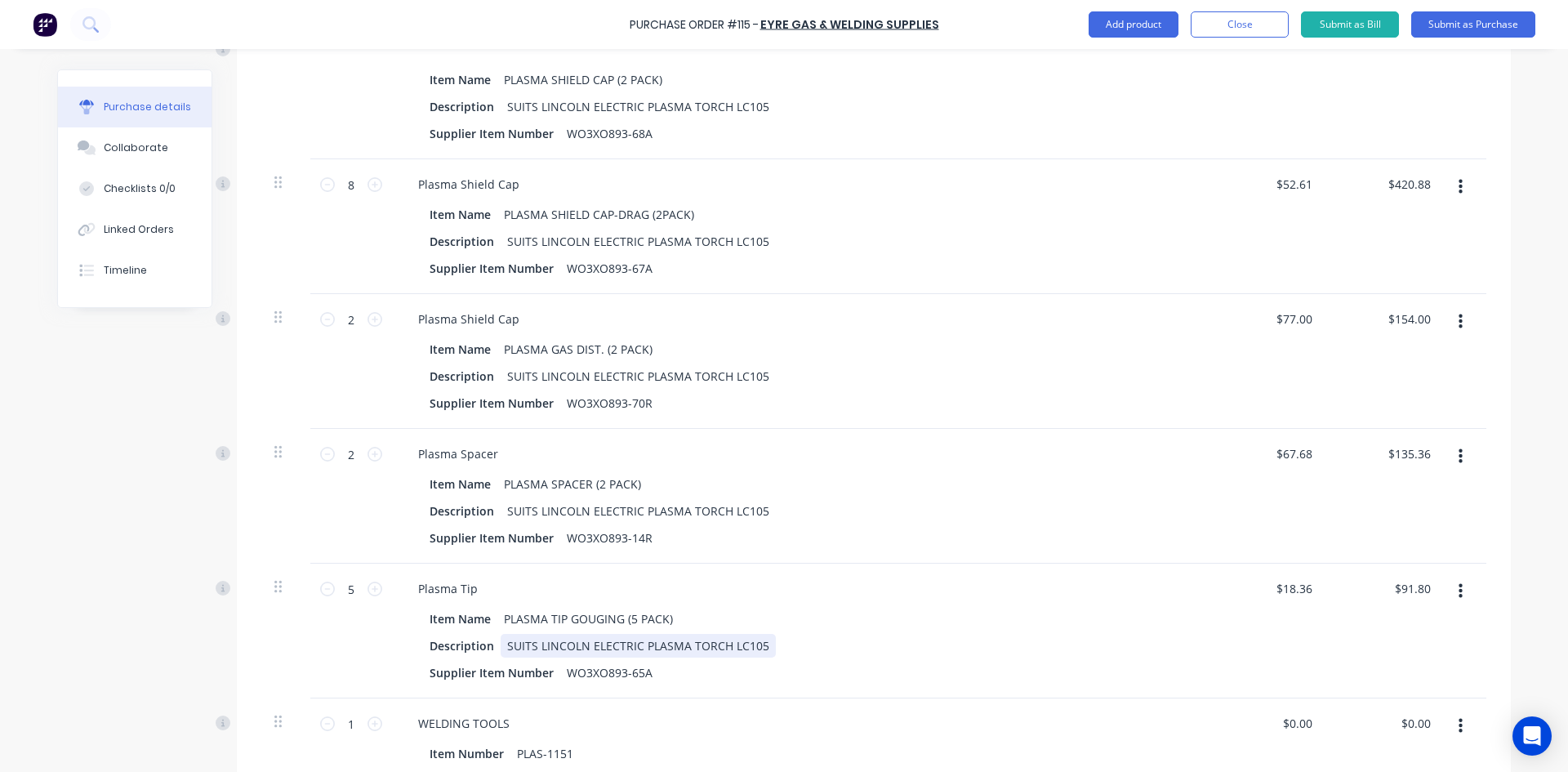
scroll to position [1308, 0]
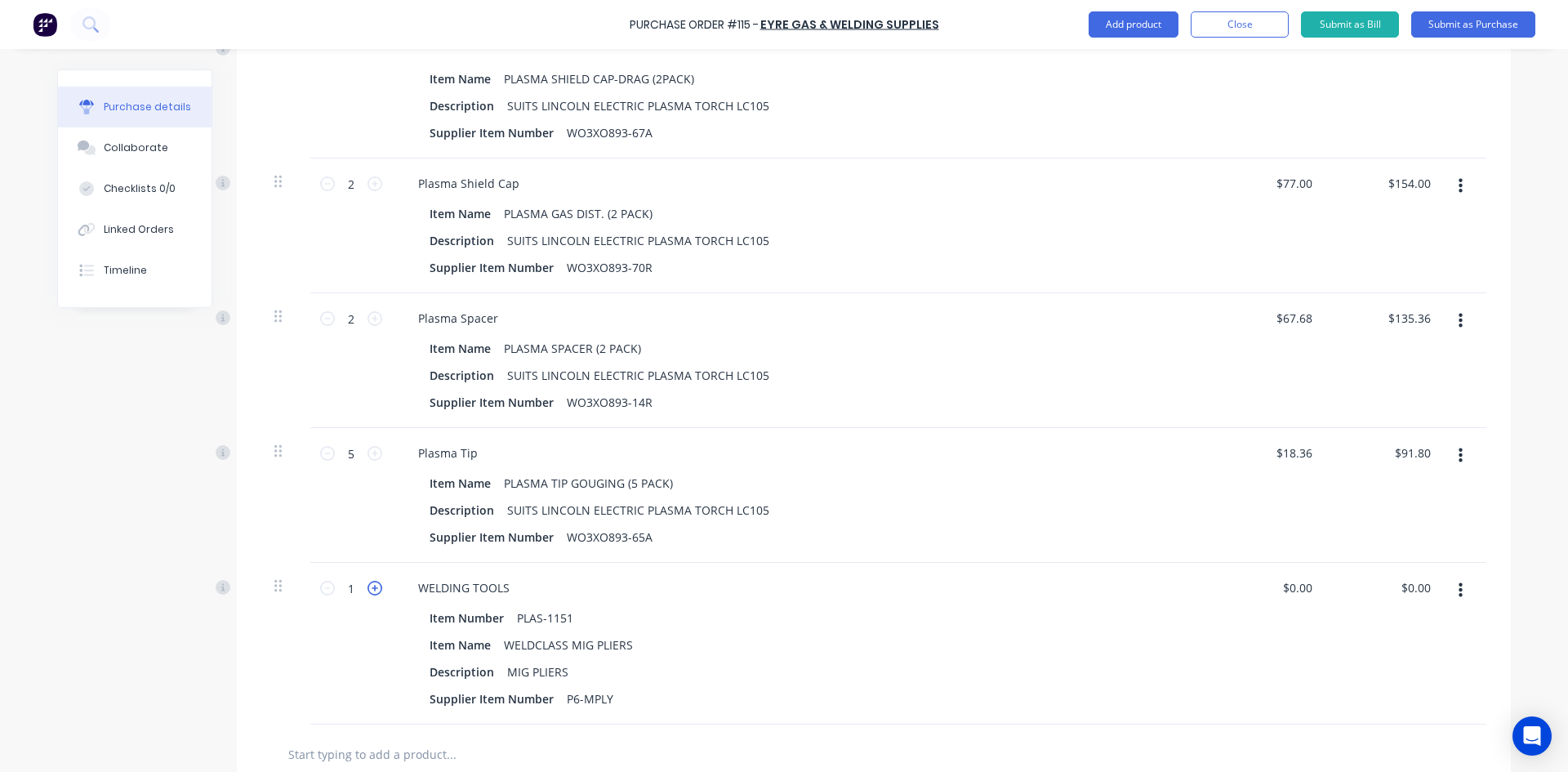
click at [368, 589] on icon at bounding box center [374, 588] width 14 height 14
type input "2"
drag, startPoint x: 1428, startPoint y: 588, endPoint x: 1362, endPoint y: 596, distance: 66.5
click at [1359, 595] on div "0.00 0.00" at bounding box center [1386, 644] width 118 height 162
type input "74.00"
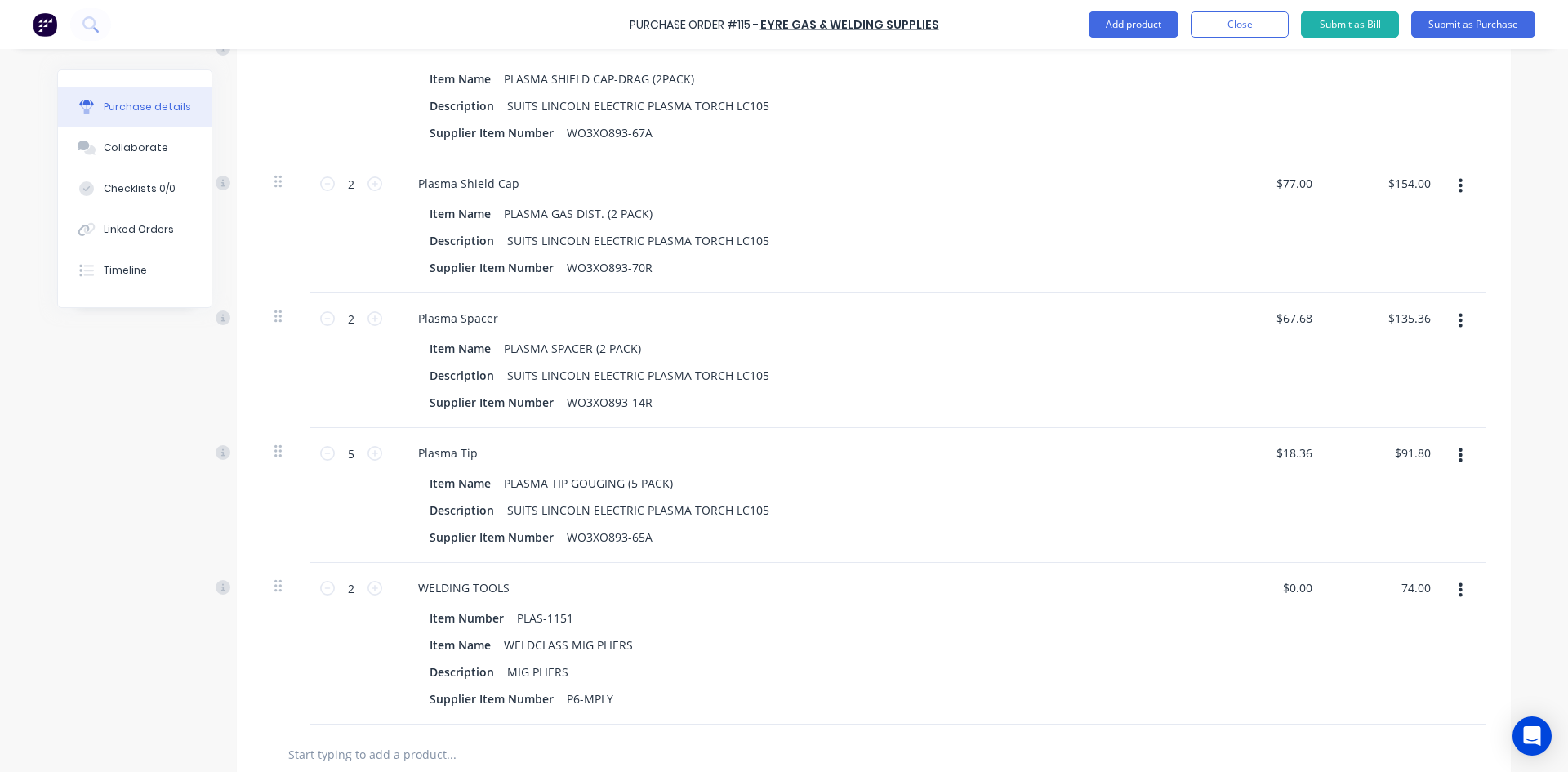
type input "$37.00"
type input "$74.00"
click at [1272, 712] on div "$37.00 $0.00" at bounding box center [1267, 644] width 118 height 162
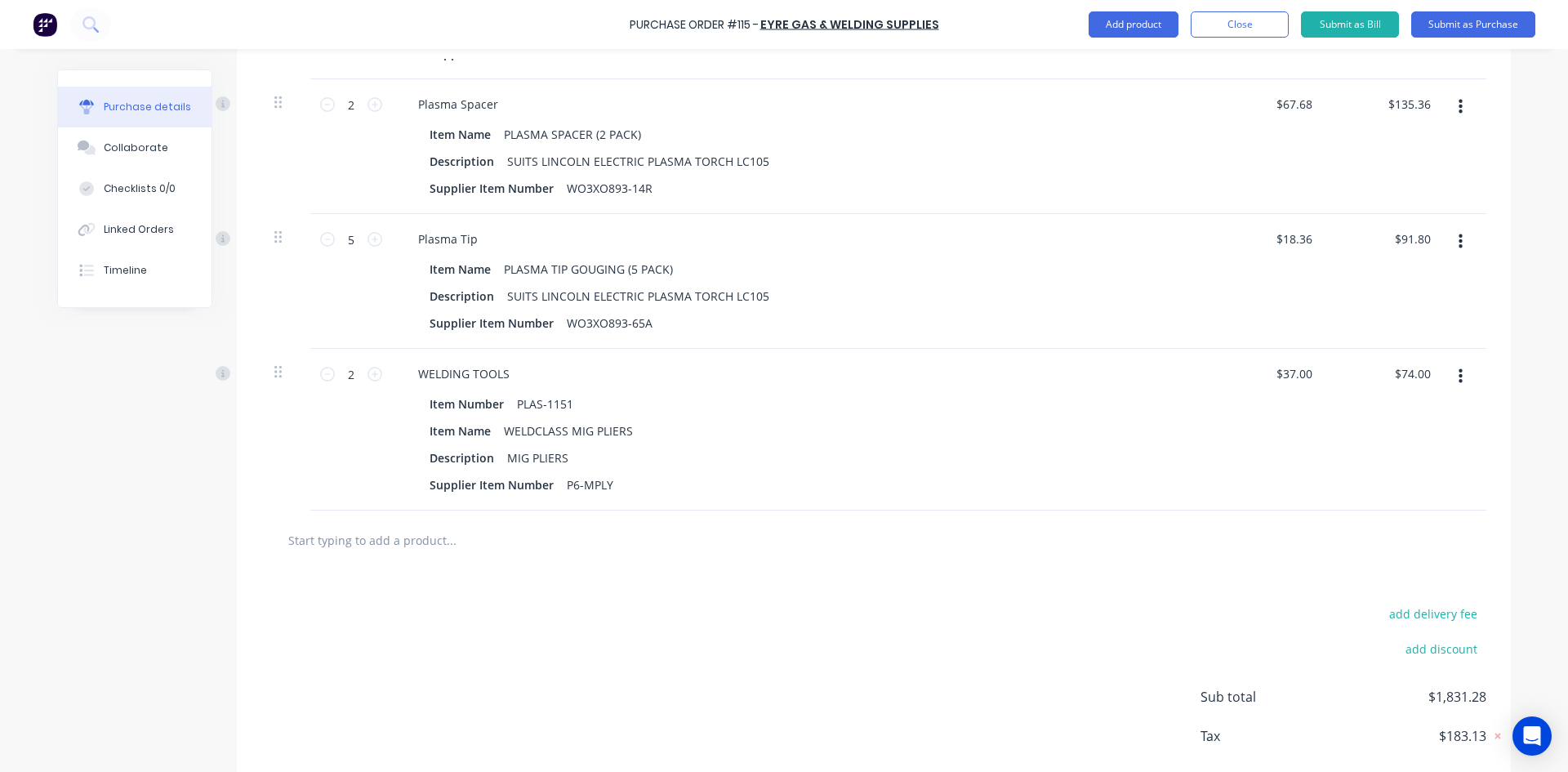
scroll to position [1553, 0]
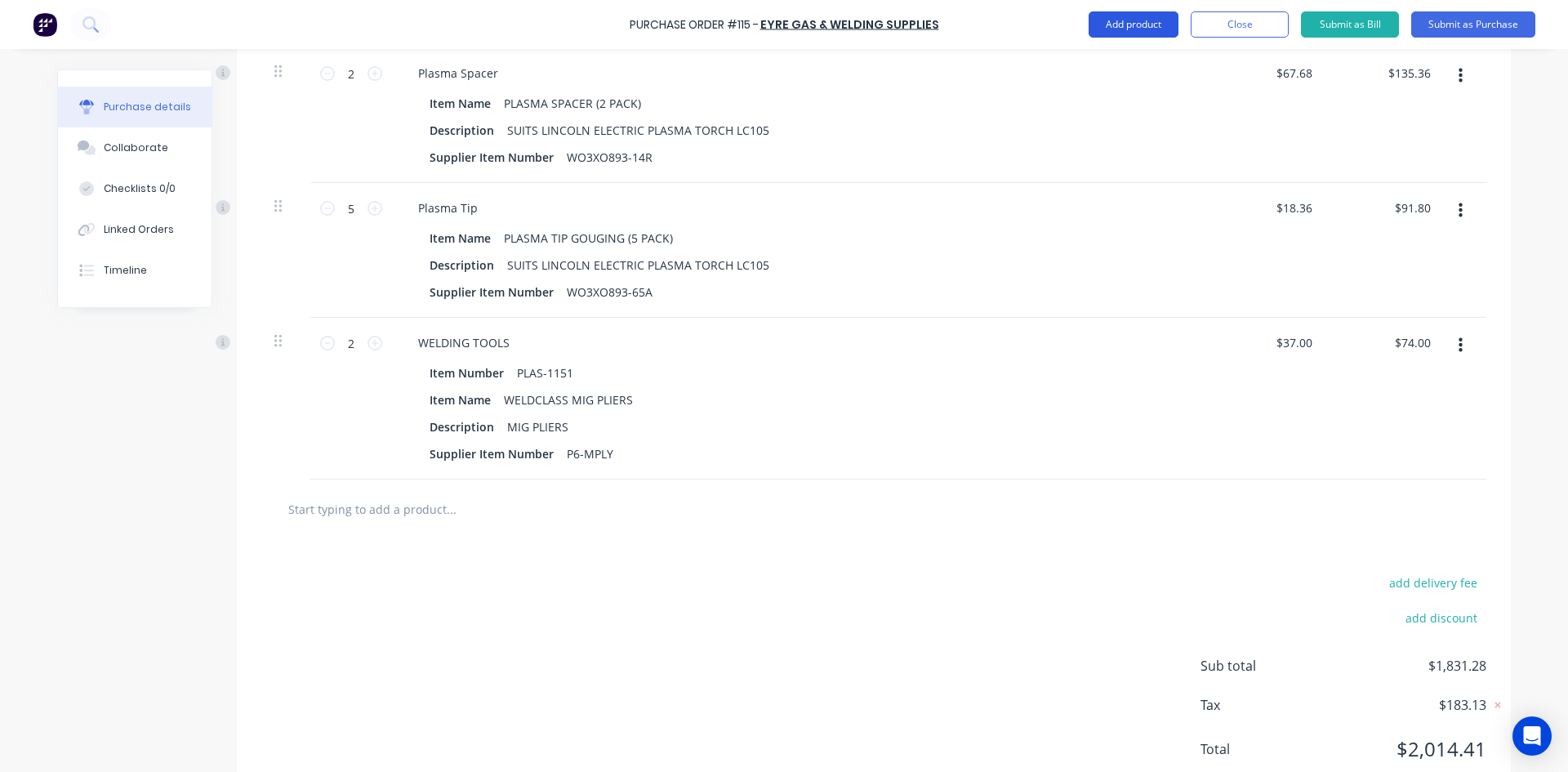
click at [1135, 31] on button "Add product" at bounding box center [1134, 24] width 90 height 26
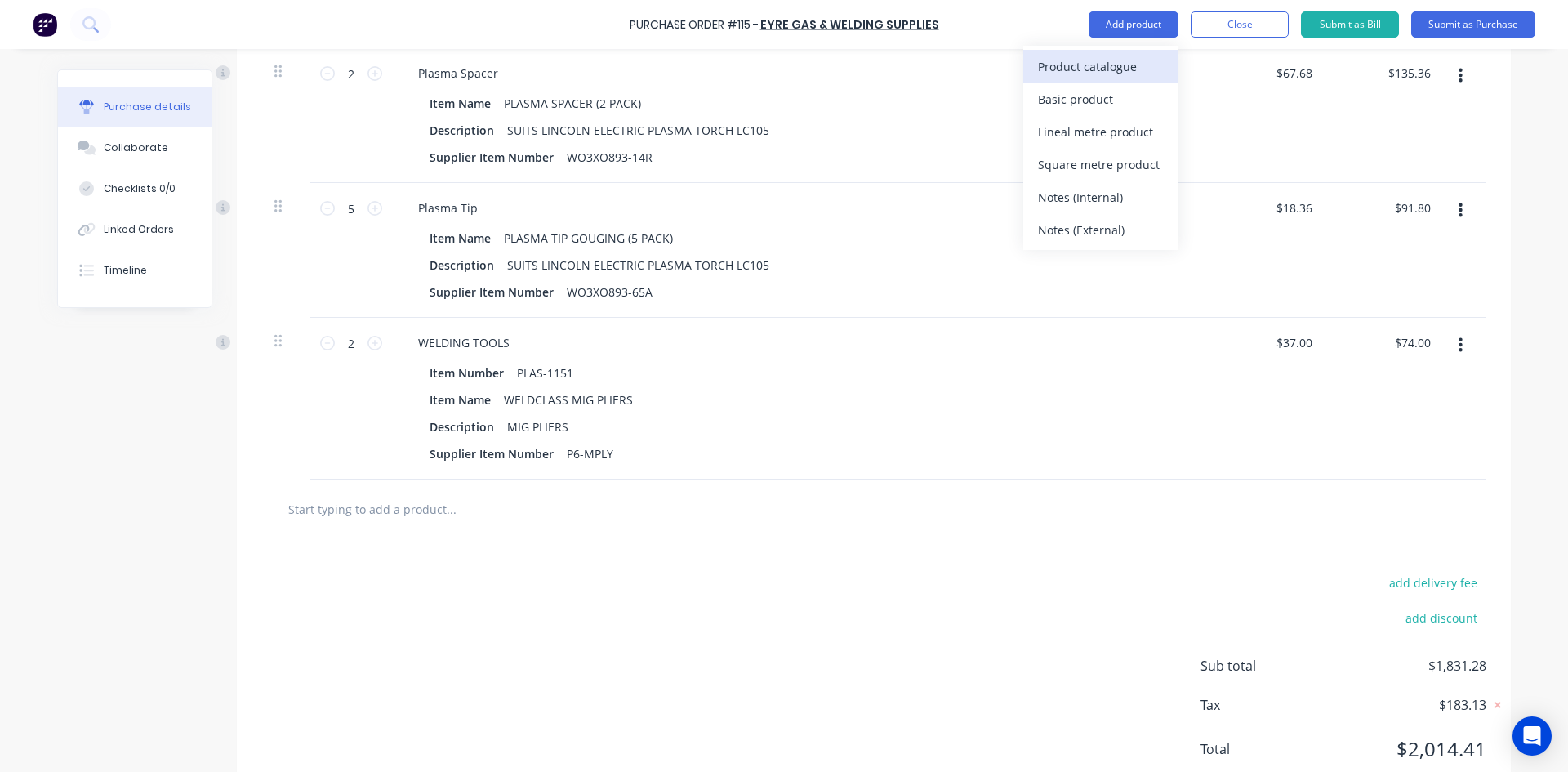
click at [1073, 61] on div "Product catalogue" at bounding box center [1101, 66] width 126 height 24
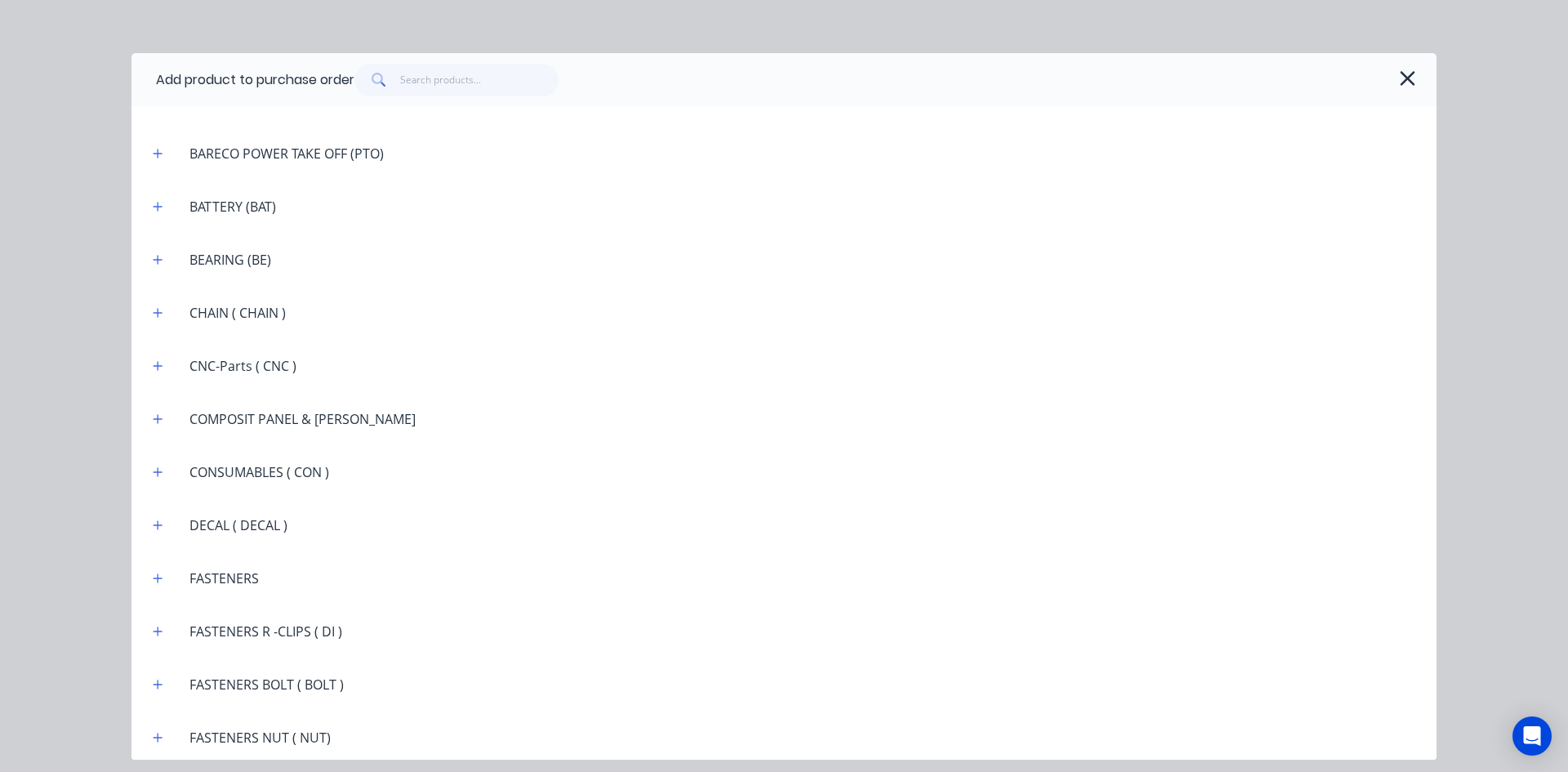
scroll to position [1144, 0]
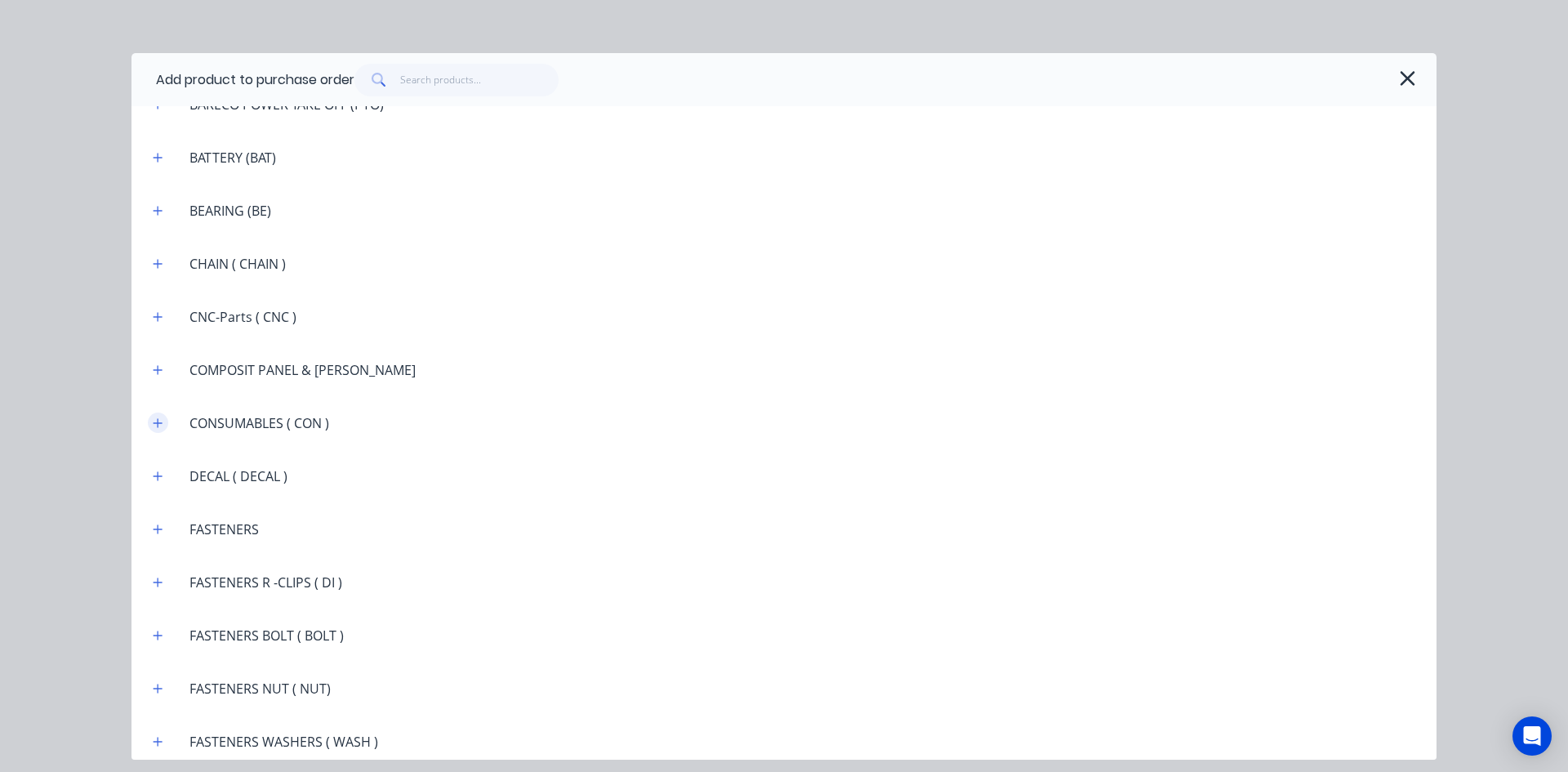
click at [161, 423] on icon "button" at bounding box center [158, 423] width 9 height 9
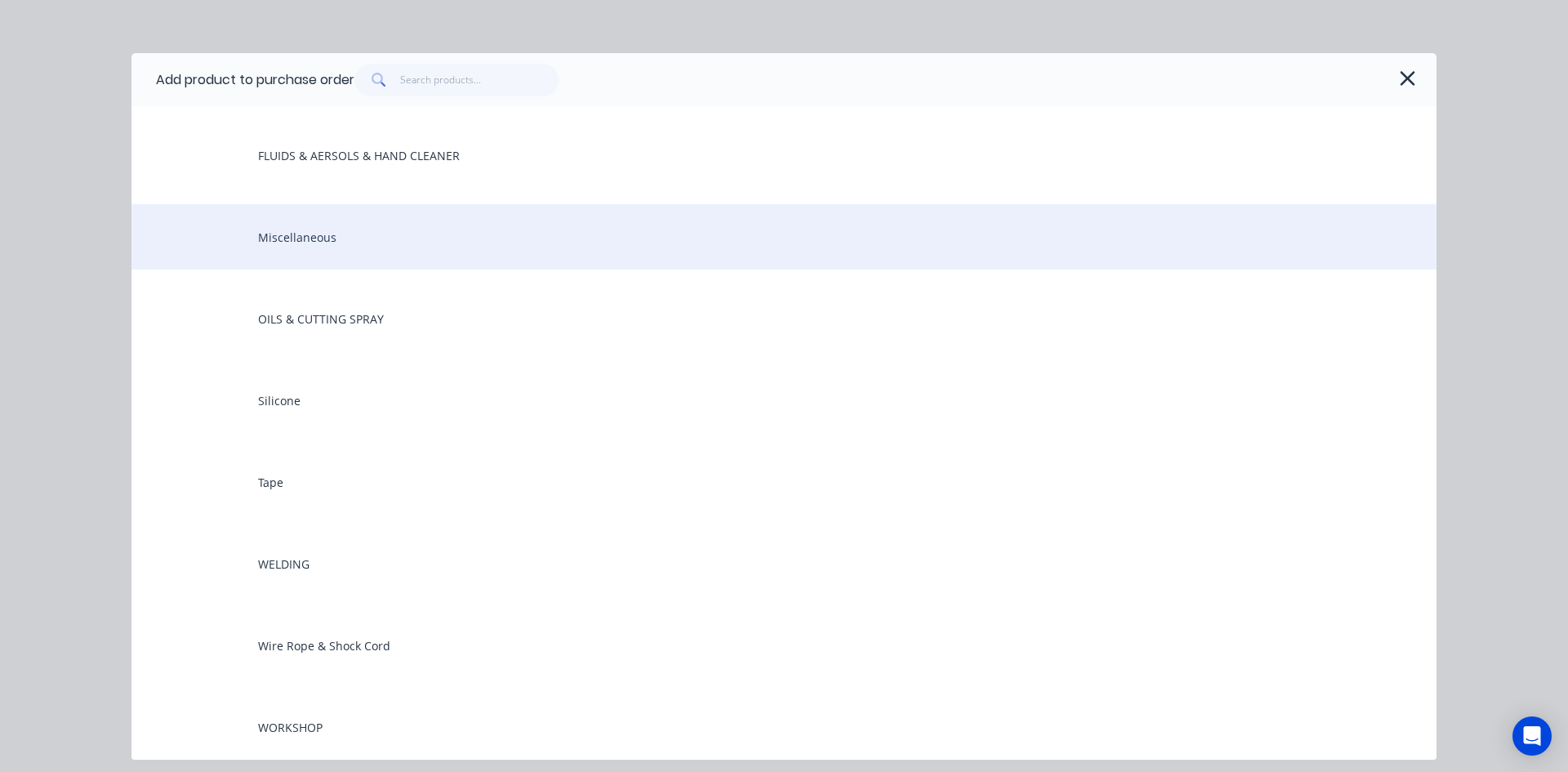
scroll to position [1634, 0]
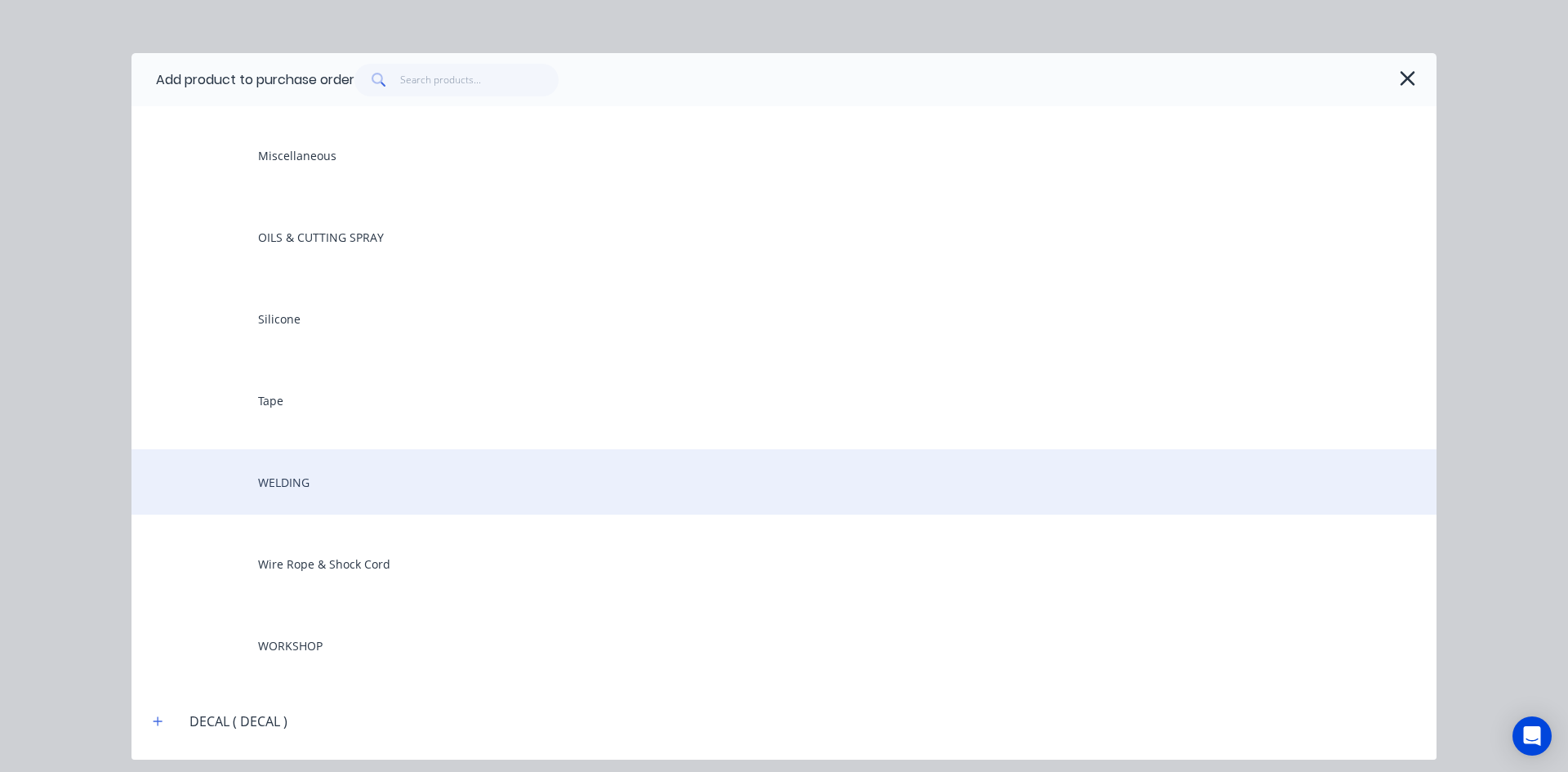
click at [291, 475] on div "WELDING" at bounding box center [784, 482] width 1305 height 65
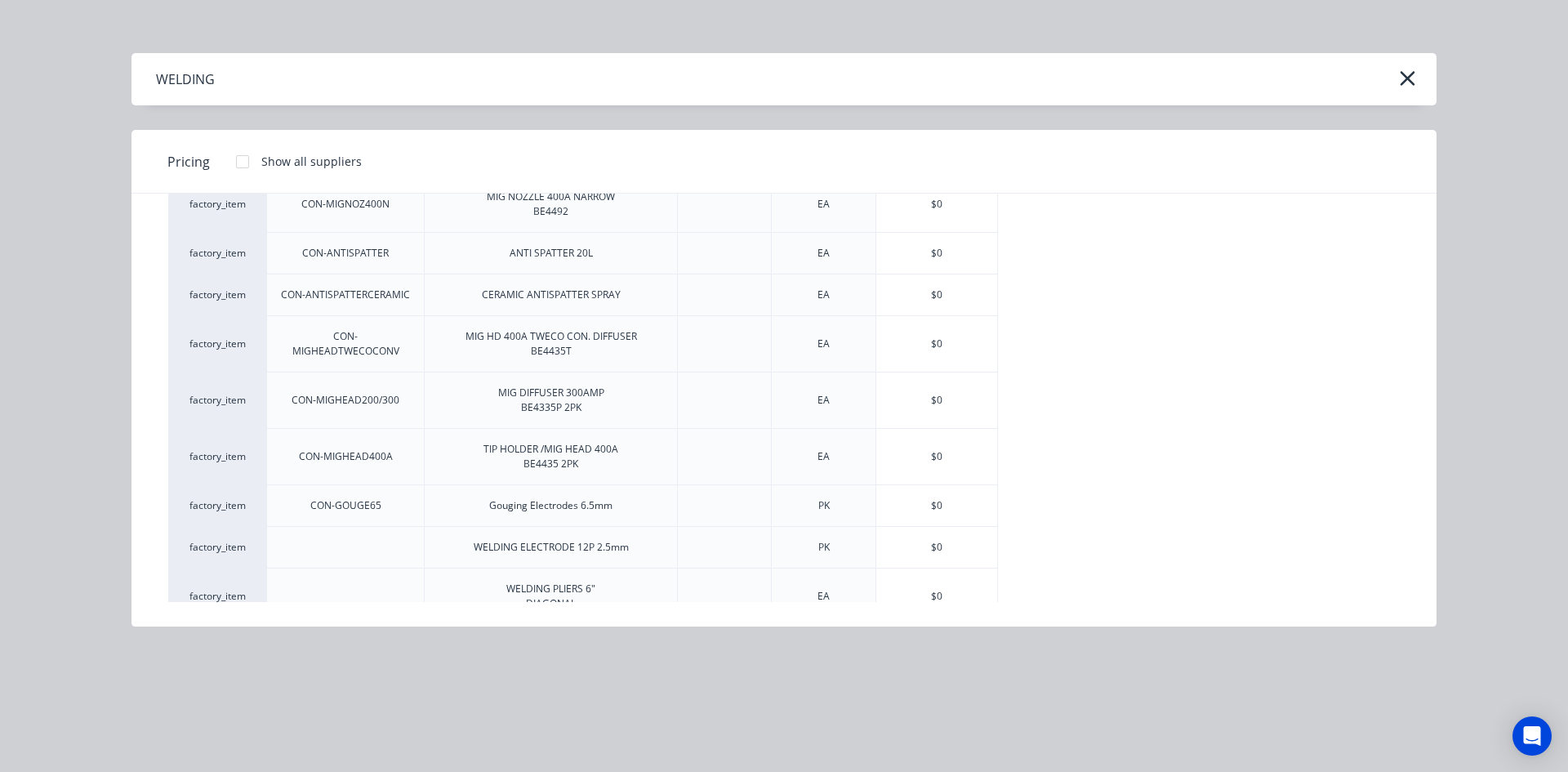
scroll to position [634, 0]
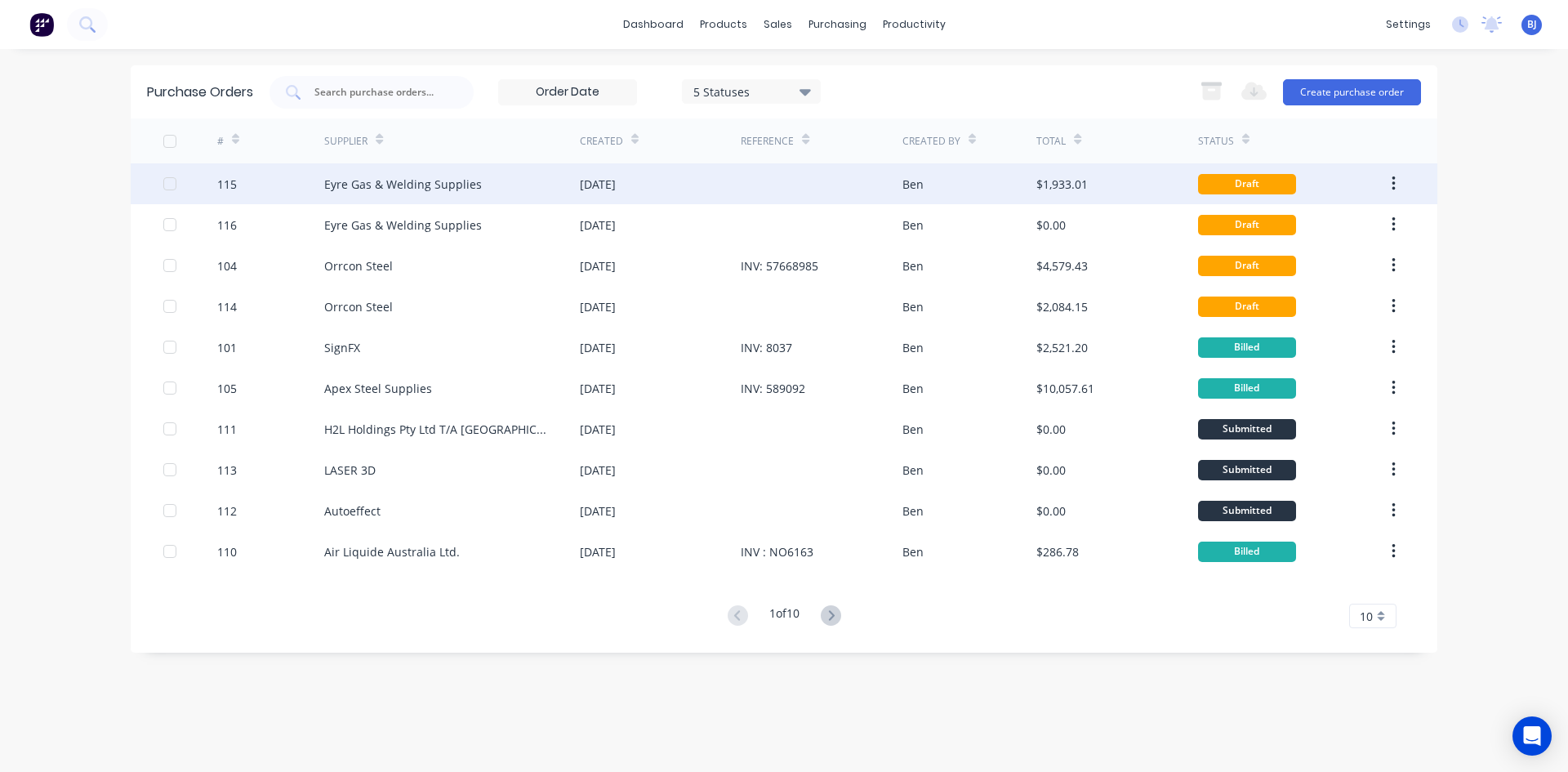
click at [367, 182] on div "Eyre Gas & Welding Supplies" at bounding box center [402, 184] width 157 height 17
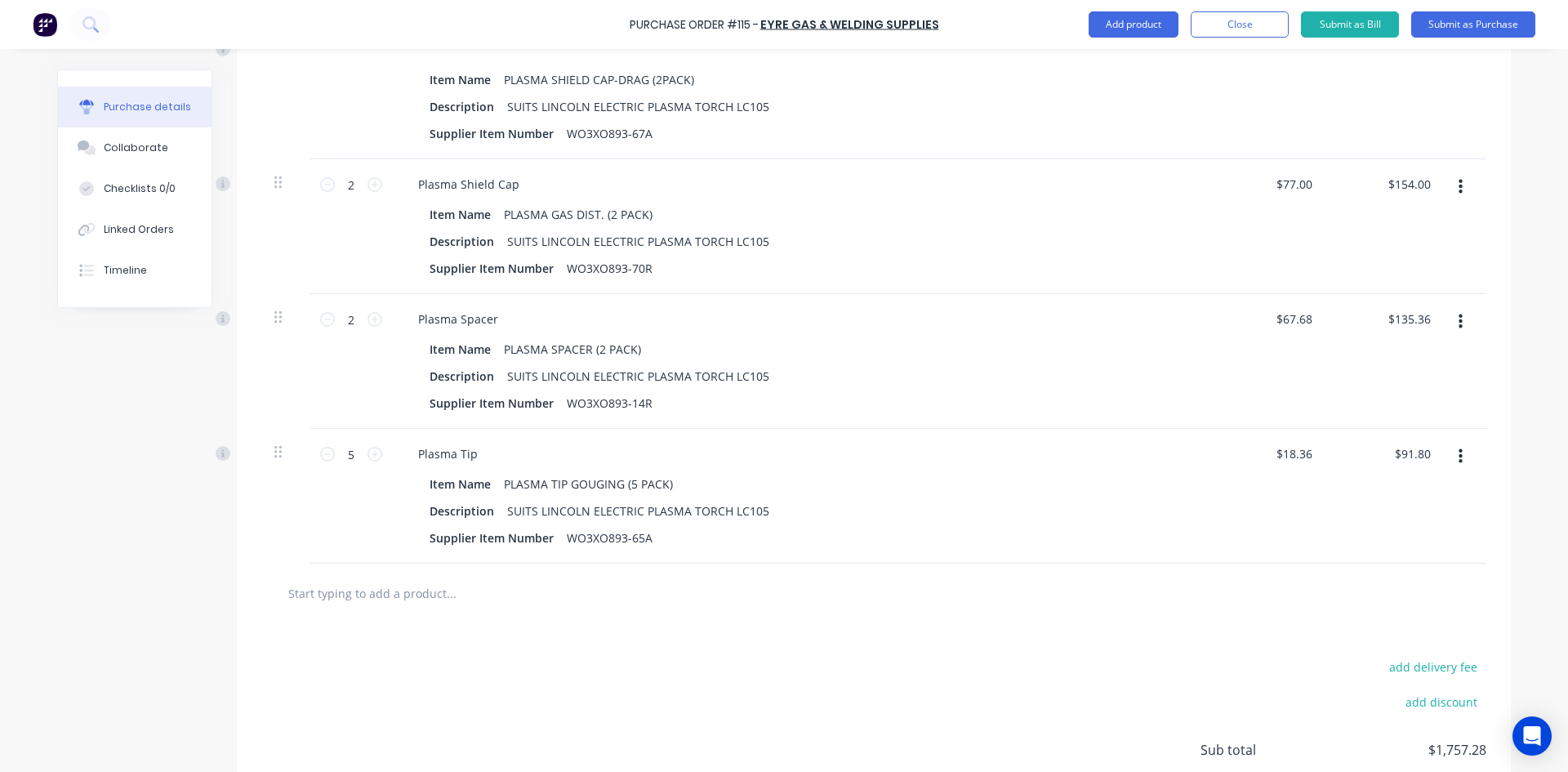
scroll to position [1443, 0]
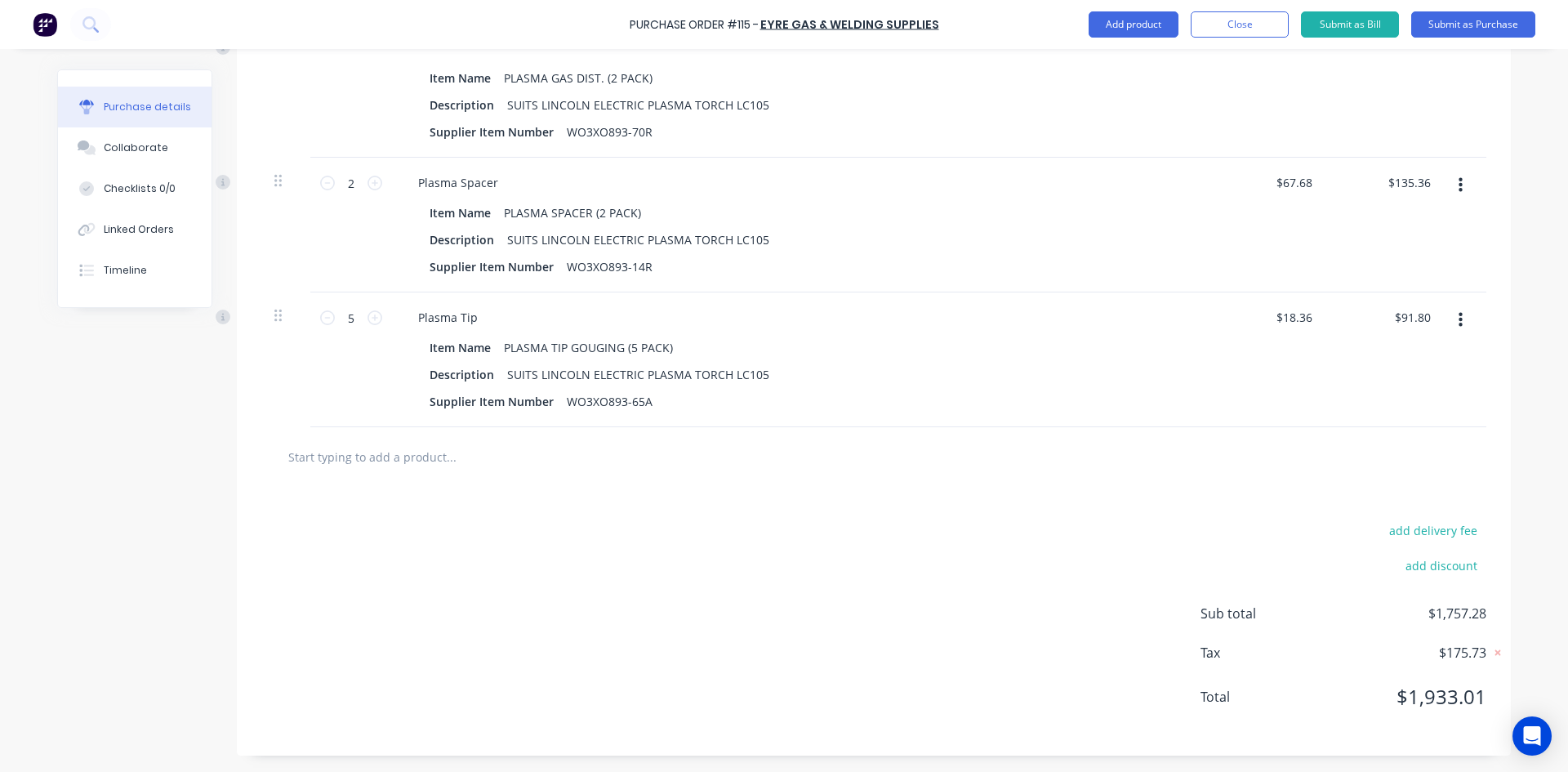
click at [402, 454] on input "text" at bounding box center [450, 457] width 326 height 32
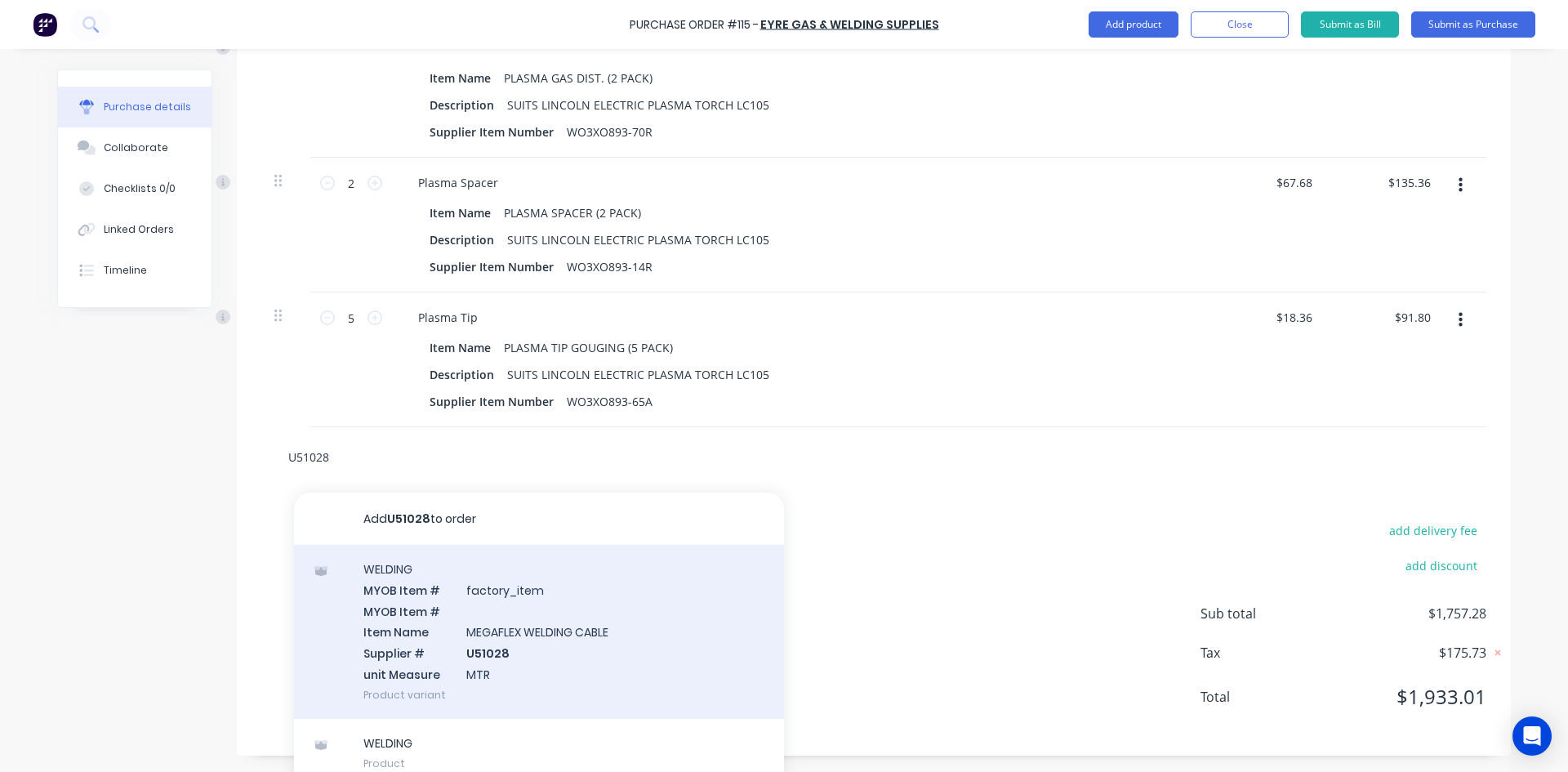
type input "U51028"
click at [478, 650] on div "WELDING MYOB Item # factory_item MYOB Item # Item Name MEGAFLEX WELDING CABLE S…" at bounding box center [539, 632] width 490 height 174
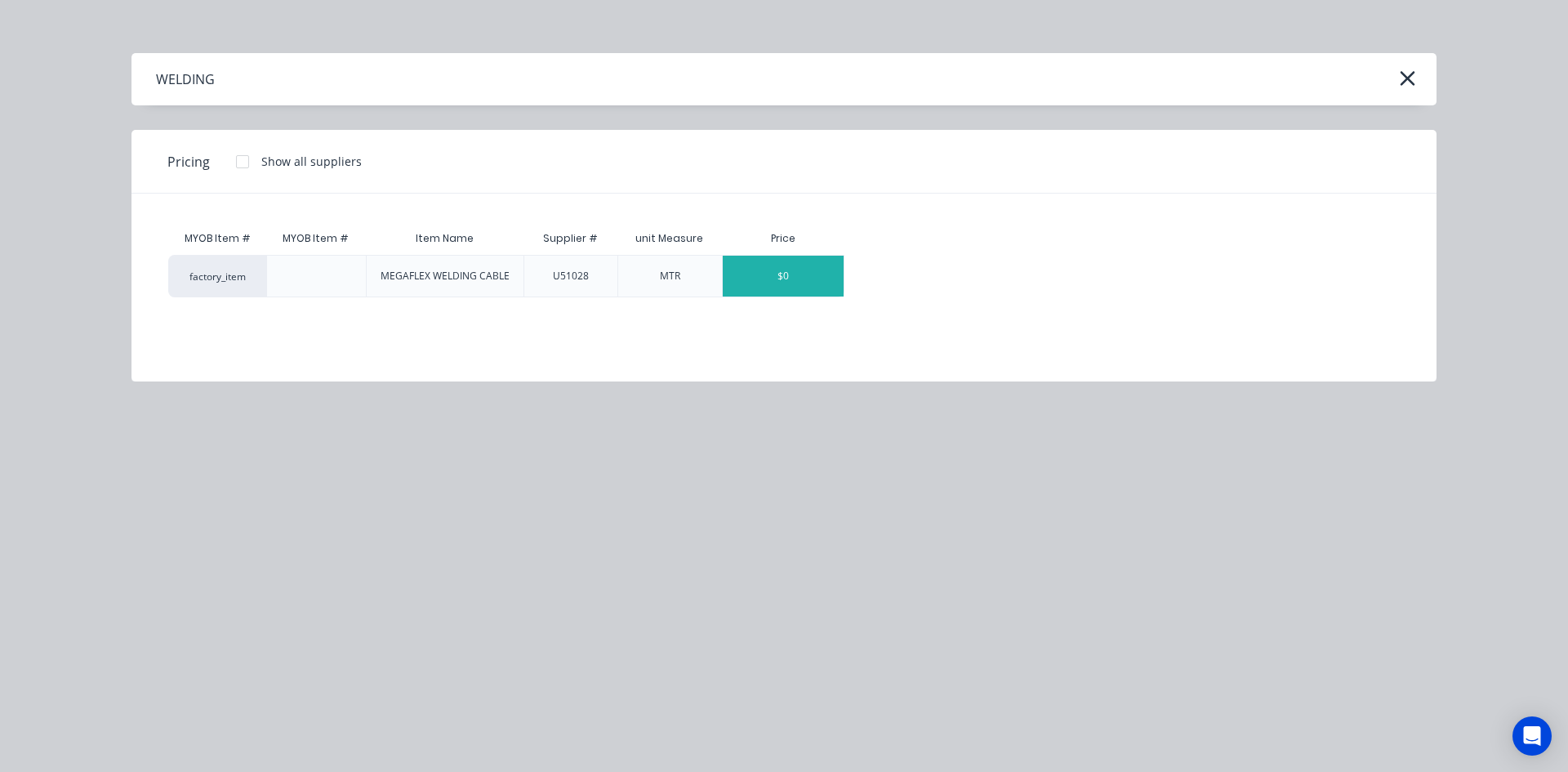
click at [801, 282] on div "$0" at bounding box center [783, 276] width 121 height 41
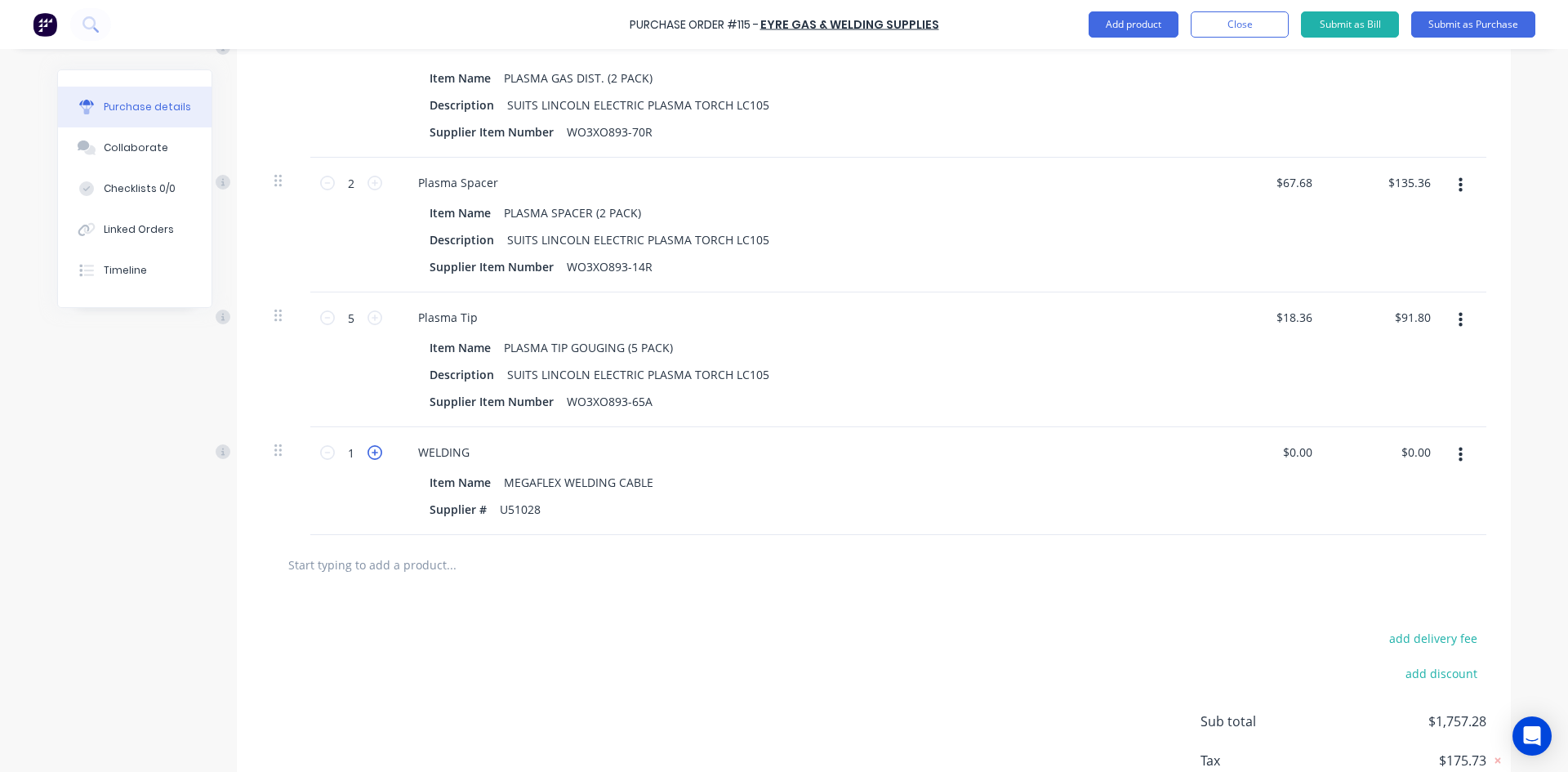
click at [367, 451] on icon at bounding box center [374, 452] width 14 height 14
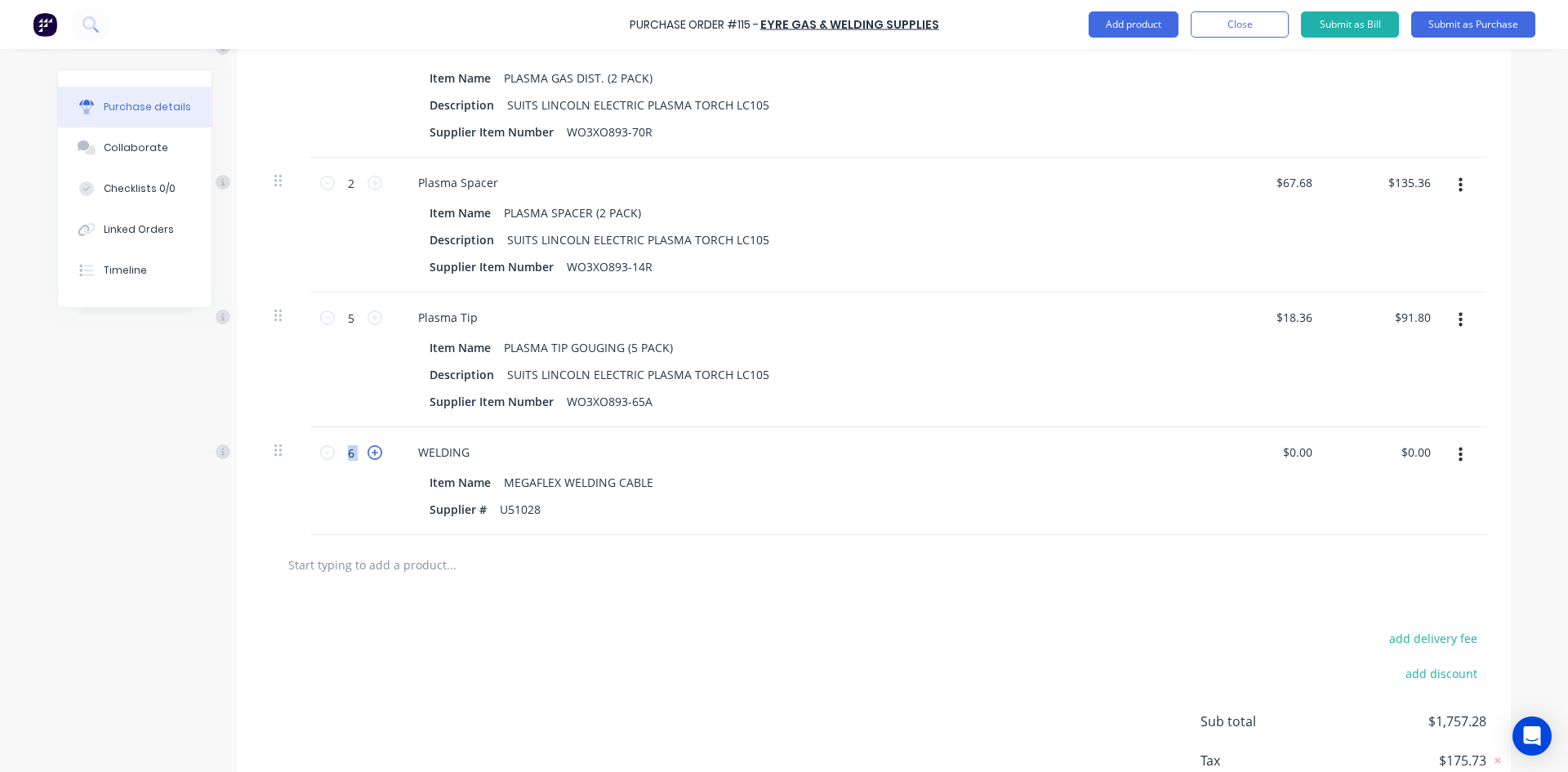
click at [367, 451] on icon at bounding box center [374, 452] width 14 height 14
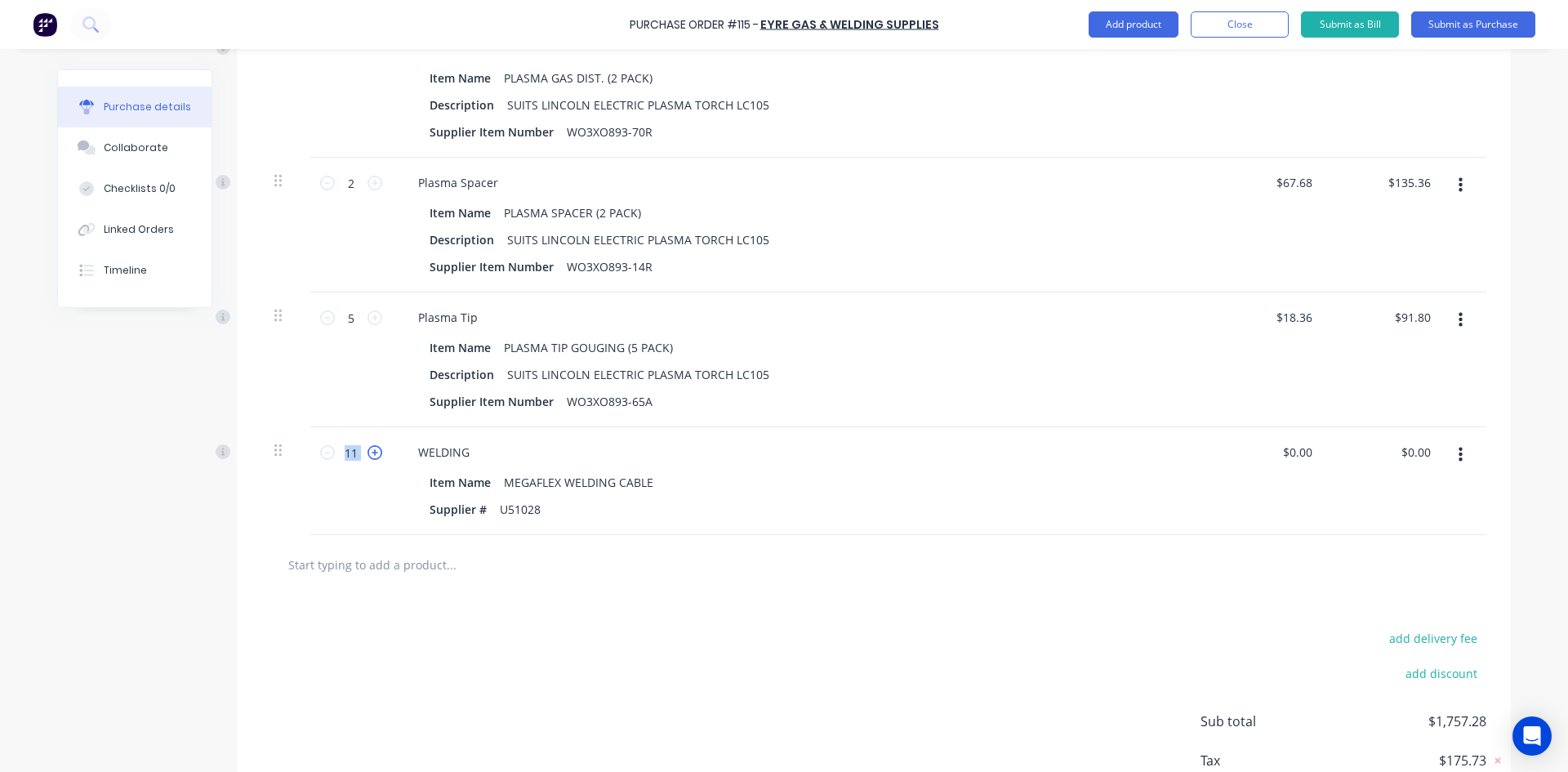
click at [367, 451] on icon at bounding box center [374, 452] width 14 height 14
type input "14"
drag, startPoint x: 1430, startPoint y: 450, endPoint x: 1414, endPoint y: 453, distance: 16.3
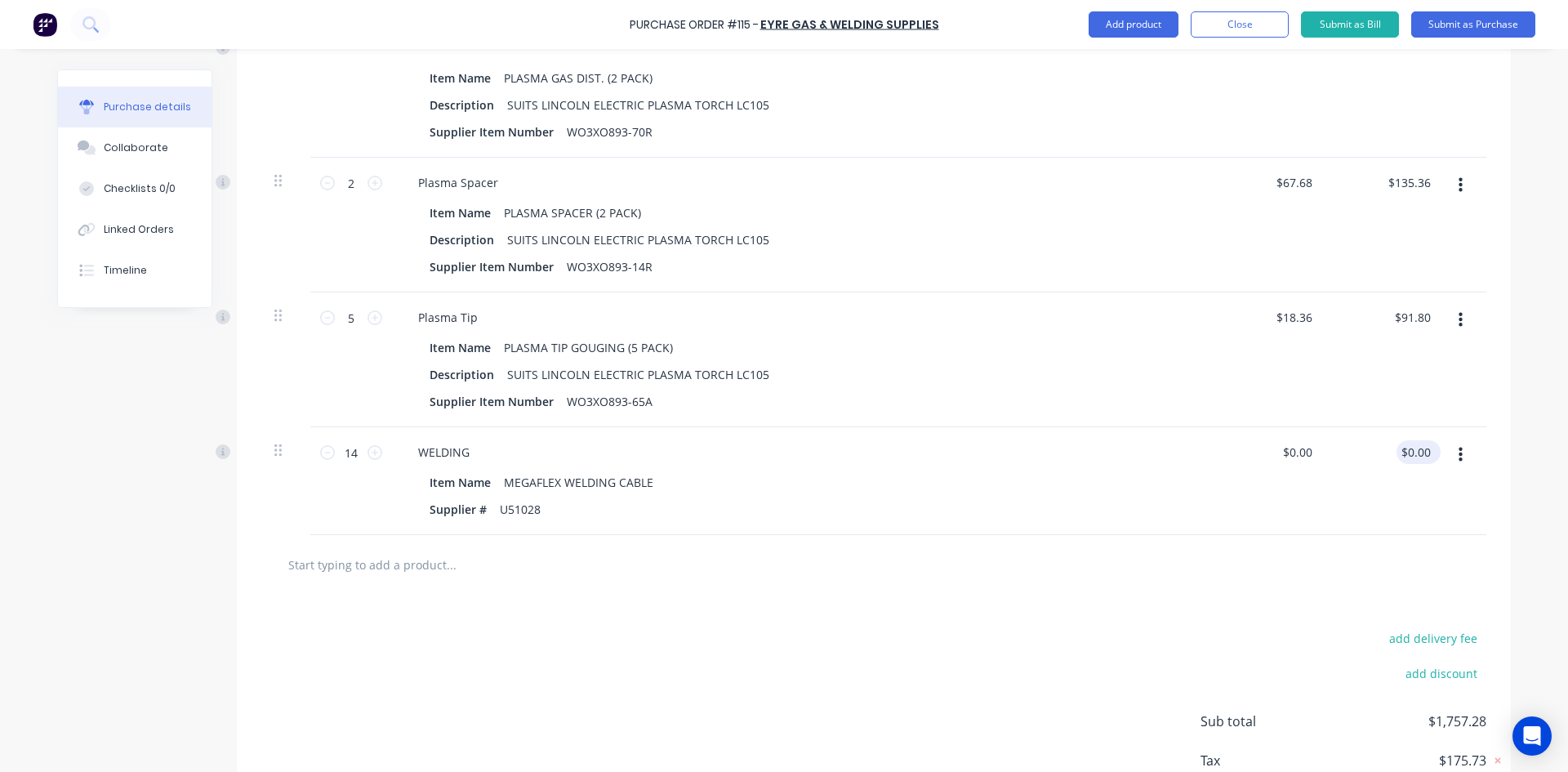
click at [1414, 453] on div "$0.00 $0.00" at bounding box center [1418, 452] width 44 height 24
drag, startPoint x: 1425, startPoint y: 454, endPoint x: 1377, endPoint y: 459, distance: 48.3
click at [1374, 459] on div "0.00 0.00" at bounding box center [1386, 481] width 118 height 108
type input "326.90"
type input "$23.35"
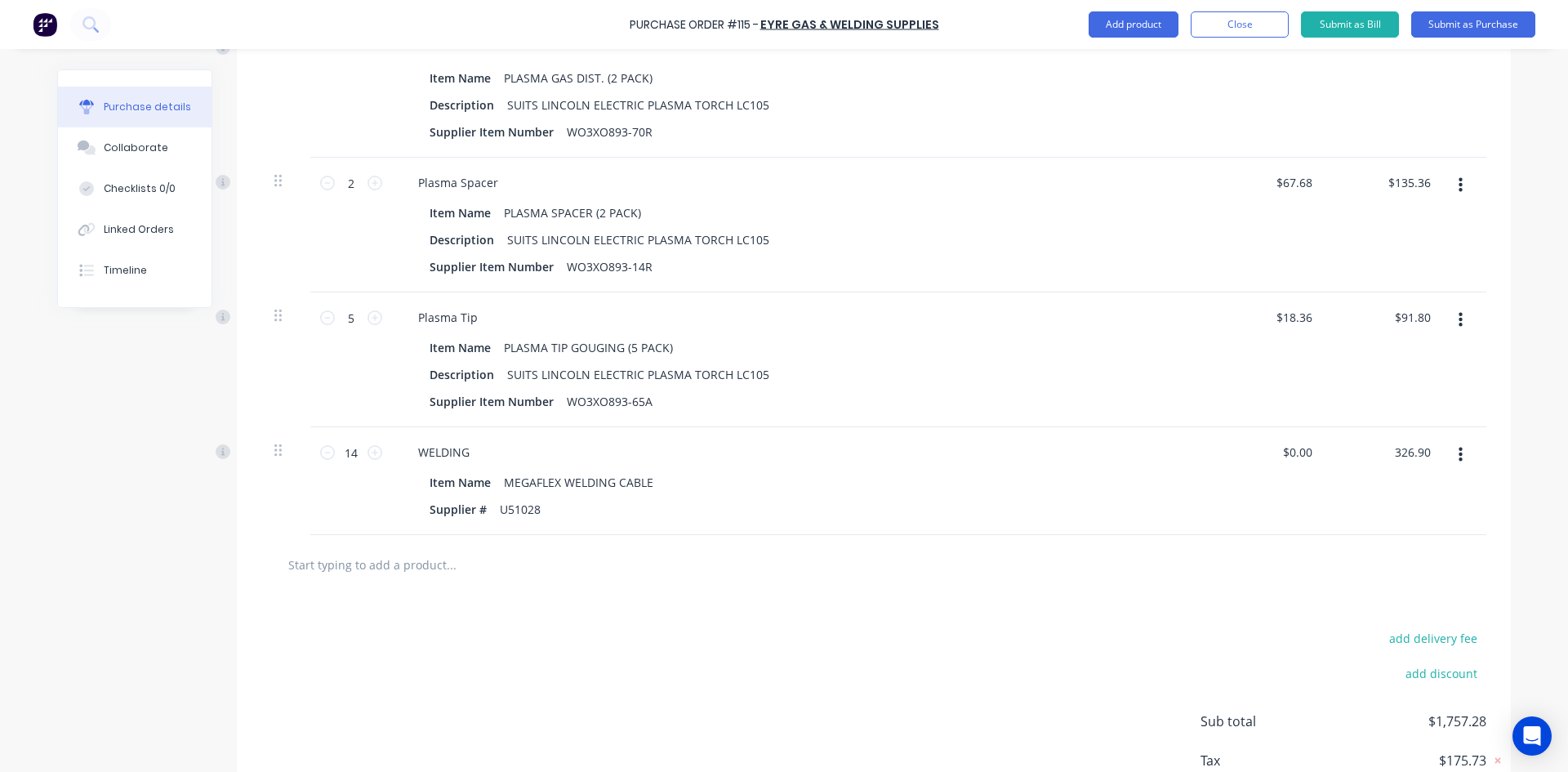
type input "$326.90"
click at [1361, 495] on div "$326.90 $326.90" at bounding box center [1386, 481] width 118 height 108
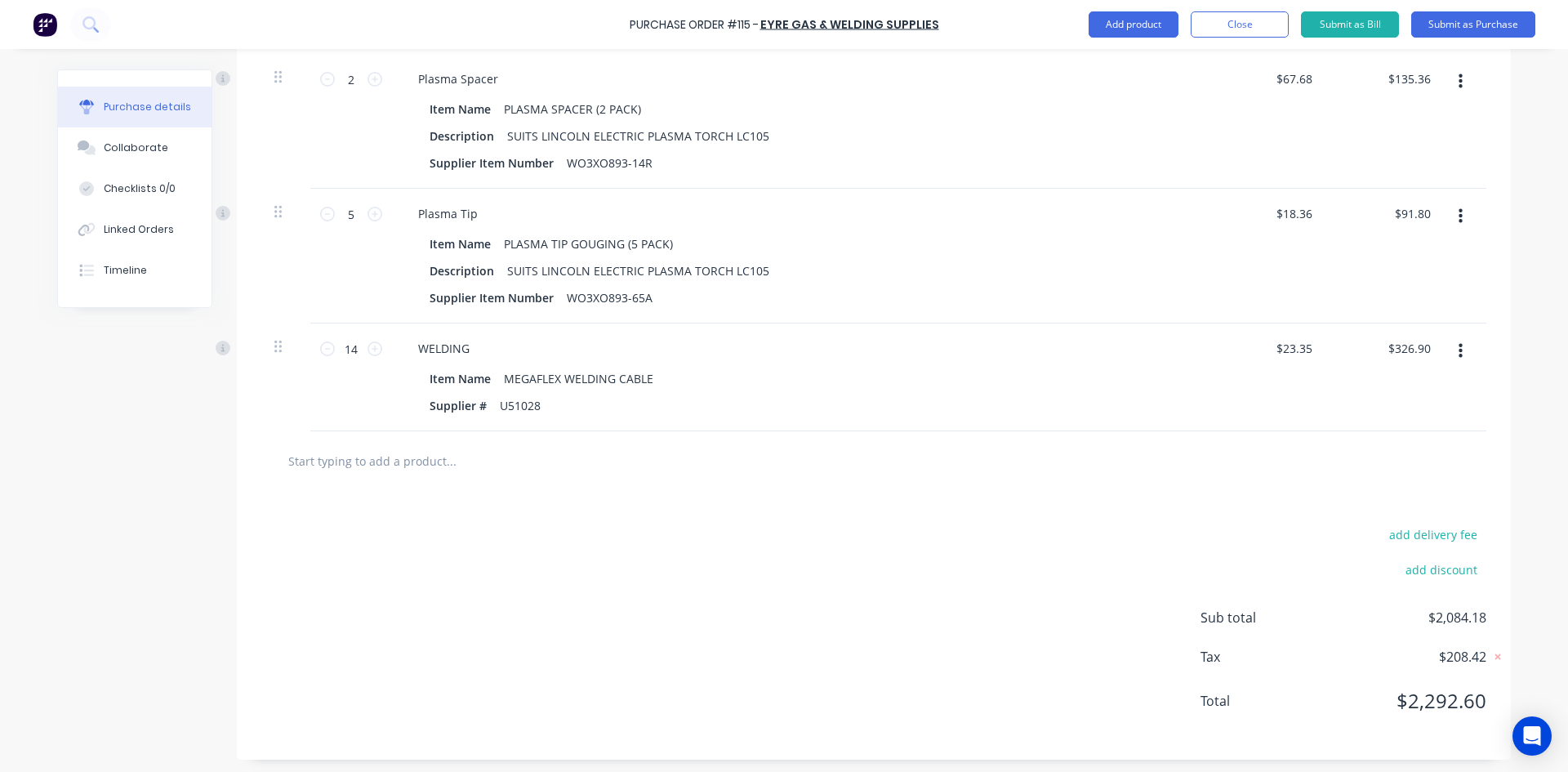
scroll to position [1551, 0]
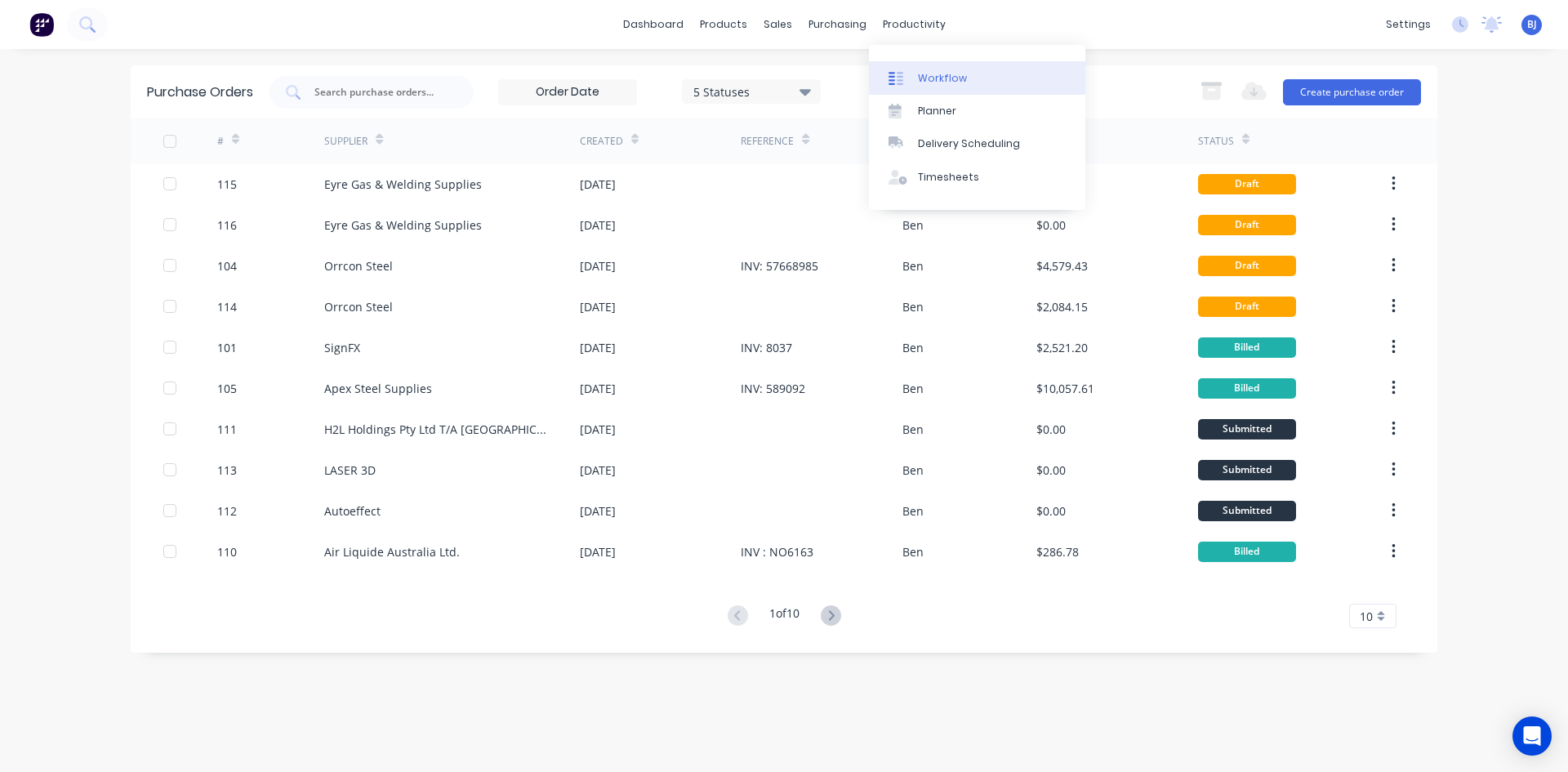
click at [915, 74] on link "Workflow" at bounding box center [976, 77] width 217 height 32
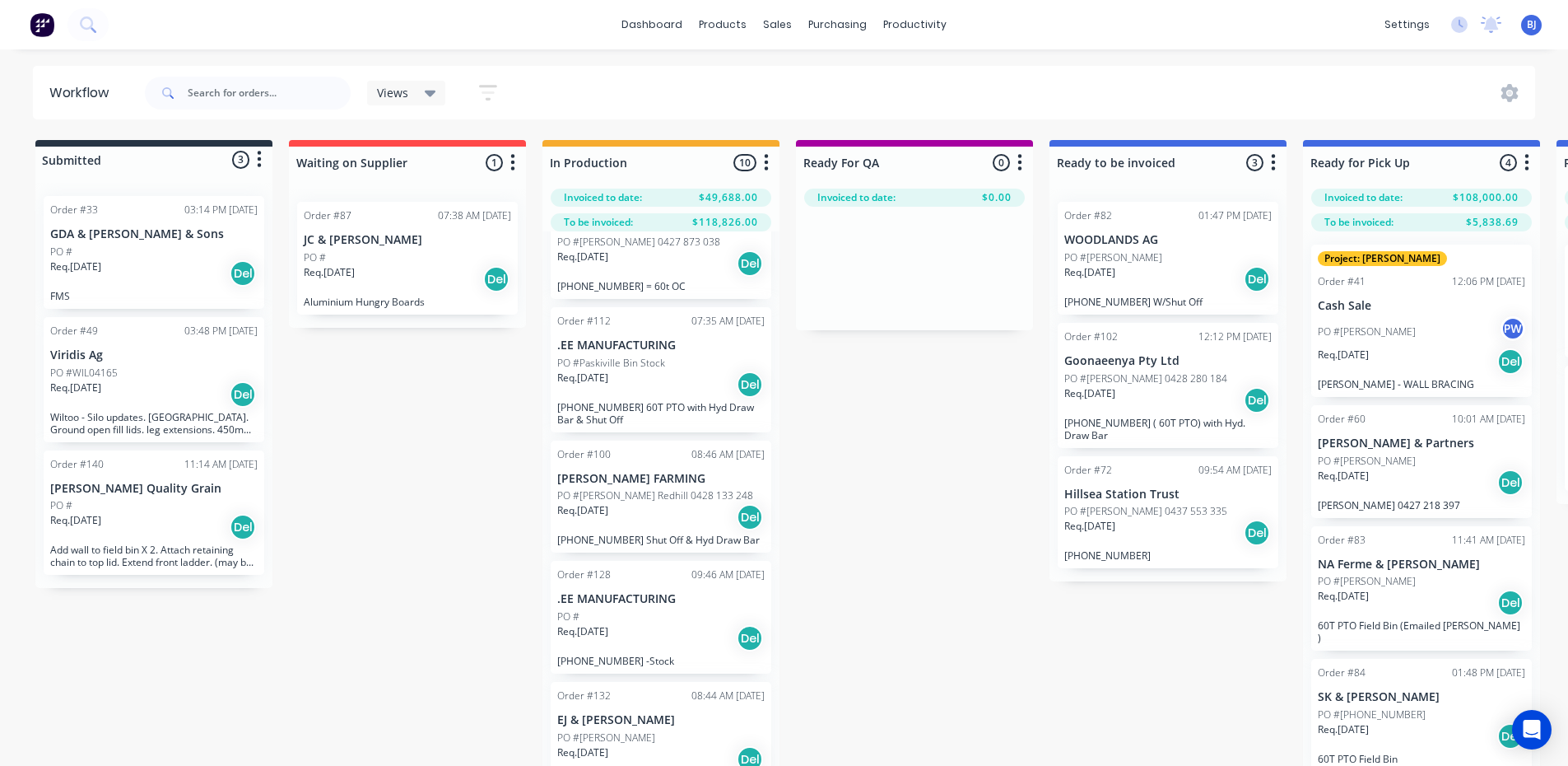
scroll to position [749, 0]
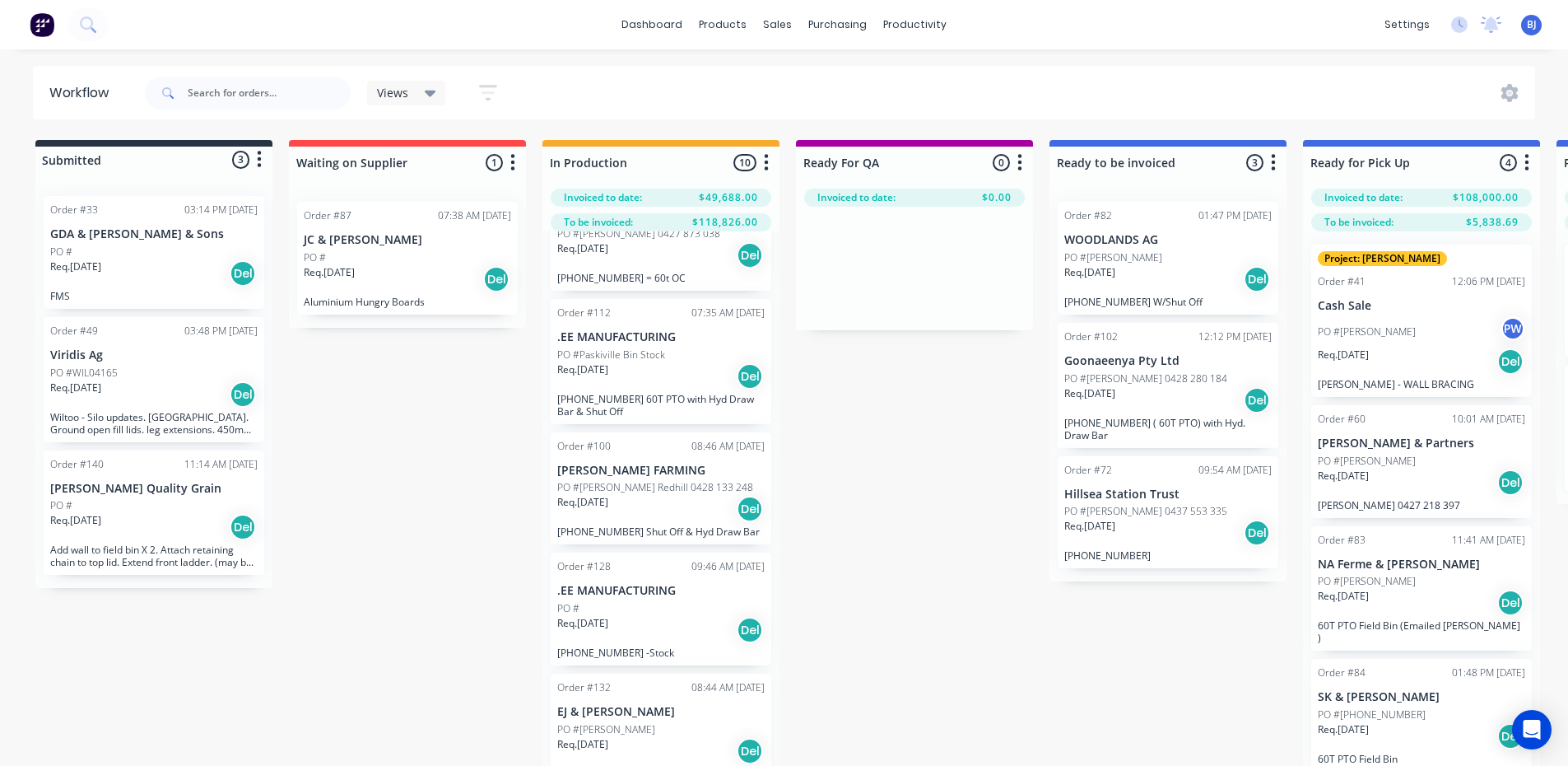
click at [1535, 27] on span "BJ" at bounding box center [1532, 24] width 10 height 15
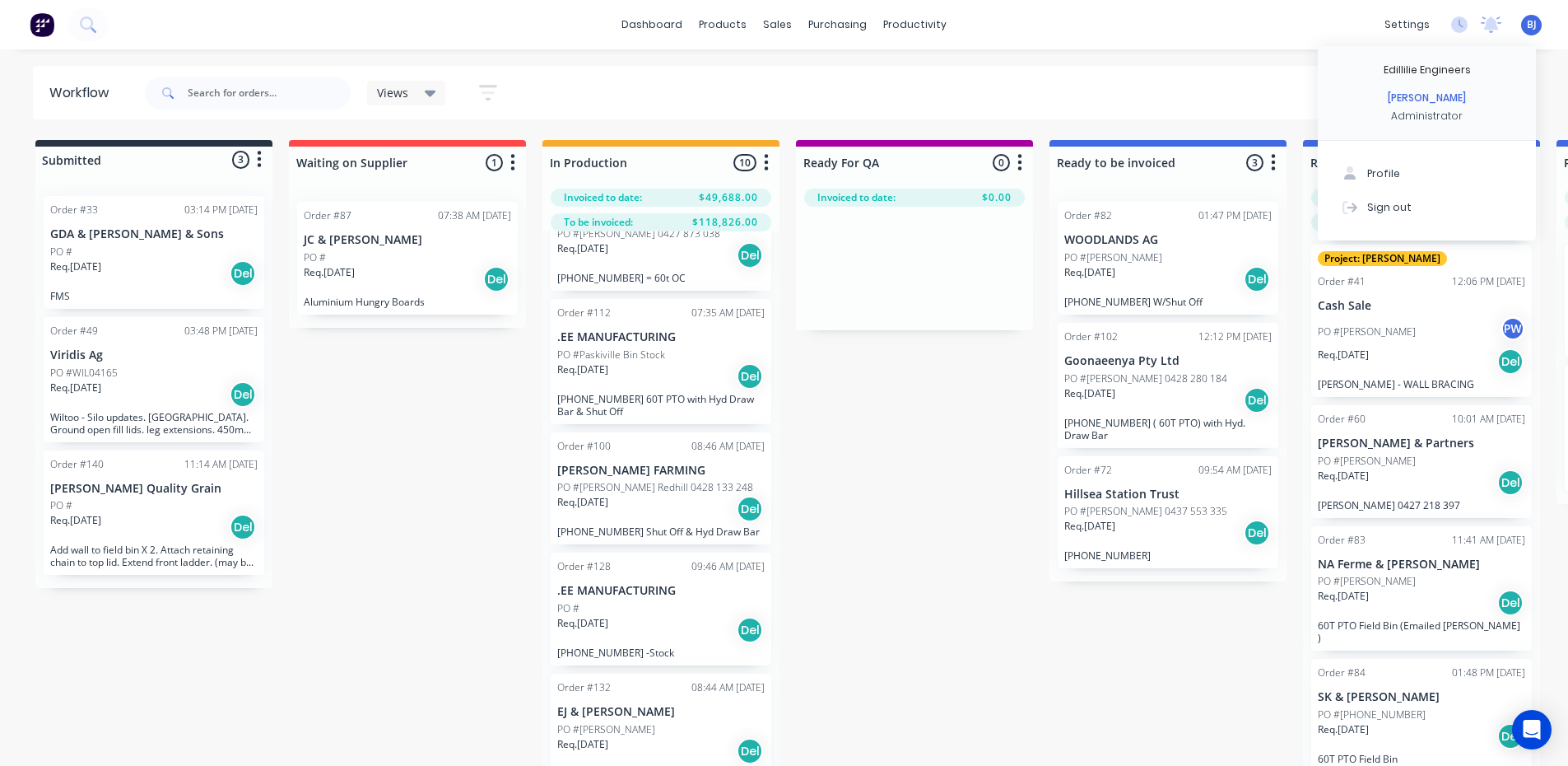
click at [1255, 65] on div "dashboard products sales purchasing productivity dashboard products Product Cat…" at bounding box center [784, 333] width 1568 height 667
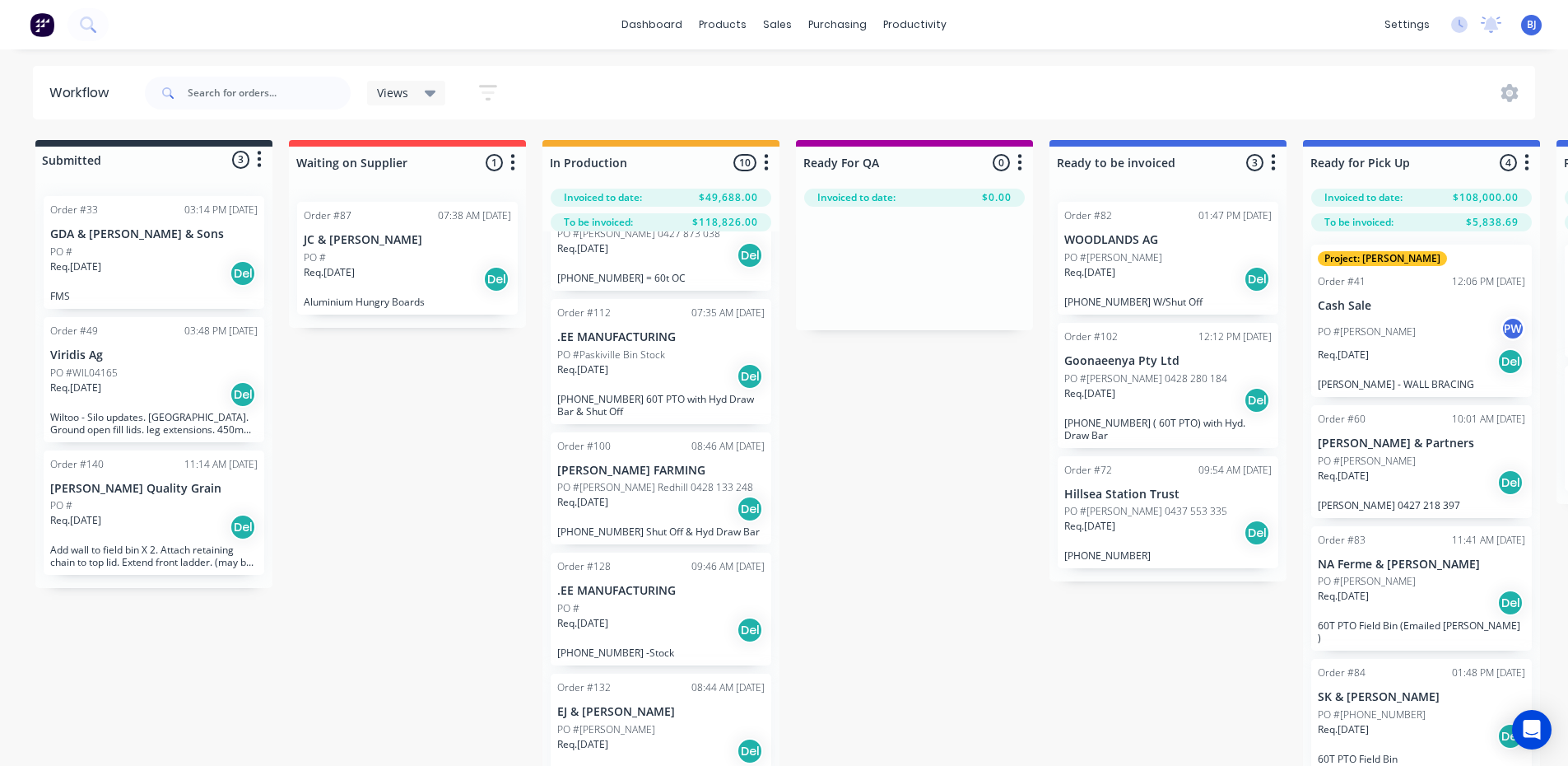
click at [1530, 28] on span "BJ" at bounding box center [1532, 24] width 10 height 15
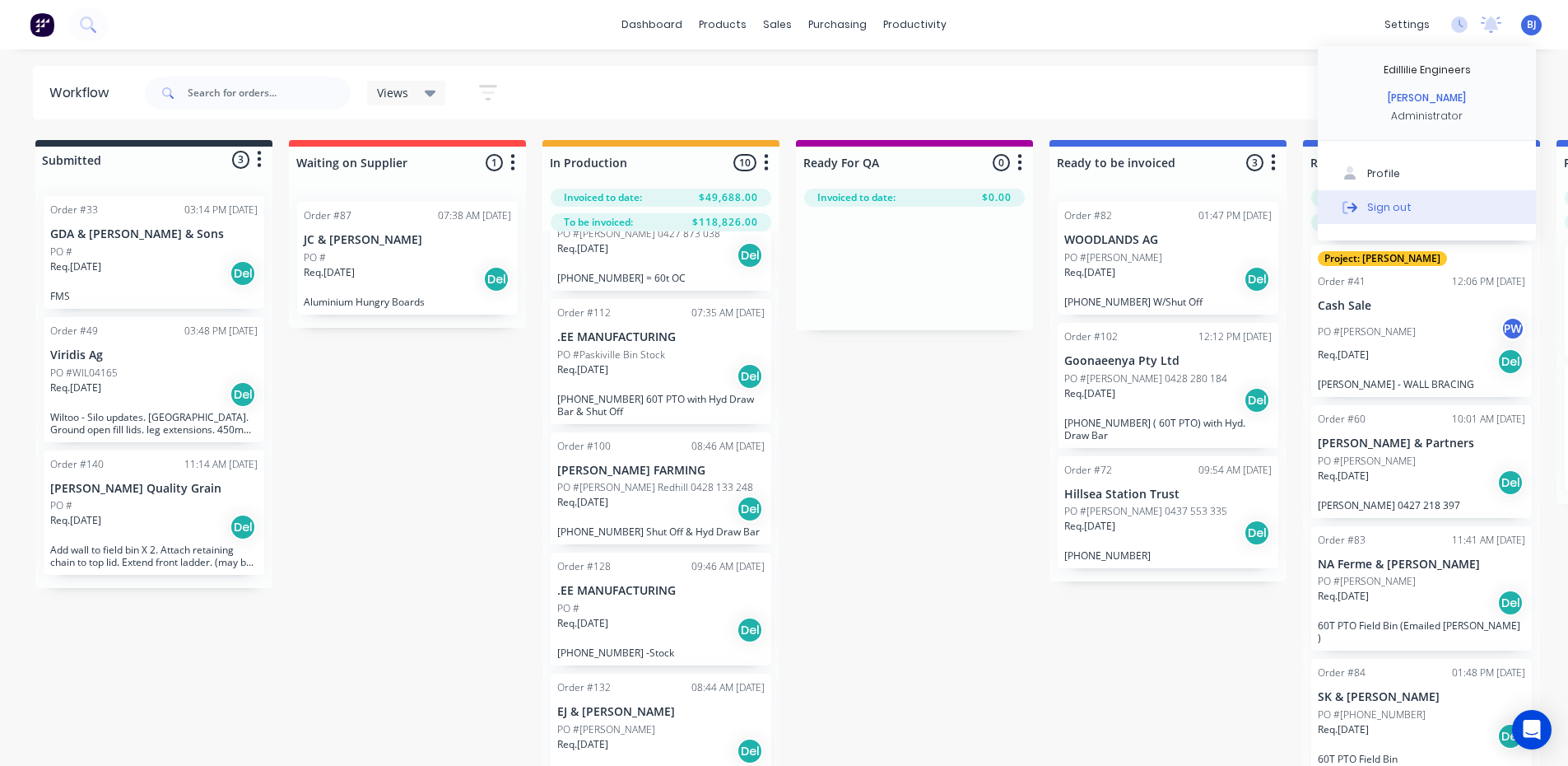
click at [1409, 204] on button "Sign out" at bounding box center [1426, 206] width 218 height 33
